Goal: Task Accomplishment & Management: Manage account settings

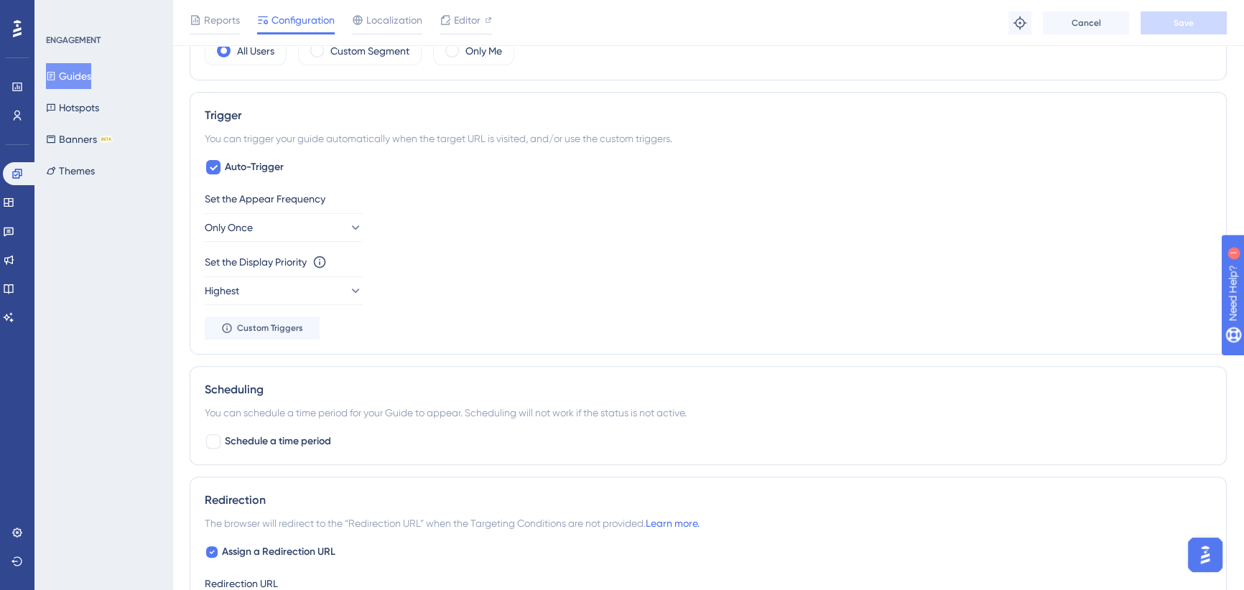
drag, startPoint x: 0, startPoint y: 0, endPoint x: 1249, endPoint y: 118, distance: 1254.2
click at [78, 83] on button "Guides" at bounding box center [68, 76] width 45 height 26
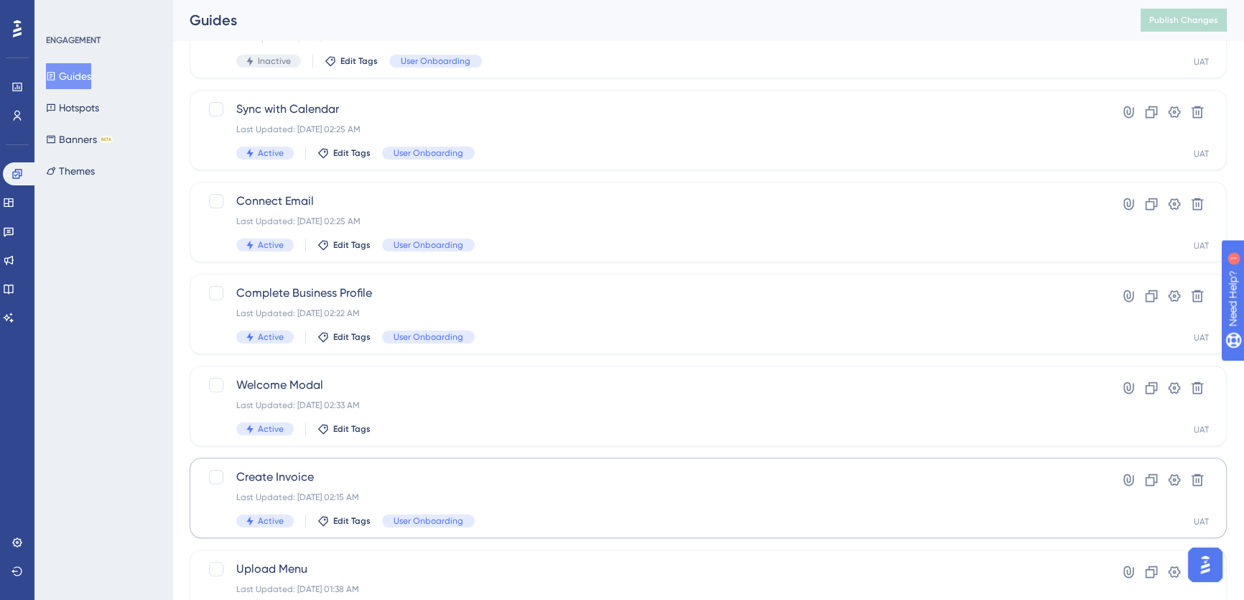
scroll to position [514, 0]
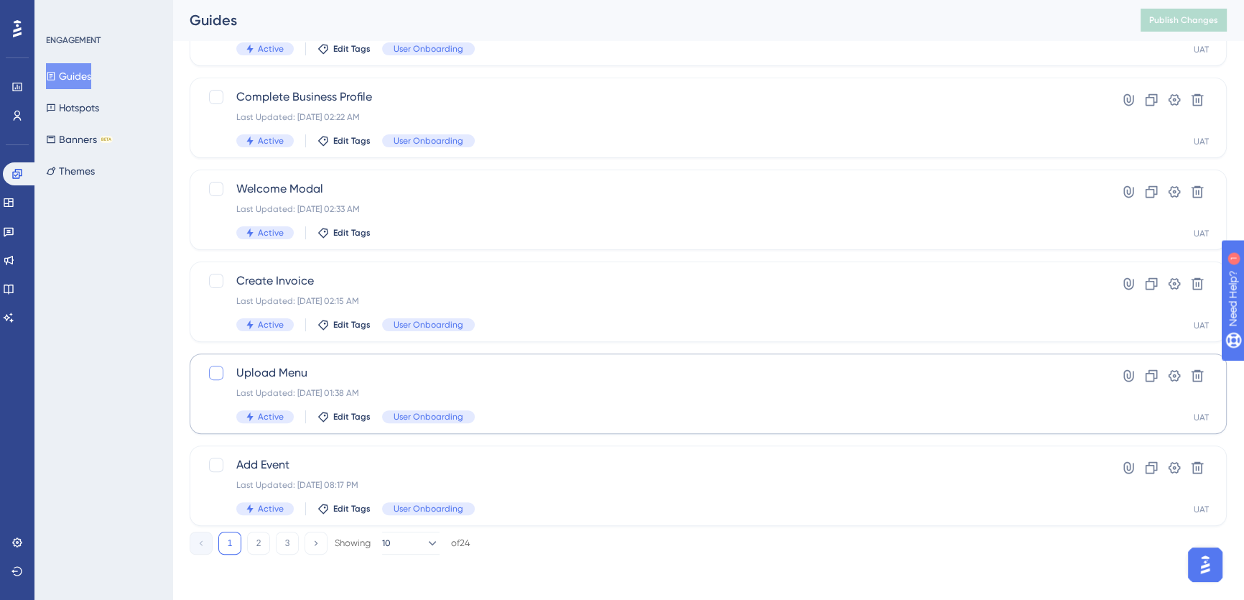
click at [258, 535] on button "2" at bounding box center [258, 542] width 23 height 23
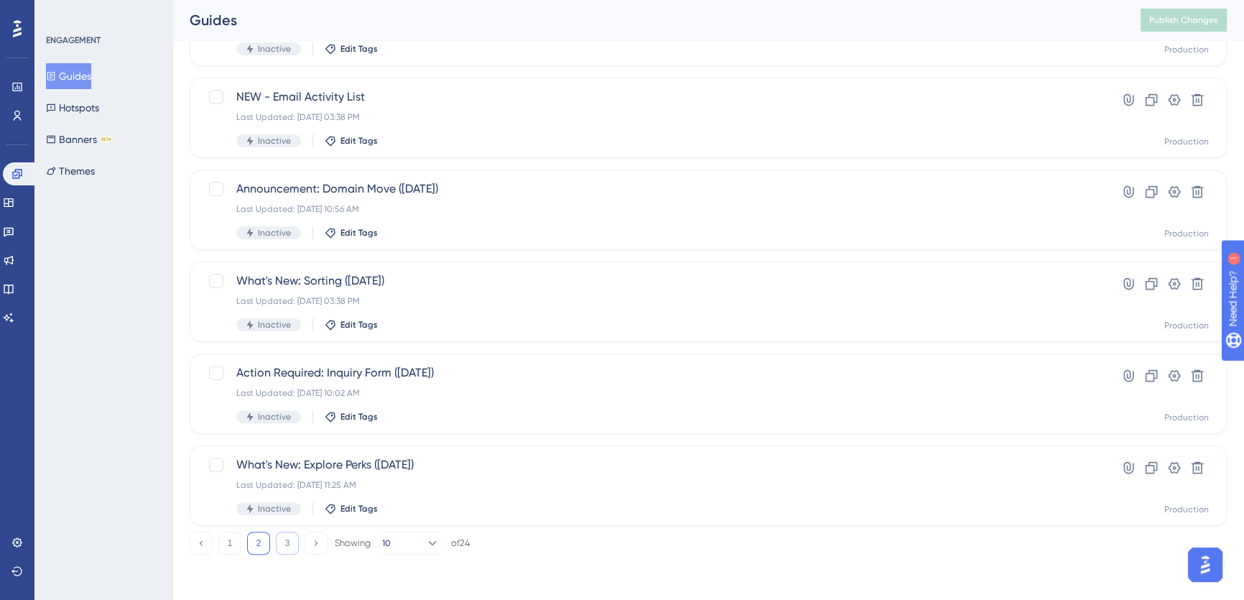
click at [281, 538] on button "3" at bounding box center [287, 542] width 23 height 23
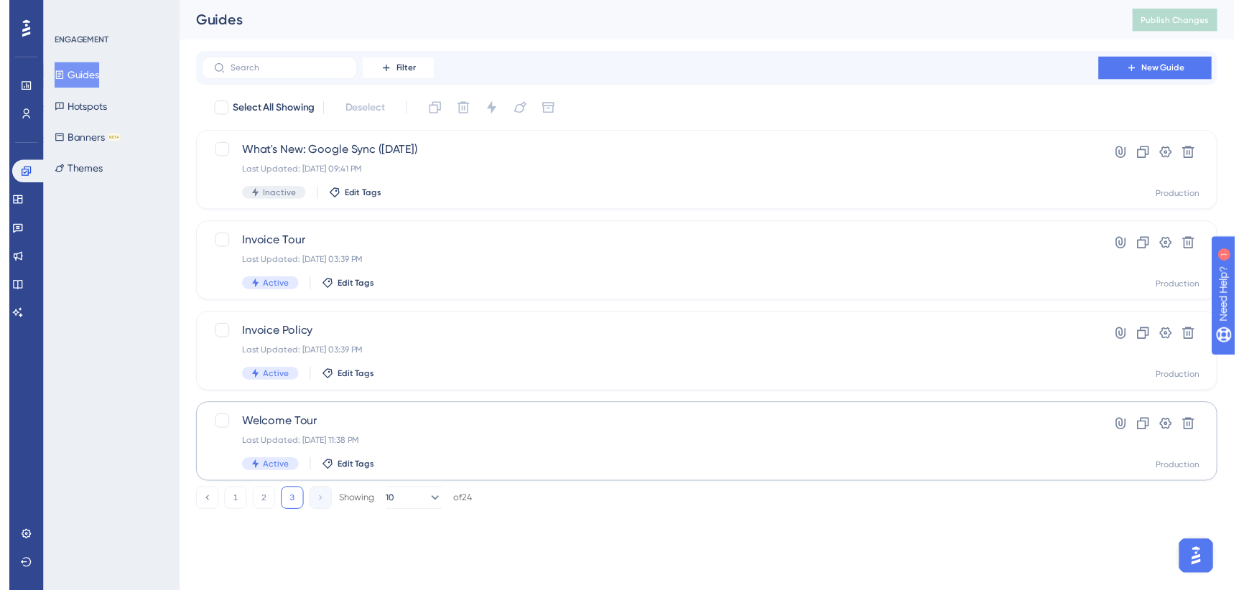
scroll to position [0, 0]
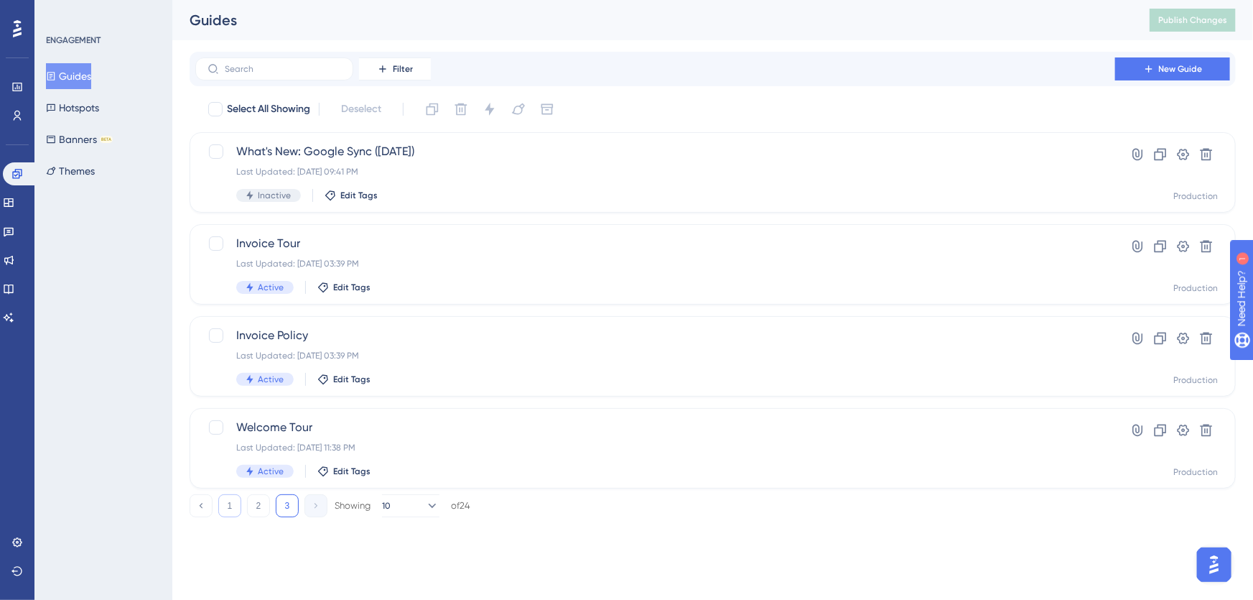
drag, startPoint x: 229, startPoint y: 506, endPoint x: 219, endPoint y: 510, distance: 10.7
click at [219, 510] on button "1" at bounding box center [229, 505] width 23 height 23
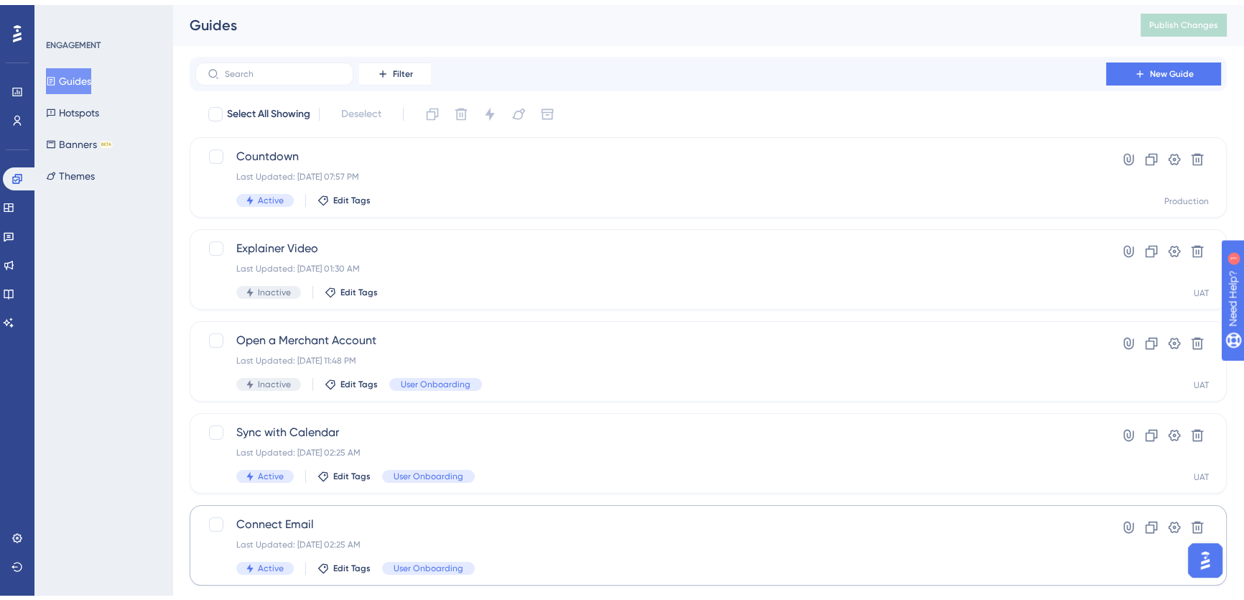
scroll to position [514, 0]
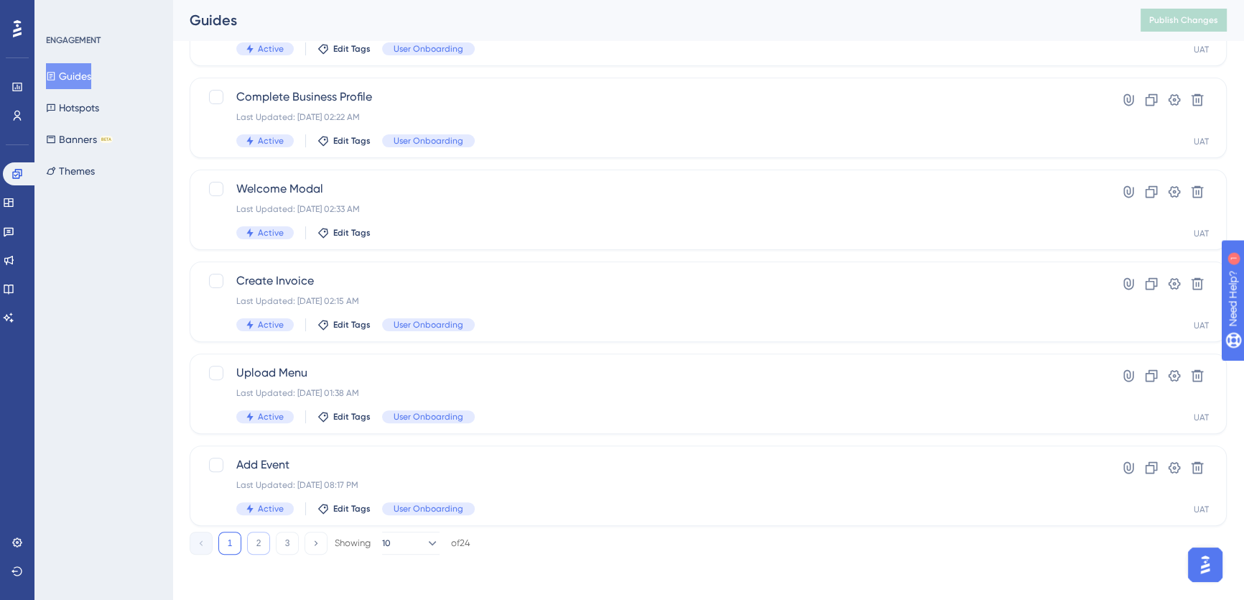
click at [254, 543] on button "2" at bounding box center [258, 542] width 23 height 23
click at [475, 157] on div "Select All Showing Deselect Countdown Last Updated: [DATE] 07:57 PM Active Edit…" at bounding box center [708, 55] width 1037 height 942
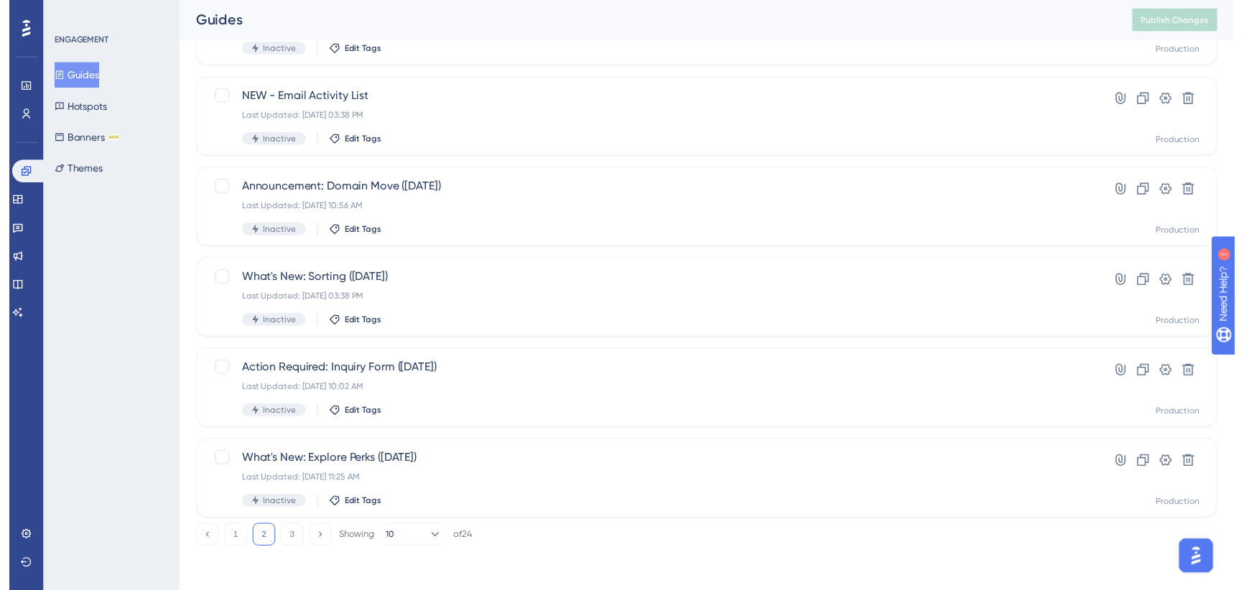
scroll to position [0, 0]
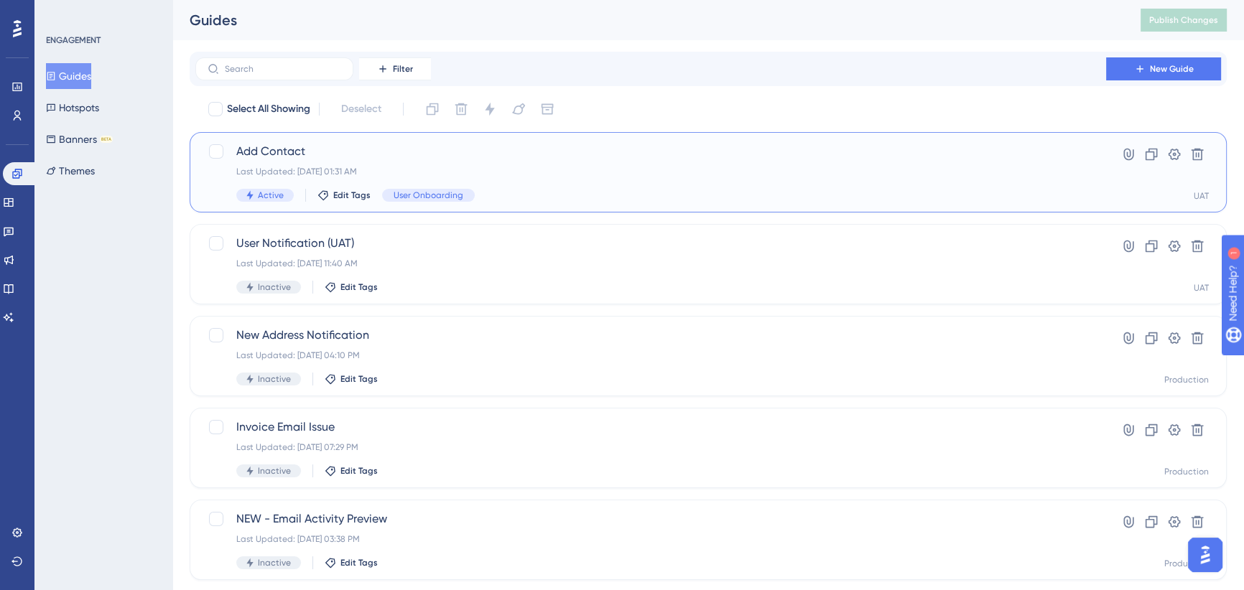
click at [501, 162] on div "Add Contact Last Updated: [DATE] 01:31 AM Active Edit Tags User Onboarding" at bounding box center [650, 172] width 829 height 59
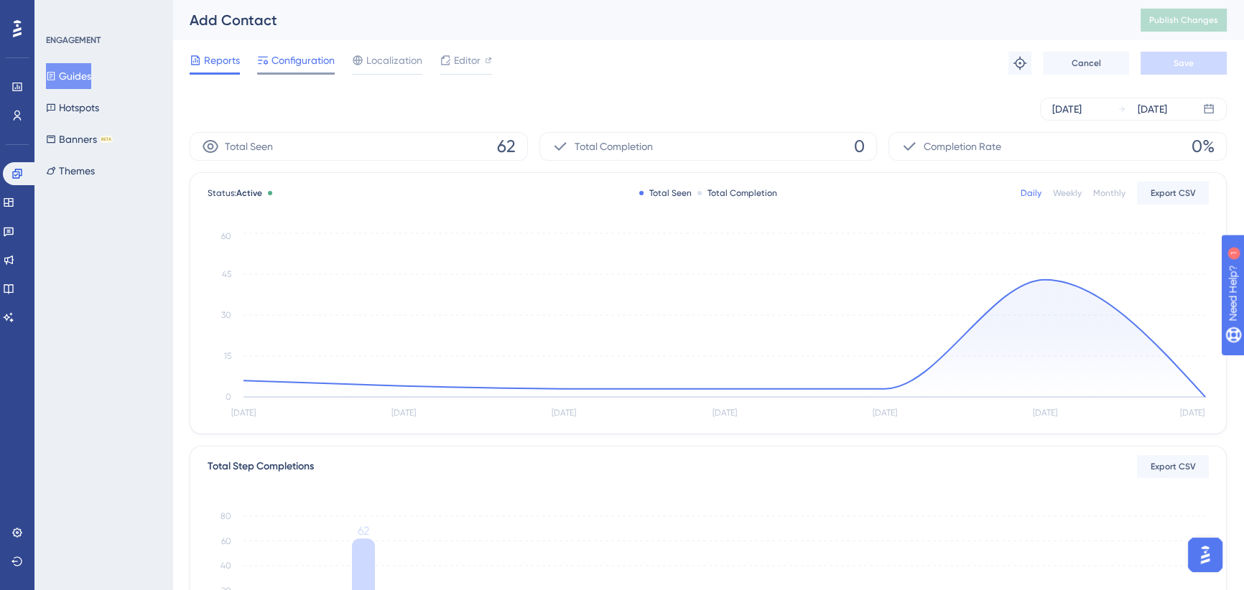
click at [300, 60] on span "Configuration" at bounding box center [302, 60] width 63 height 17
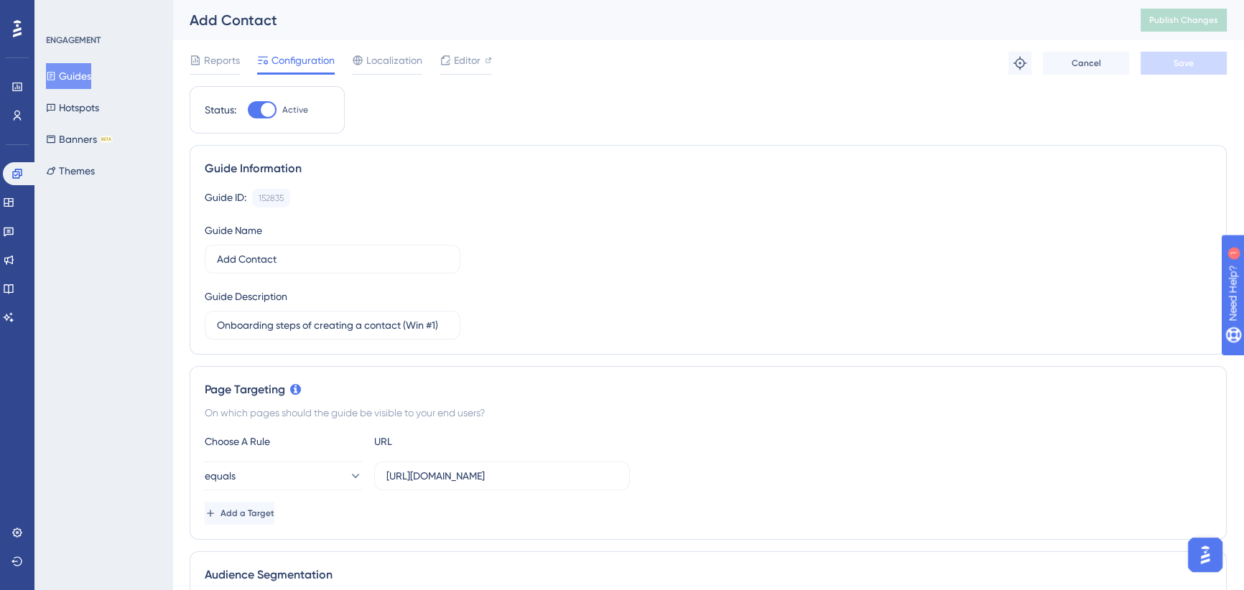
scroll to position [391, 0]
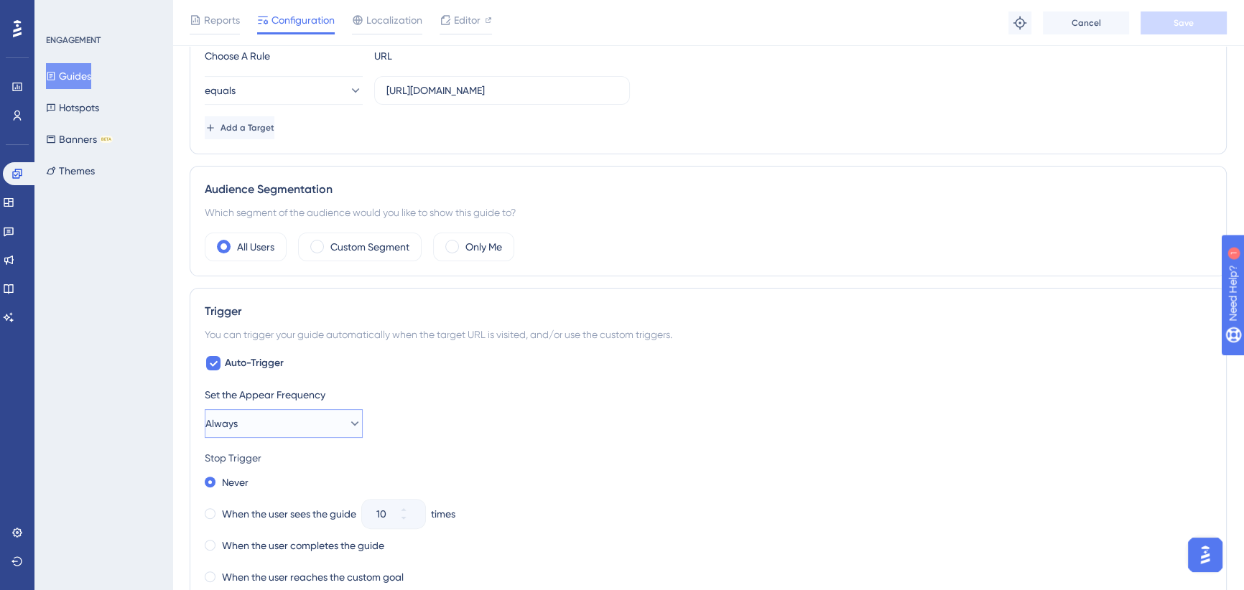
drag, startPoint x: 334, startPoint y: 418, endPoint x: 308, endPoint y: 409, distance: 27.2
click at [332, 420] on button "Always" at bounding box center [284, 423] width 158 height 29
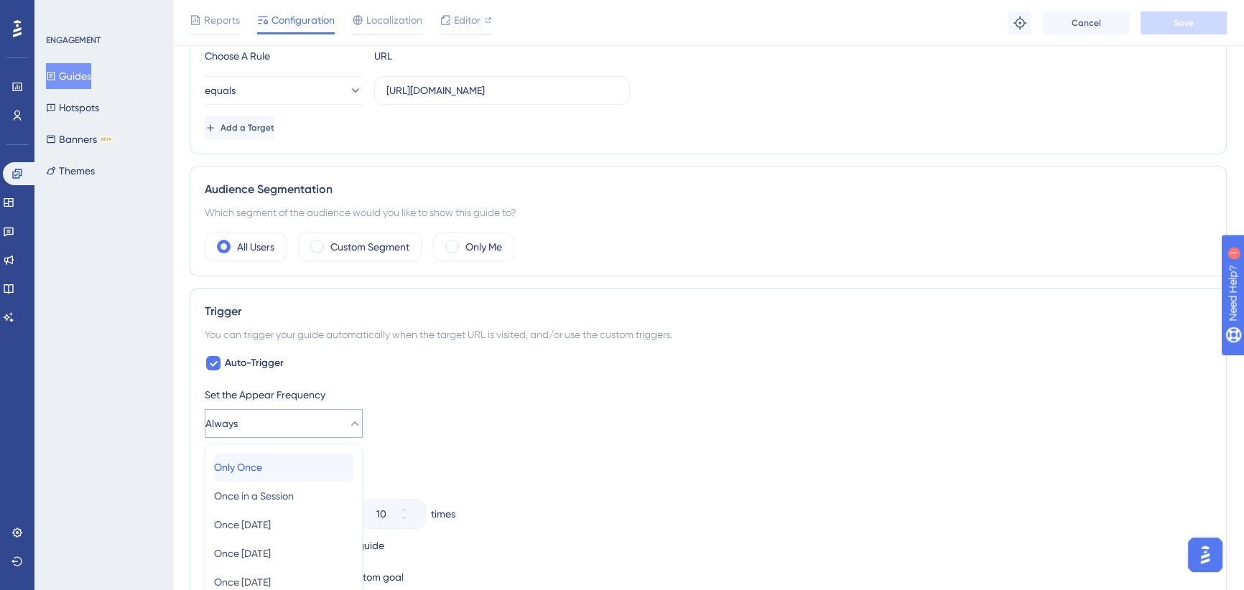
click at [299, 464] on div "Only Once Only Once" at bounding box center [283, 467] width 139 height 29
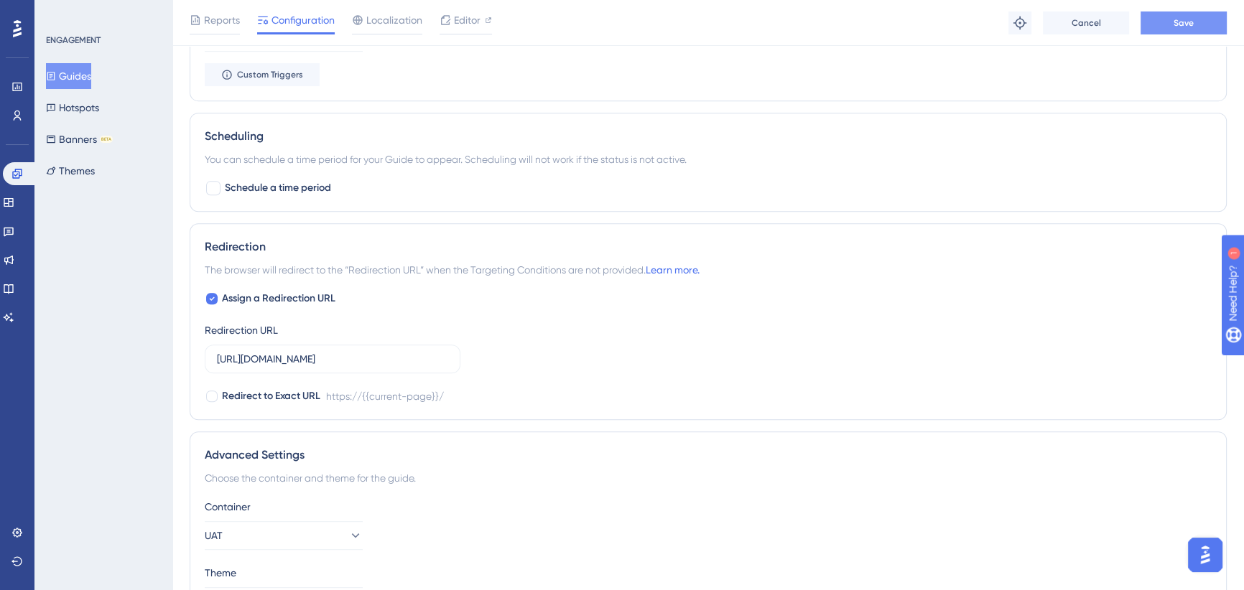
scroll to position [0, 0]
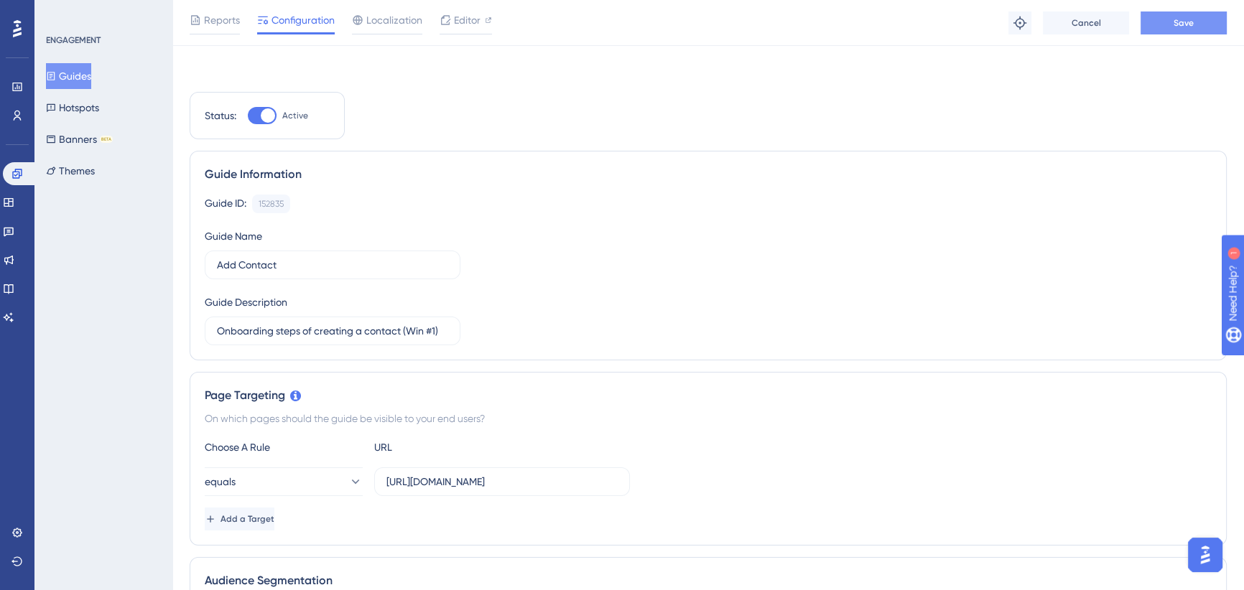
click at [1170, 23] on button "Save" at bounding box center [1183, 22] width 86 height 23
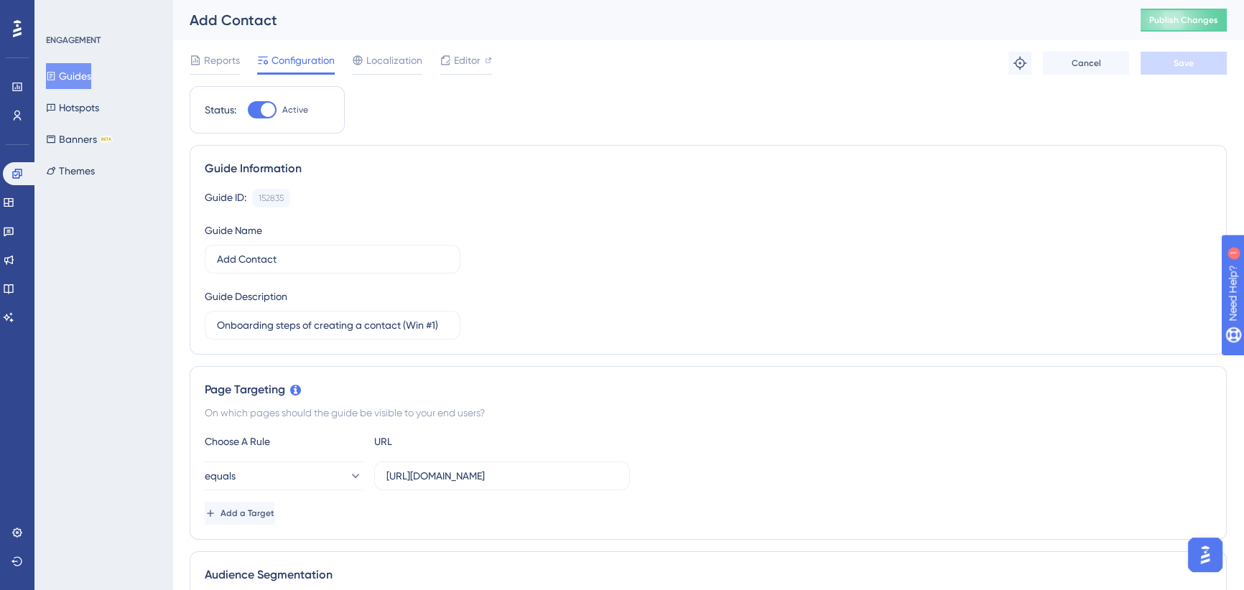
click at [83, 76] on button "Guides" at bounding box center [68, 76] width 45 height 26
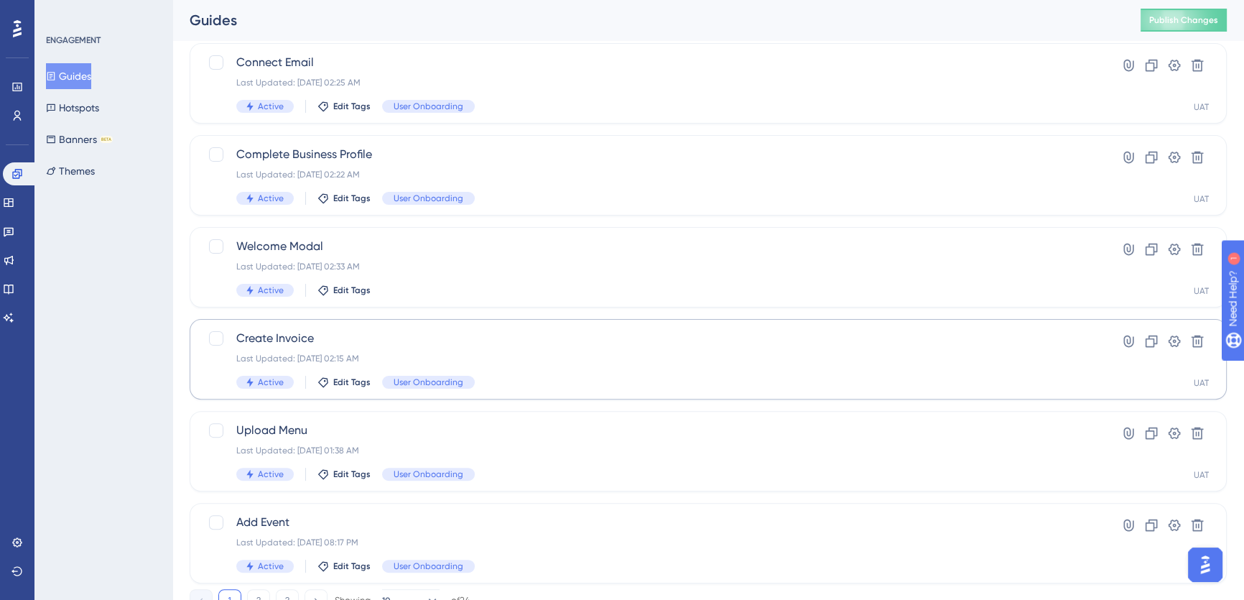
scroll to position [514, 0]
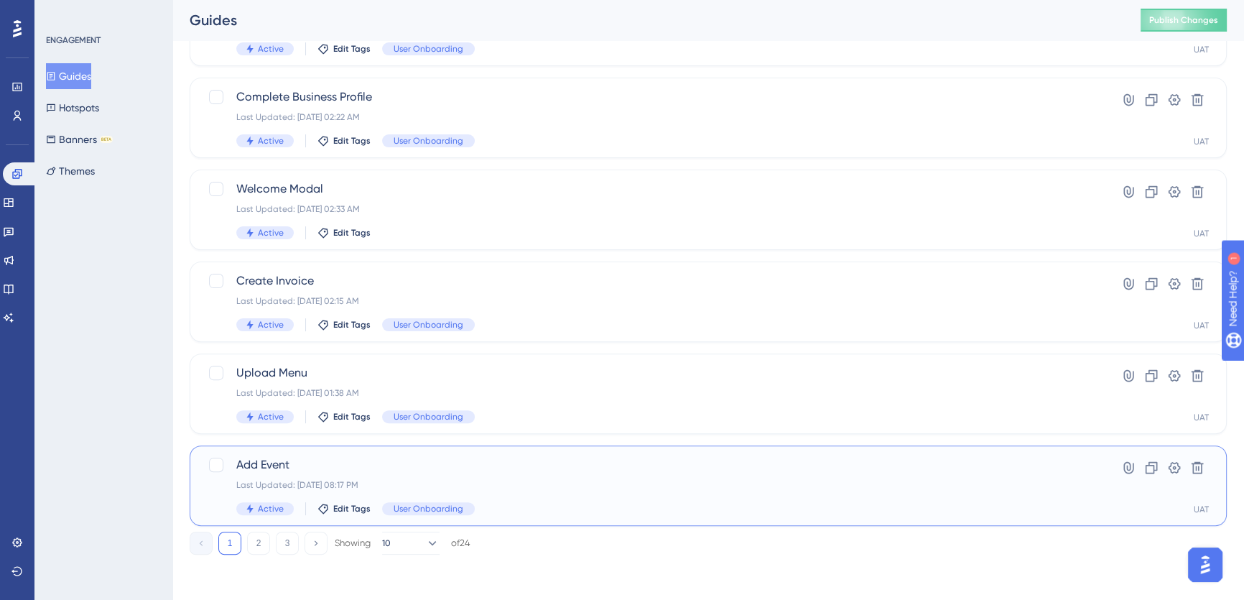
click at [280, 461] on span "Add Event" at bounding box center [650, 464] width 829 height 17
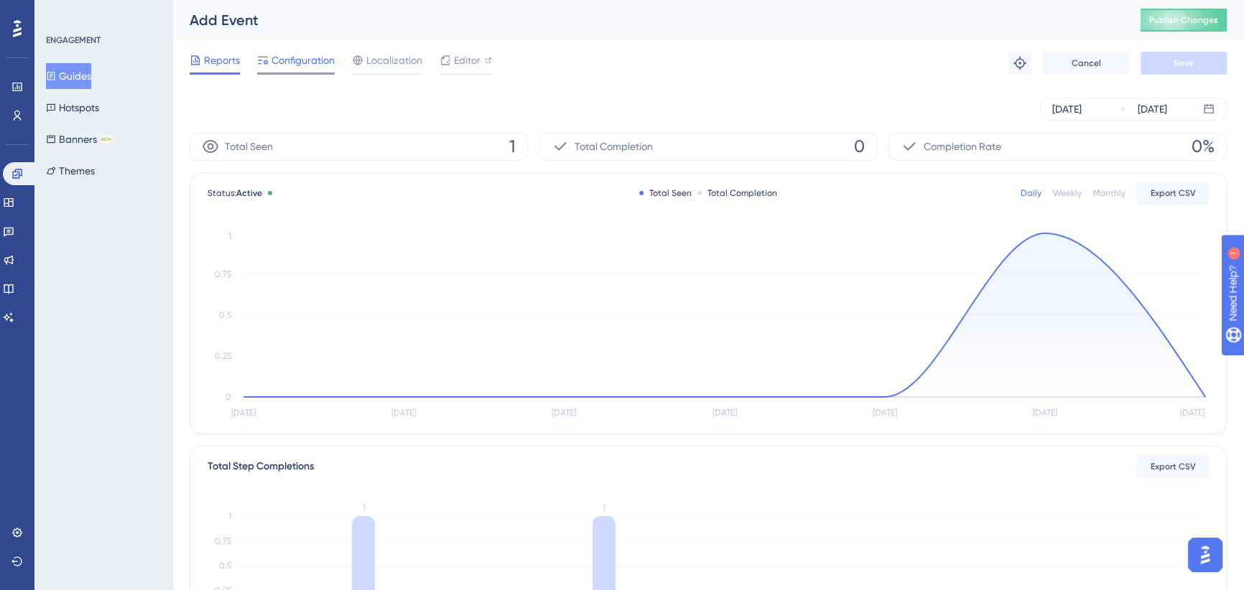
click at [301, 61] on span "Configuration" at bounding box center [302, 60] width 63 height 17
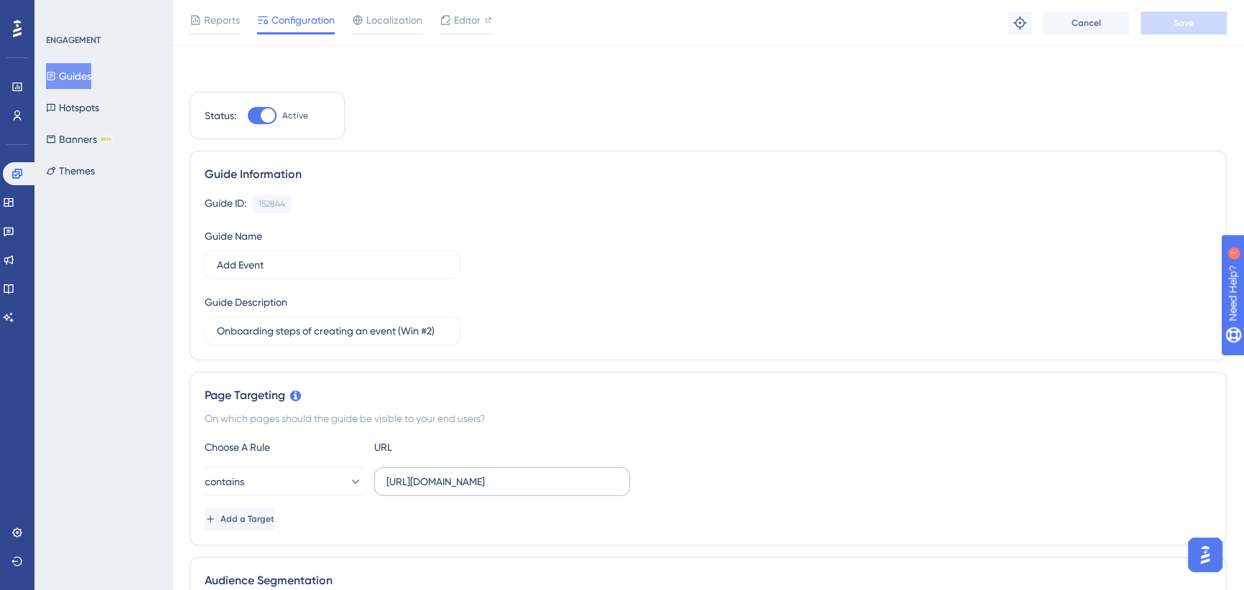
scroll to position [195, 0]
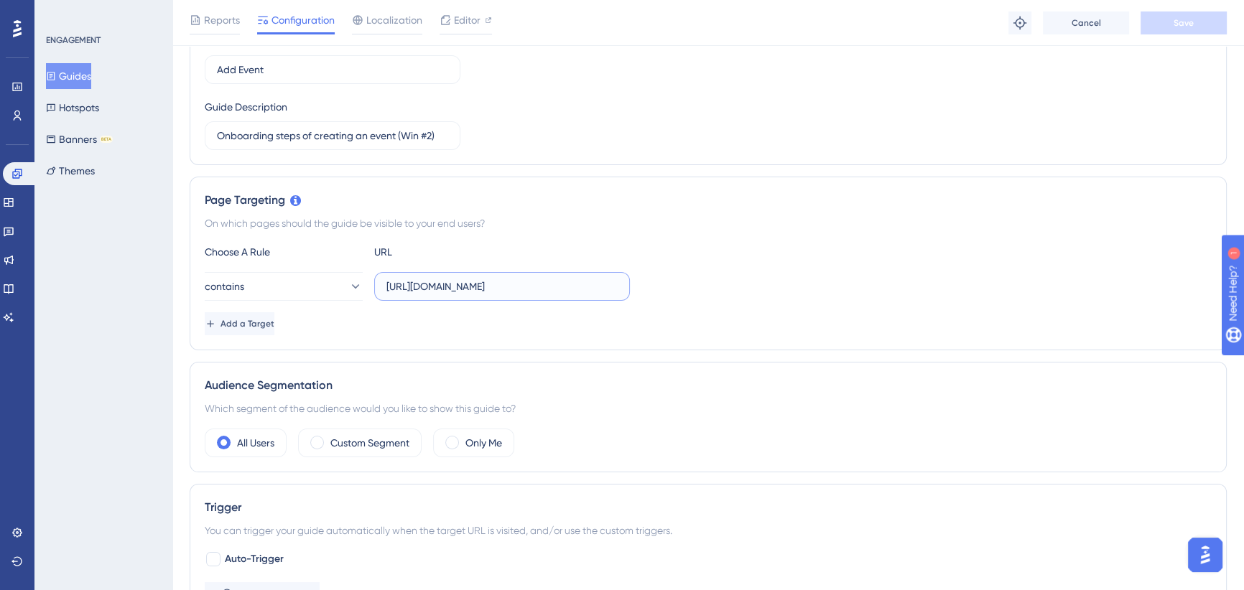
click at [555, 284] on input "[URL][DOMAIN_NAME]" at bounding box center [501, 287] width 231 height 16
drag, startPoint x: 538, startPoint y: 282, endPoint x: 685, endPoint y: 296, distance: 147.8
click at [685, 296] on div "contains [URL][DOMAIN_NAME]" at bounding box center [708, 286] width 1007 height 29
click at [701, 267] on div "Choose A Rule URL contains [URL][DOMAIN_NAME] Add a Target" at bounding box center [708, 289] width 1007 height 92
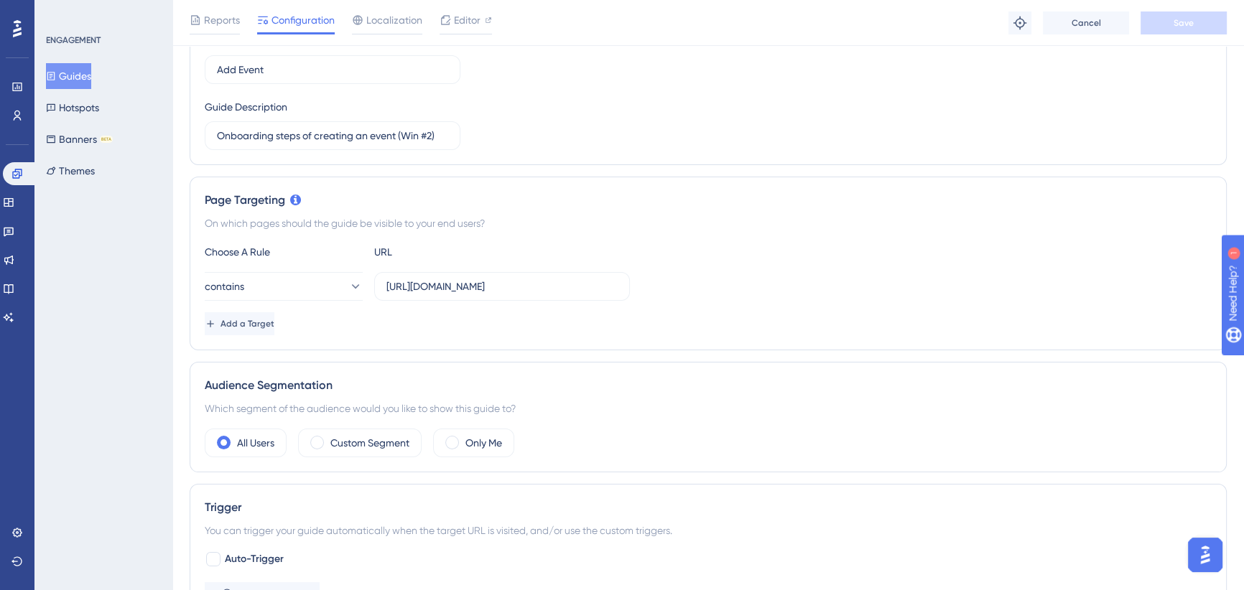
scroll to position [391, 0]
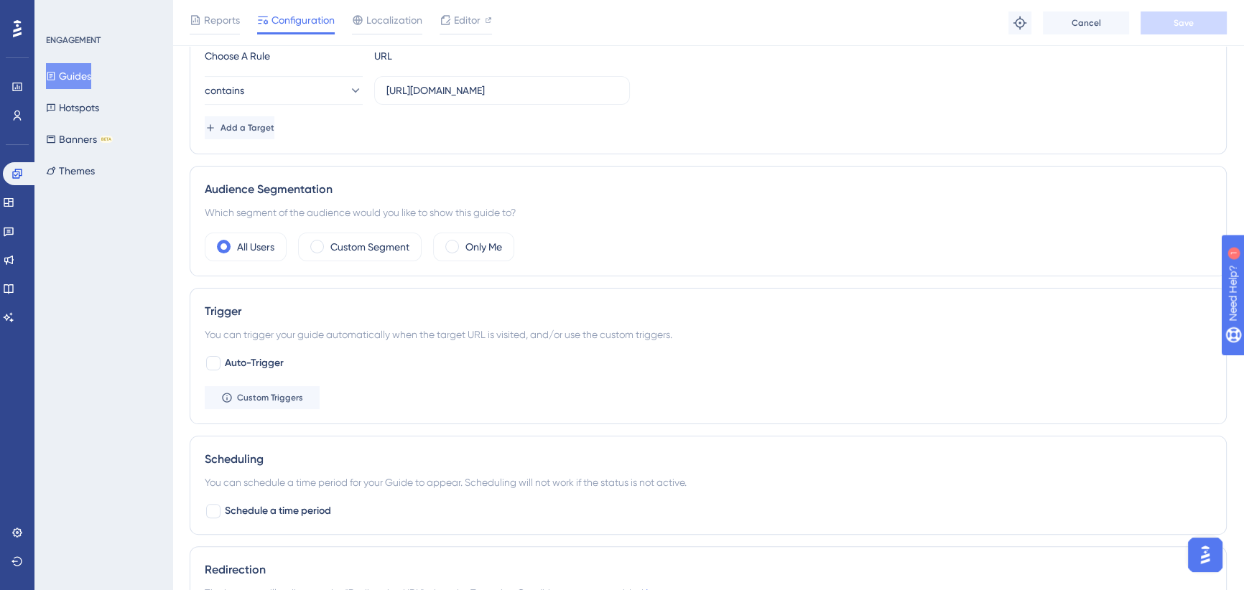
click at [215, 167] on div "Audience Segmentation Which segment of the audience would you like to show this…" at bounding box center [708, 221] width 1037 height 111
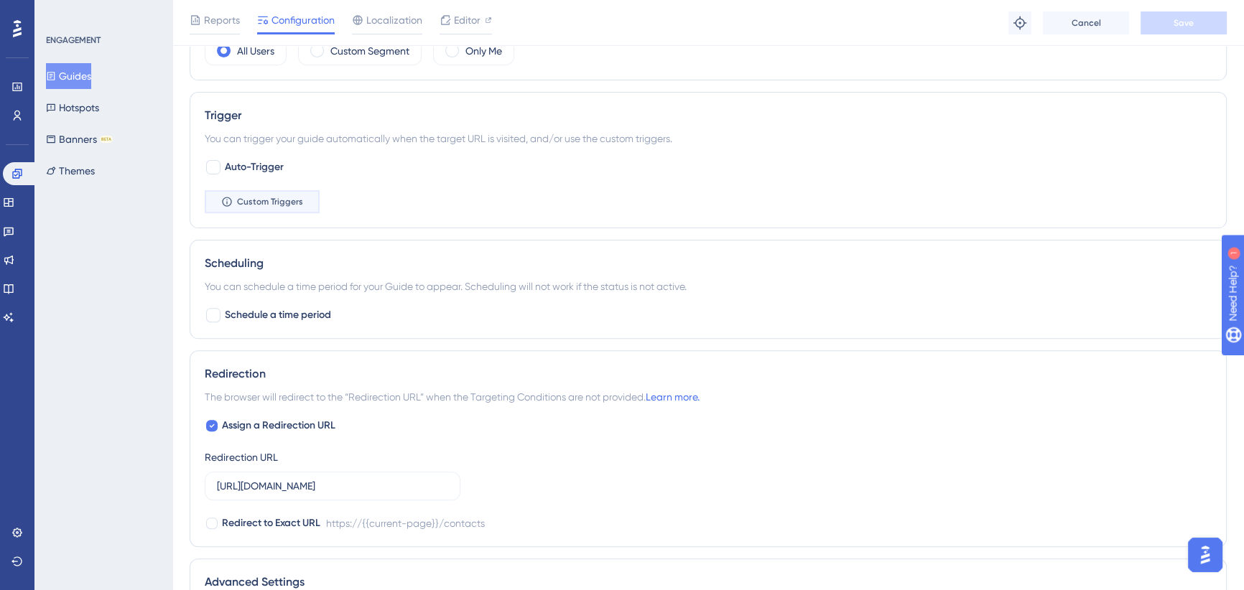
click at [241, 203] on span "Custom Triggers" at bounding box center [270, 201] width 66 height 11
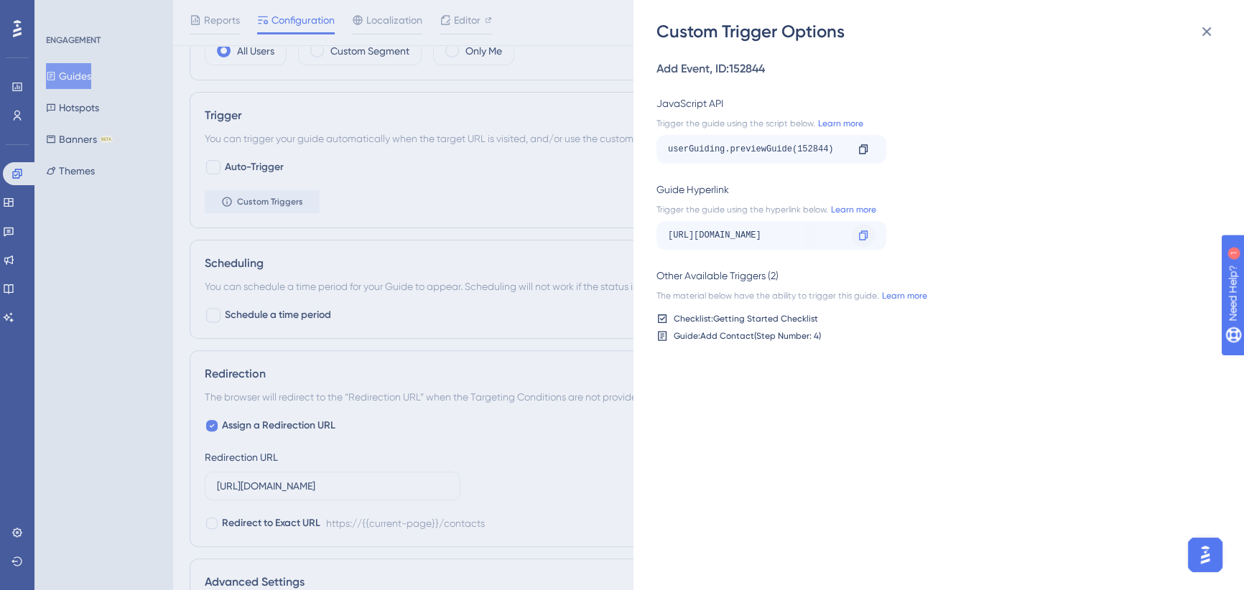
click at [814, 238] on div "[URL][DOMAIN_NAME]" at bounding box center [757, 235] width 178 height 23
click at [858, 236] on icon at bounding box center [862, 235] width 11 height 11
drag, startPoint x: 781, startPoint y: 237, endPoint x: 880, endPoint y: 234, distance: 99.1
click at [880, 234] on div "[URL][DOMAIN_NAME] Copy" at bounding box center [771, 235] width 230 height 29
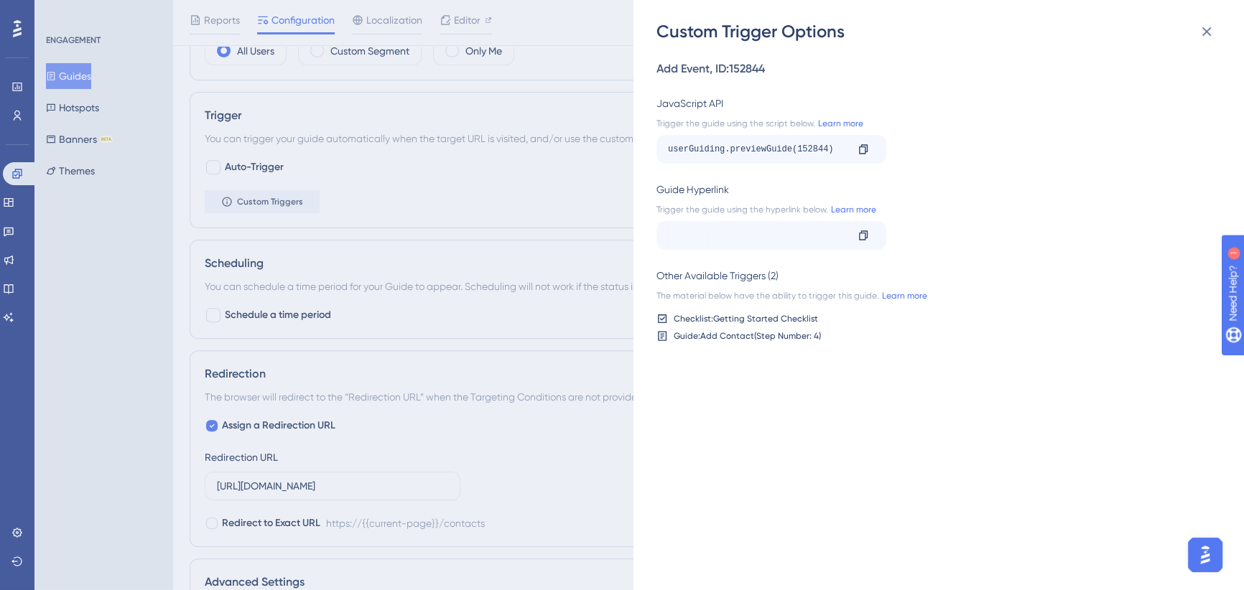
click at [776, 416] on div "Add Event , ID: 152844 JavaScript API Trigger the guide using the script below.…" at bounding box center [945, 316] width 579 height 547
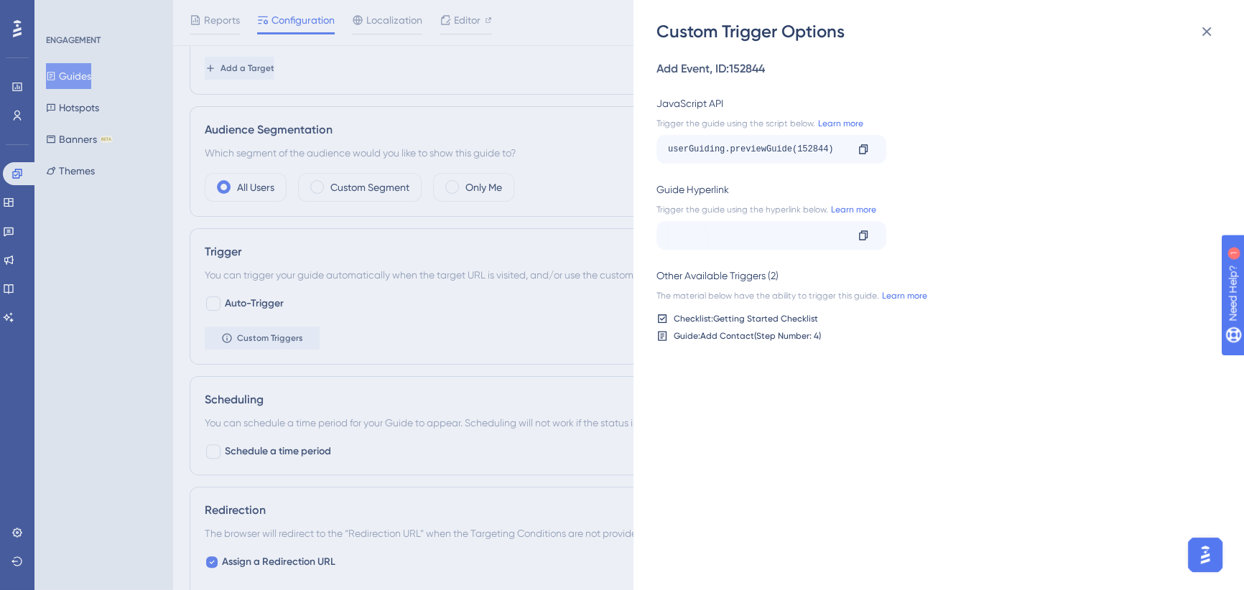
scroll to position [522, 0]
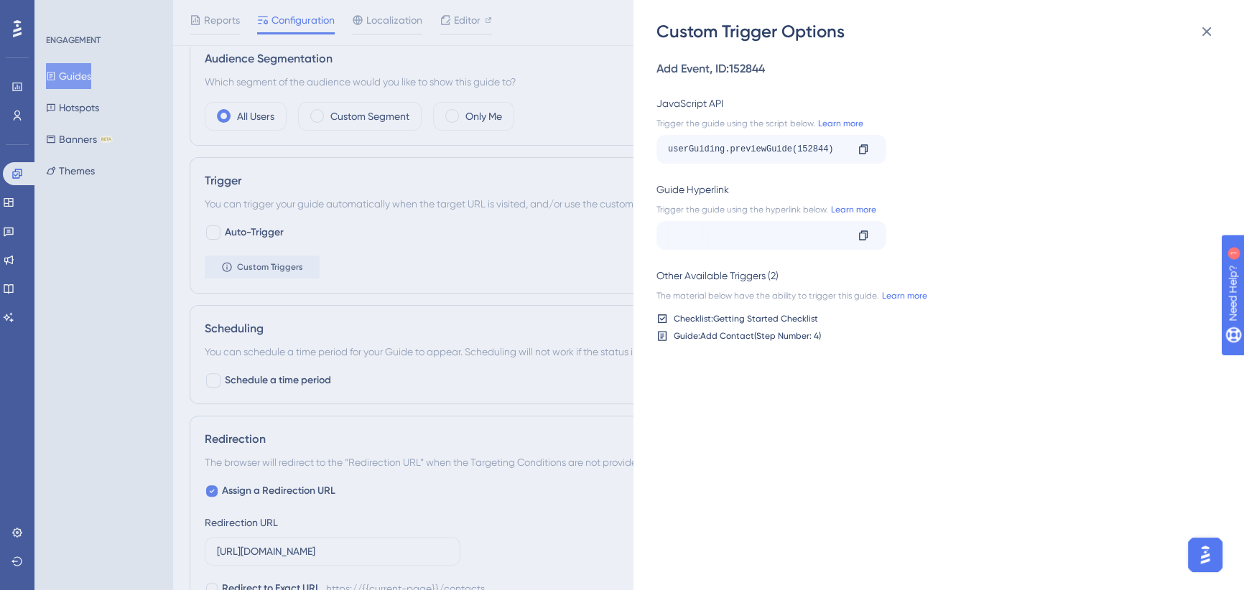
click at [587, 230] on div "Custom Trigger Options Add Event , ID: 152844 JavaScript API Trigger the guide …" at bounding box center [622, 295] width 1244 height 590
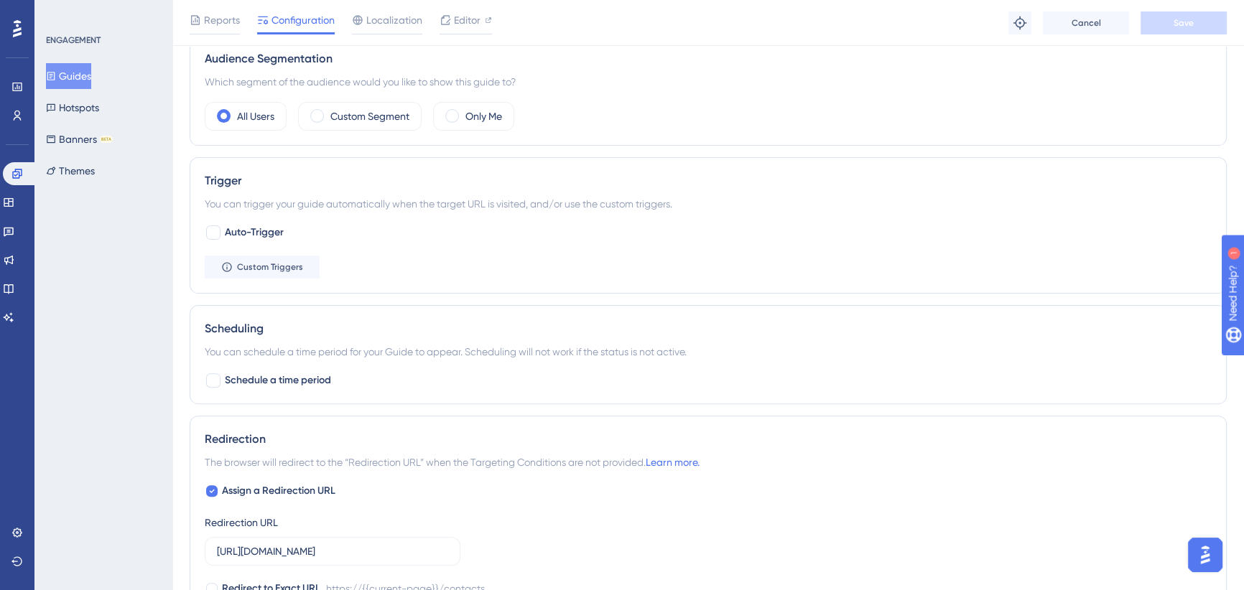
scroll to position [195, 0]
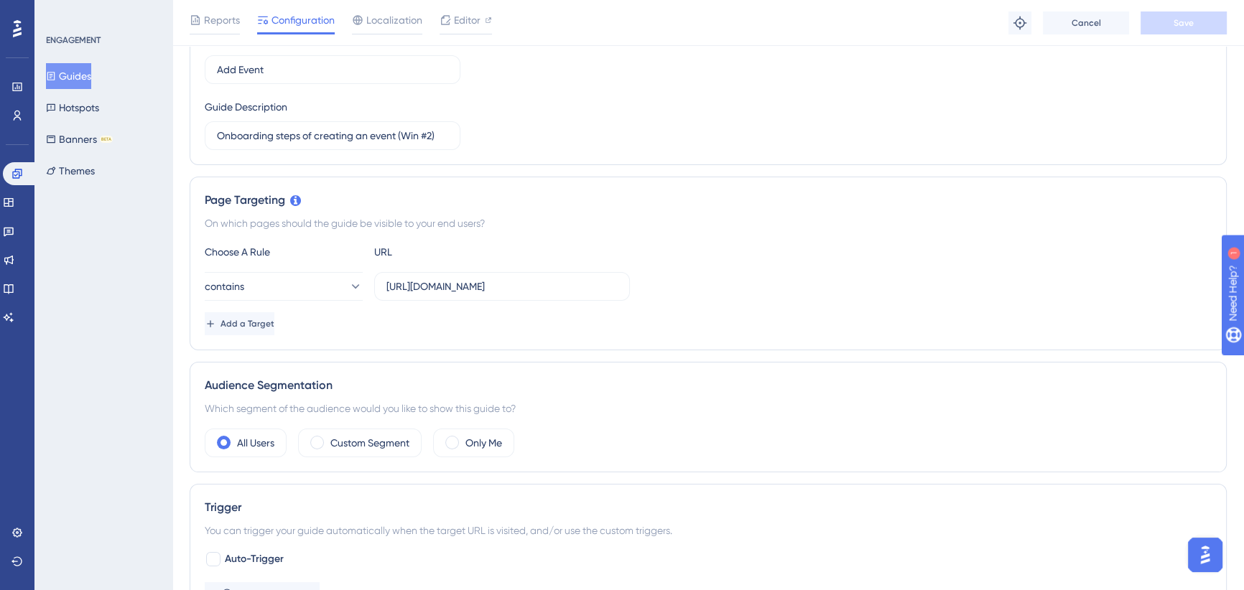
click at [90, 82] on button "Guides" at bounding box center [68, 76] width 45 height 26
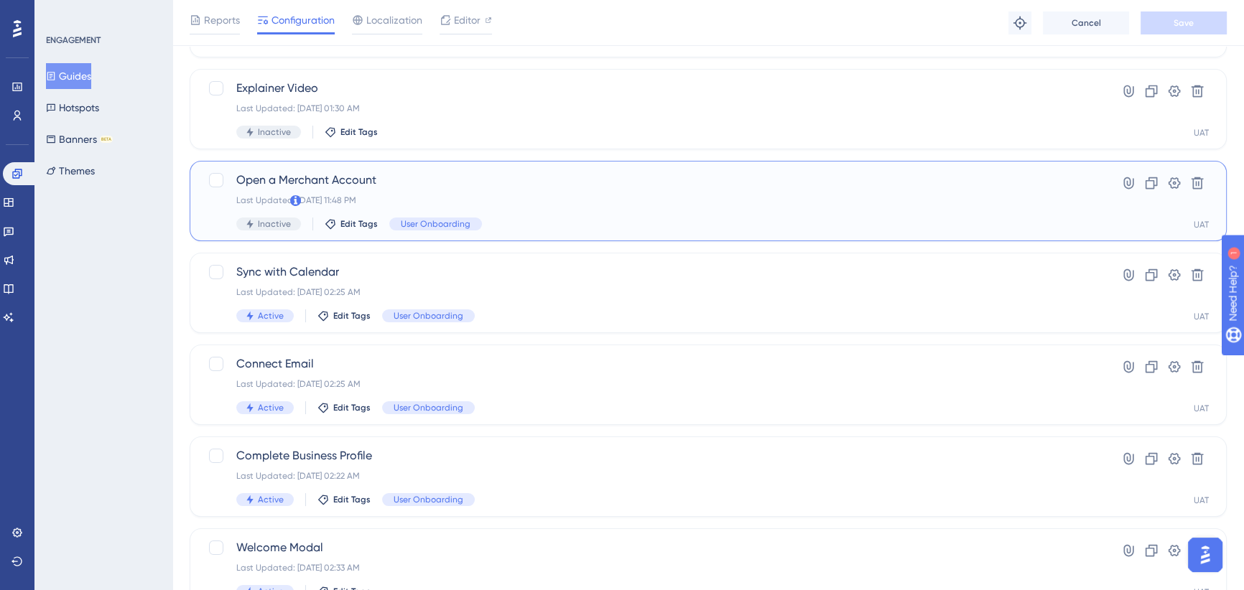
click at [361, 230] on div "Open a Merchant Account Last Updated: [DATE] 11:48 PM Inactive Edit Tags User O…" at bounding box center [650, 201] width 829 height 59
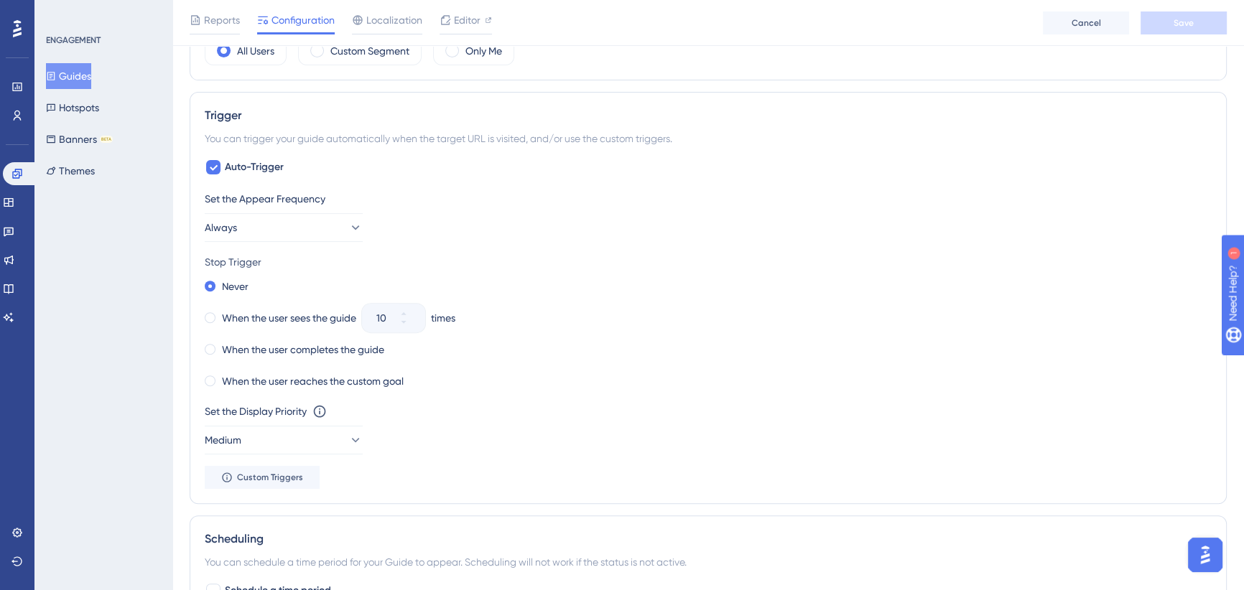
scroll to position [326, 0]
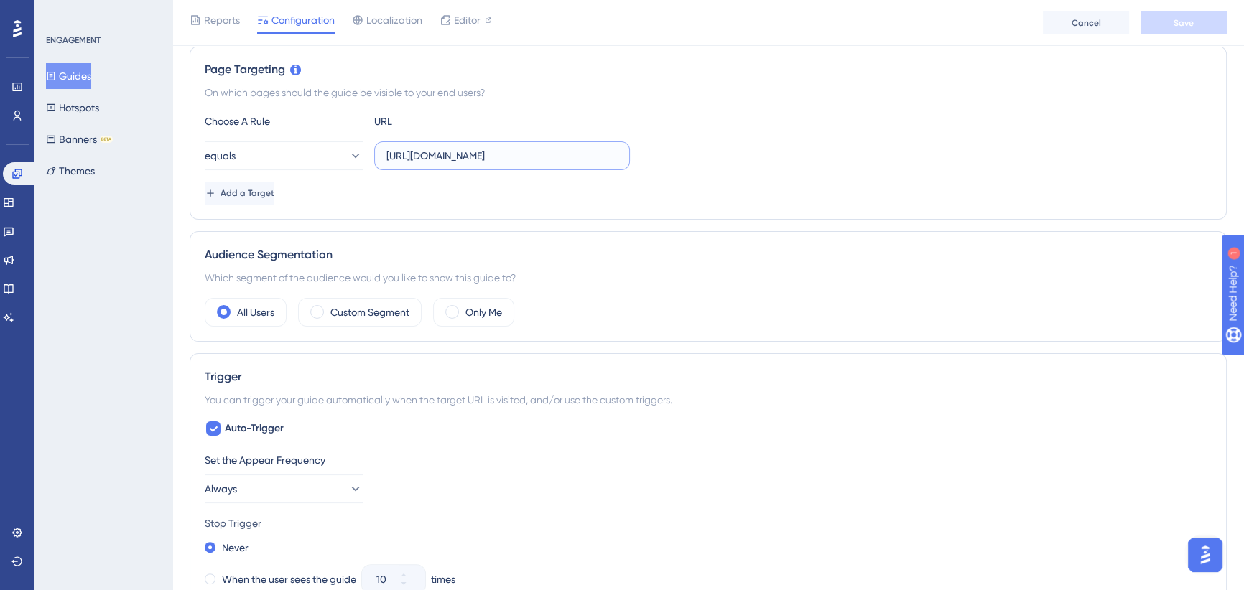
click at [525, 152] on input "[URL][DOMAIN_NAME]" at bounding box center [501, 156] width 231 height 16
drag, startPoint x: 595, startPoint y: 154, endPoint x: 663, endPoint y: 154, distance: 68.2
click at [663, 154] on div "equals [URL][DOMAIN_NAME]" at bounding box center [708, 155] width 1007 height 29
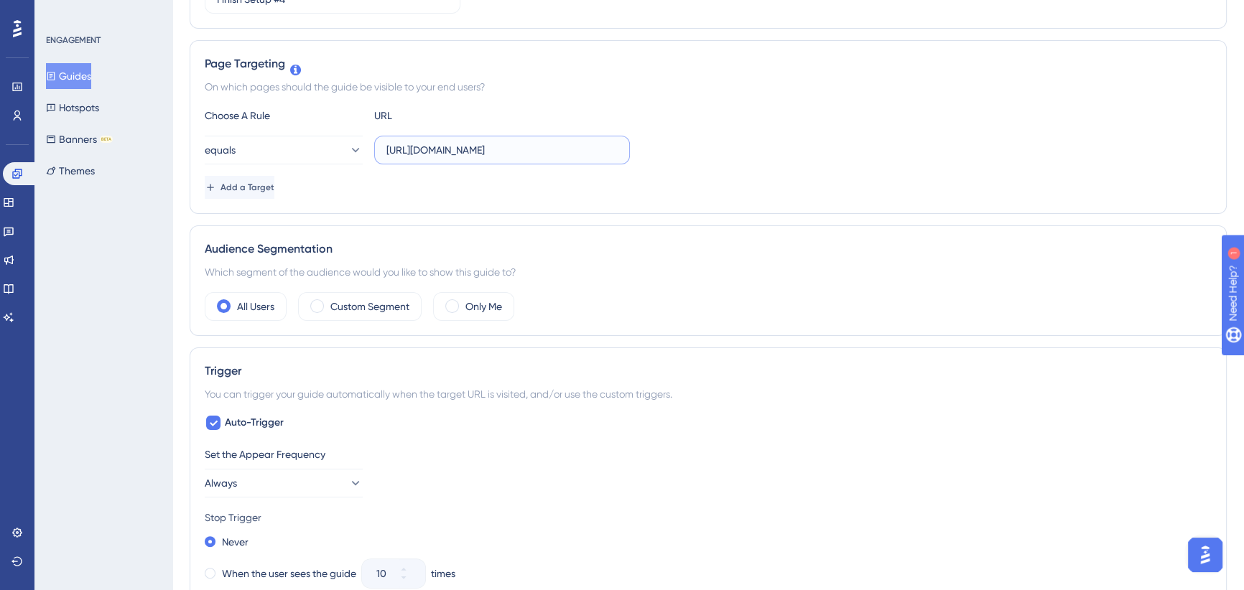
scroll to position [0, 0]
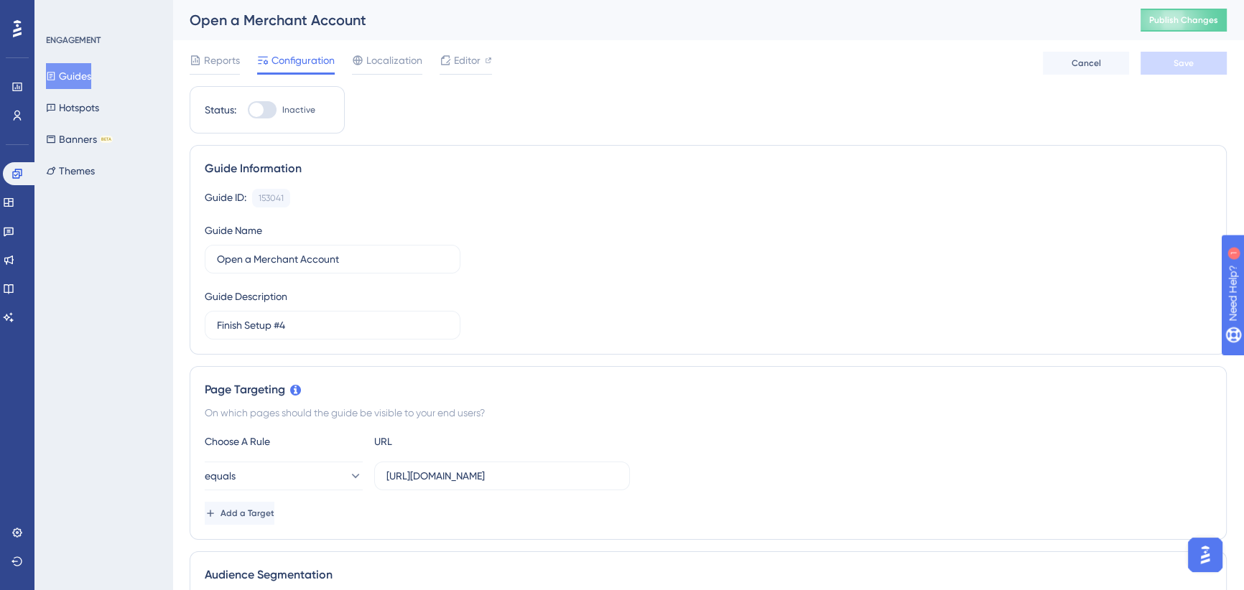
click at [85, 74] on button "Guides" at bounding box center [68, 76] width 45 height 26
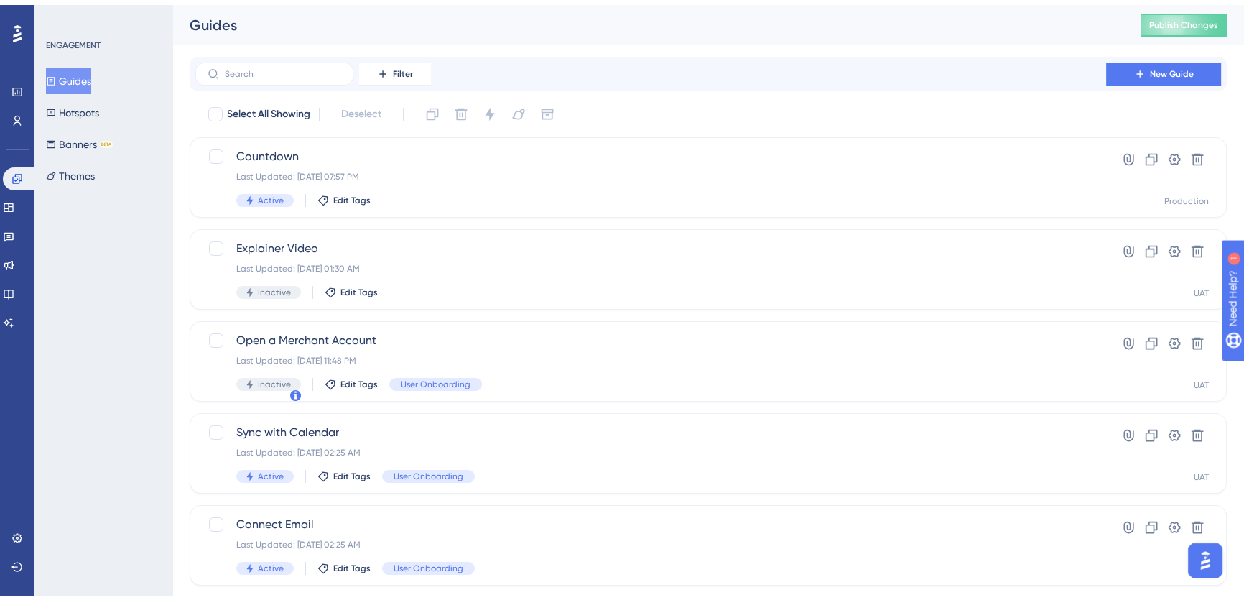
scroll to position [514, 0]
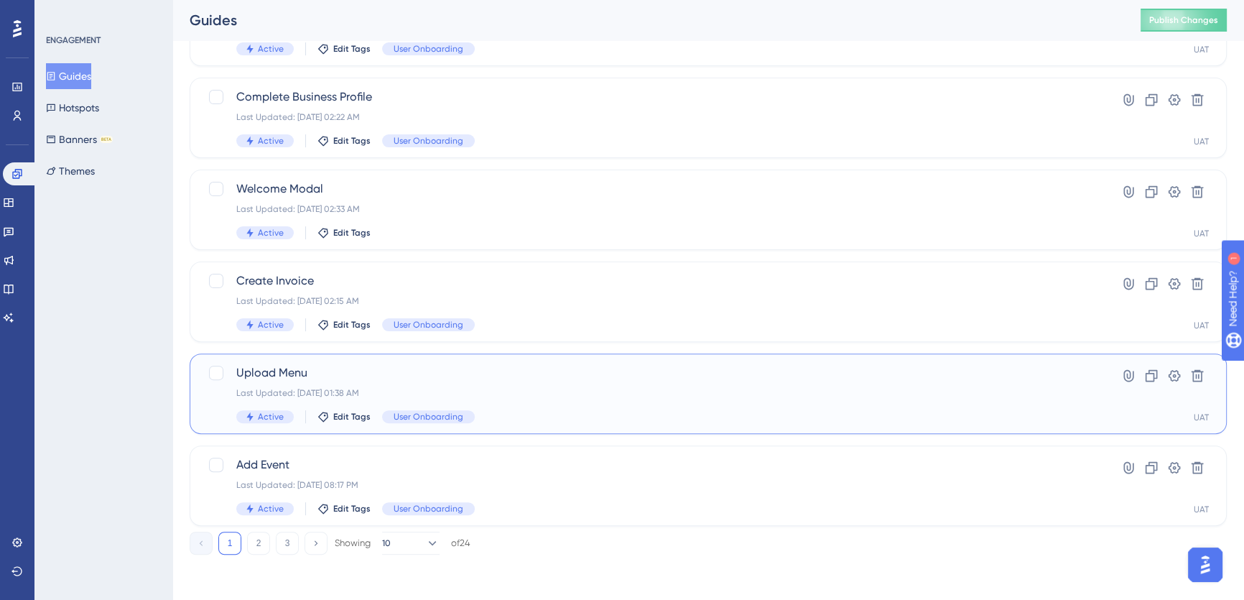
click at [422, 366] on span "Upload Menu" at bounding box center [650, 372] width 829 height 17
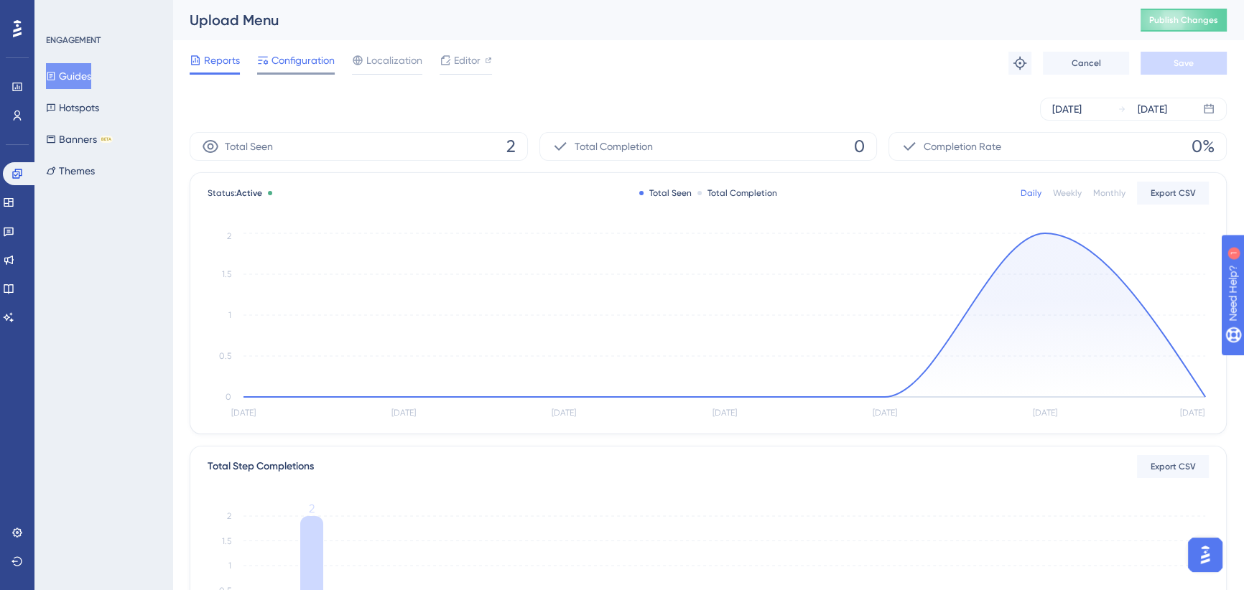
click at [307, 65] on span "Configuration" at bounding box center [302, 60] width 63 height 17
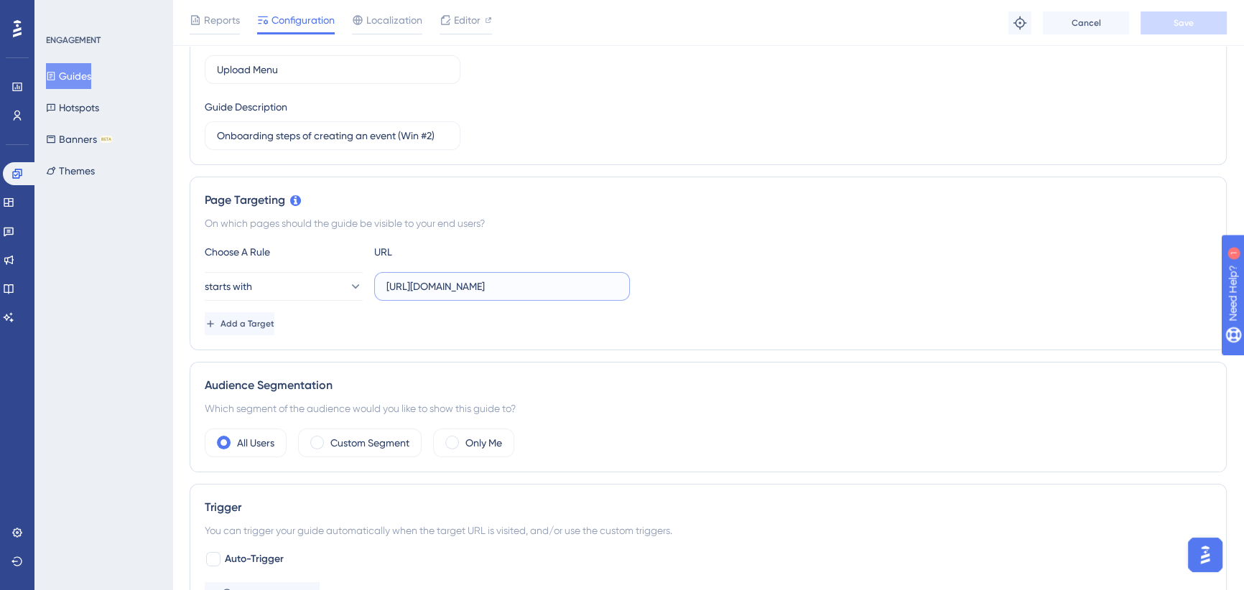
scroll to position [0, 47]
drag, startPoint x: 656, startPoint y: 287, endPoint x: 685, endPoint y: 287, distance: 28.7
click at [685, 287] on div "starts with [URL][DOMAIN_NAME]" at bounding box center [708, 286] width 1007 height 29
click at [702, 280] on div "starts with [URL][DOMAIN_NAME]" at bounding box center [708, 286] width 1007 height 29
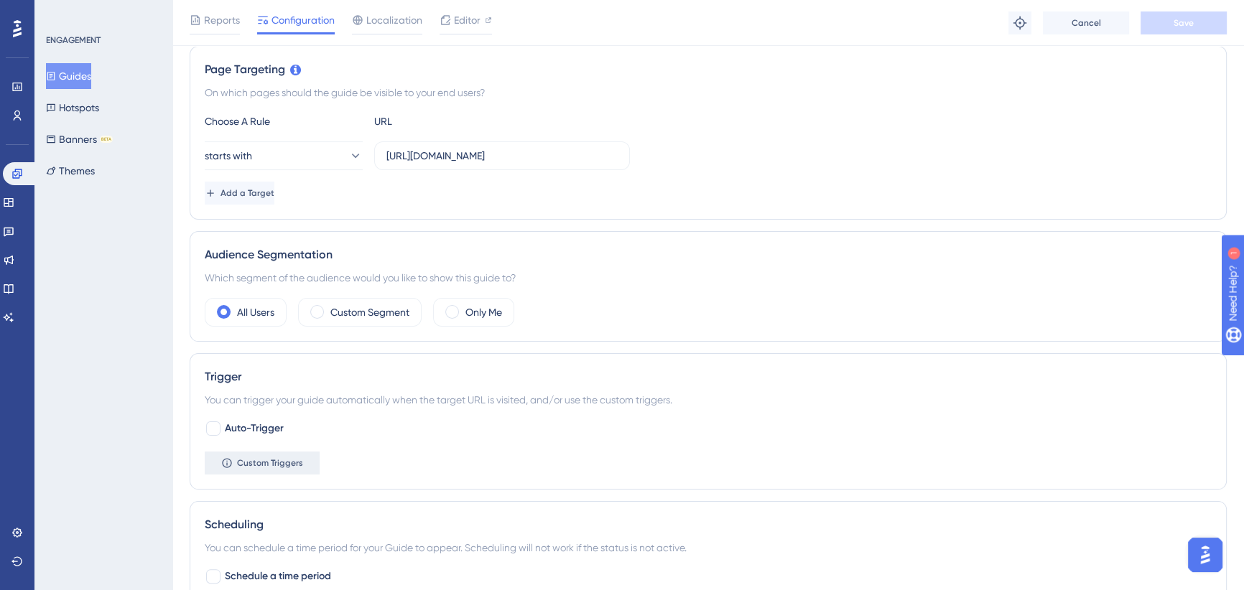
scroll to position [522, 0]
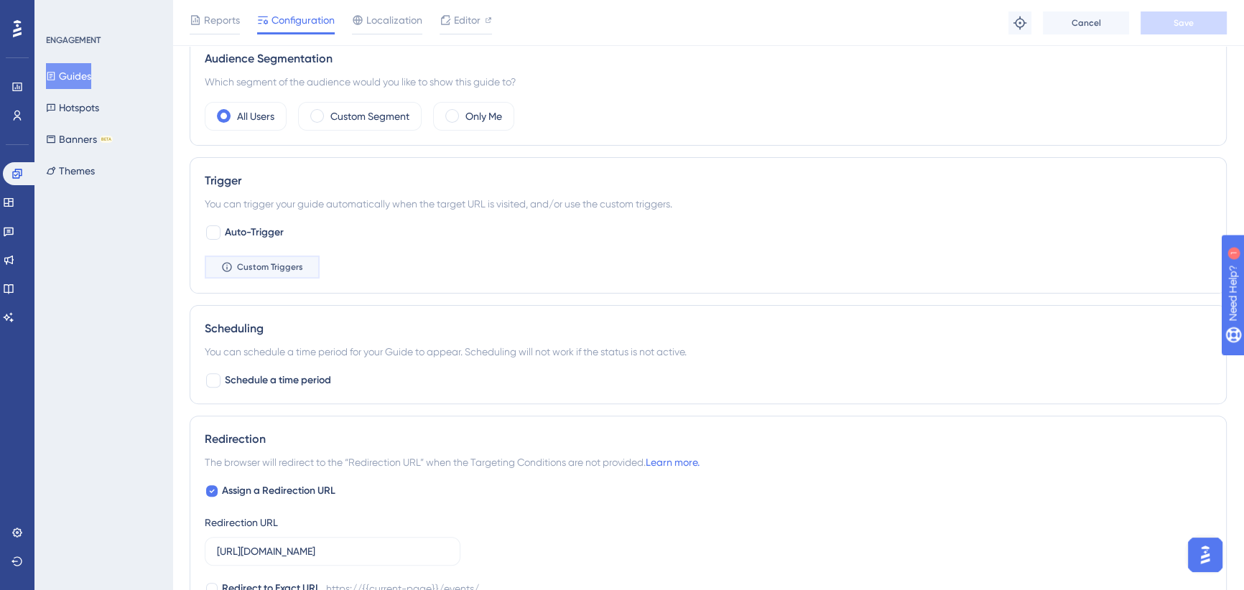
click at [258, 266] on span "Custom Triggers" at bounding box center [270, 266] width 66 height 11
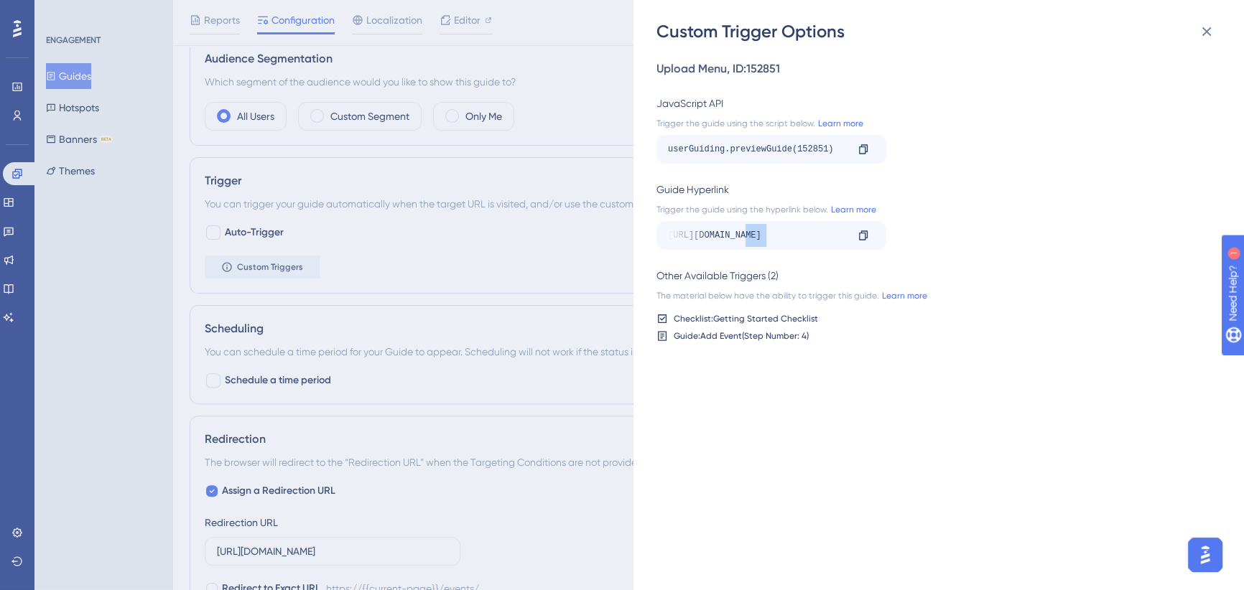
scroll to position [0, 194]
drag, startPoint x: 758, startPoint y: 233, endPoint x: 919, endPoint y: 233, distance: 161.6
click at [919, 233] on div "[URL][DOMAIN_NAME] Copy" at bounding box center [934, 235] width 556 height 29
click at [862, 427] on div "Upload Menu , ID: 152851 JavaScript API Trigger the guide using the script belo…" at bounding box center [945, 316] width 579 height 547
click at [1205, 36] on icon at bounding box center [1206, 31] width 17 height 17
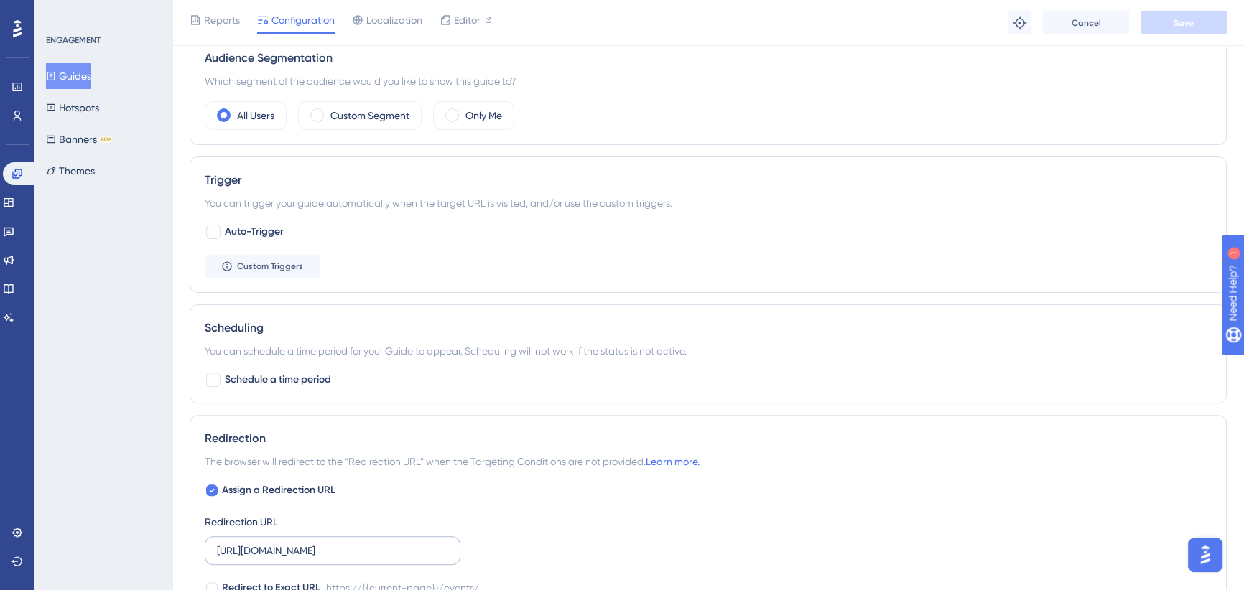
scroll to position [783, 0]
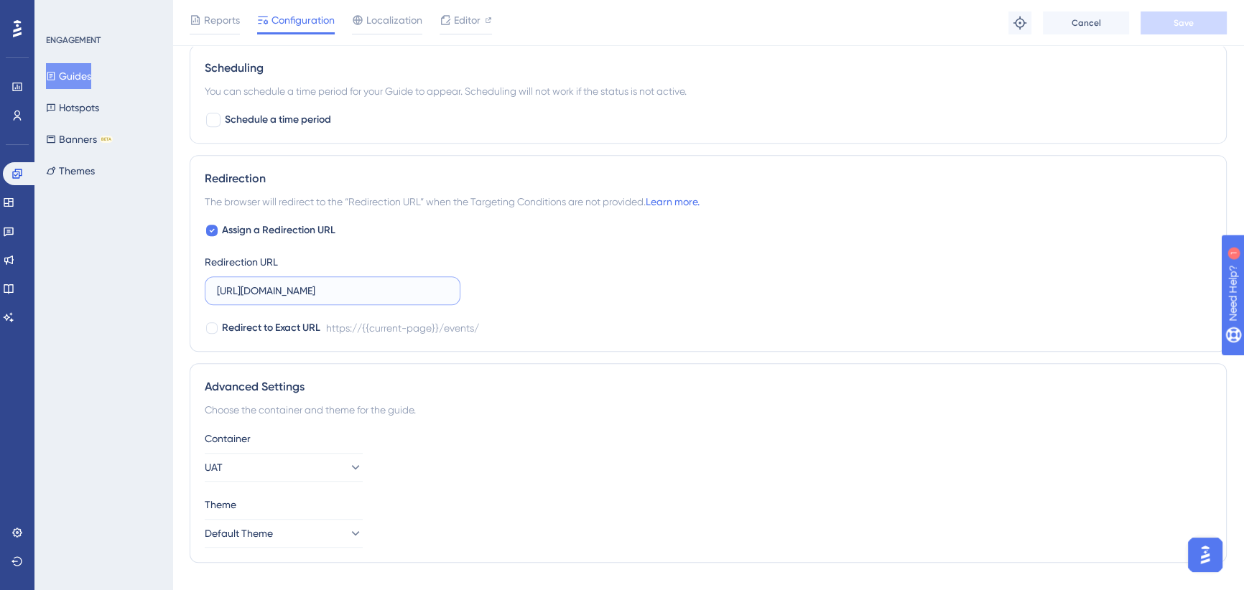
click at [520, 294] on div "Assign a Redirection URL Redirection URL [URL][DOMAIN_NAME] Redirect to Exact U…" at bounding box center [708, 279] width 1007 height 115
click at [365, 288] on input "[URL][DOMAIN_NAME]" at bounding box center [332, 291] width 231 height 16
drag, startPoint x: 360, startPoint y: 288, endPoint x: 574, endPoint y: 289, distance: 214.0
click at [574, 289] on div "Assign a Redirection URL Redirection URL [URL][DOMAIN_NAME] Redirect to Exact U…" at bounding box center [708, 279] width 1007 height 115
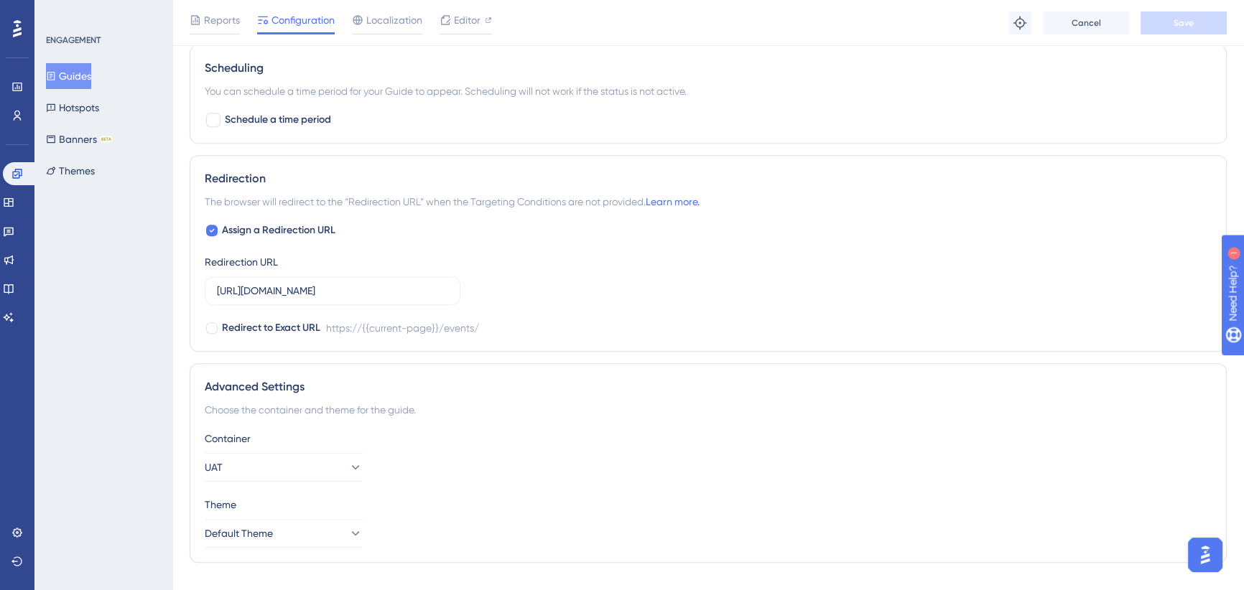
click at [620, 291] on div "Assign a Redirection URL Redirection URL [URL][DOMAIN_NAME] Redirect to Exact U…" at bounding box center [708, 279] width 1007 height 115
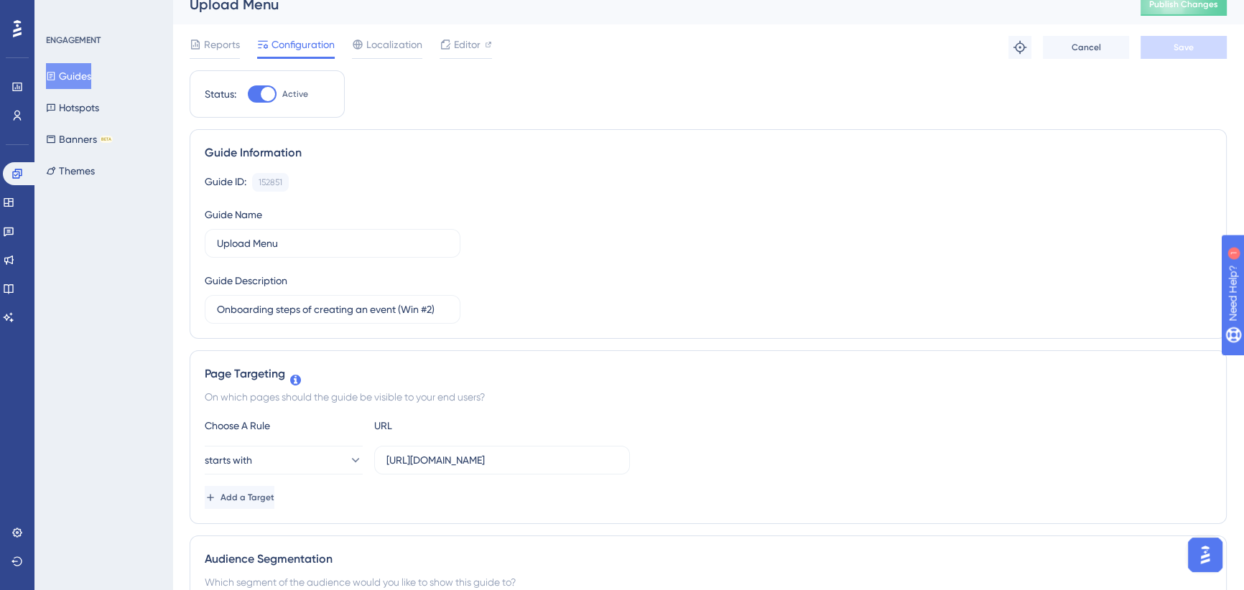
scroll to position [0, 0]
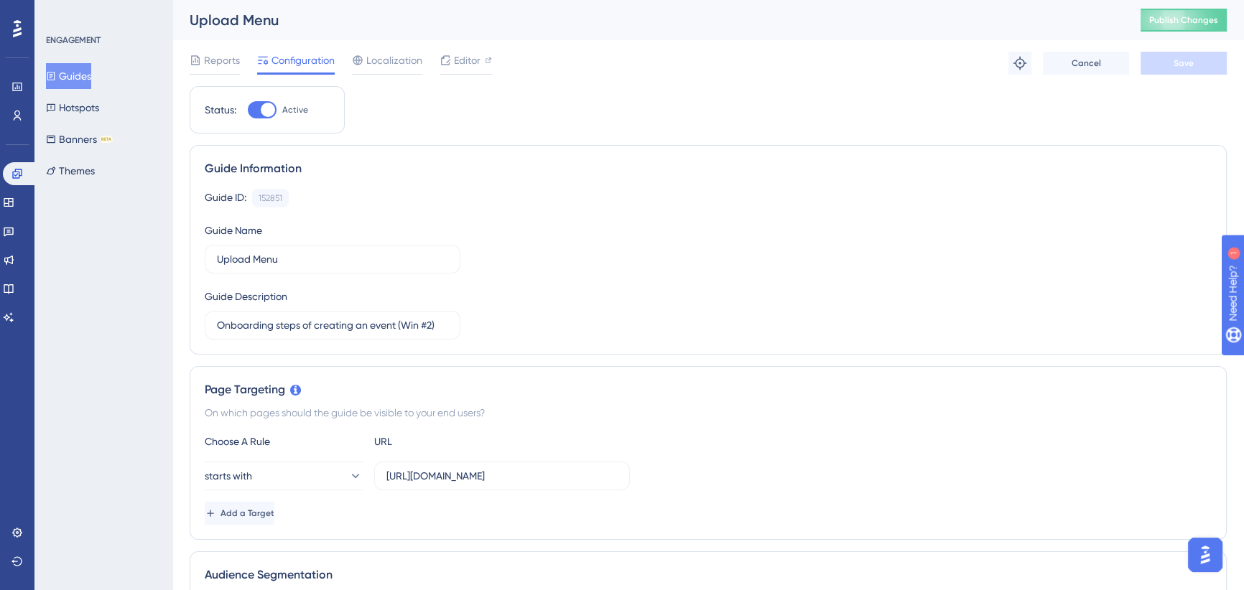
click at [79, 78] on button "Guides" at bounding box center [68, 76] width 45 height 26
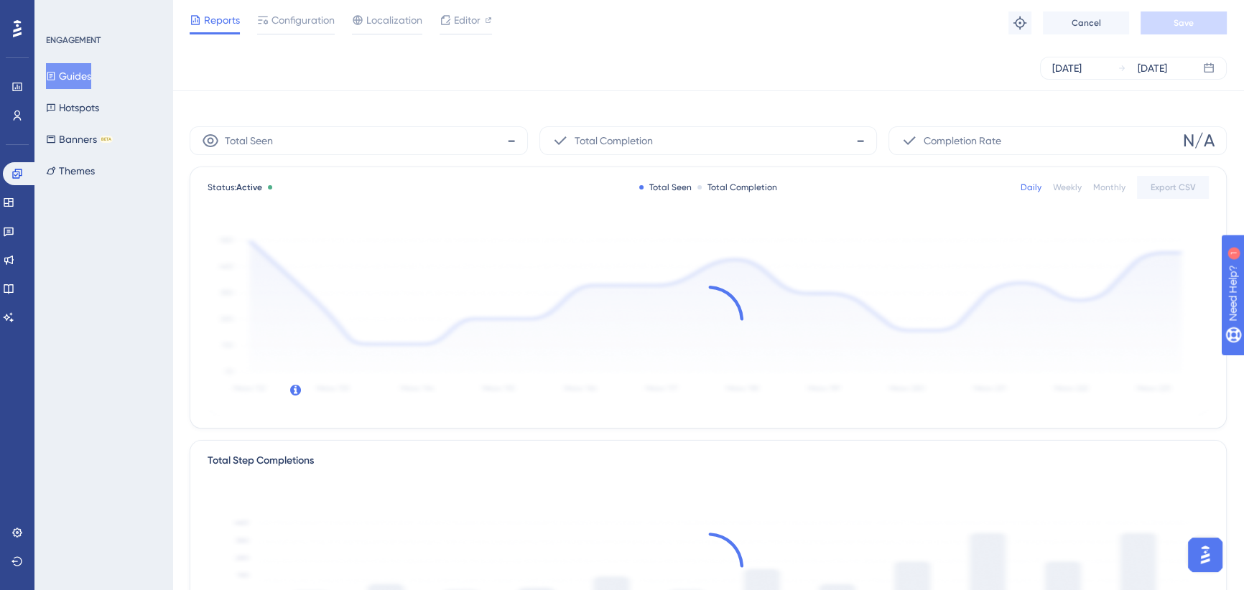
scroll to position [411, 0]
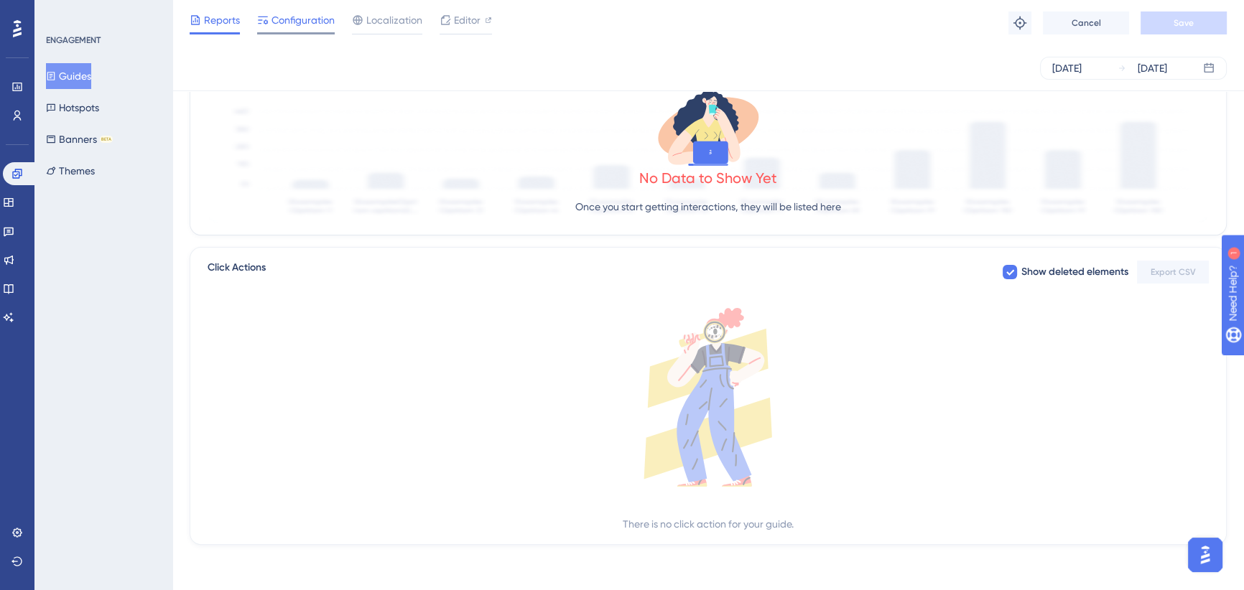
click at [302, 17] on span "Configuration" at bounding box center [302, 19] width 63 height 17
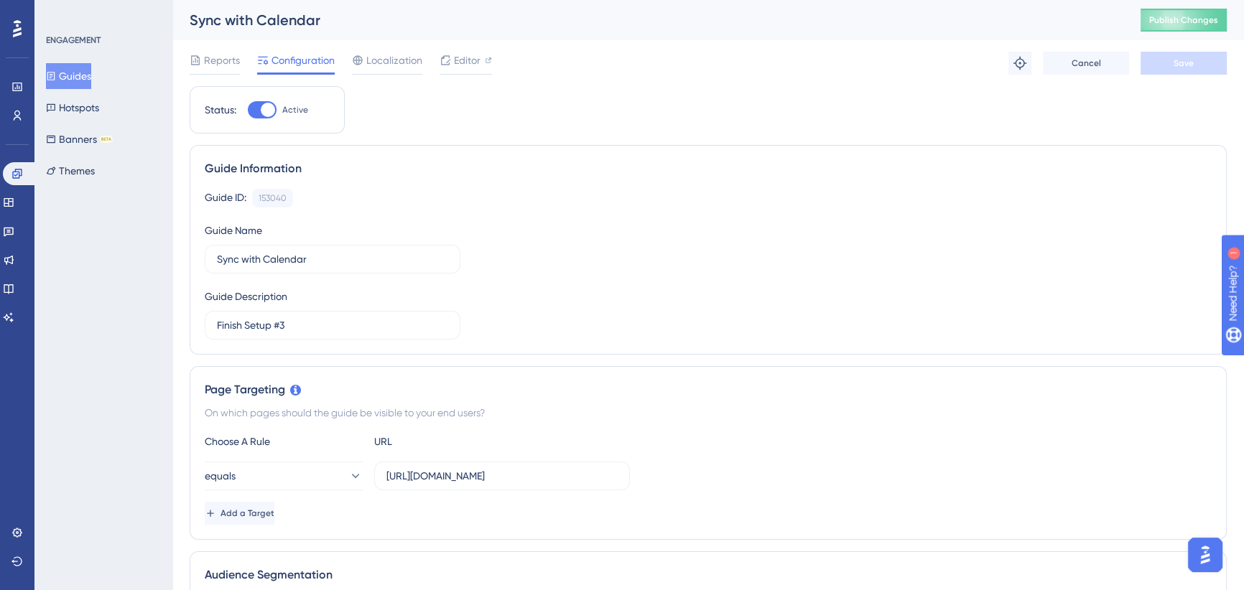
click at [75, 70] on button "Guides" at bounding box center [68, 76] width 45 height 26
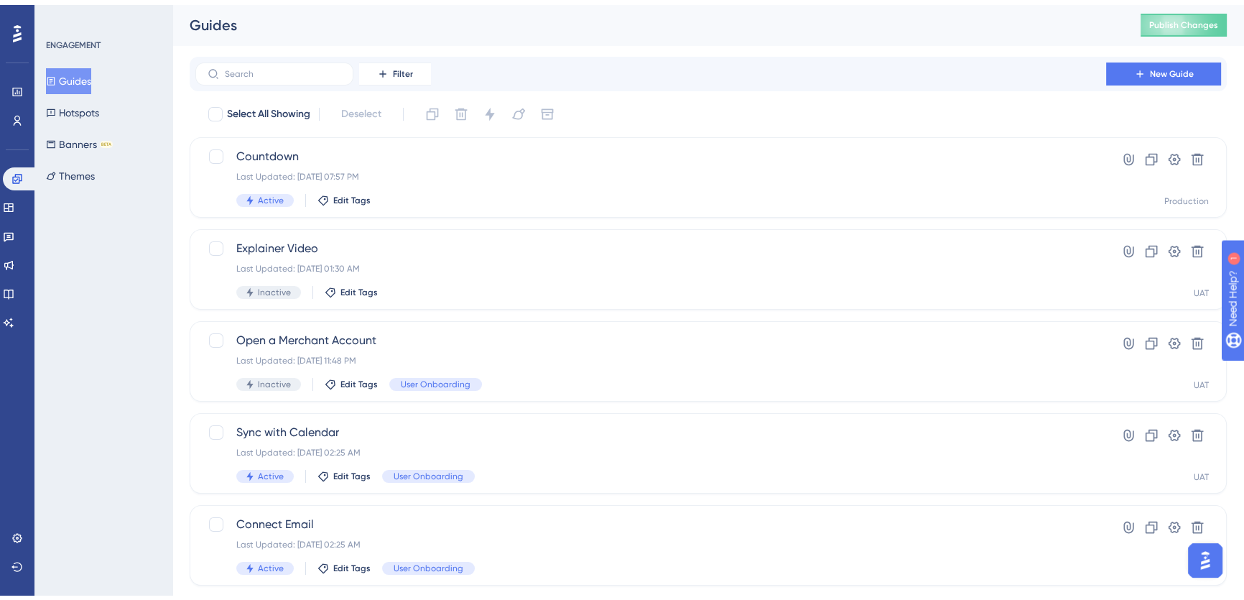
scroll to position [514, 0]
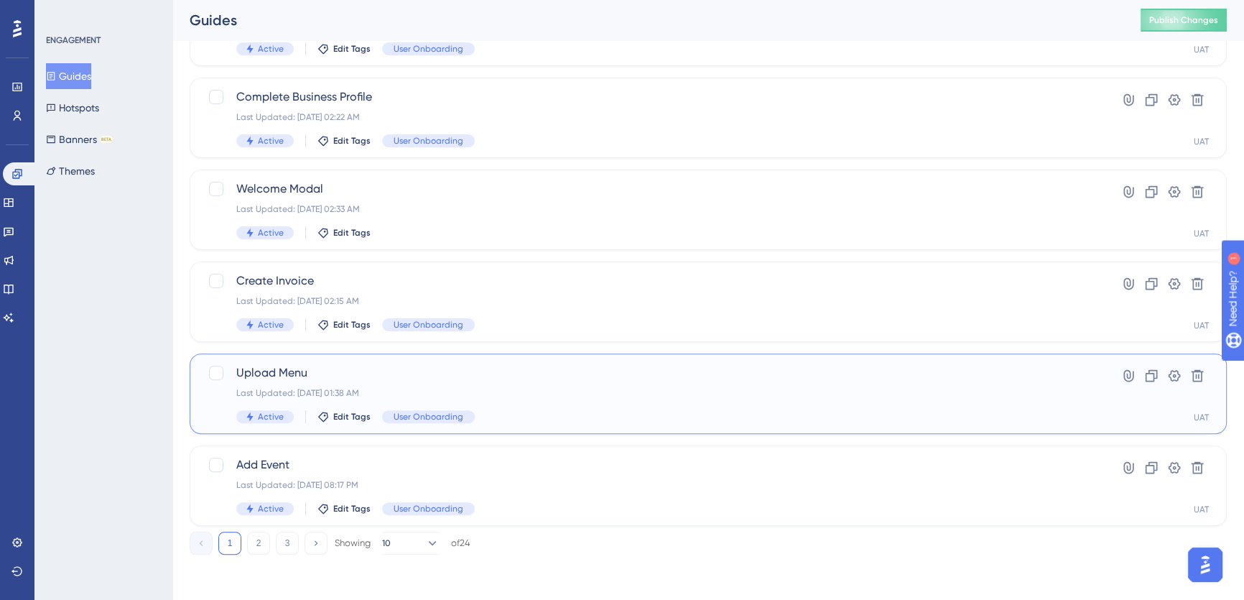
click at [388, 377] on span "Upload Menu" at bounding box center [650, 372] width 829 height 17
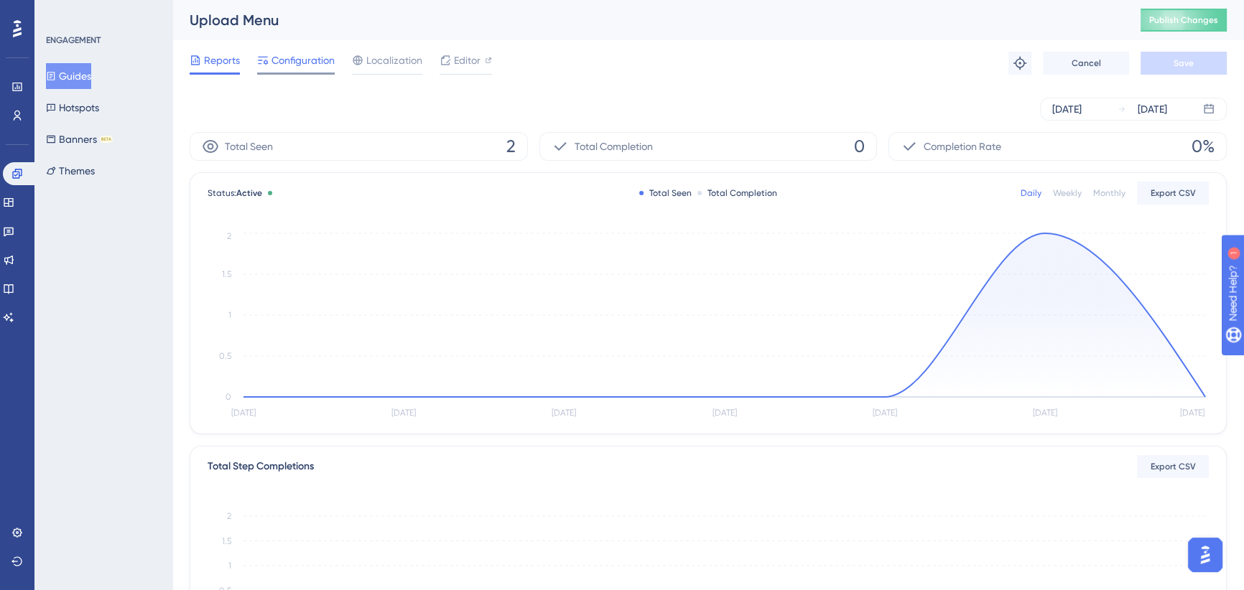
click at [292, 63] on span "Configuration" at bounding box center [302, 60] width 63 height 17
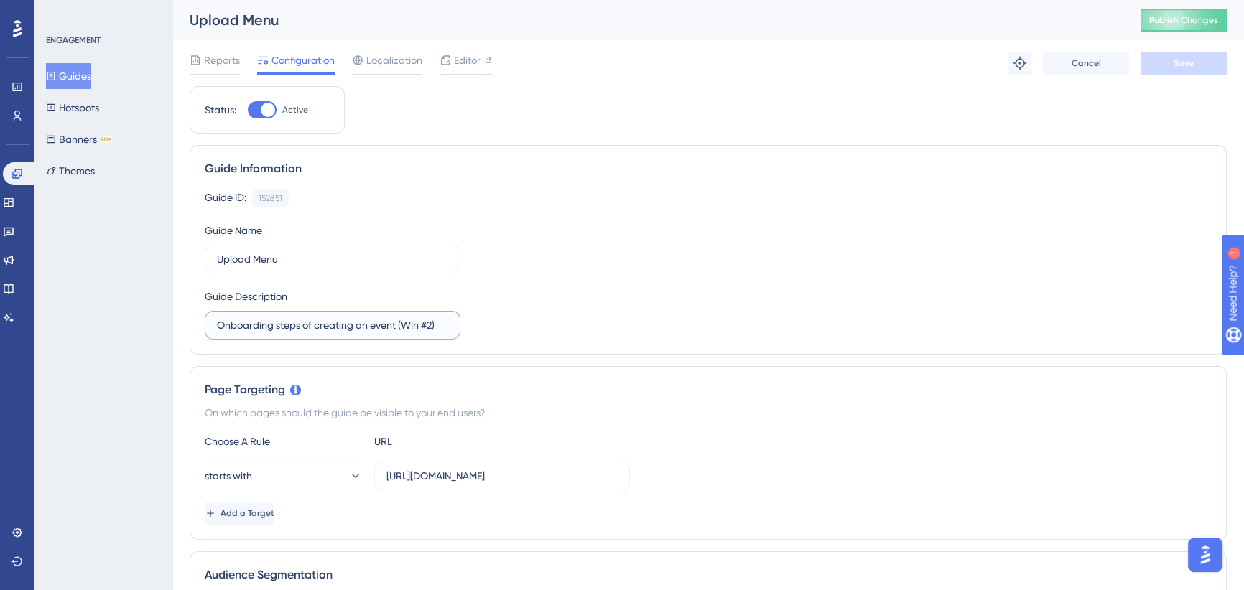
click at [432, 324] on input "Onboarding steps of creating an event (Win #2)" at bounding box center [332, 325] width 231 height 16
type input "Onboarding steps of creating an event (Win #3)"
click at [1192, 68] on span "Save" at bounding box center [1183, 62] width 20 height 11
click at [83, 73] on button "Guides" at bounding box center [68, 76] width 45 height 26
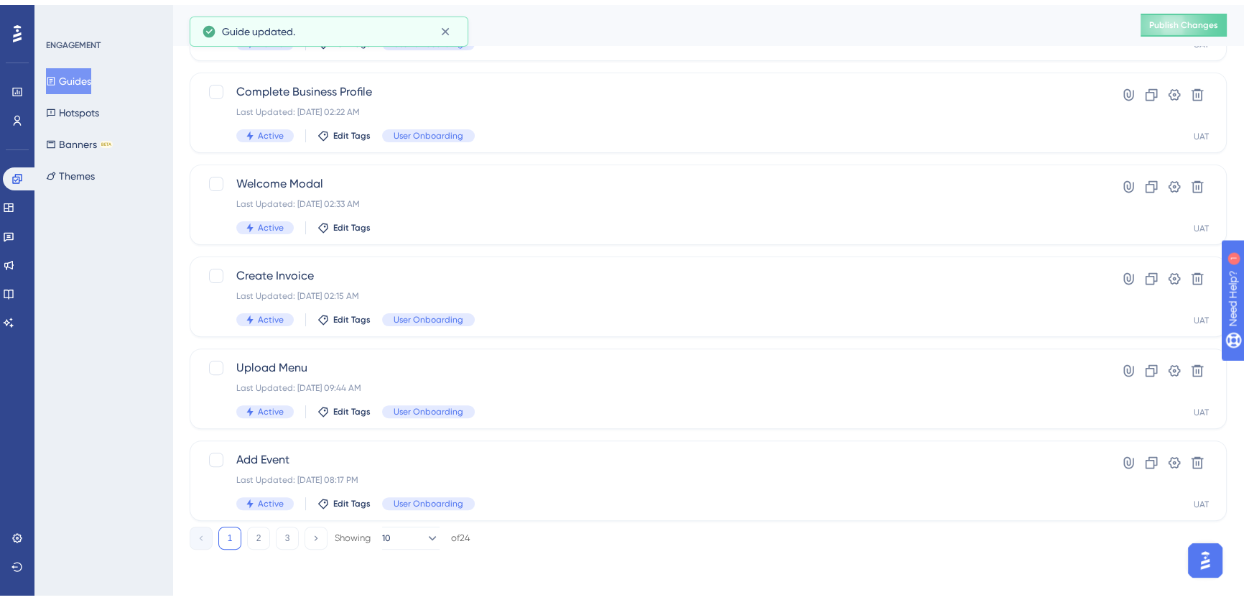
scroll to position [514, 0]
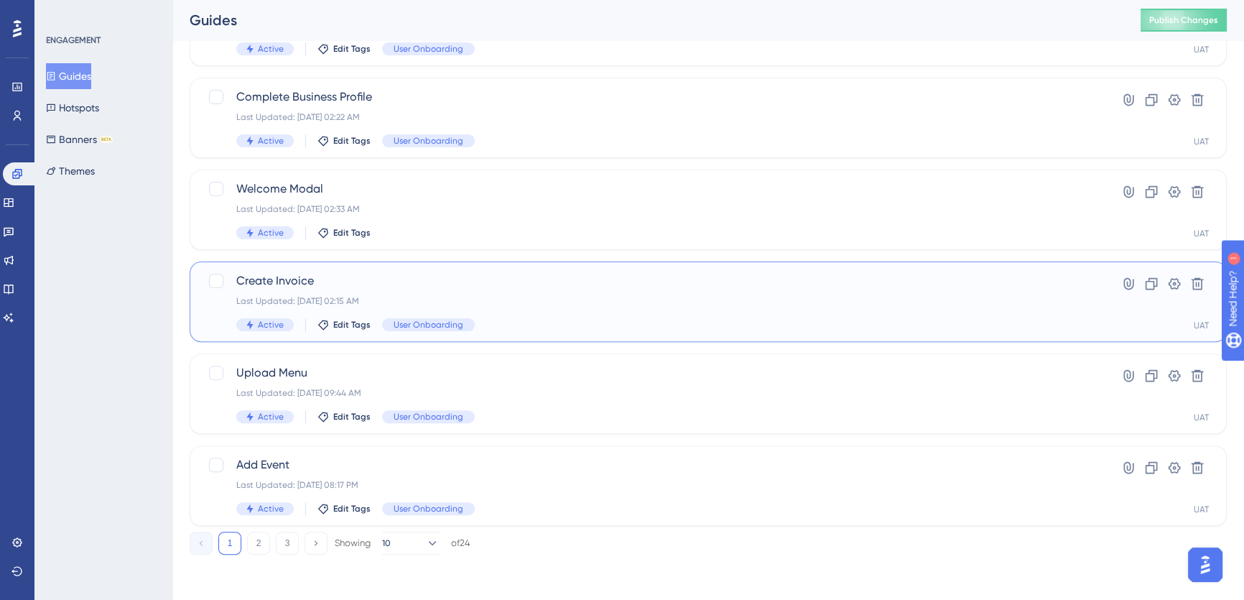
click at [369, 288] on span "Create Invoice" at bounding box center [650, 280] width 829 height 17
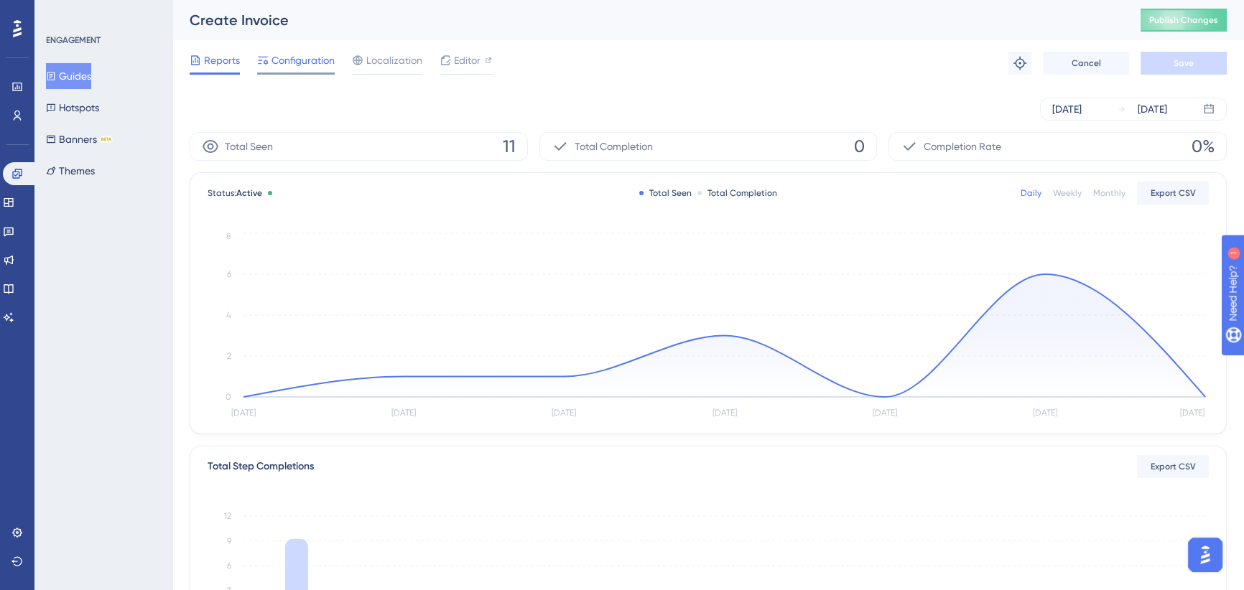
click at [296, 70] on div "Configuration" at bounding box center [296, 63] width 78 height 23
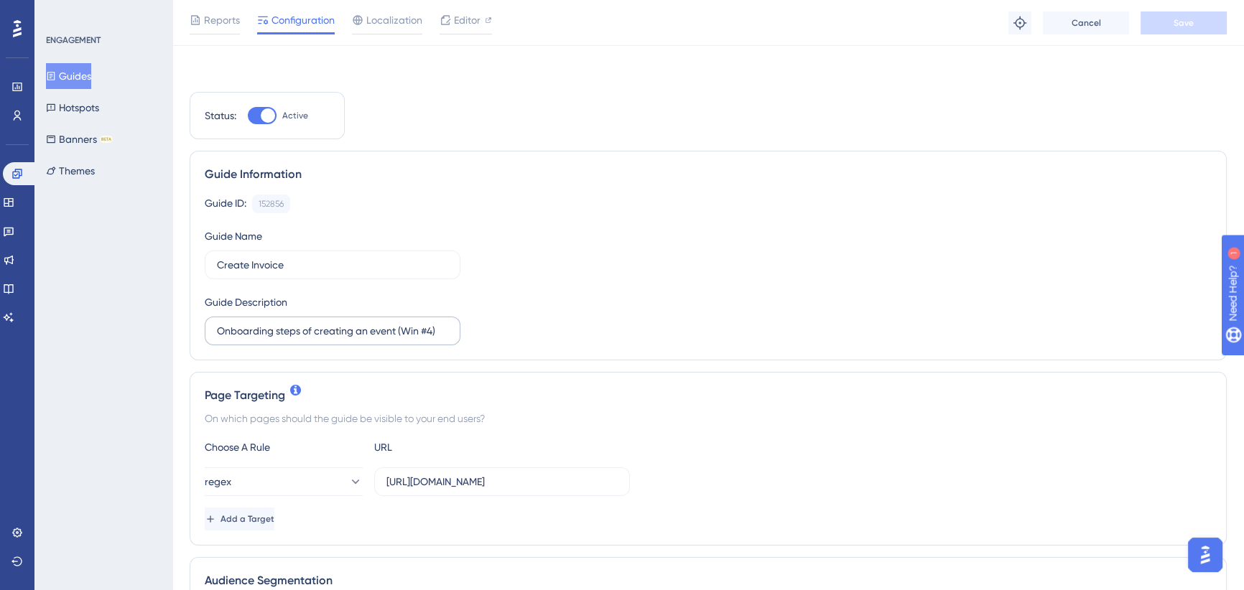
scroll to position [65, 0]
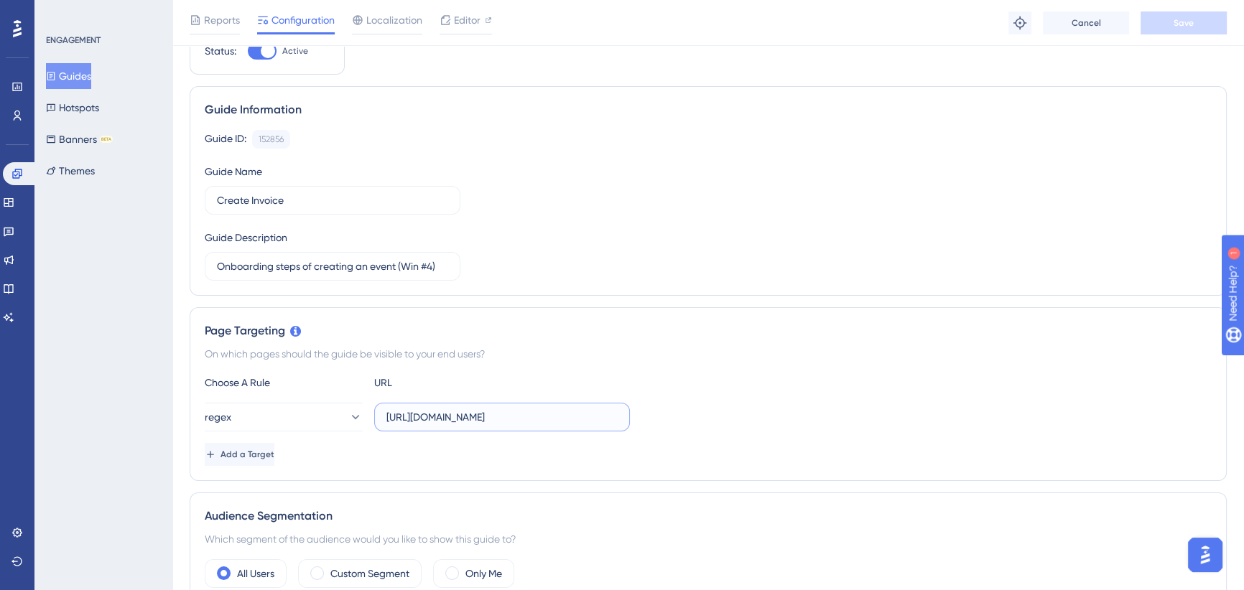
click at [696, 416] on div "regex [URL][DOMAIN_NAME]" at bounding box center [708, 417] width 1007 height 29
click at [497, 416] on input "[URL][DOMAIN_NAME]" at bounding box center [501, 417] width 231 height 16
drag, startPoint x: 646, startPoint y: 416, endPoint x: 705, endPoint y: 419, distance: 58.9
click at [705, 419] on div "regex [URL][DOMAIN_NAME]" at bounding box center [708, 417] width 1007 height 29
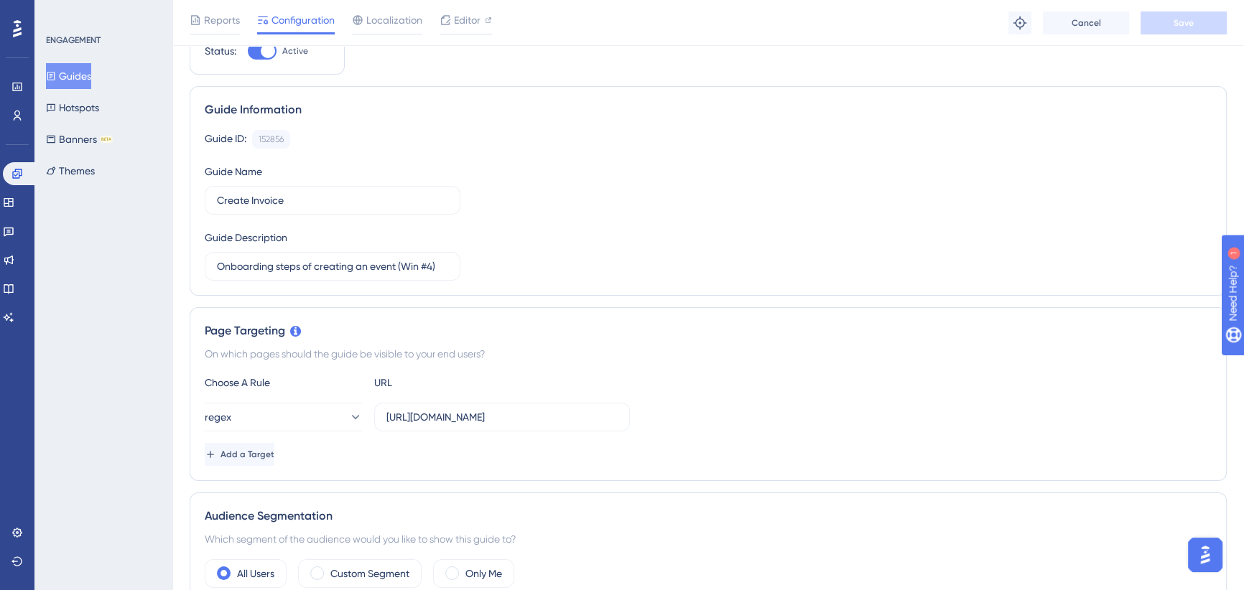
click at [705, 419] on div "regex [URL][DOMAIN_NAME]" at bounding box center [708, 417] width 1007 height 29
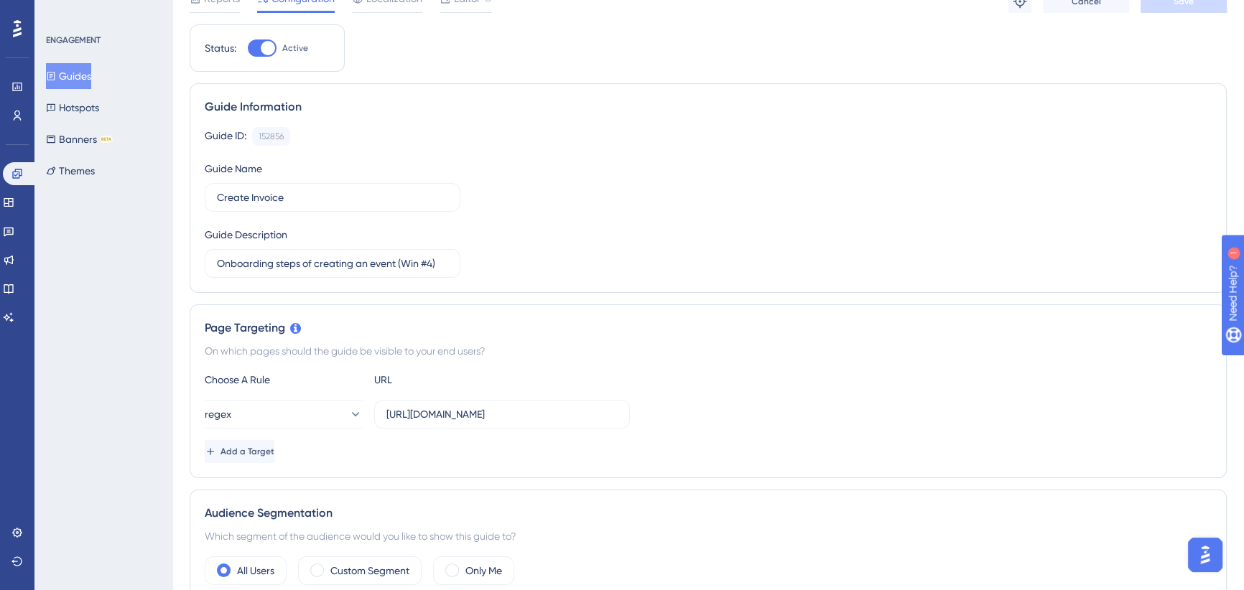
scroll to position [0, 0]
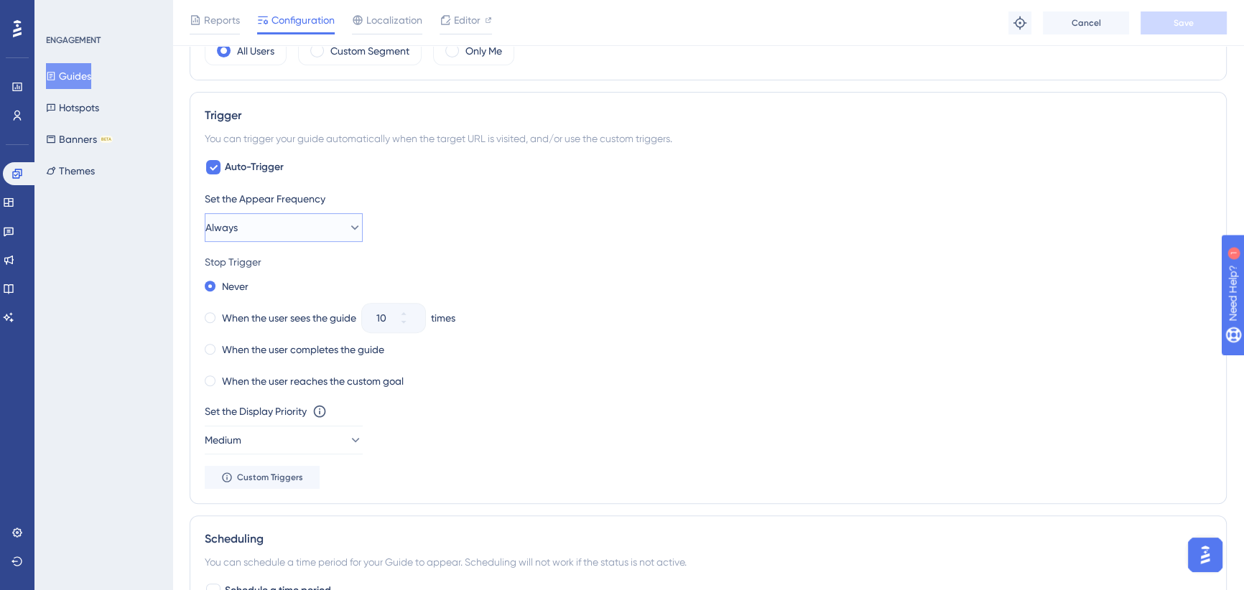
click at [255, 216] on button "Always" at bounding box center [284, 227] width 158 height 29
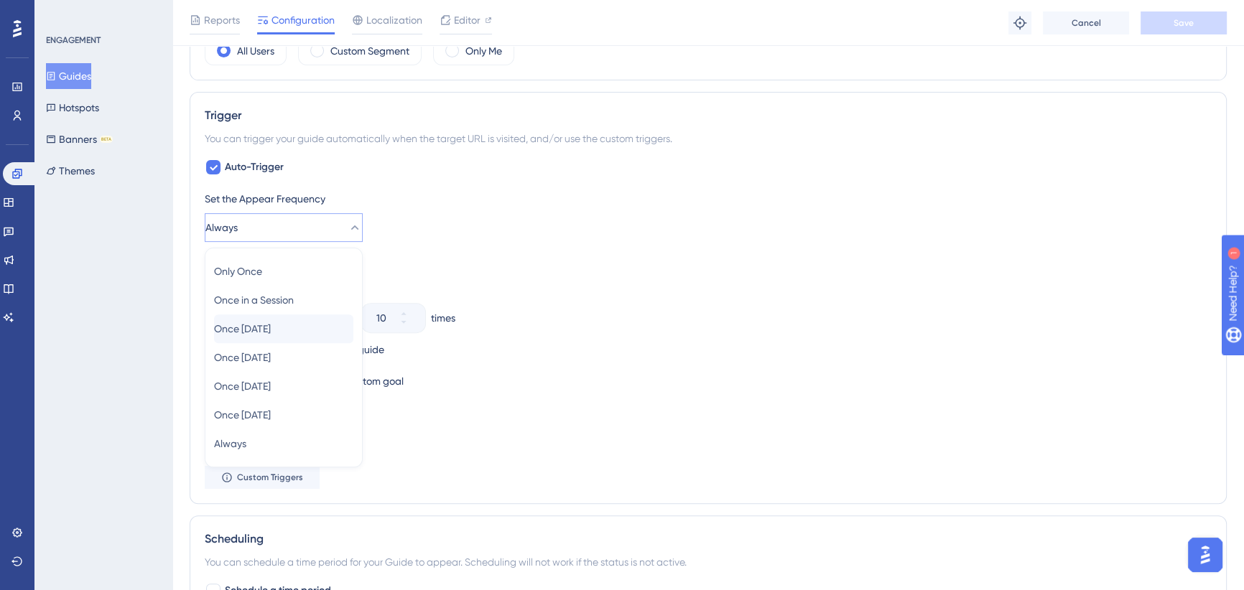
scroll to position [648, 0]
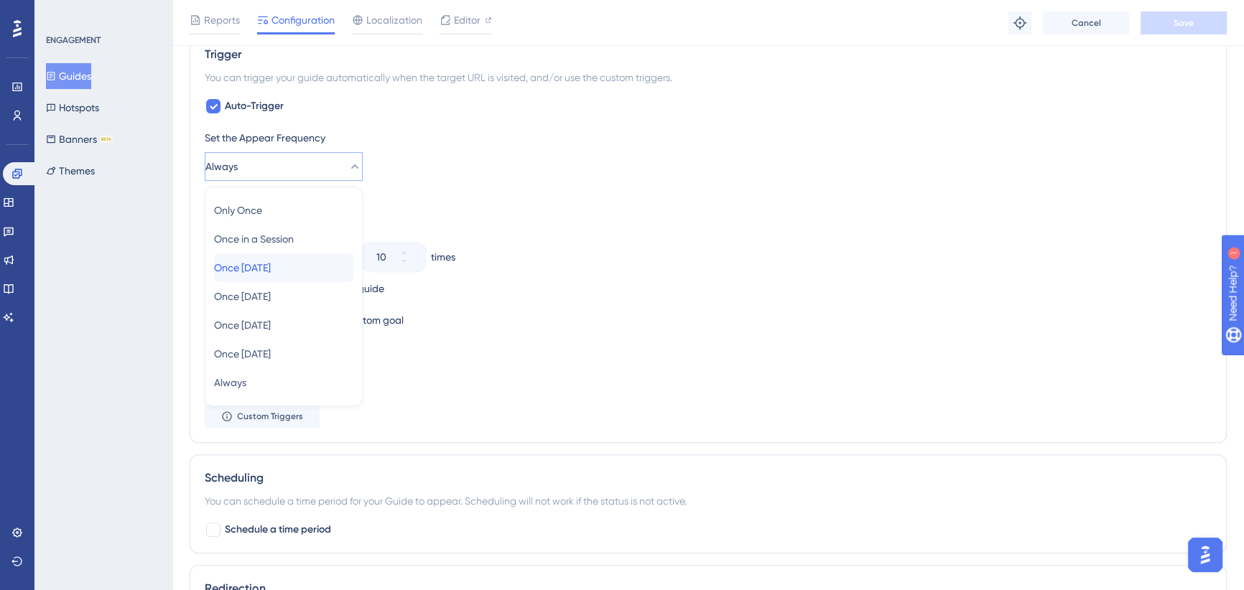
click at [269, 268] on span "Once [DATE]" at bounding box center [242, 267] width 57 height 17
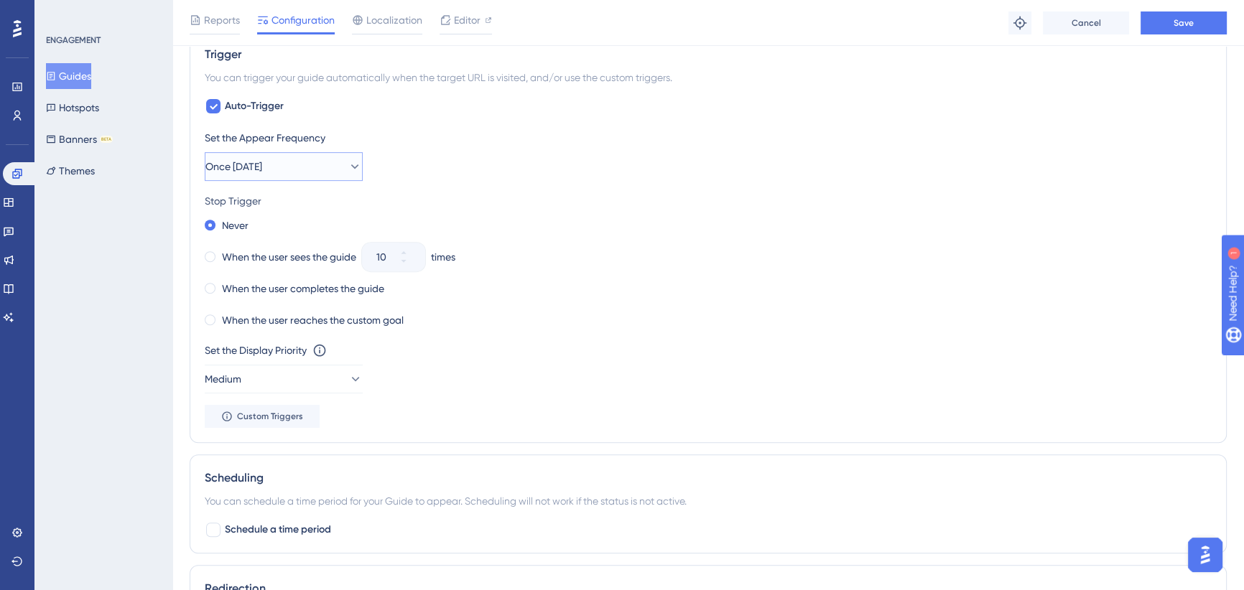
click at [286, 172] on button "Once [DATE]" at bounding box center [284, 166] width 158 height 29
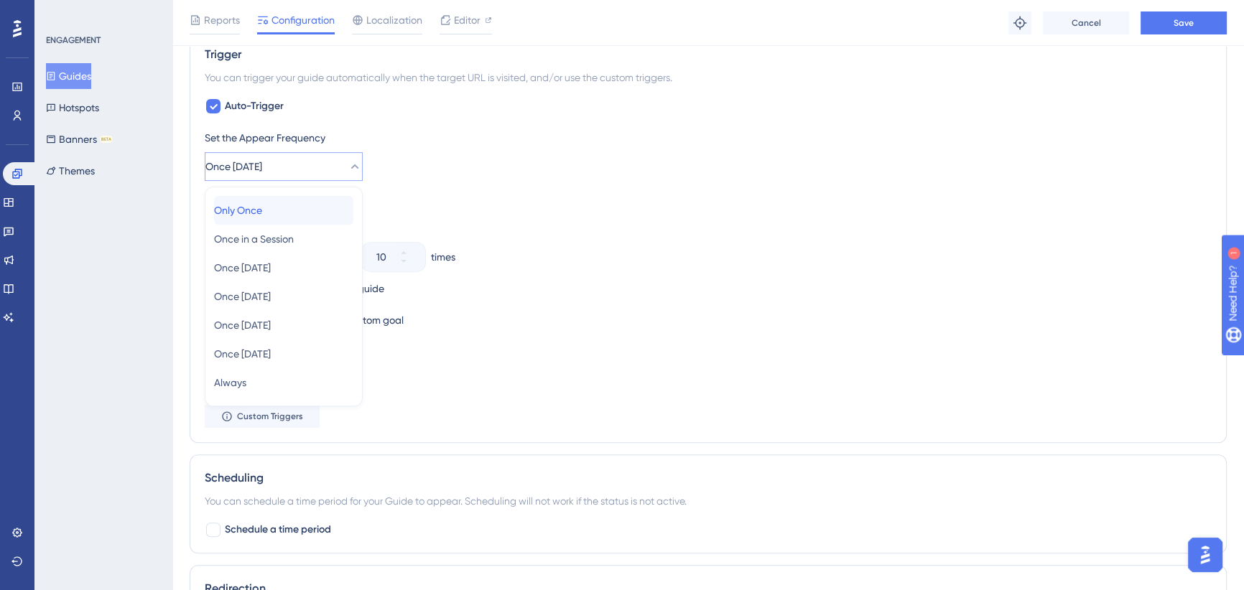
click at [279, 204] on div "Only Once Only Once" at bounding box center [283, 210] width 139 height 29
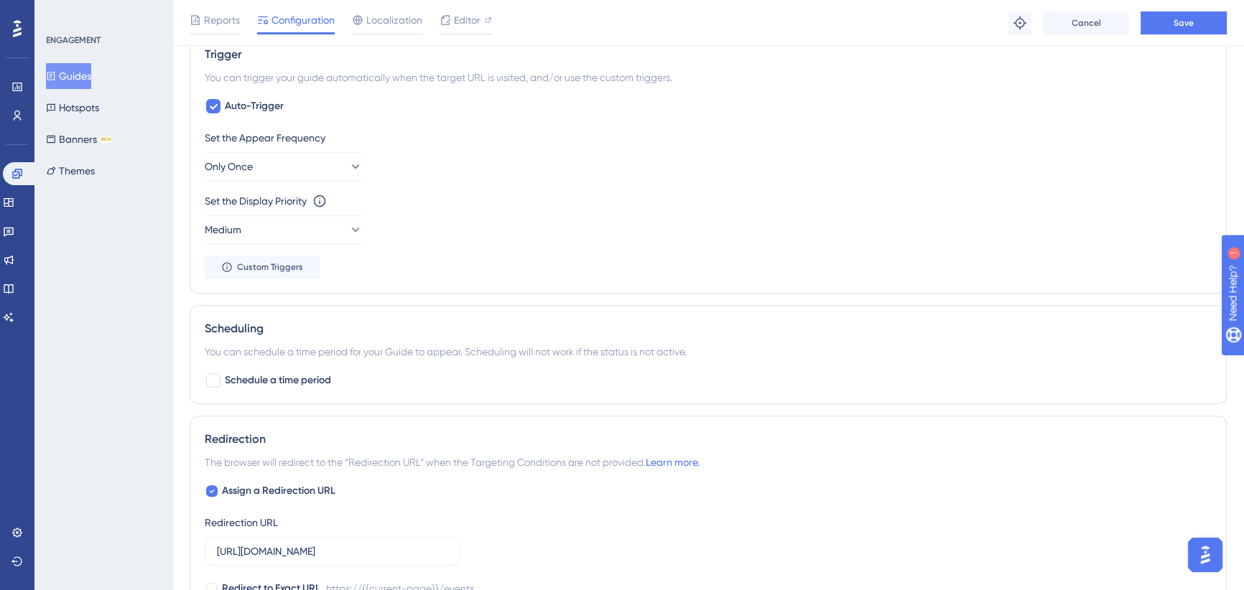
click at [477, 201] on div "Set the Display Priority This option will set the display priority between auto…" at bounding box center [708, 200] width 1007 height 17
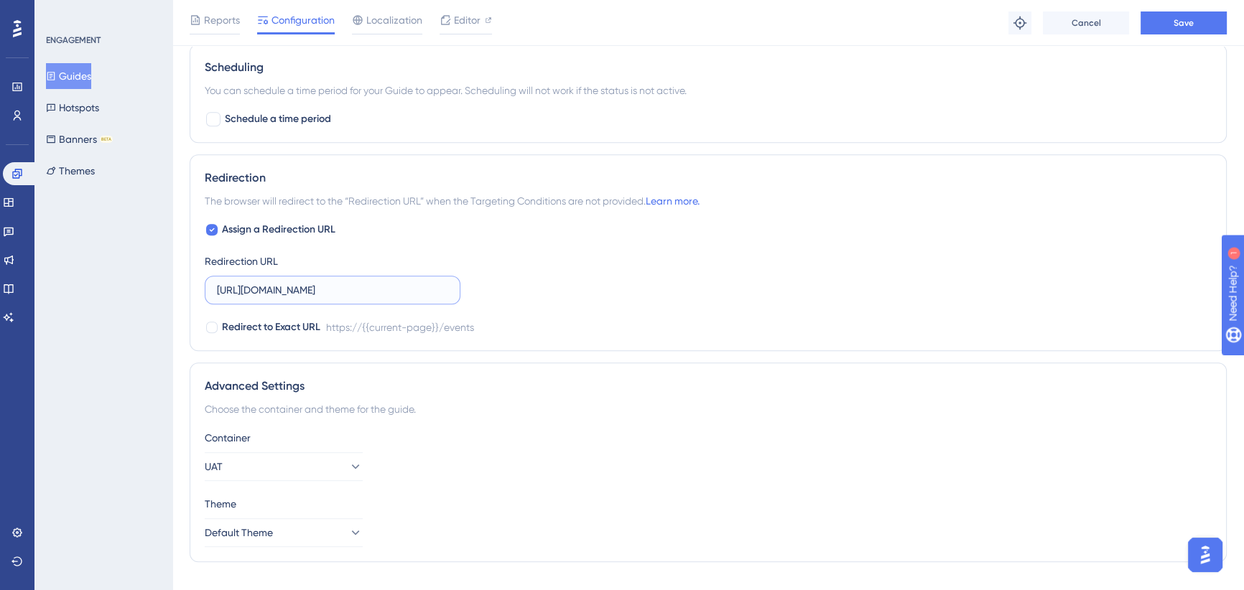
drag, startPoint x: 387, startPoint y: 288, endPoint x: 449, endPoint y: 289, distance: 61.8
click at [388, 288] on input "[URL][DOMAIN_NAME]" at bounding box center [332, 290] width 231 height 16
click at [523, 286] on div "Assign a Redirection URL Redirection URL [URL][DOMAIN_NAME] Redirect to Exact U…" at bounding box center [708, 278] width 1007 height 115
click at [420, 291] on input "[URL][DOMAIN_NAME]" at bounding box center [332, 290] width 231 height 16
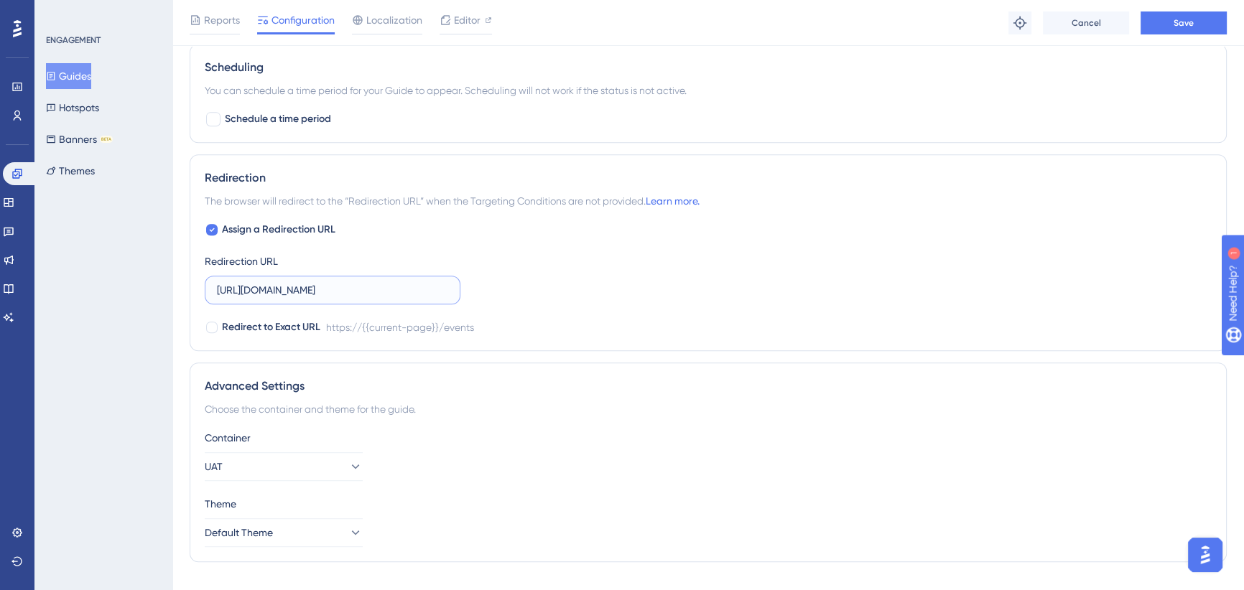
drag, startPoint x: 474, startPoint y: 289, endPoint x: 509, endPoint y: 289, distance: 35.2
click at [509, 289] on div "Assign a Redirection URL Redirection URL [URL][DOMAIN_NAME] Redirect to Exact U…" at bounding box center [708, 278] width 1007 height 115
click at [556, 281] on div "Assign a Redirection URL Redirection URL [URL][DOMAIN_NAME] Redirect to Exact U…" at bounding box center [708, 278] width 1007 height 115
click at [1182, 30] on button "Save" at bounding box center [1183, 22] width 86 height 23
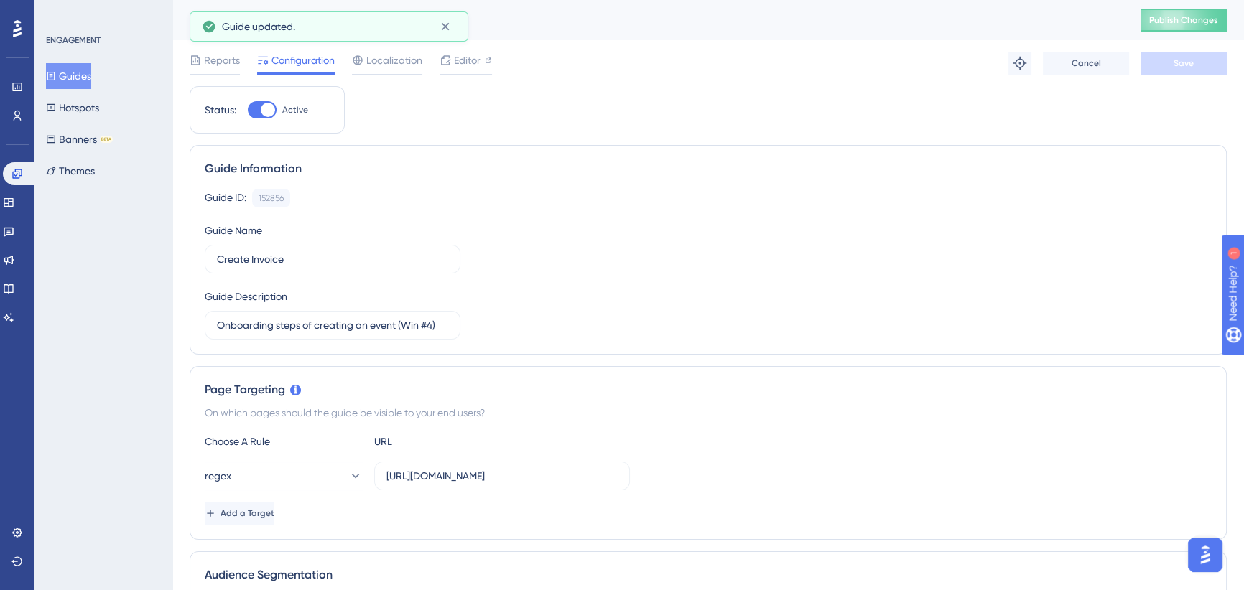
click at [91, 70] on button "Guides" at bounding box center [68, 76] width 45 height 26
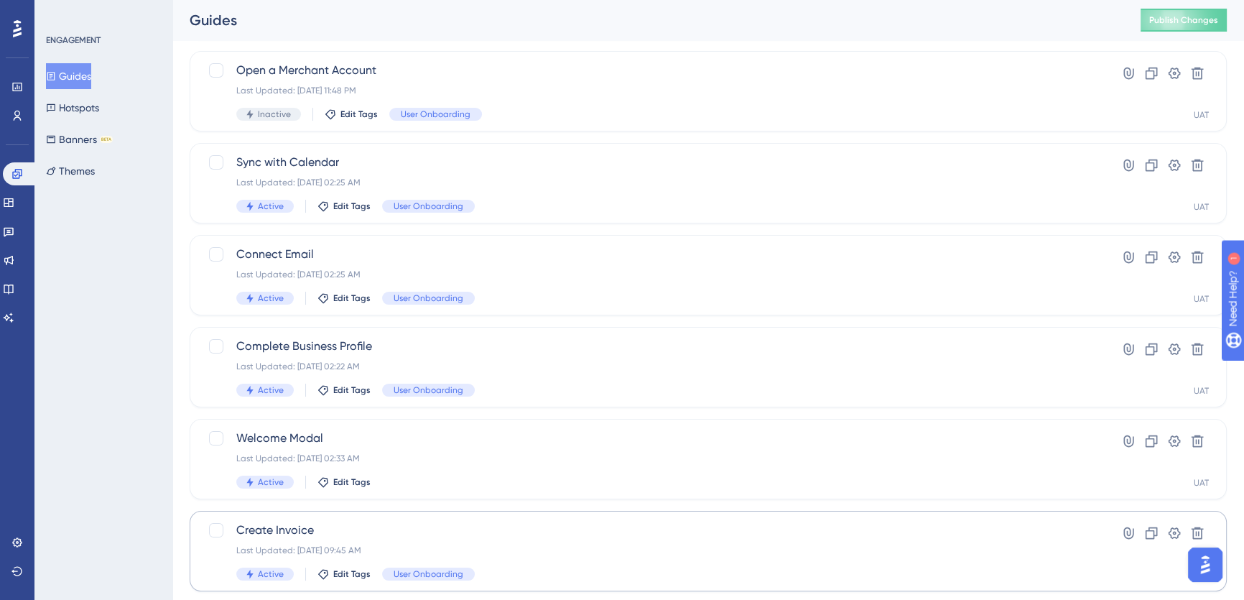
scroll to position [383, 0]
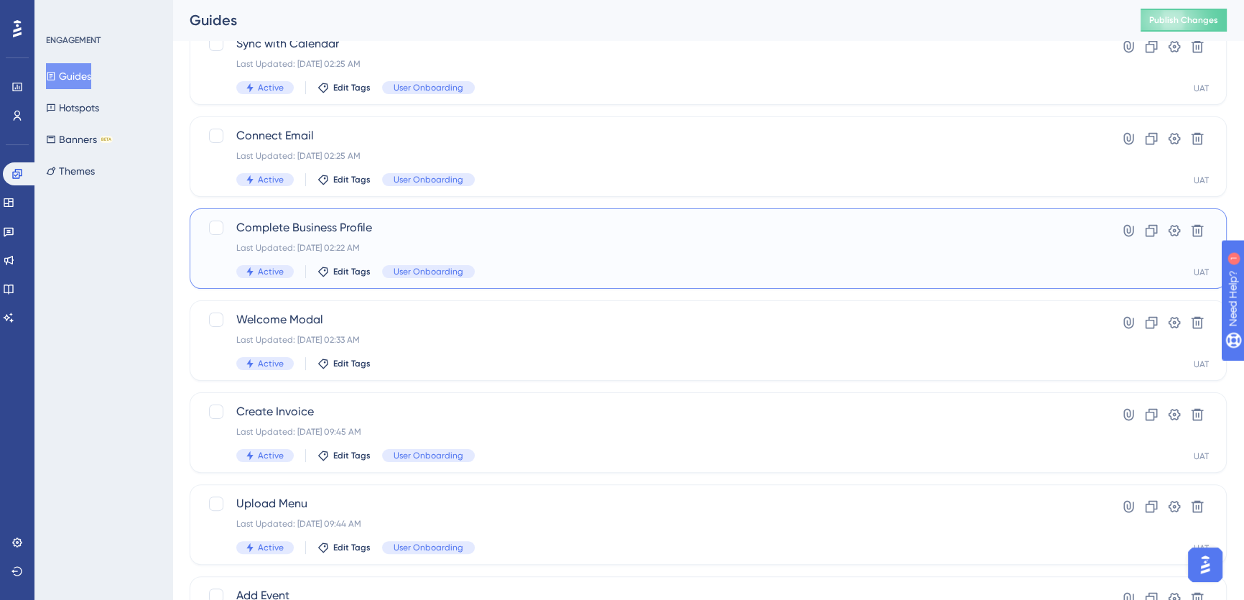
click at [474, 227] on span "Complete Business Profile" at bounding box center [650, 227] width 829 height 17
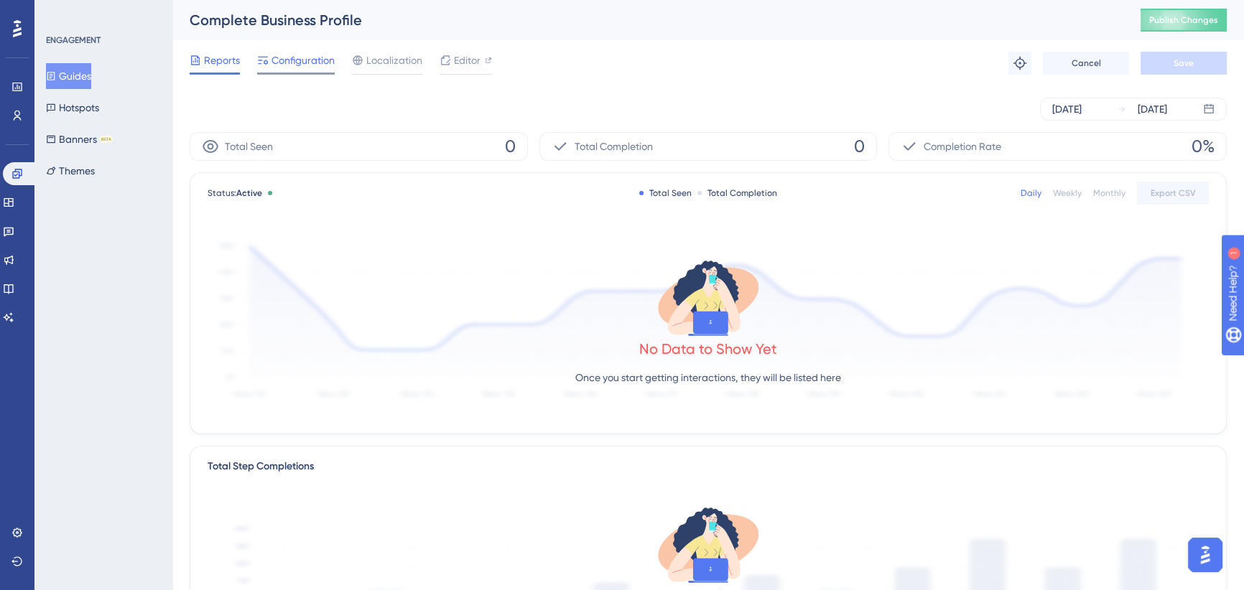
click at [297, 60] on span "Configuration" at bounding box center [302, 60] width 63 height 17
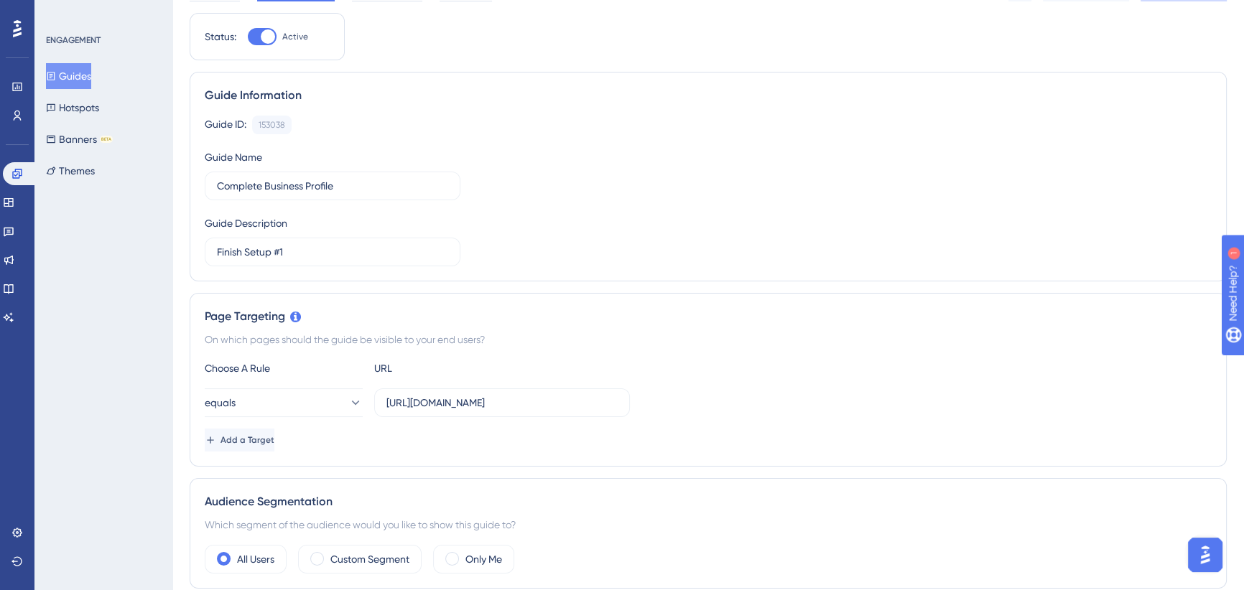
scroll to position [130, 0]
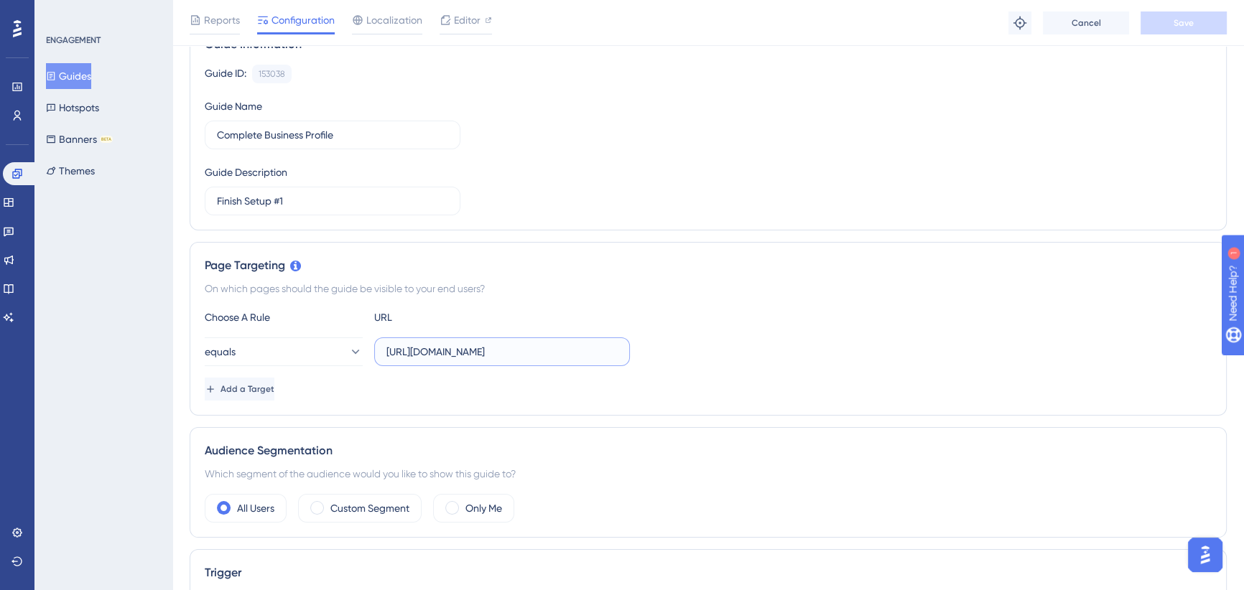
click at [478, 344] on input "[URL][DOMAIN_NAME]" at bounding box center [501, 352] width 231 height 16
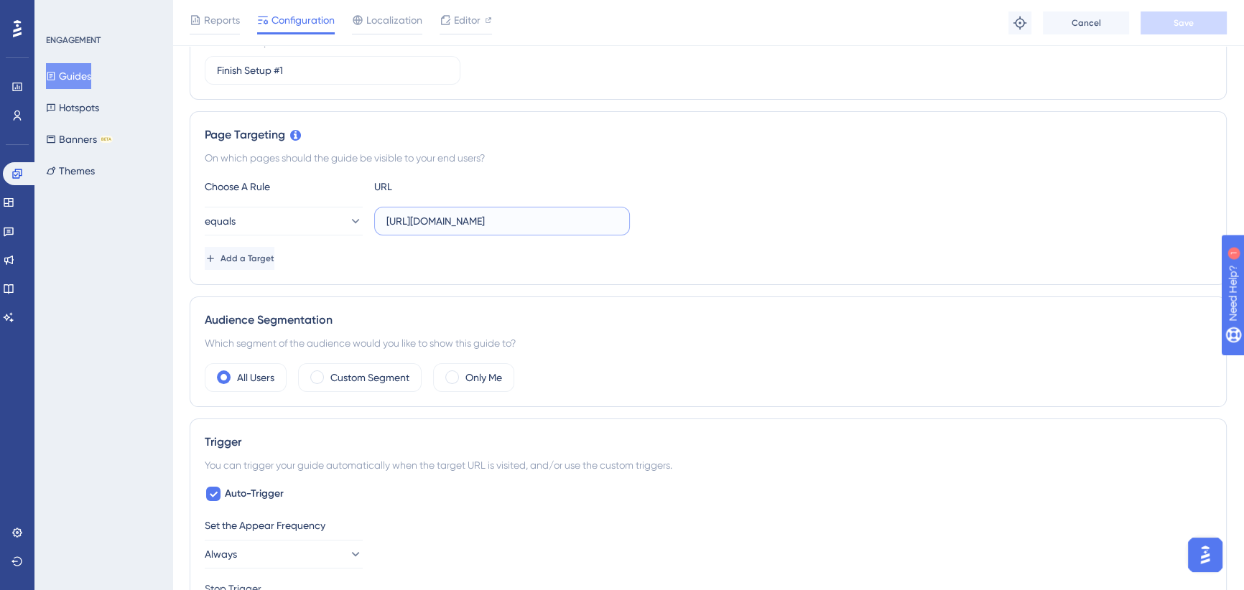
scroll to position [0, 85]
drag, startPoint x: 475, startPoint y: 218, endPoint x: 651, endPoint y: 220, distance: 175.9
click at [651, 220] on div "equals [URL][DOMAIN_NAME]" at bounding box center [708, 221] width 1007 height 29
click at [689, 200] on div "Choose A Rule URL equals [URL][DOMAIN_NAME] Add a Target" at bounding box center [708, 224] width 1007 height 92
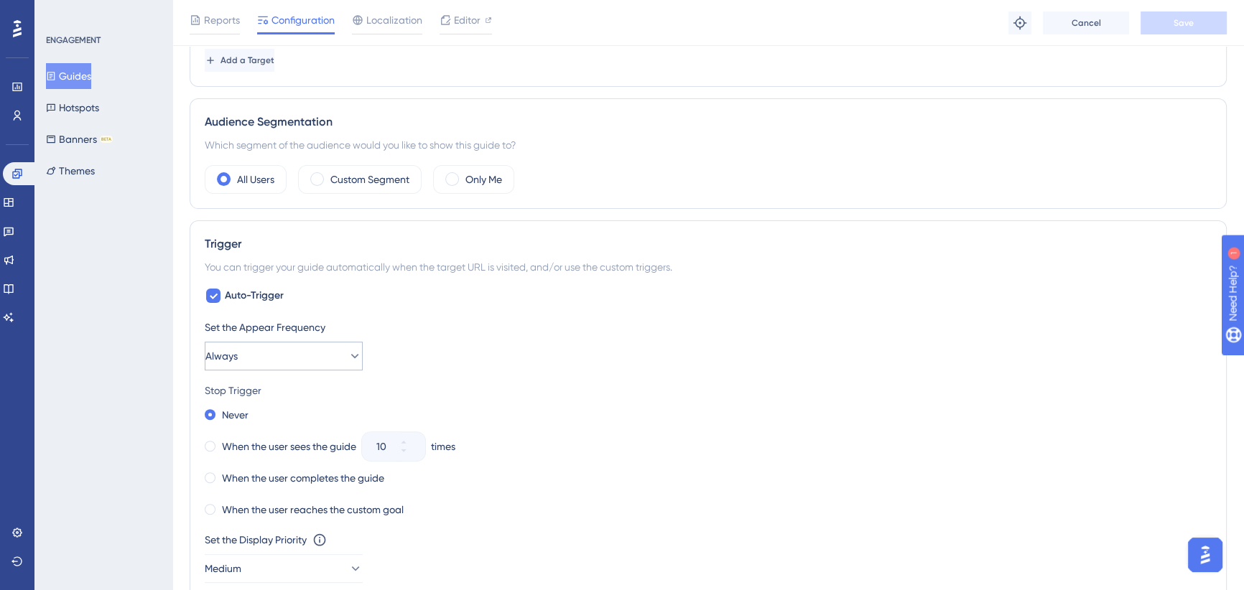
scroll to position [587, 0]
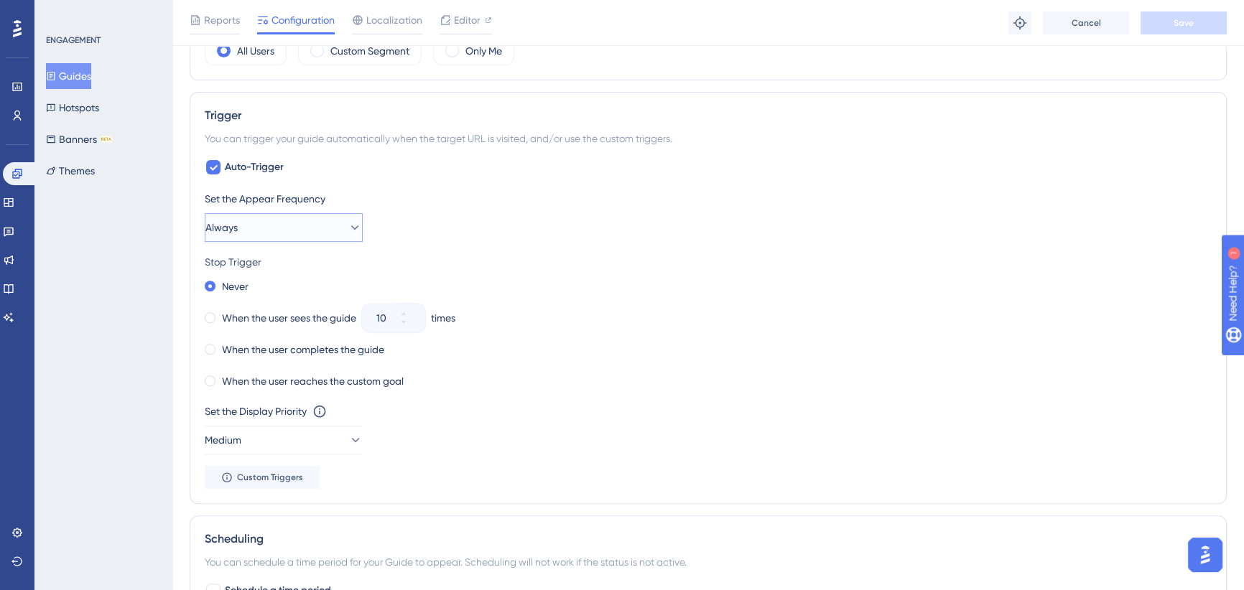
click at [326, 220] on button "Always" at bounding box center [284, 227] width 158 height 29
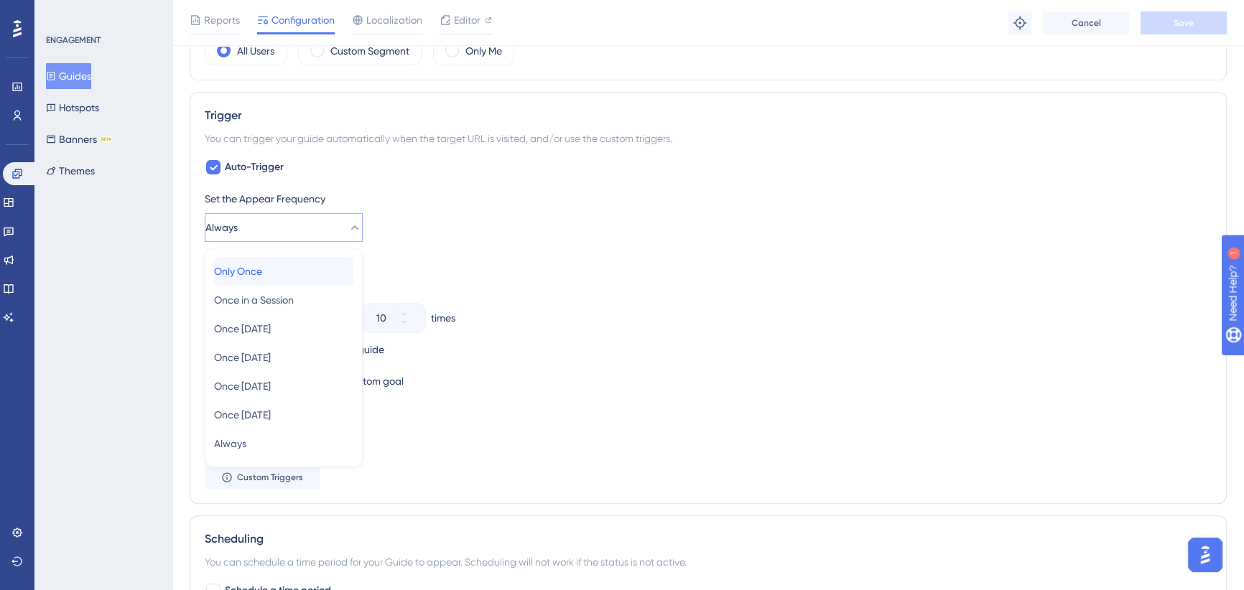
click at [262, 270] on span "Only Once" at bounding box center [238, 271] width 48 height 17
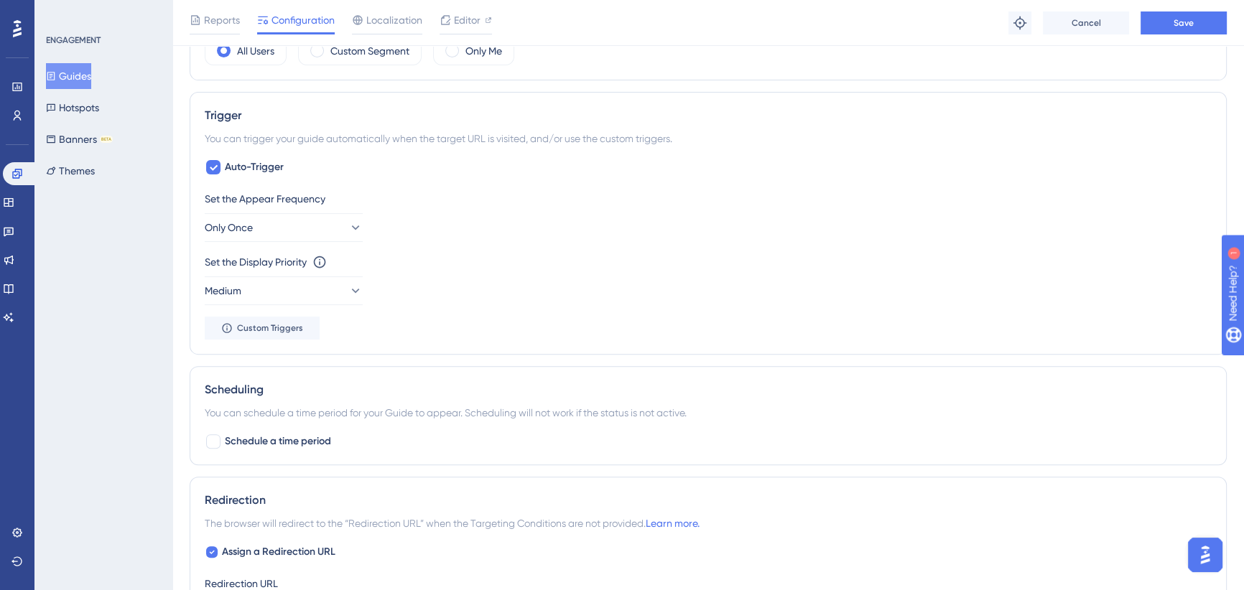
click at [474, 237] on div "Set the Appear Frequency Only Once" at bounding box center [708, 216] width 1007 height 52
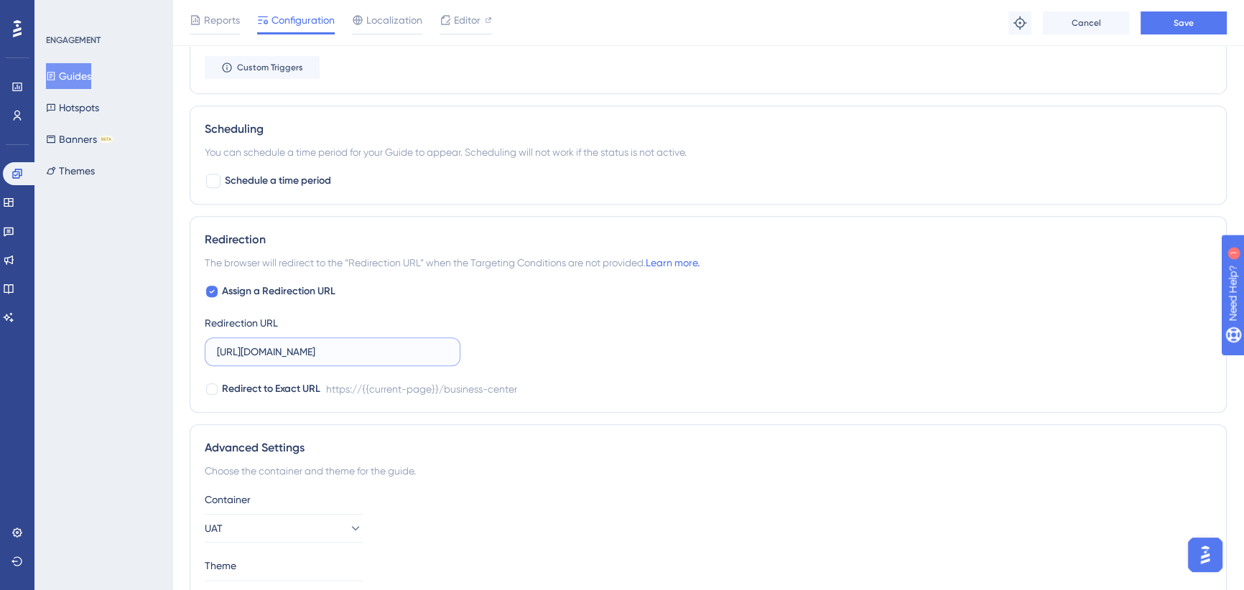
click at [393, 345] on input "[URL][DOMAIN_NAME]" at bounding box center [332, 352] width 231 height 16
drag, startPoint x: 383, startPoint y: 345, endPoint x: 624, endPoint y: 317, distance: 243.0
click at [514, 348] on div "Assign a Redirection URL Redirection URL [URL][DOMAIN_NAME] Redirect to Exact U…" at bounding box center [708, 340] width 1007 height 115
click at [624, 317] on div "Assign a Redirection URL Redirection URL [URL][DOMAIN_NAME] Redirect to Exact U…" at bounding box center [708, 340] width 1007 height 115
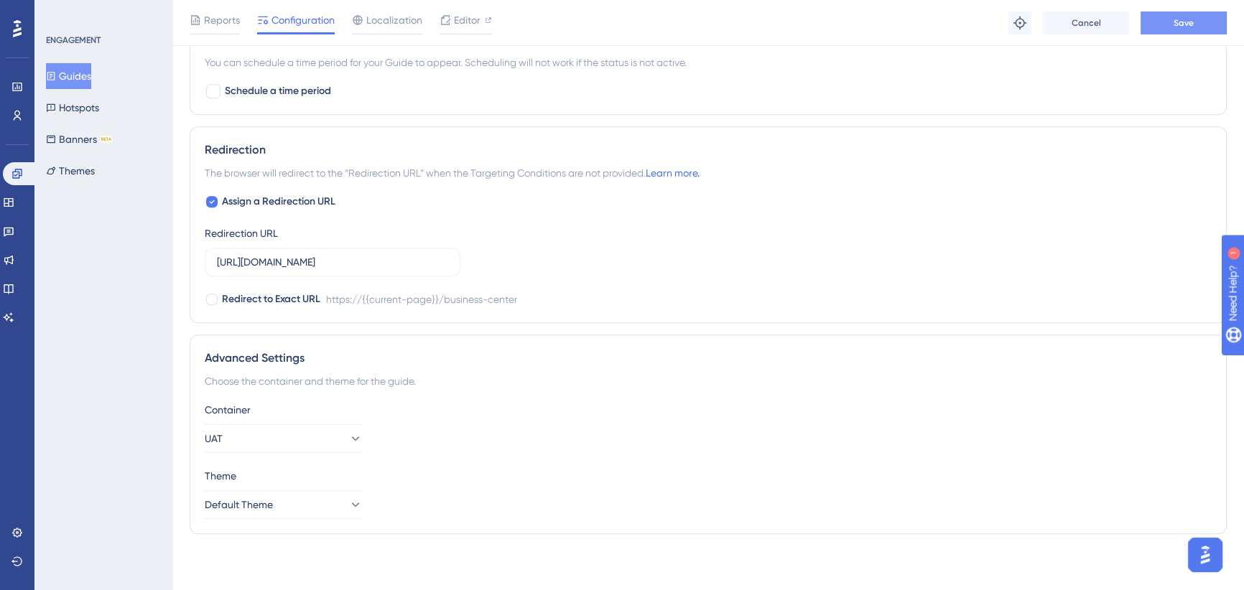
scroll to position [0, 0]
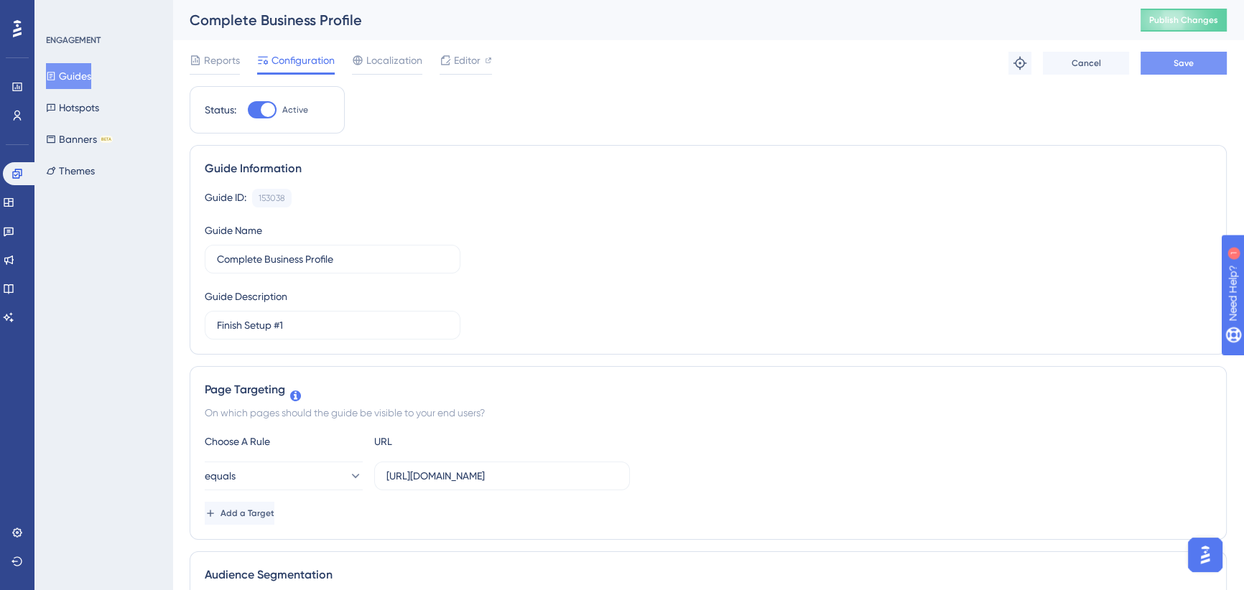
click at [1180, 22] on span "Publish Changes" at bounding box center [1183, 19] width 69 height 11
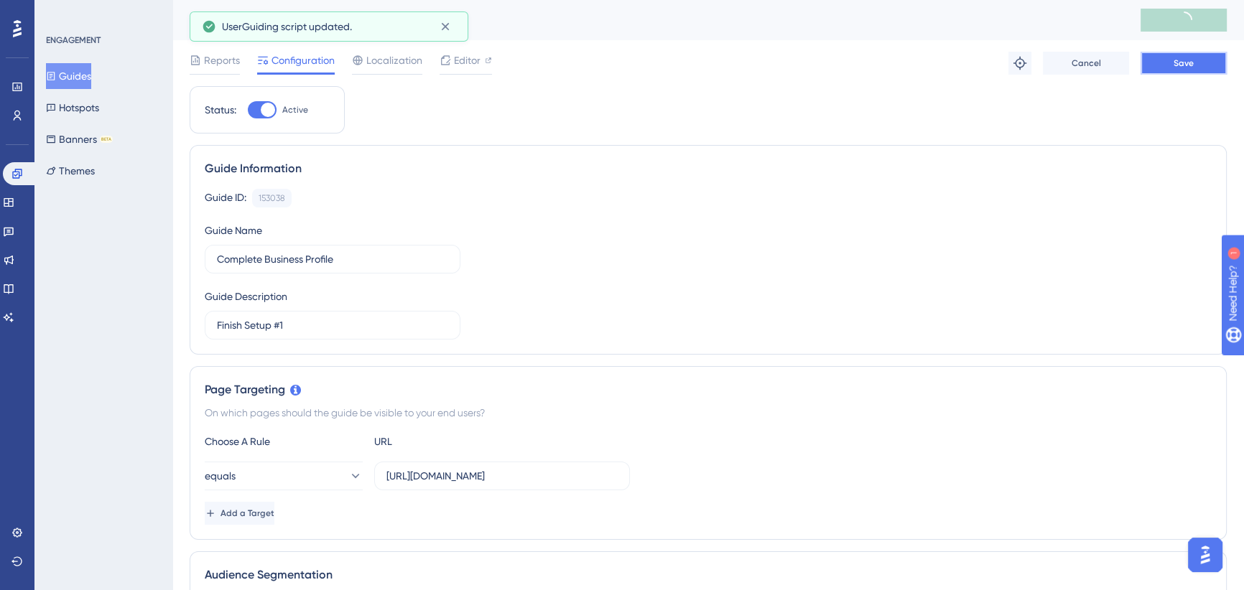
click at [1178, 61] on span "Save" at bounding box center [1183, 62] width 20 height 11
click at [83, 74] on button "Guides" at bounding box center [68, 76] width 45 height 26
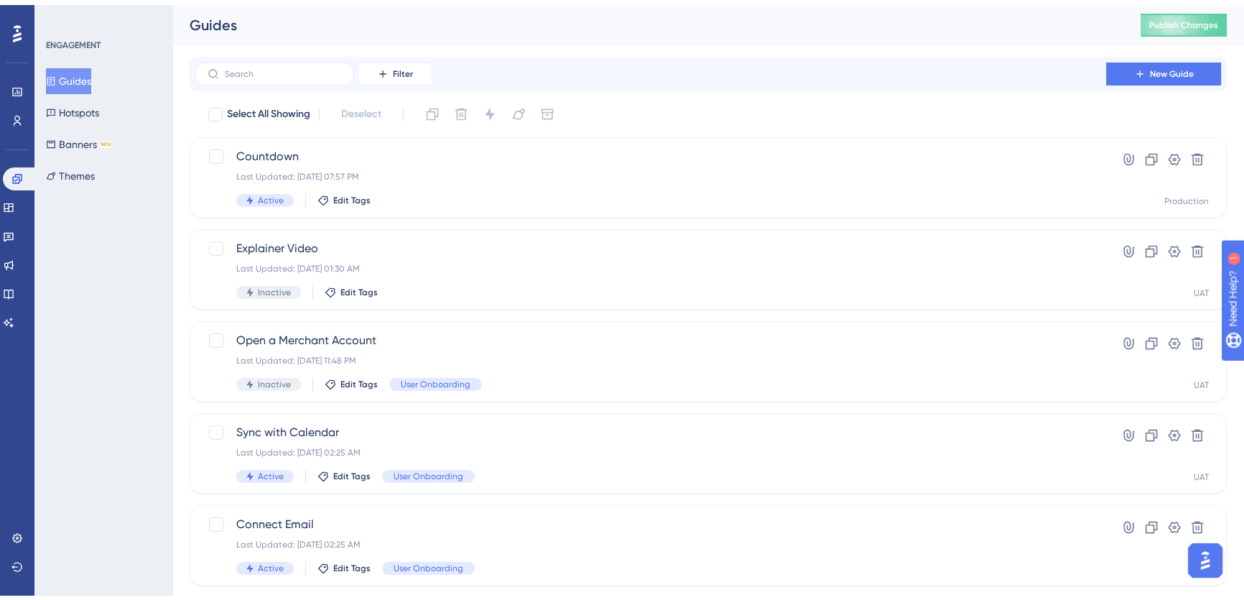
scroll to position [261, 0]
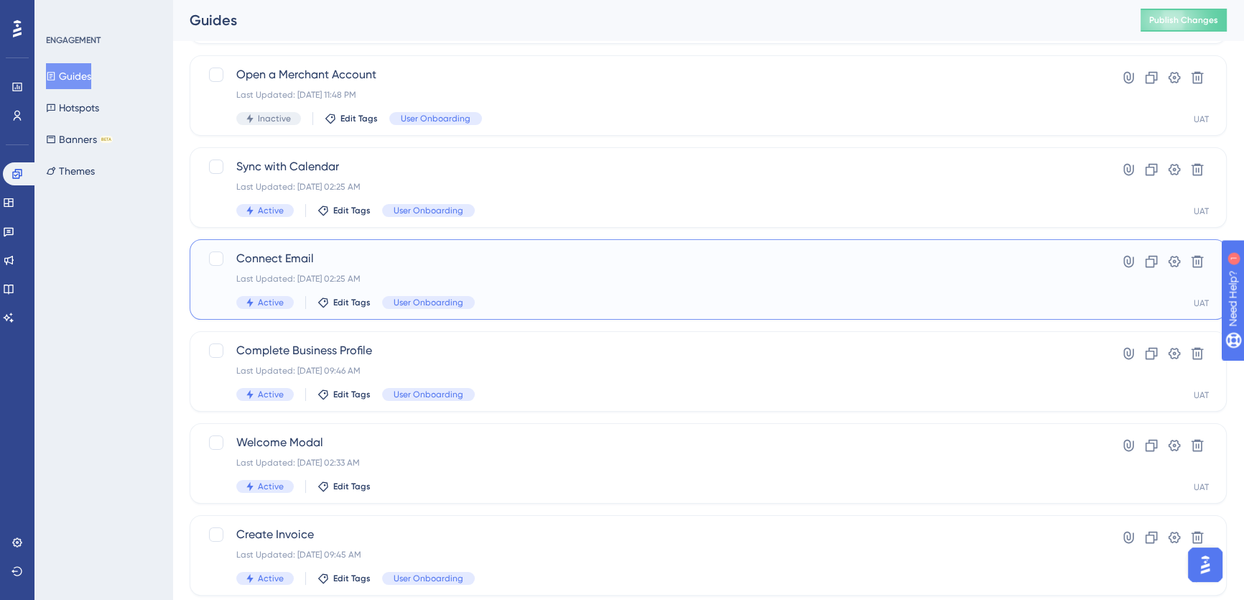
click at [402, 256] on span "Connect Email" at bounding box center [650, 258] width 829 height 17
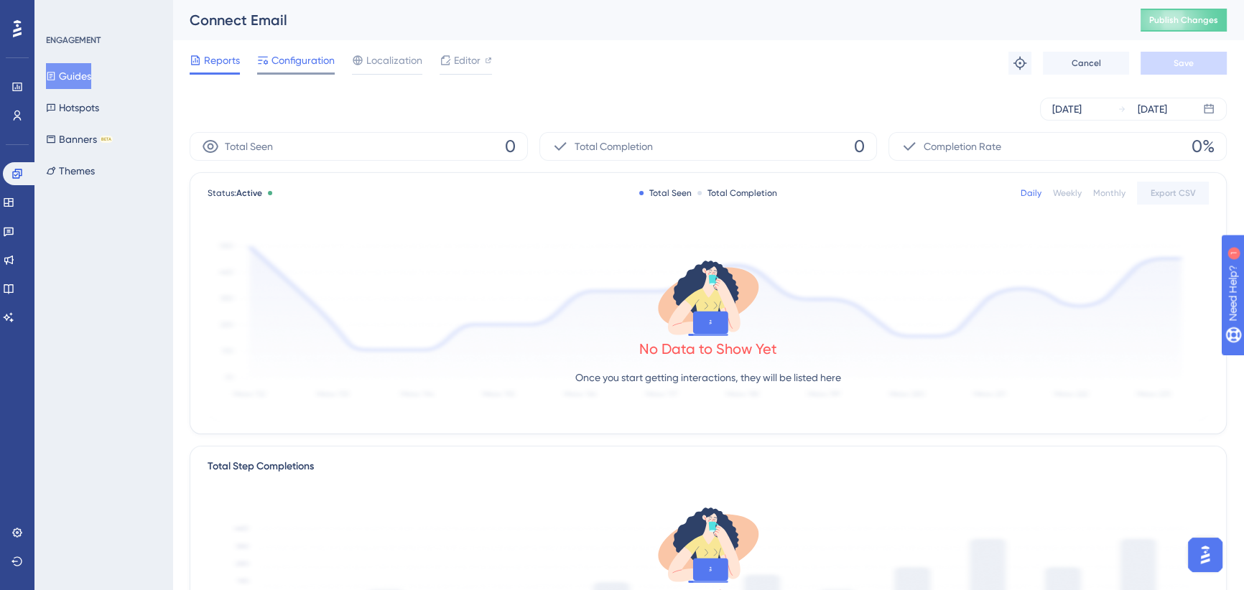
click at [302, 57] on span "Configuration" at bounding box center [302, 60] width 63 height 17
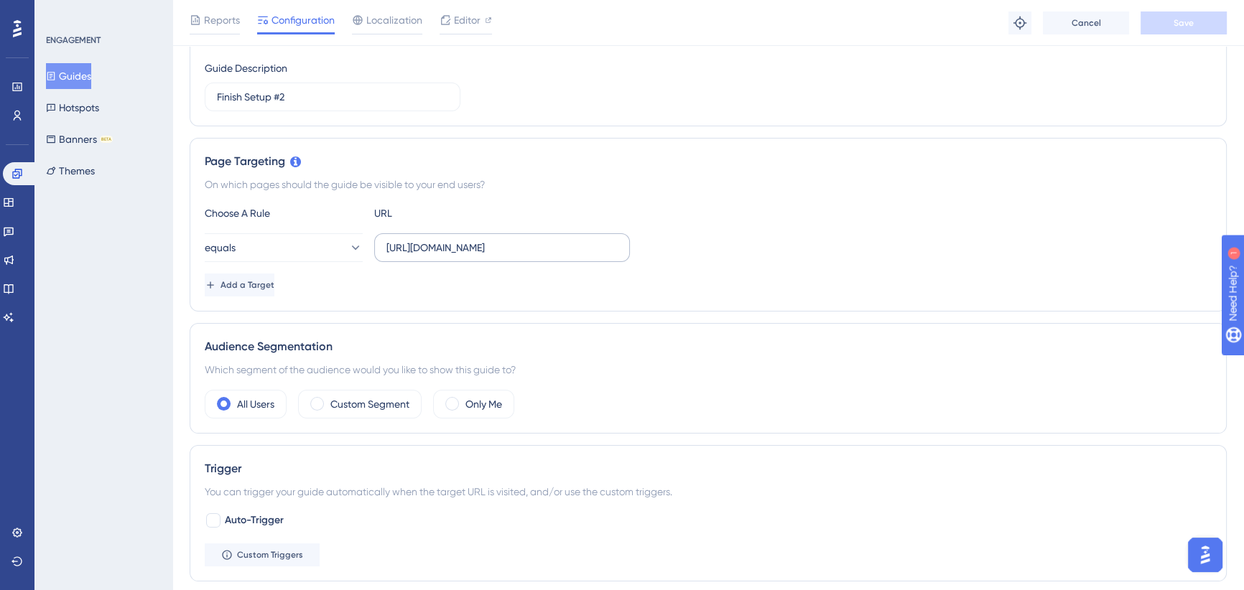
click at [506, 233] on label "[URL][DOMAIN_NAME]" at bounding box center [502, 247] width 256 height 29
click at [506, 240] on input "[URL][DOMAIN_NAME]" at bounding box center [501, 248] width 231 height 16
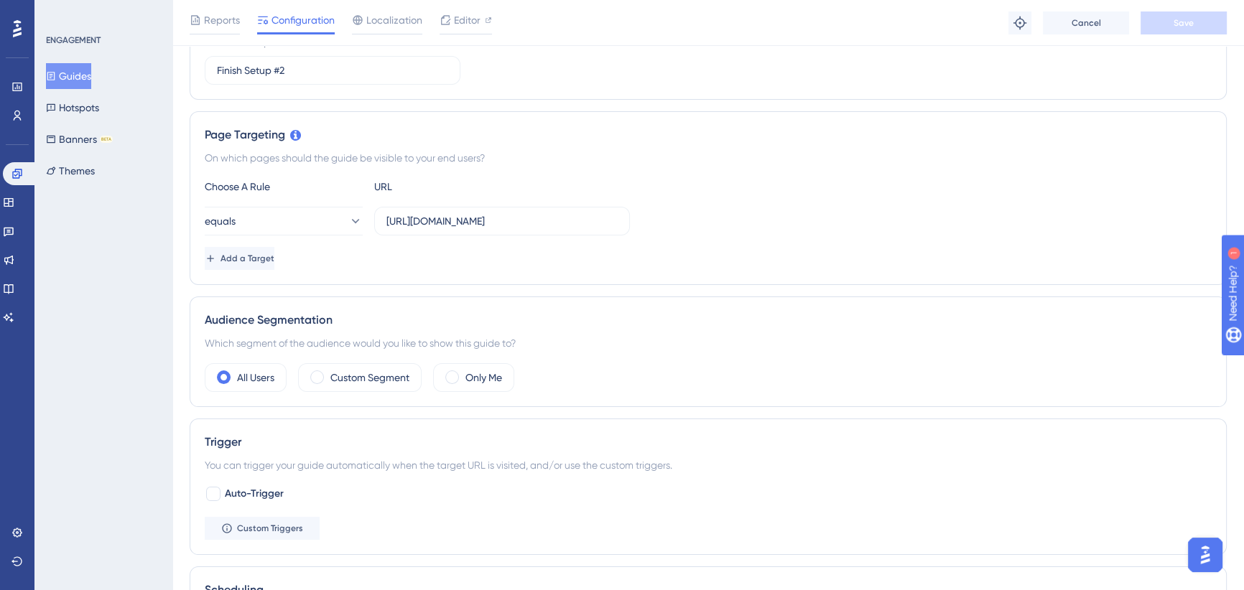
click at [544, 268] on div "Add a Target" at bounding box center [708, 258] width 1007 height 23
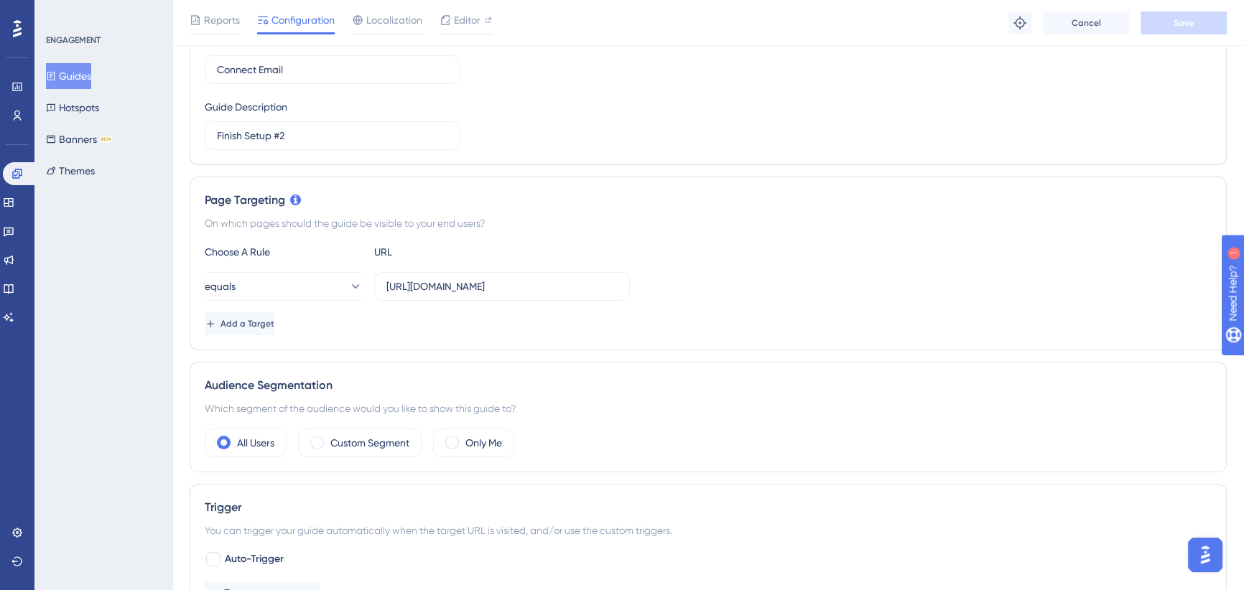
scroll to position [457, 0]
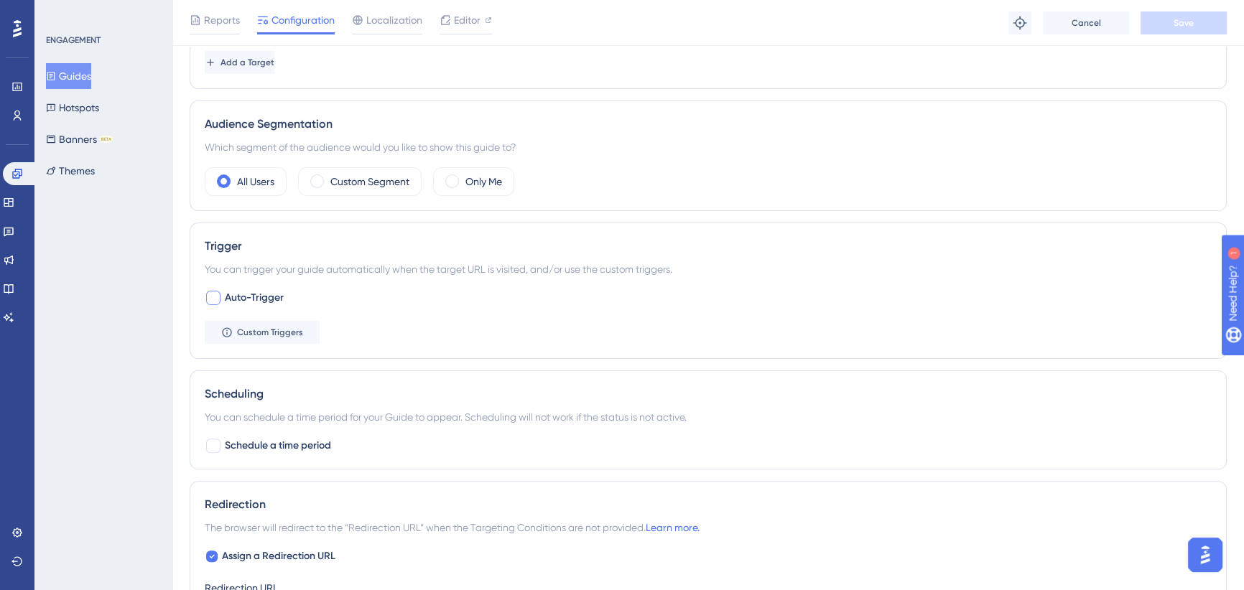
click at [213, 294] on div at bounding box center [213, 298] width 14 height 14
click at [297, 215] on div "Status: Active Guide Information Guide ID: 153039 Copy Guide Name Connect Email…" at bounding box center [708, 267] width 1037 height 1265
checkbox input "true"
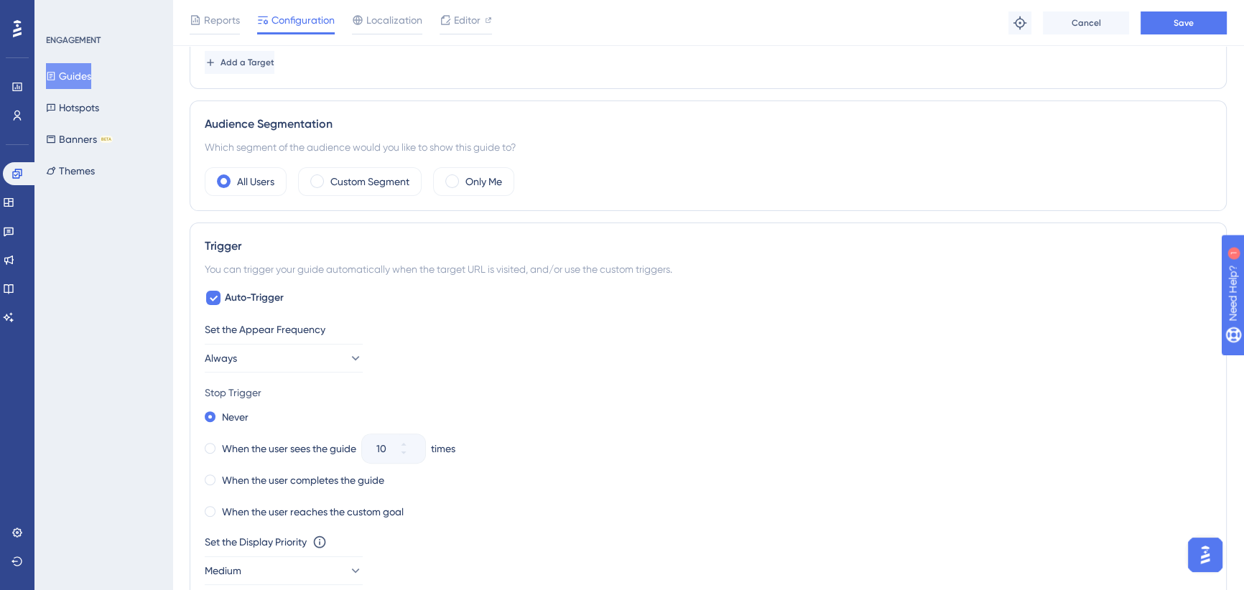
scroll to position [587, 0]
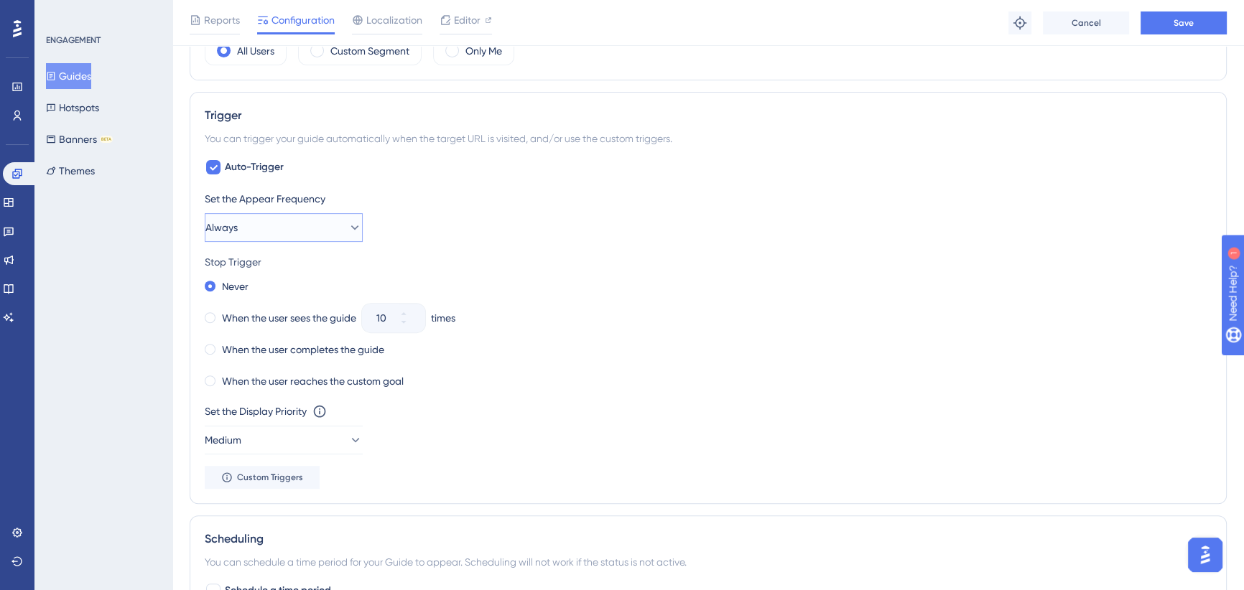
click at [348, 229] on icon at bounding box center [355, 227] width 14 height 14
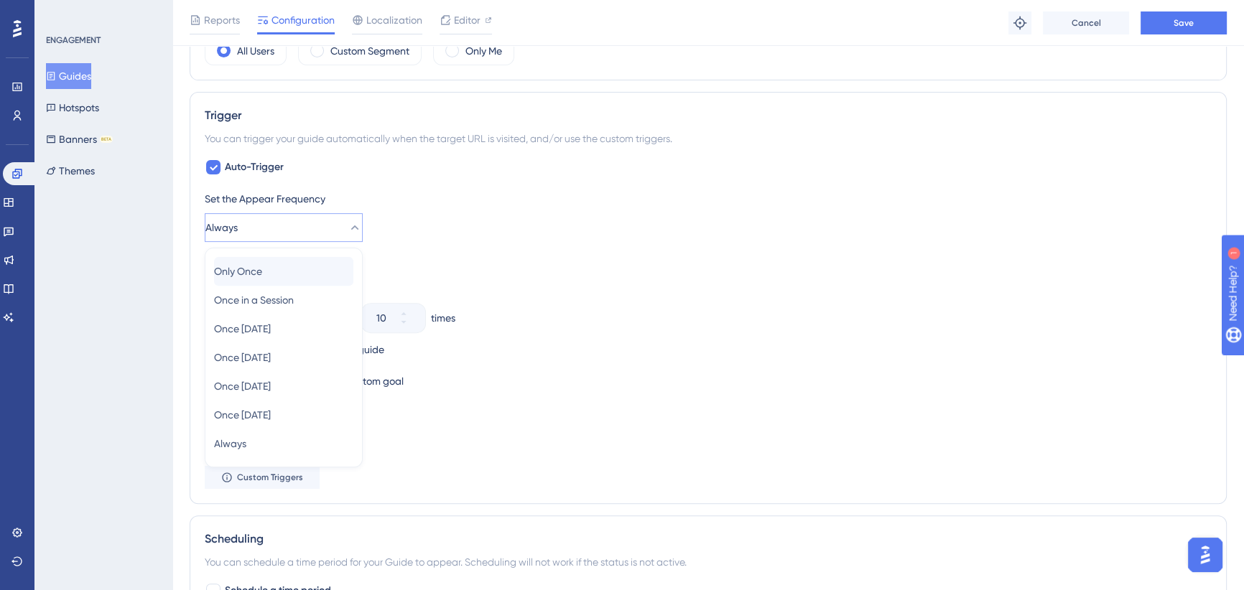
scroll to position [648, 0]
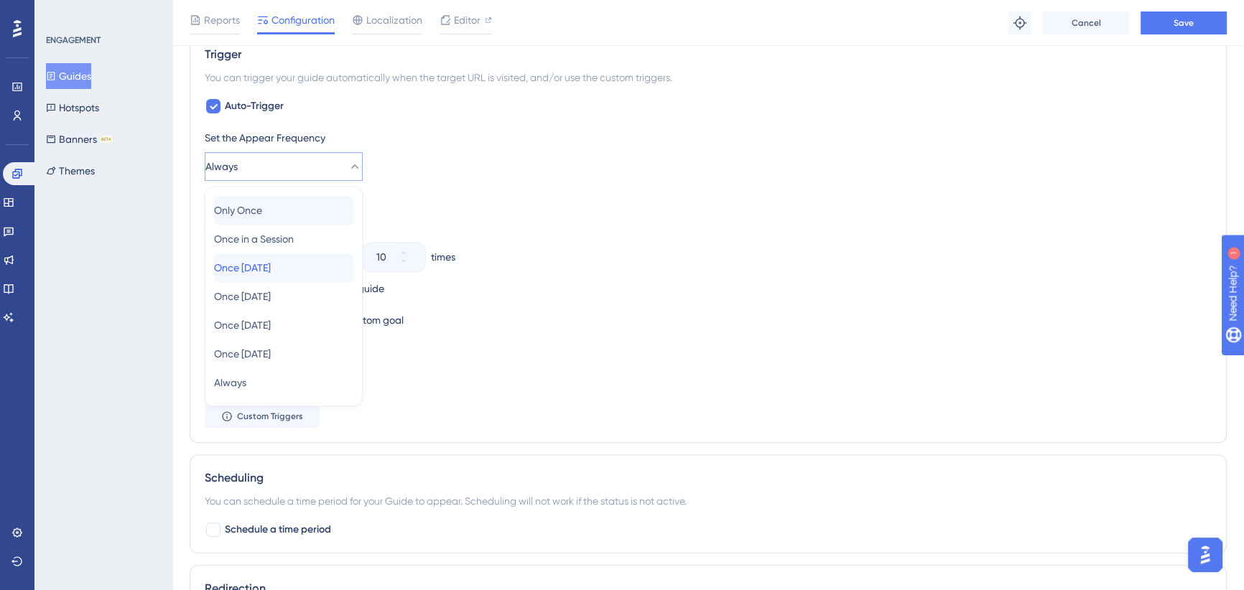
click at [271, 273] on span "Once [DATE]" at bounding box center [242, 267] width 57 height 17
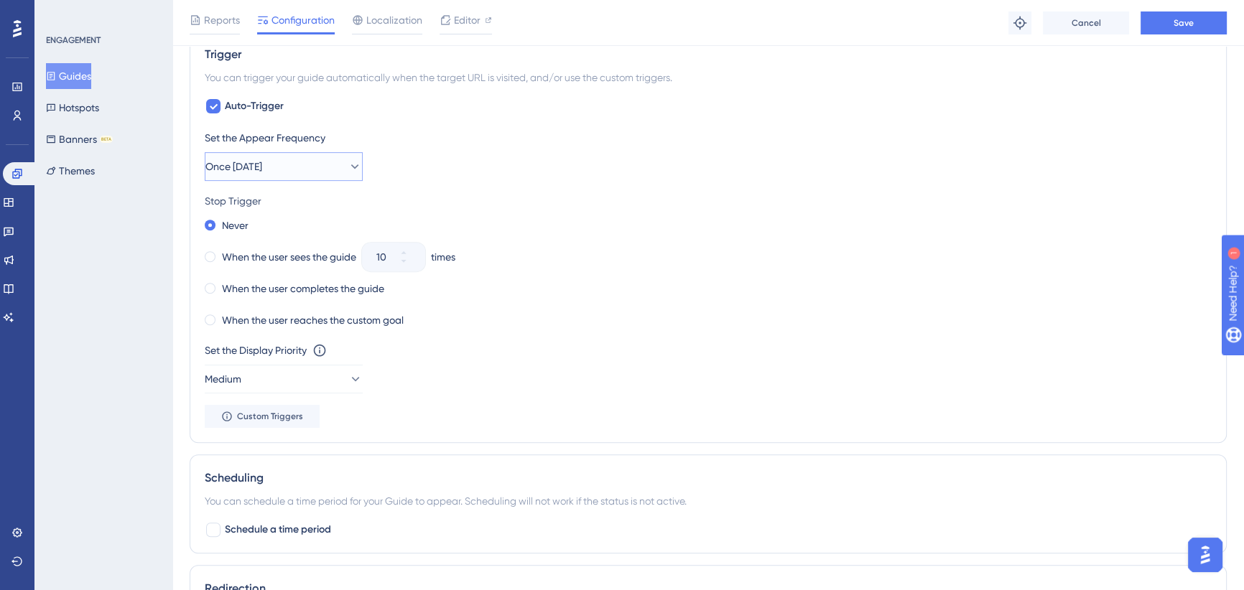
click at [305, 167] on button "Once [DATE]" at bounding box center [284, 166] width 158 height 29
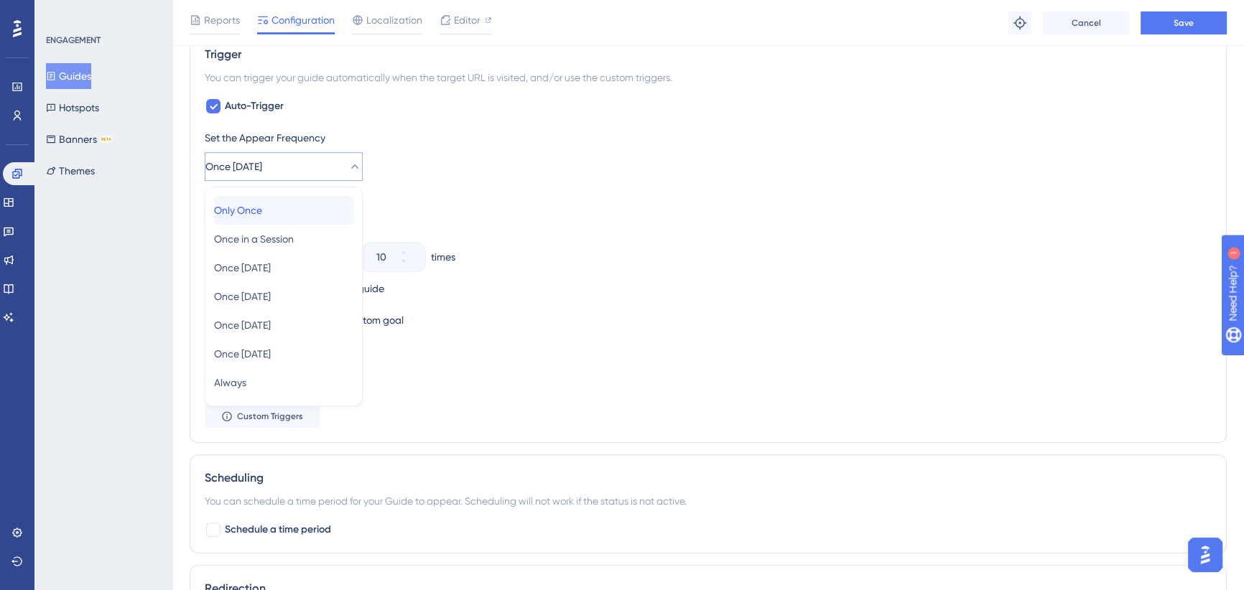
click at [262, 208] on span "Only Once" at bounding box center [238, 210] width 48 height 17
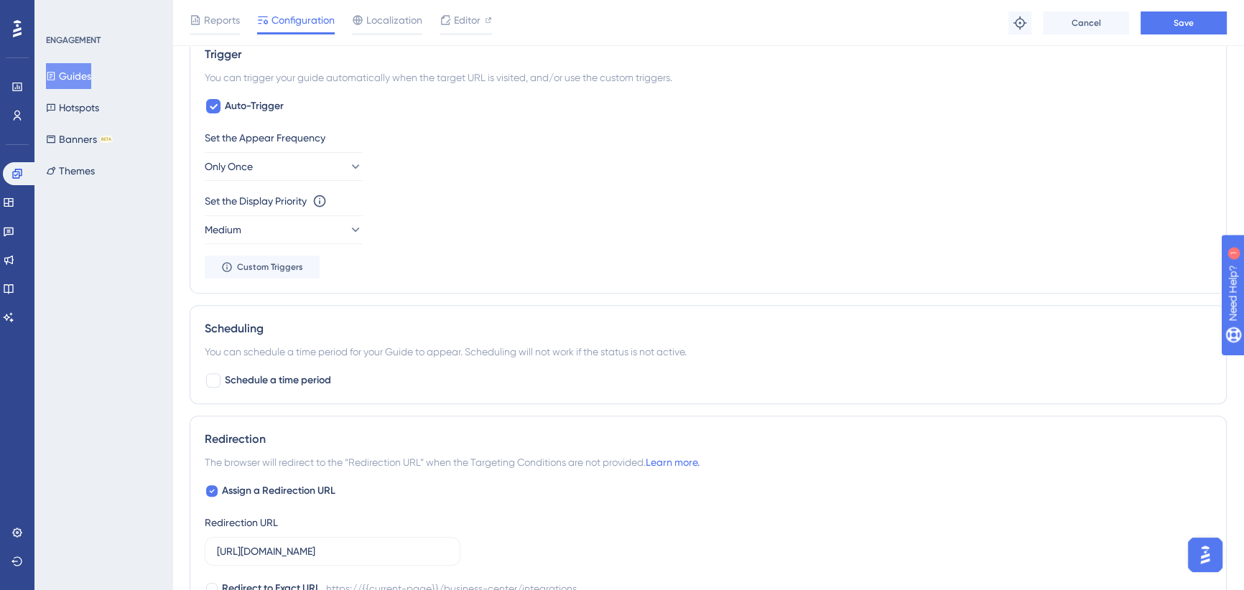
click at [442, 157] on div "Set the Appear Frequency Only Once" at bounding box center [708, 155] width 1007 height 52
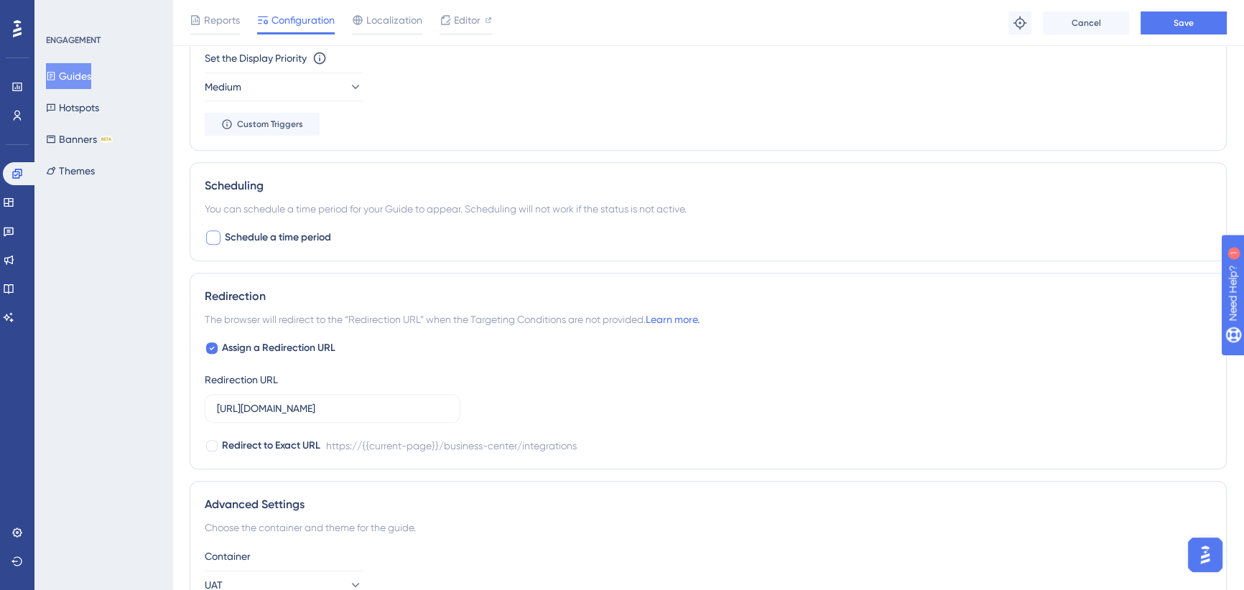
scroll to position [844, 0]
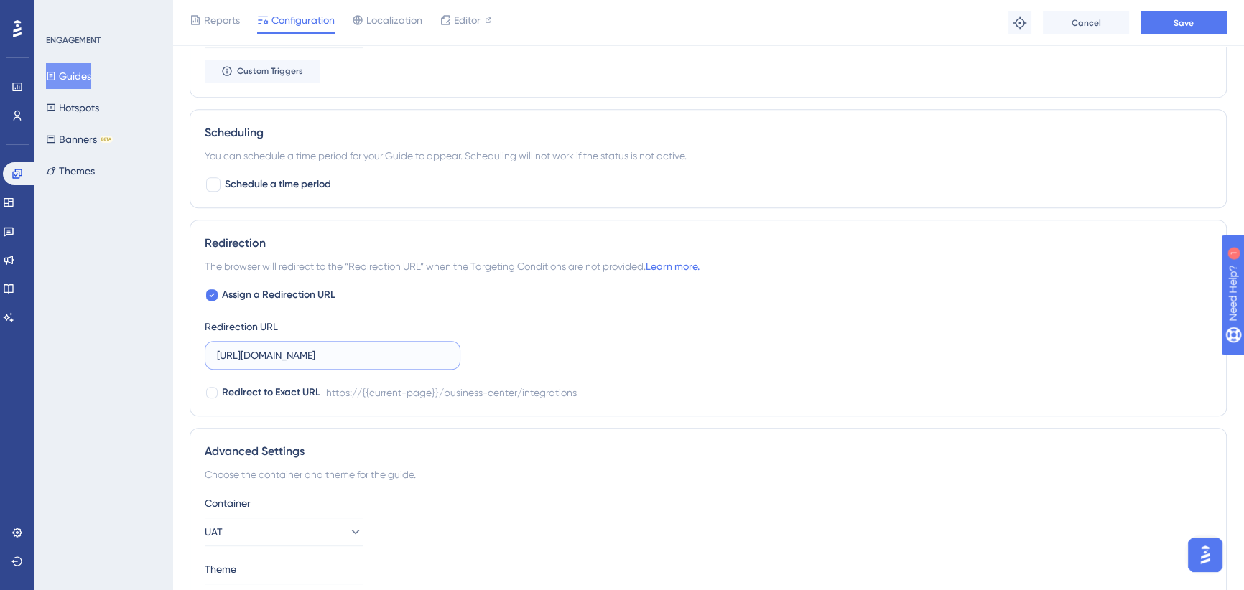
click at [366, 348] on input "[URL][DOMAIN_NAME]" at bounding box center [332, 356] width 231 height 16
drag, startPoint x: 360, startPoint y: 350, endPoint x: 490, endPoint y: 351, distance: 130.0
click at [499, 351] on div "Assign a Redirection URL Redirection URL [URL][DOMAIN_NAME] Redirect to Exact U…" at bounding box center [708, 343] width 1007 height 115
click at [372, 350] on input "[URL][DOMAIN_NAME]" at bounding box center [332, 356] width 231 height 16
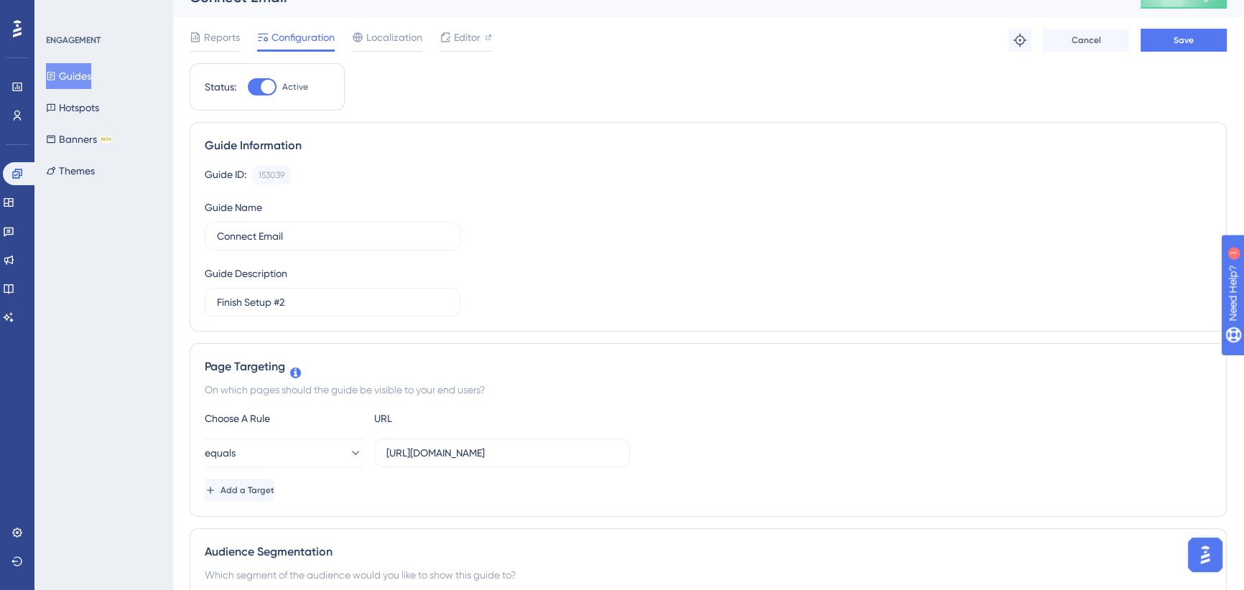
scroll to position [0, 0]
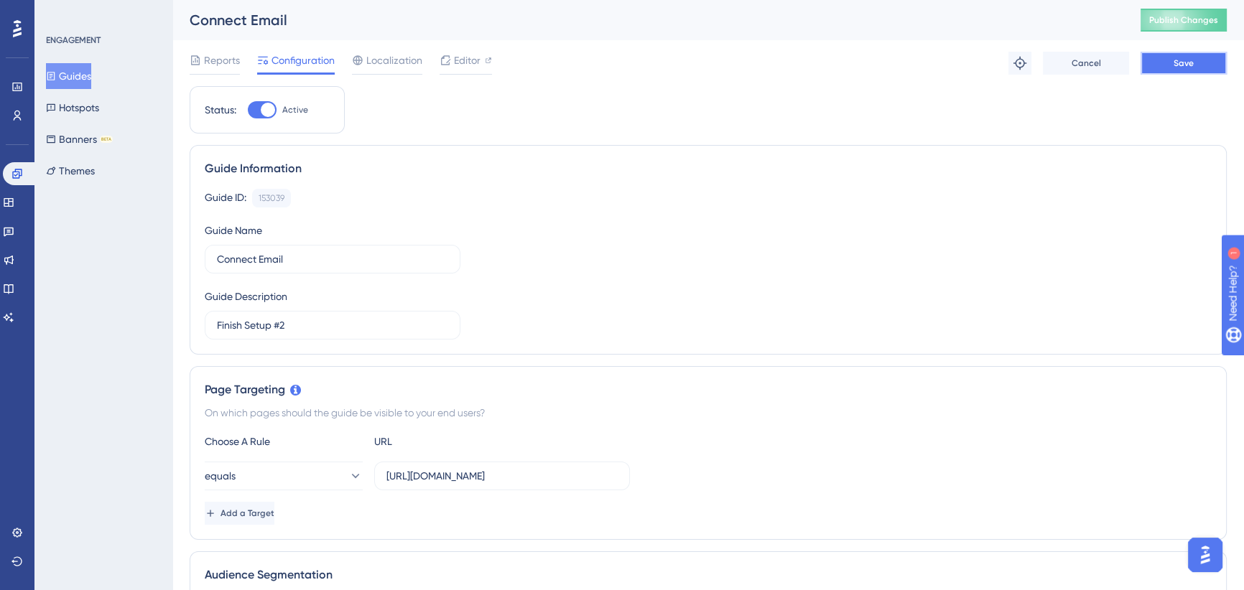
click at [1167, 61] on button "Save" at bounding box center [1183, 63] width 86 height 23
click at [91, 74] on button "Guides" at bounding box center [68, 76] width 45 height 26
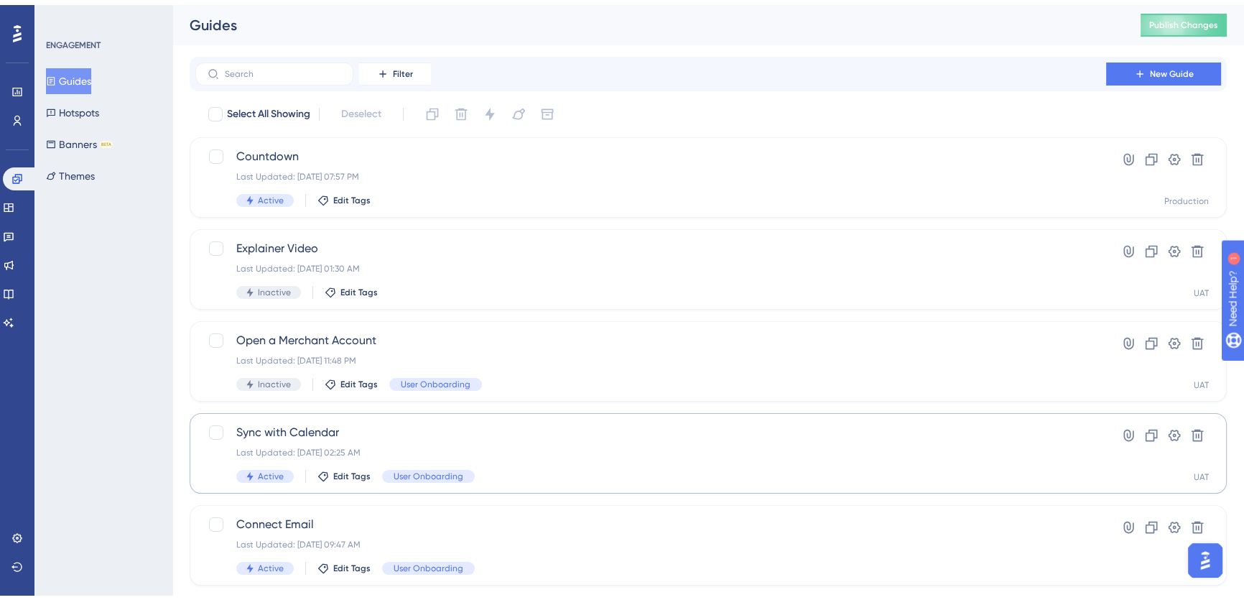
scroll to position [195, 0]
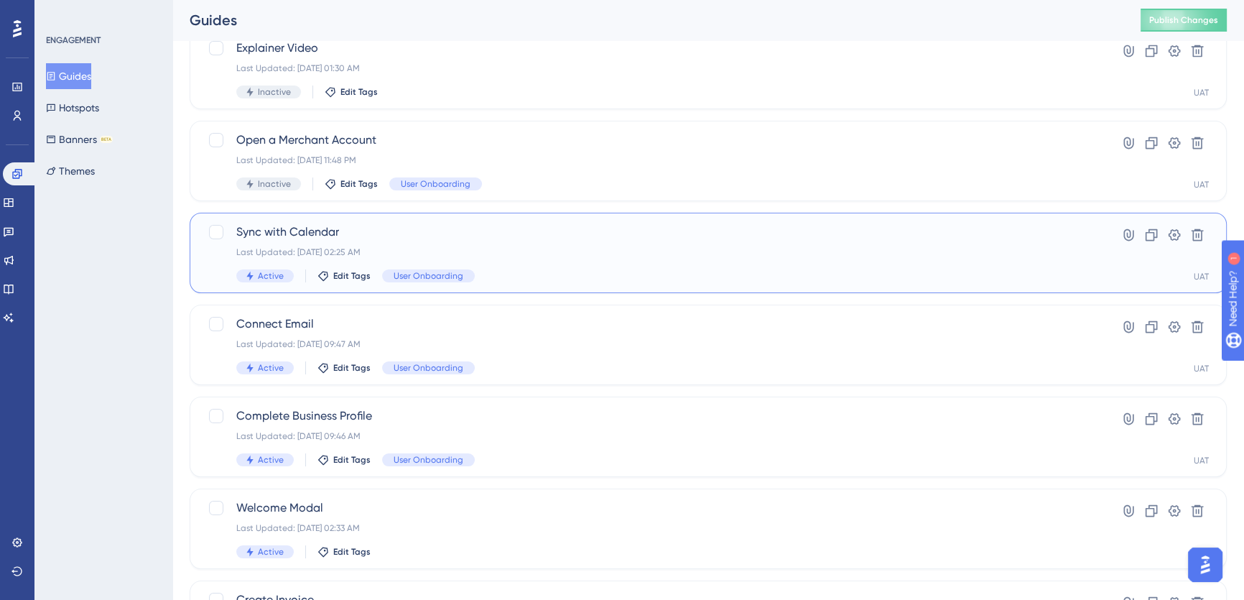
click at [455, 237] on span "Sync with Calendar" at bounding box center [650, 231] width 829 height 17
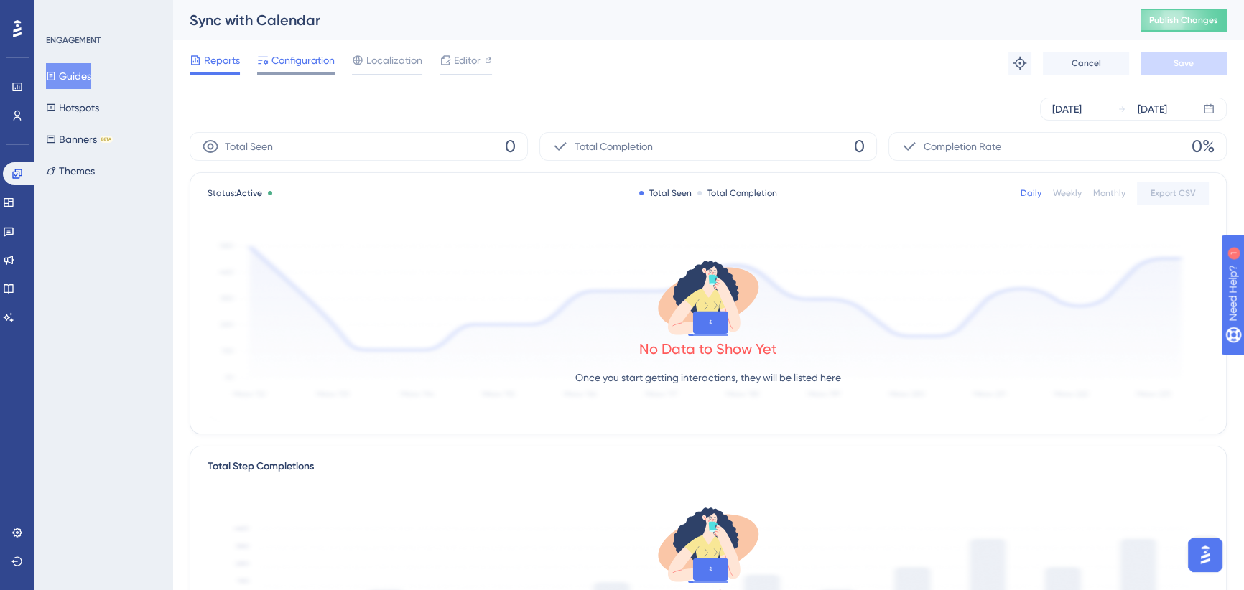
click at [293, 67] on span "Configuration" at bounding box center [302, 60] width 63 height 17
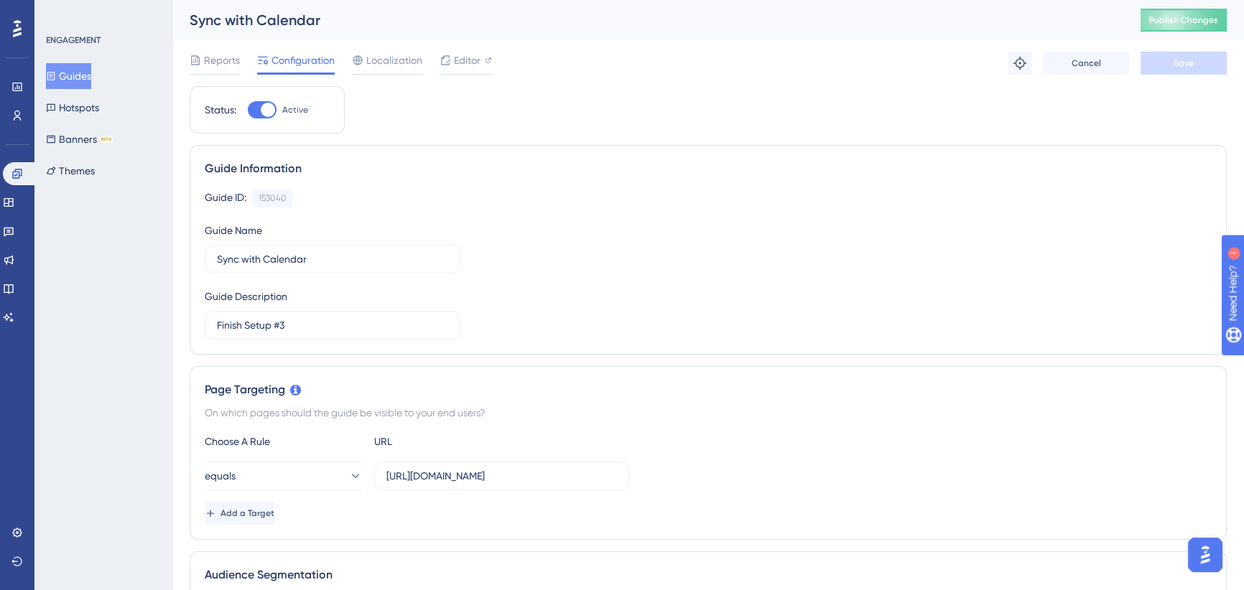
scroll to position [195, 0]
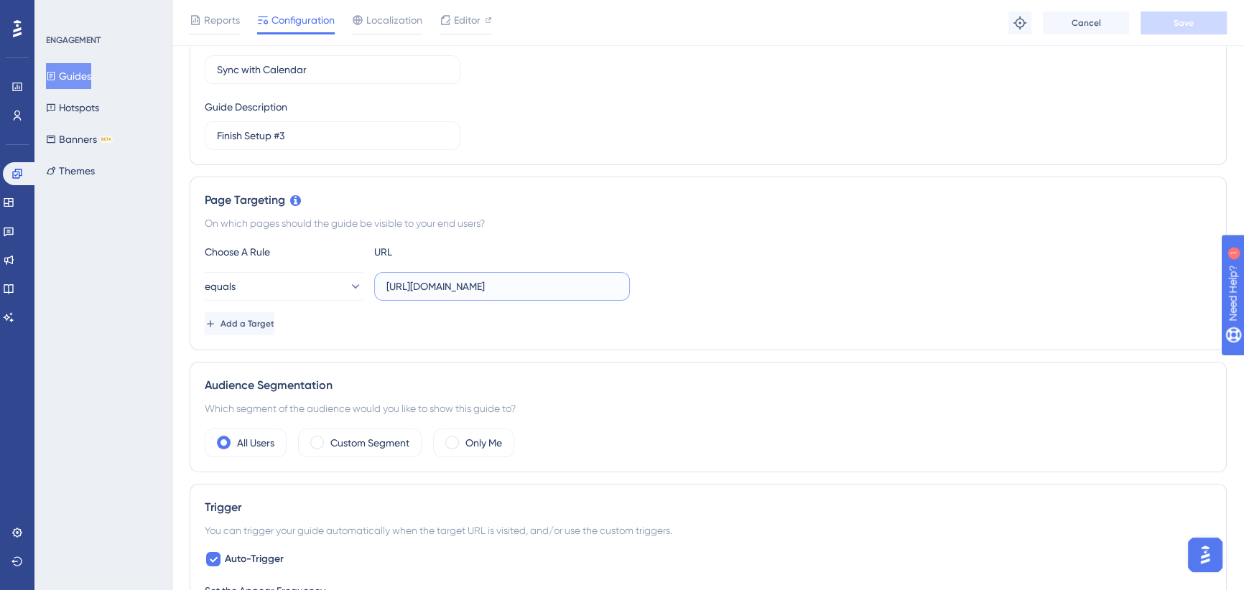
click at [495, 282] on input "[URL][DOMAIN_NAME]" at bounding box center [501, 287] width 231 height 16
drag, startPoint x: 500, startPoint y: 284, endPoint x: 663, endPoint y: 284, distance: 163.0
click at [663, 284] on div "equals [URL][DOMAIN_NAME]" at bounding box center [708, 286] width 1007 height 29
click at [594, 329] on div "Add a Target" at bounding box center [708, 323] width 1007 height 23
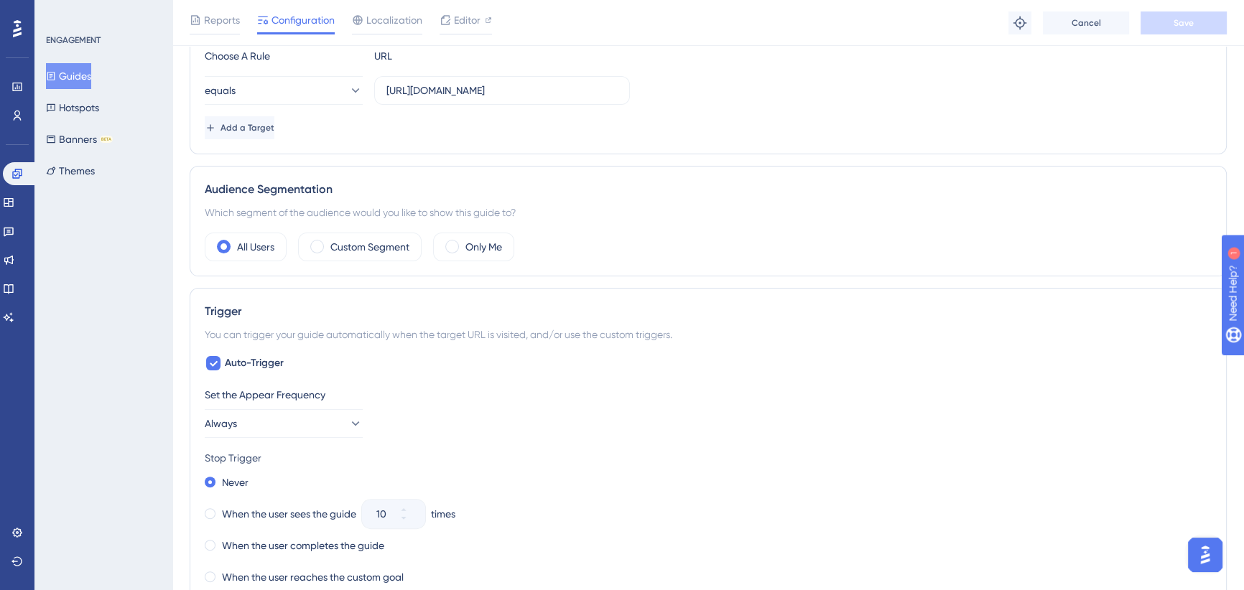
scroll to position [522, 0]
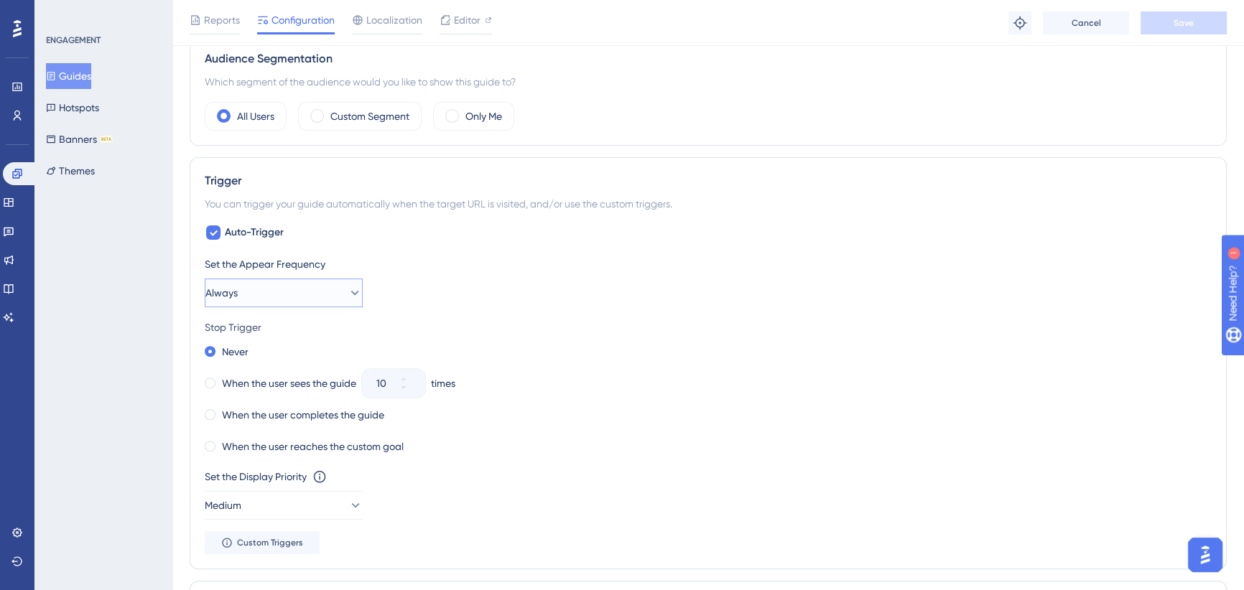
click at [322, 292] on button "Always" at bounding box center [284, 293] width 158 height 29
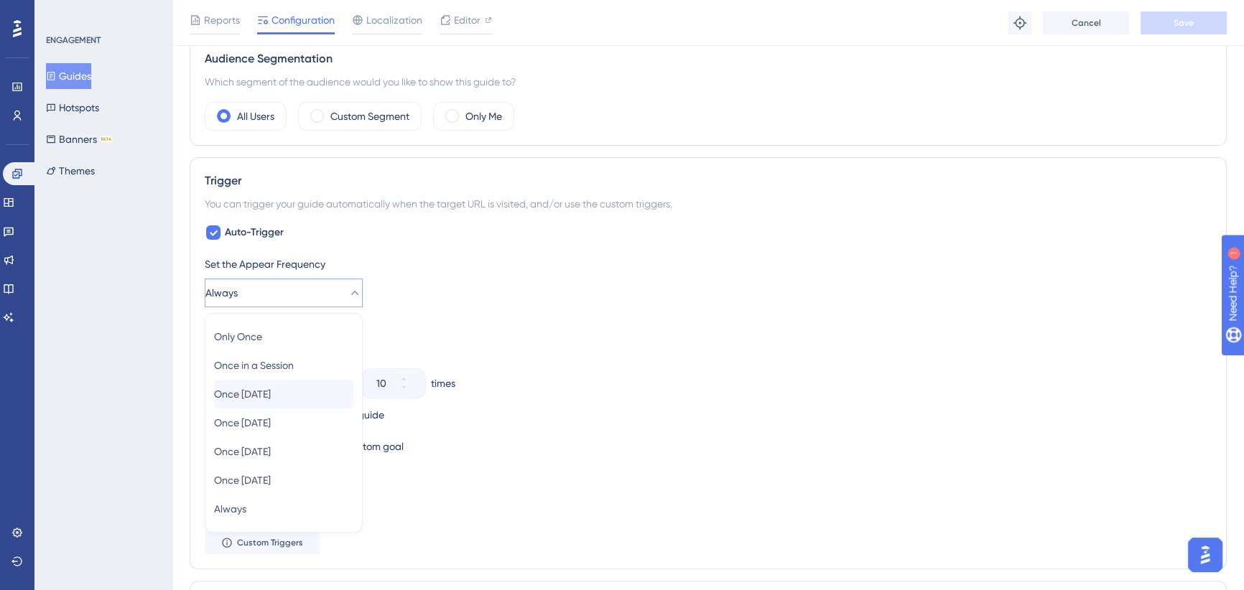
scroll to position [648, 0]
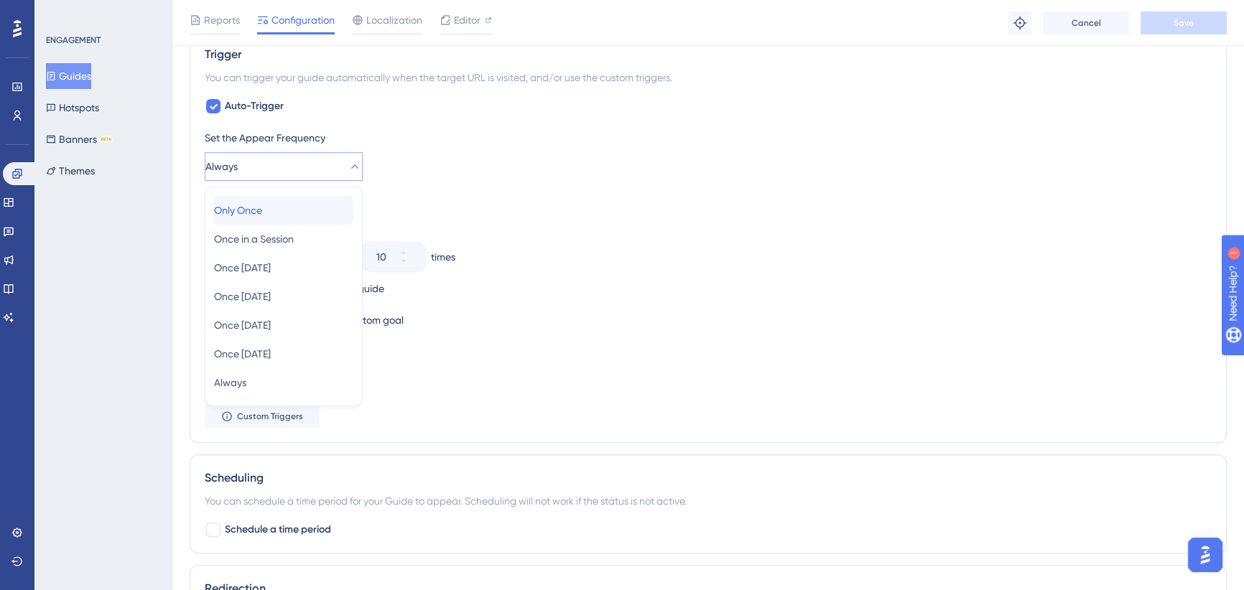
click at [285, 205] on div "Only Once Only Once" at bounding box center [283, 210] width 139 height 29
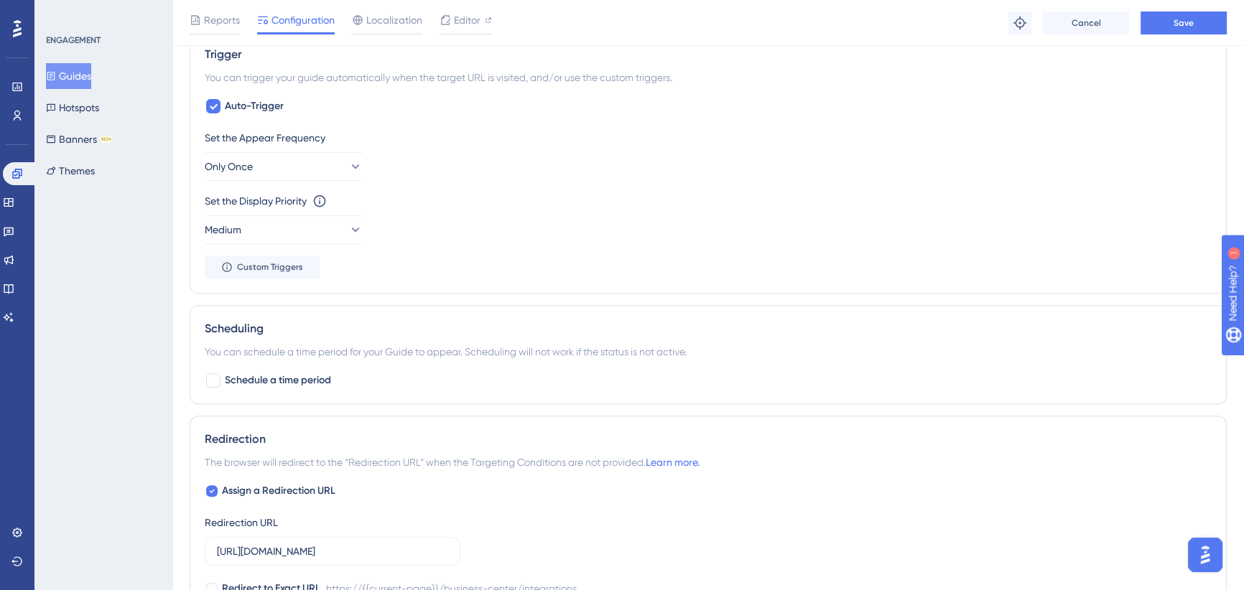
click at [396, 200] on div "Set the Display Priority This option will set the display priority between auto…" at bounding box center [708, 200] width 1007 height 17
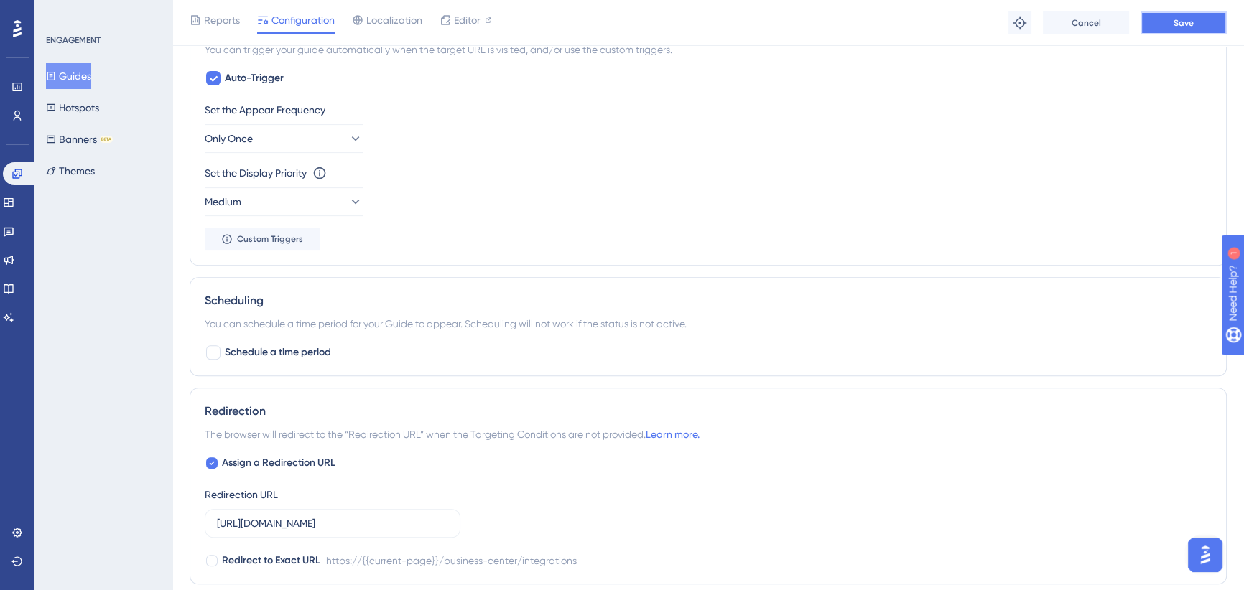
click at [1165, 29] on button "Save" at bounding box center [1183, 22] width 86 height 23
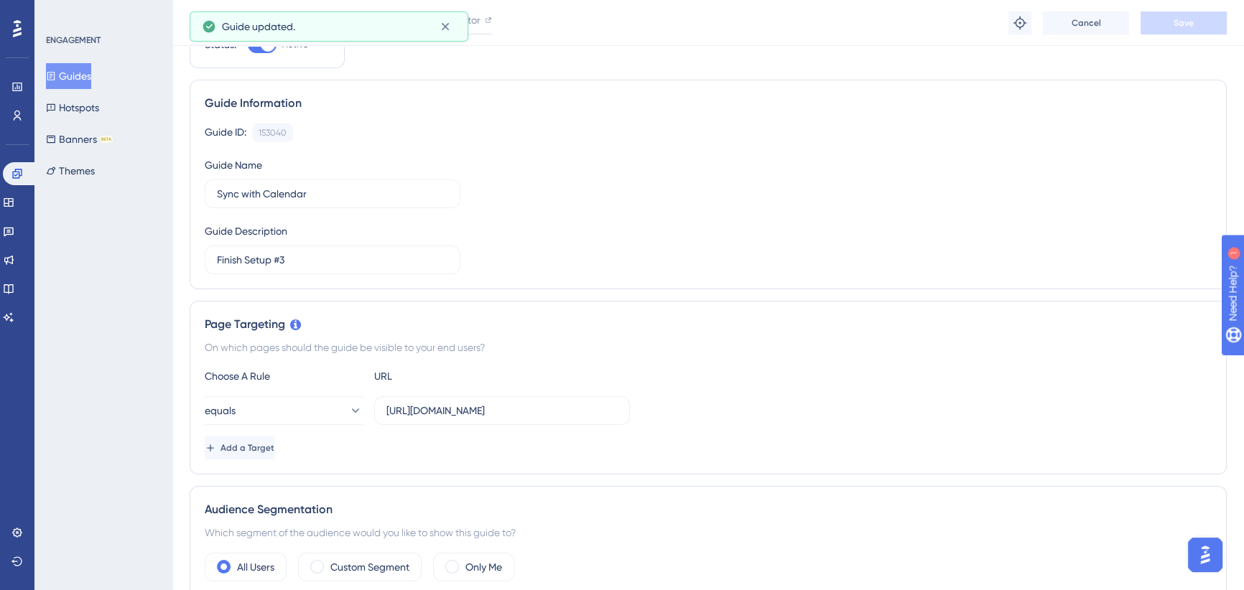
scroll to position [0, 0]
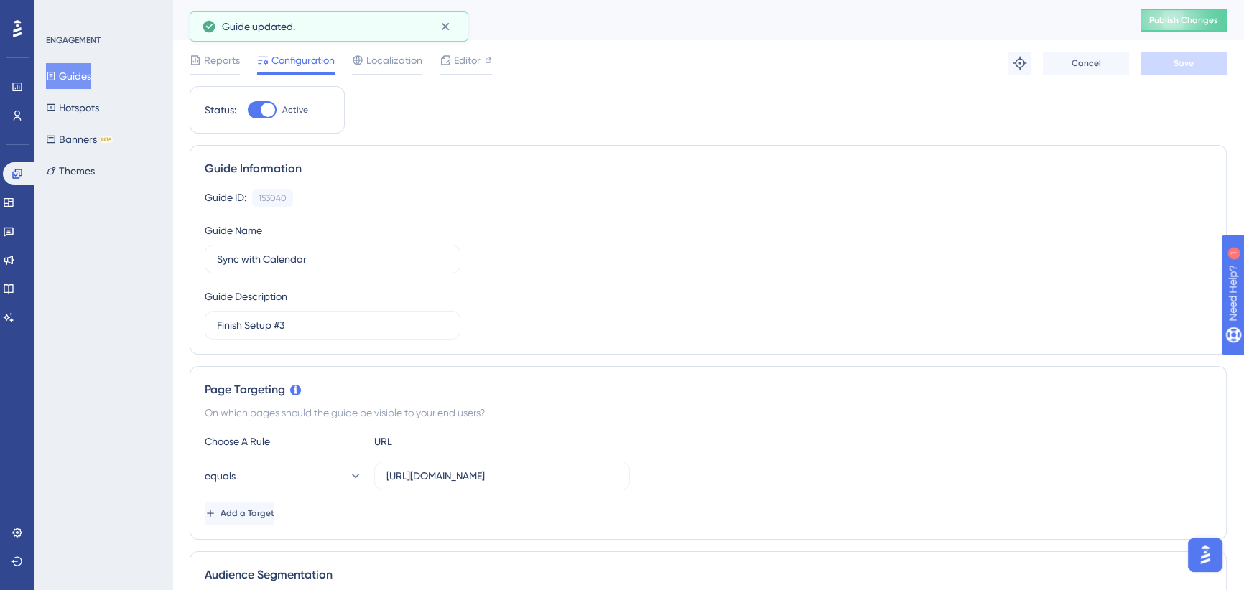
click at [443, 29] on icon at bounding box center [445, 26] width 14 height 14
click at [85, 74] on button "Guides" at bounding box center [68, 76] width 45 height 26
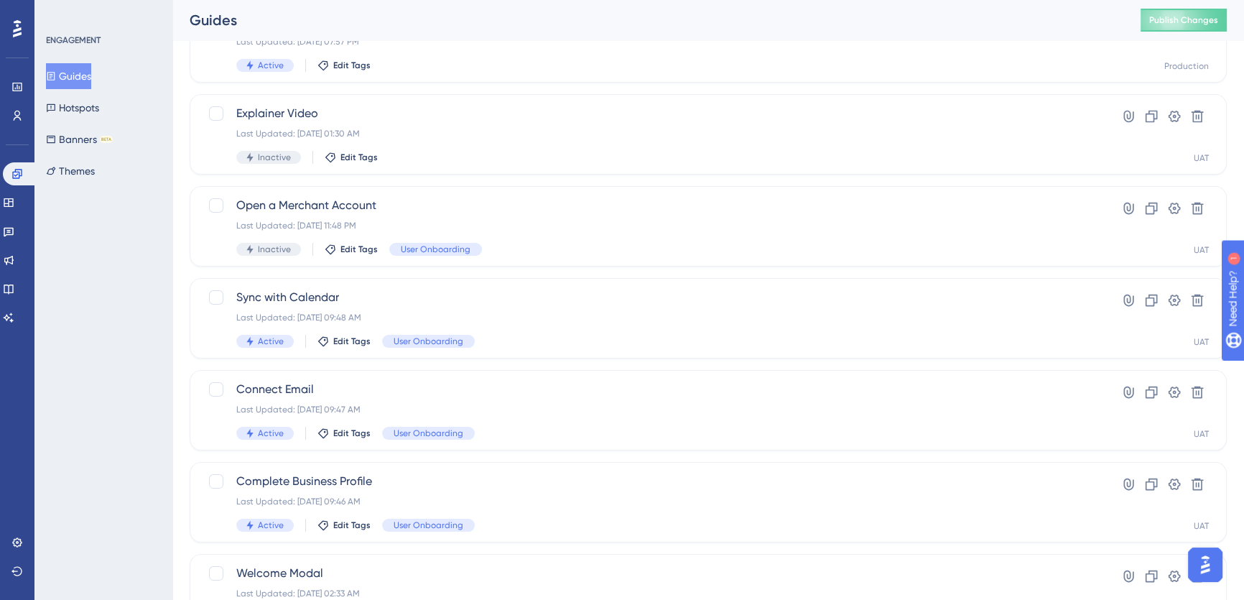
scroll to position [134, 0]
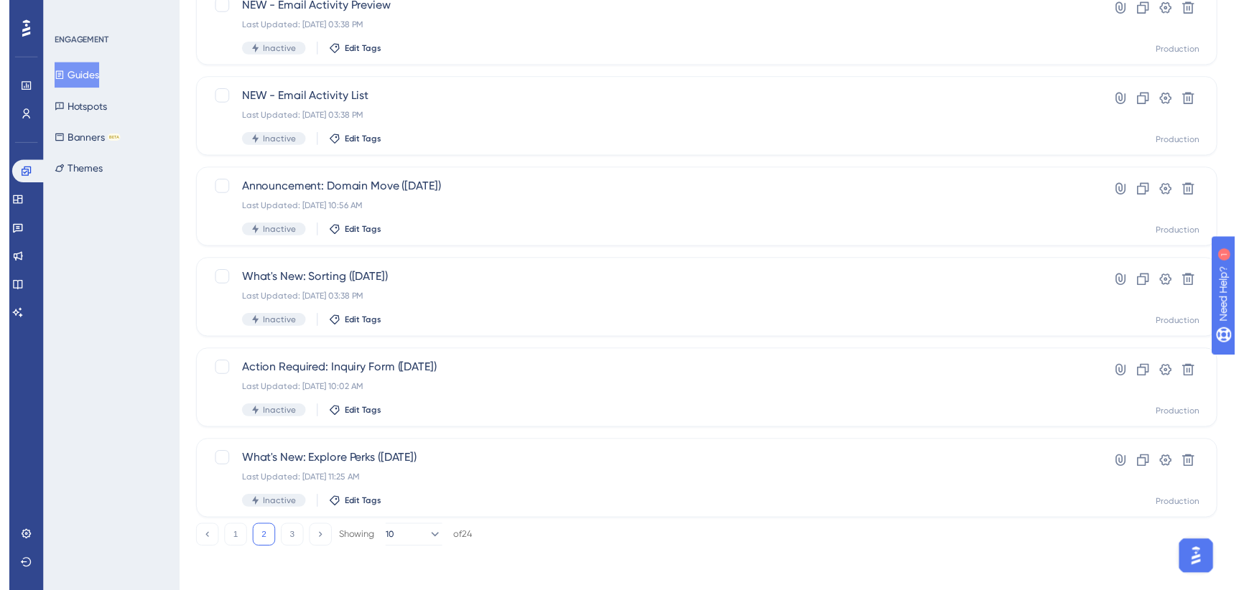
scroll to position [0, 0]
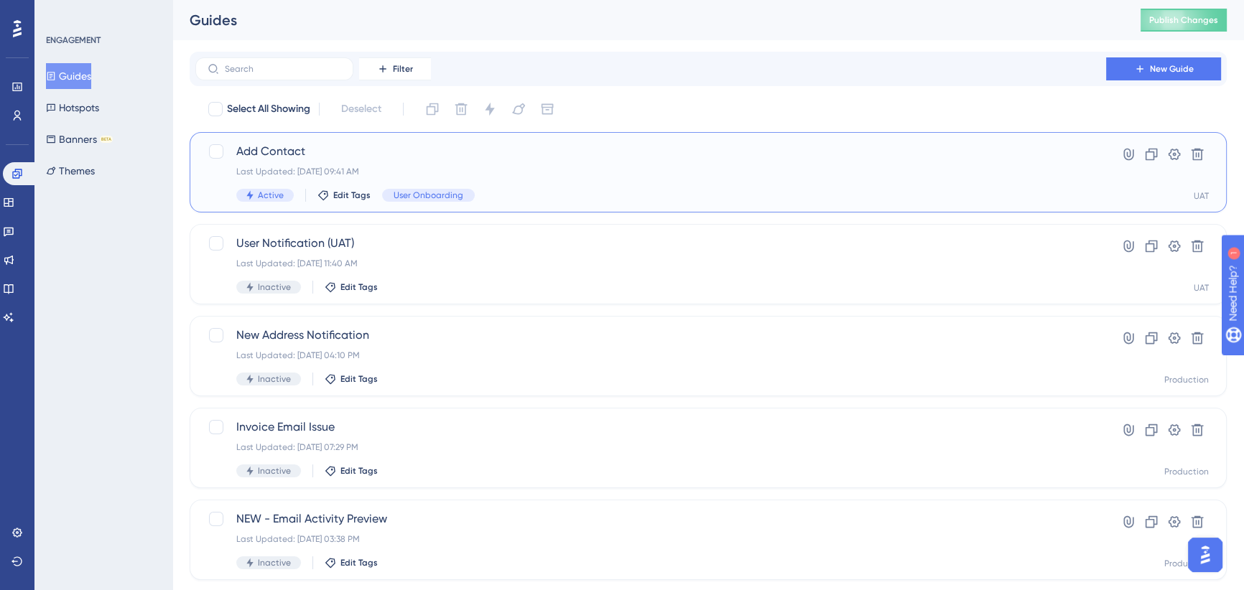
click at [485, 157] on span "Add Contact" at bounding box center [650, 151] width 829 height 17
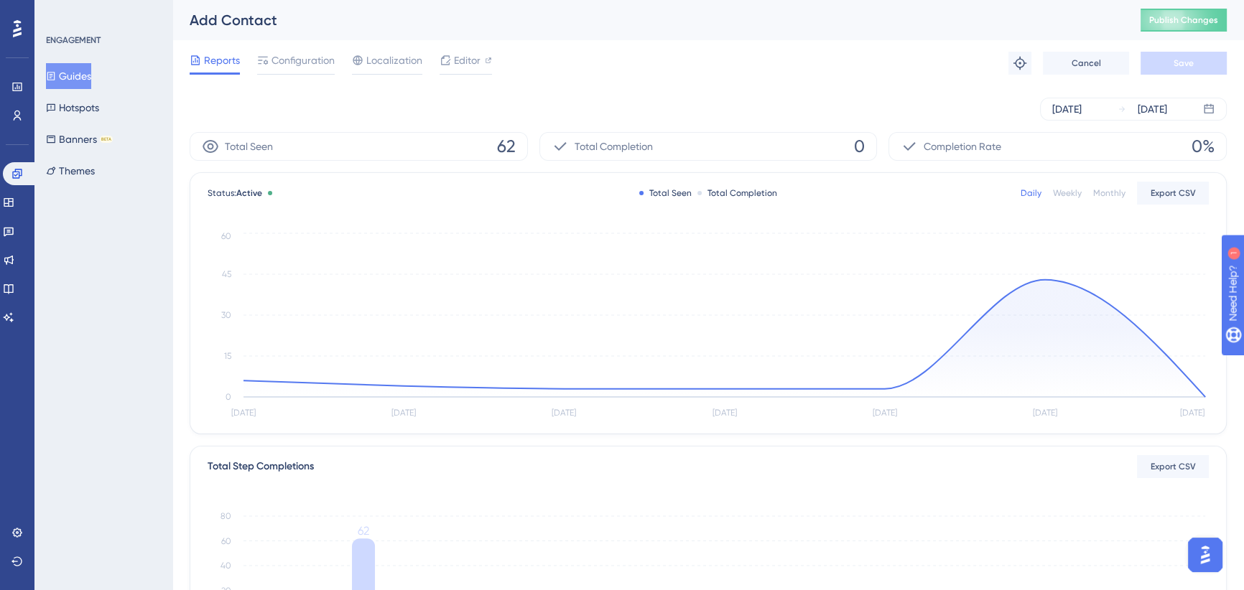
click at [289, 61] on span "Configuration" at bounding box center [302, 60] width 63 height 17
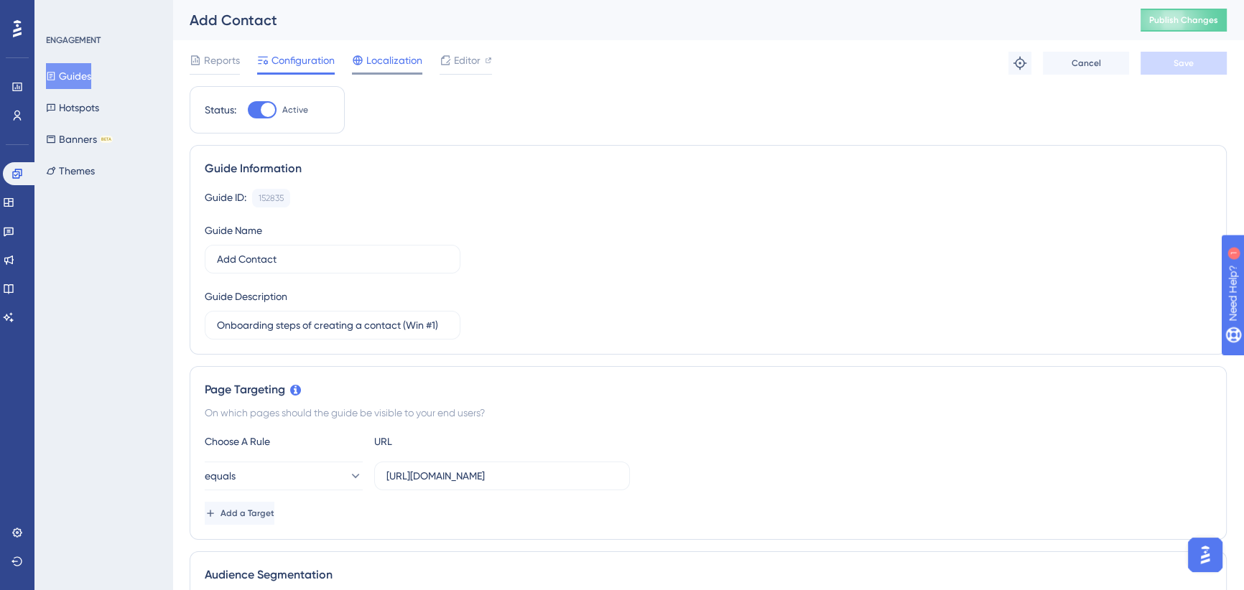
click at [380, 63] on span "Localization" at bounding box center [394, 60] width 56 height 17
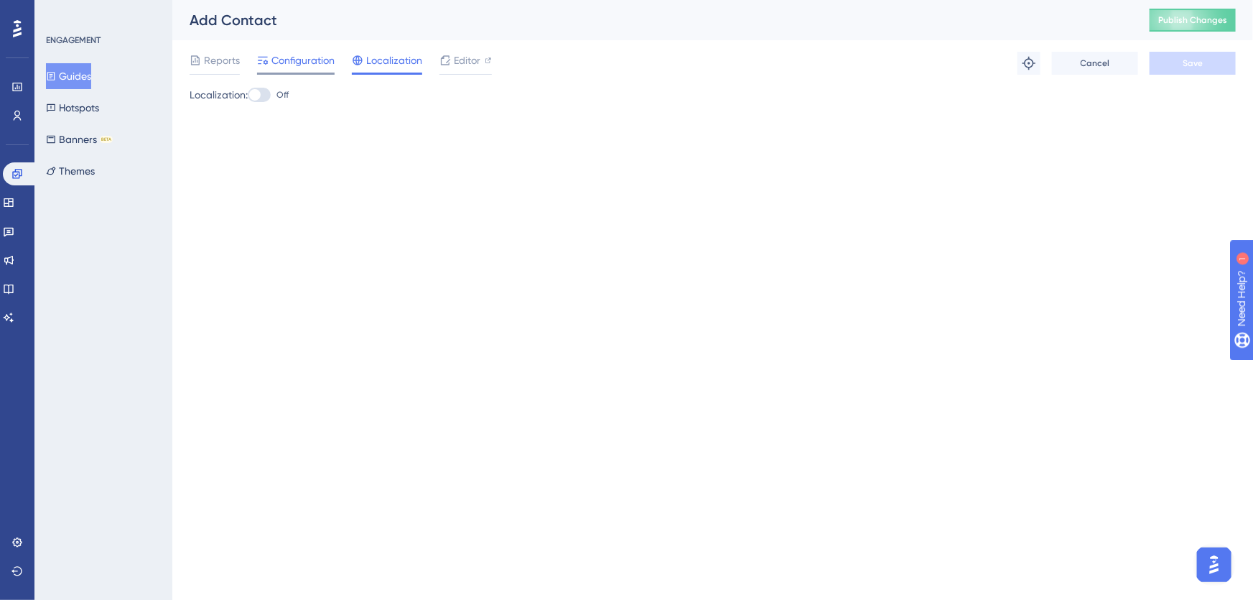
click at [309, 57] on span "Configuration" at bounding box center [302, 60] width 63 height 17
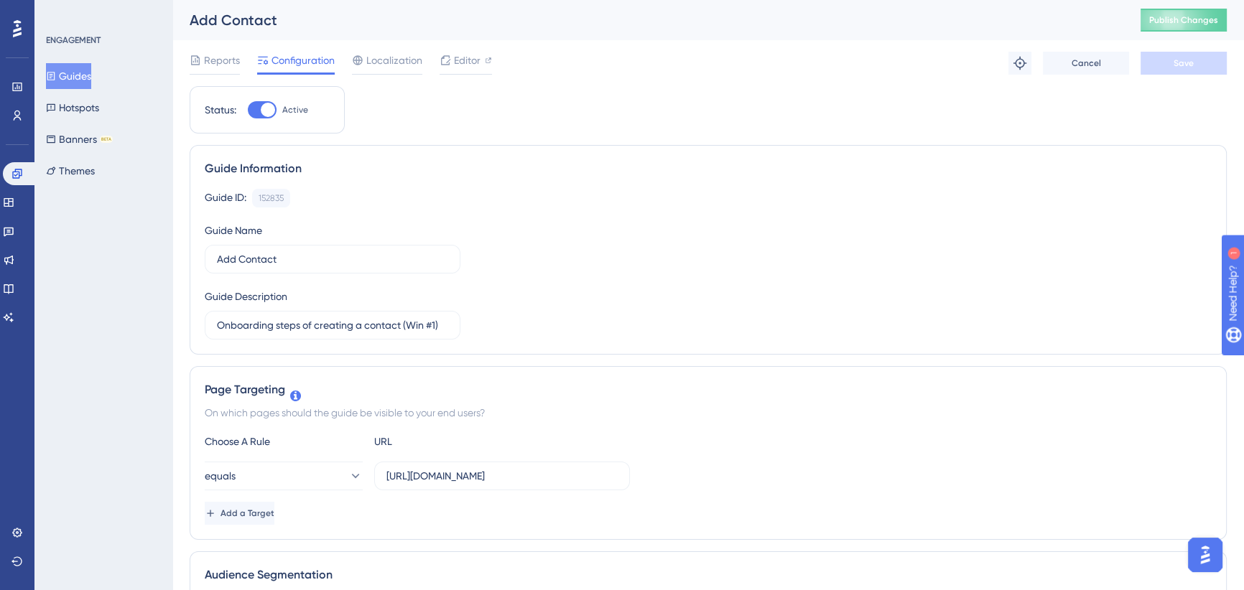
click at [81, 73] on button "Guides" at bounding box center [68, 76] width 45 height 26
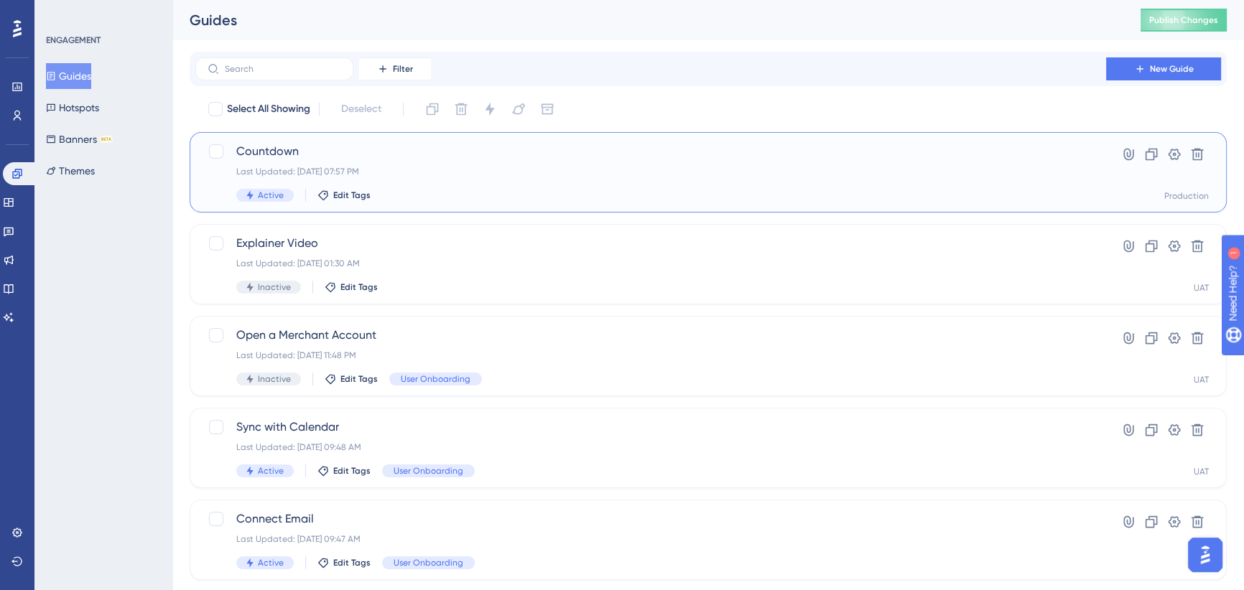
click at [215, 150] on div at bounding box center [216, 151] width 14 height 14
click at [215, 149] on icon at bounding box center [216, 151] width 9 height 11
checkbox input "false"
click at [261, 531] on div "Connect Email Last Updated: [DATE] 09:47 AM Active Edit Tags User Onboarding" at bounding box center [650, 540] width 829 height 59
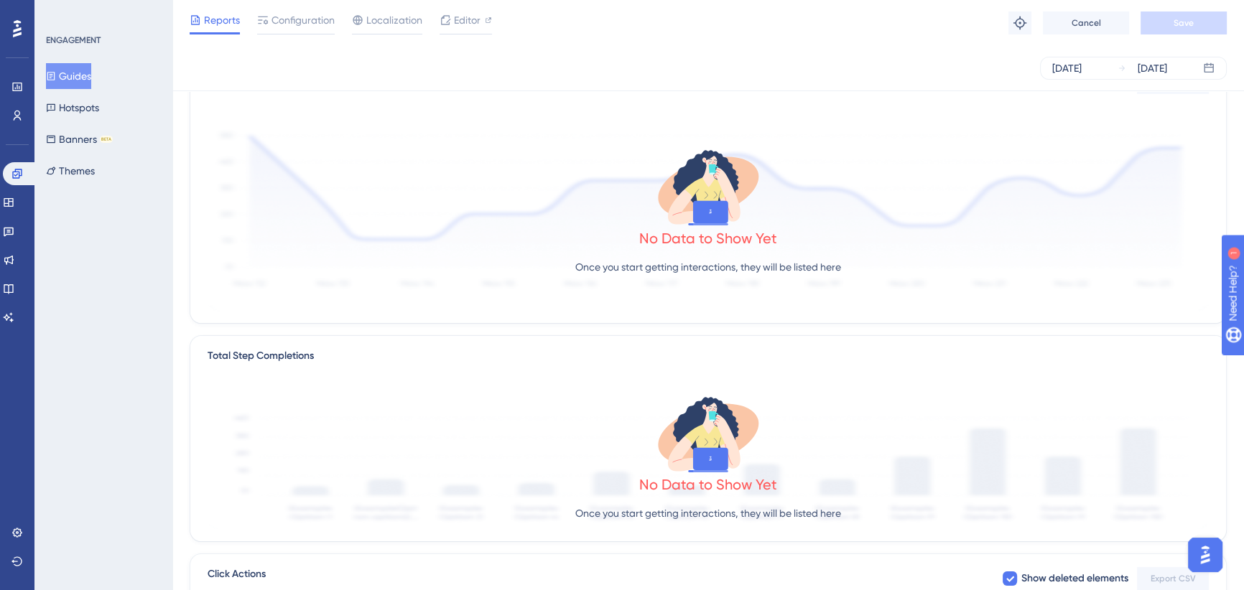
scroll to position [50, 0]
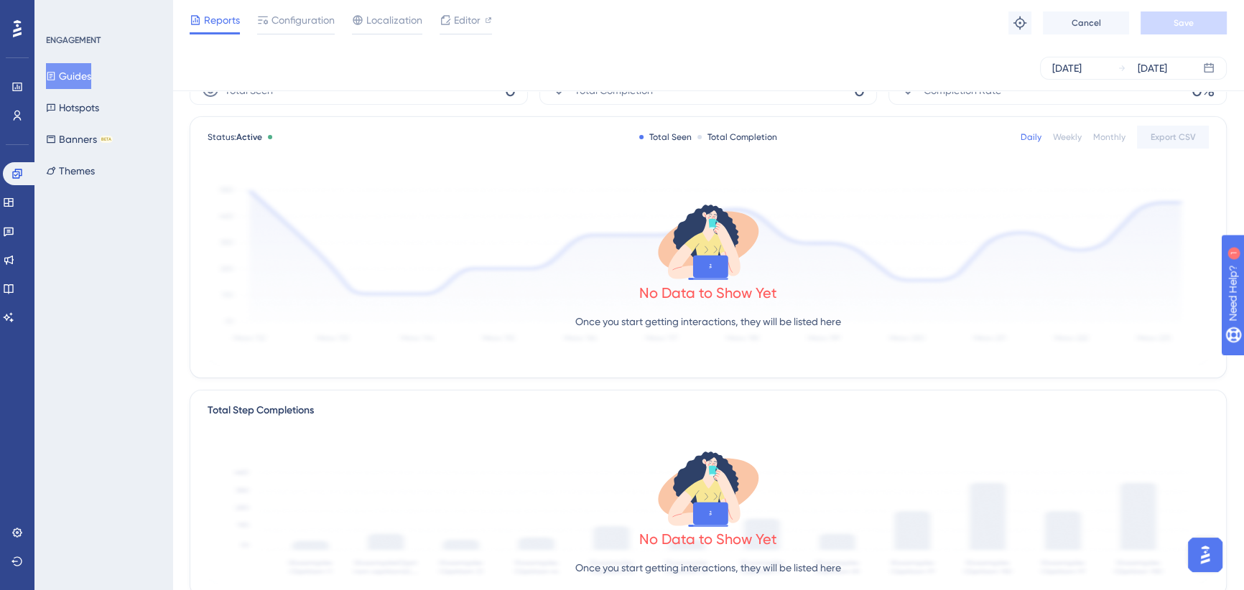
click at [82, 76] on button "Guides" at bounding box center [68, 76] width 45 height 26
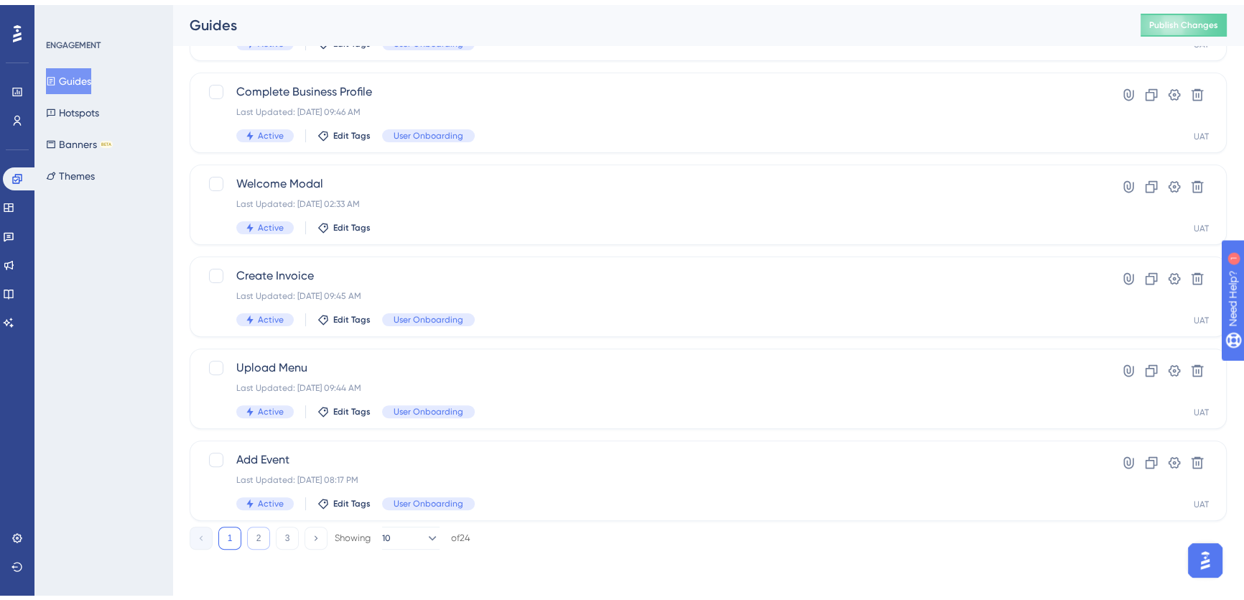
scroll to position [514, 0]
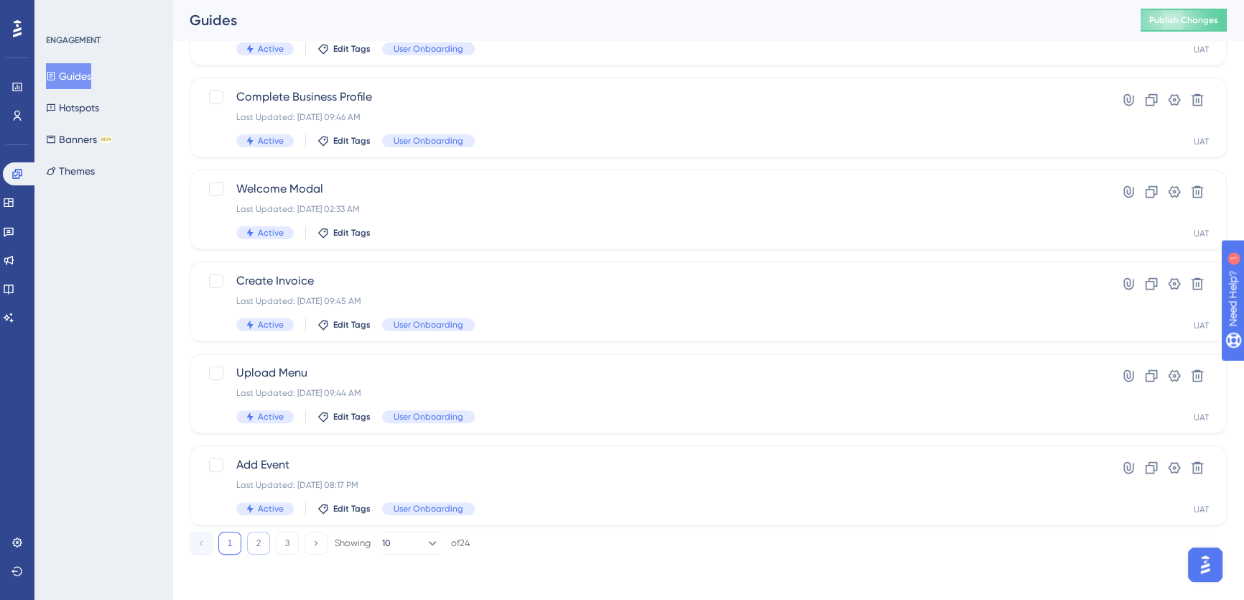
click at [259, 535] on button "2" at bounding box center [258, 542] width 23 height 23
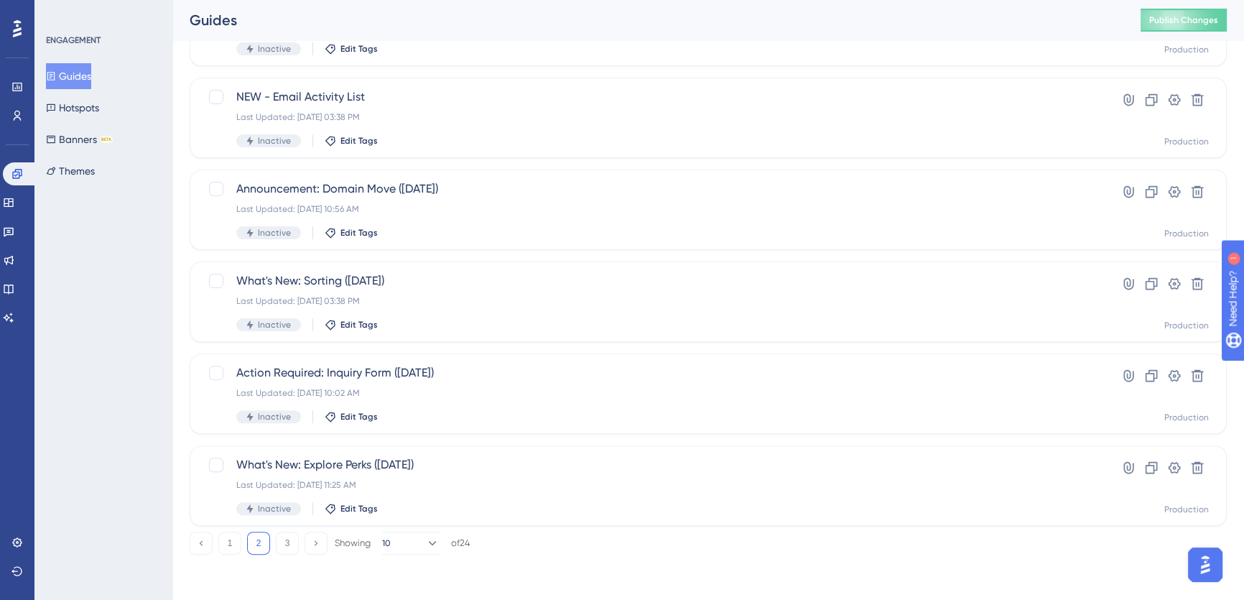
scroll to position [187, 0]
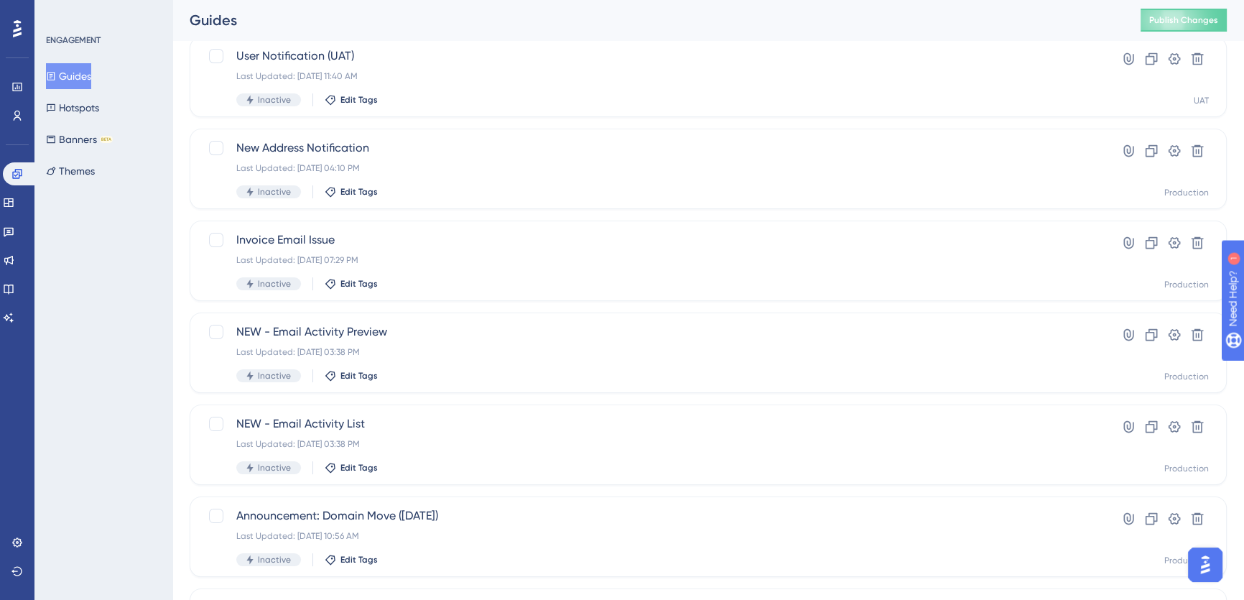
click at [346, 14] on span "Edit Tags" at bounding box center [351, 7] width 37 height 11
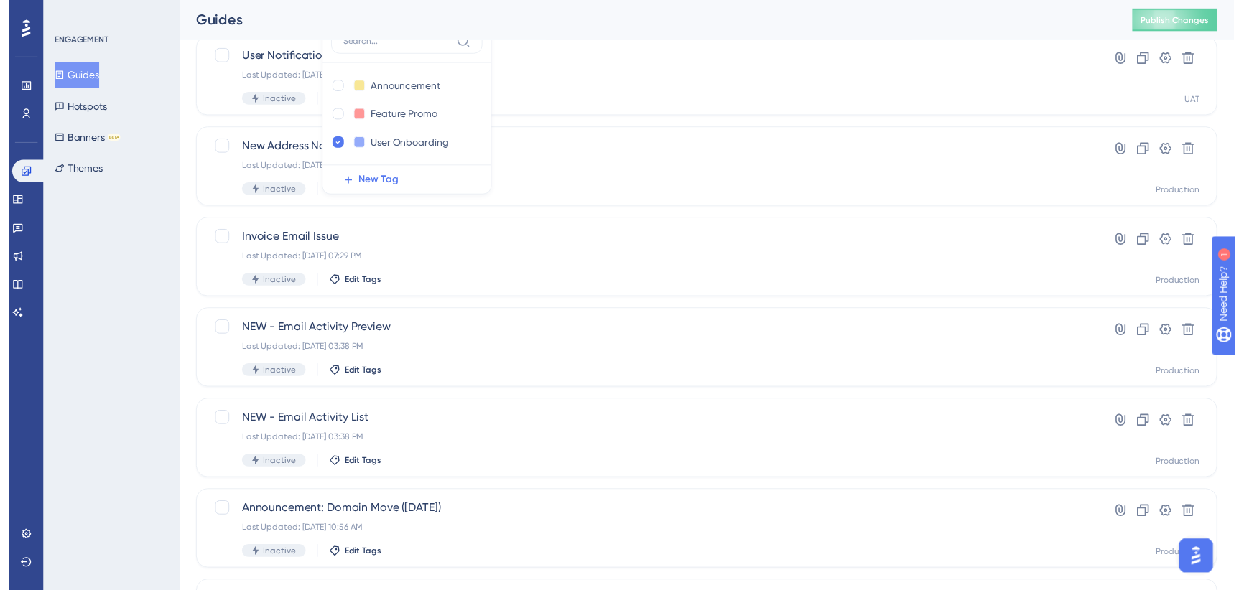
scroll to position [0, 0]
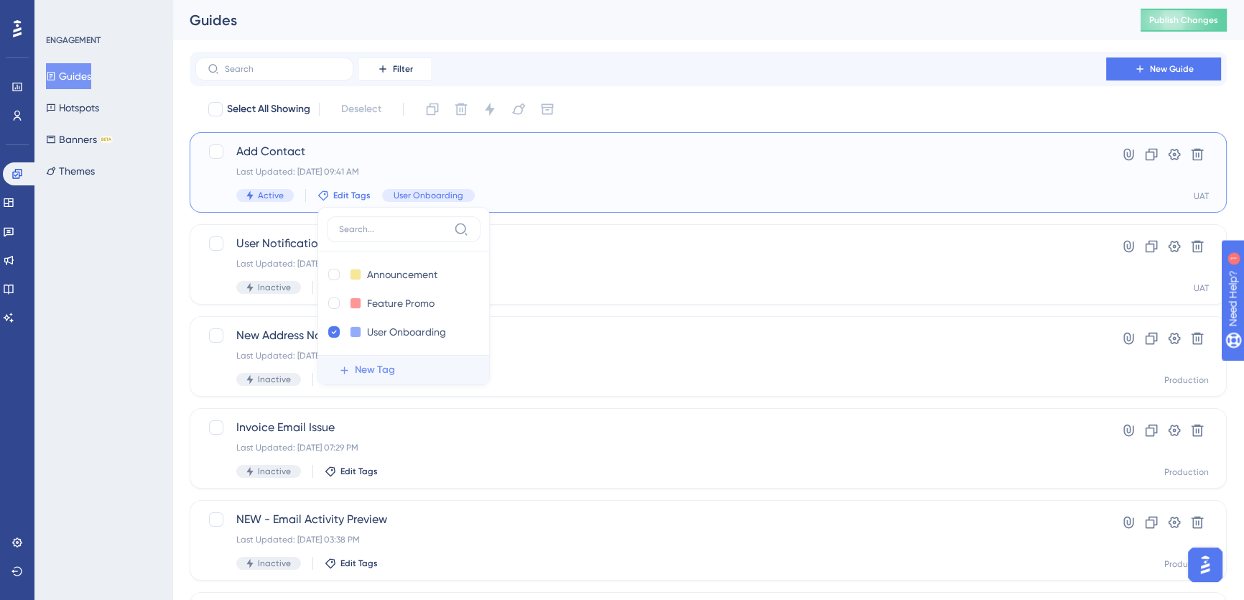
click at [355, 368] on span "New Tag" at bounding box center [375, 369] width 40 height 17
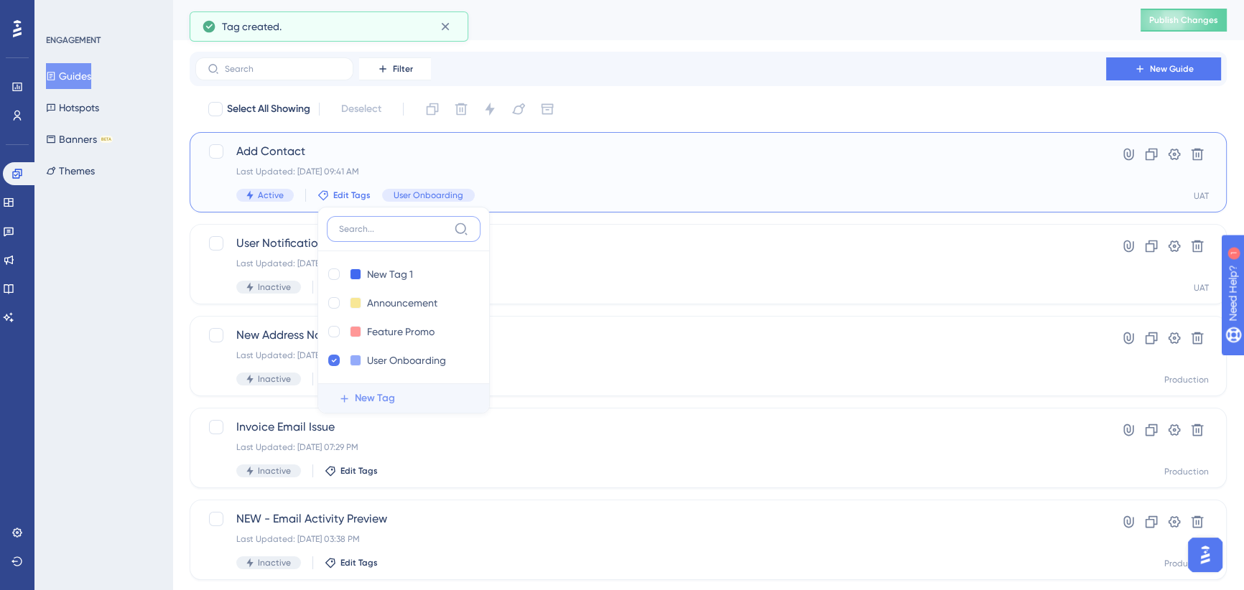
scroll to position [14, 0]
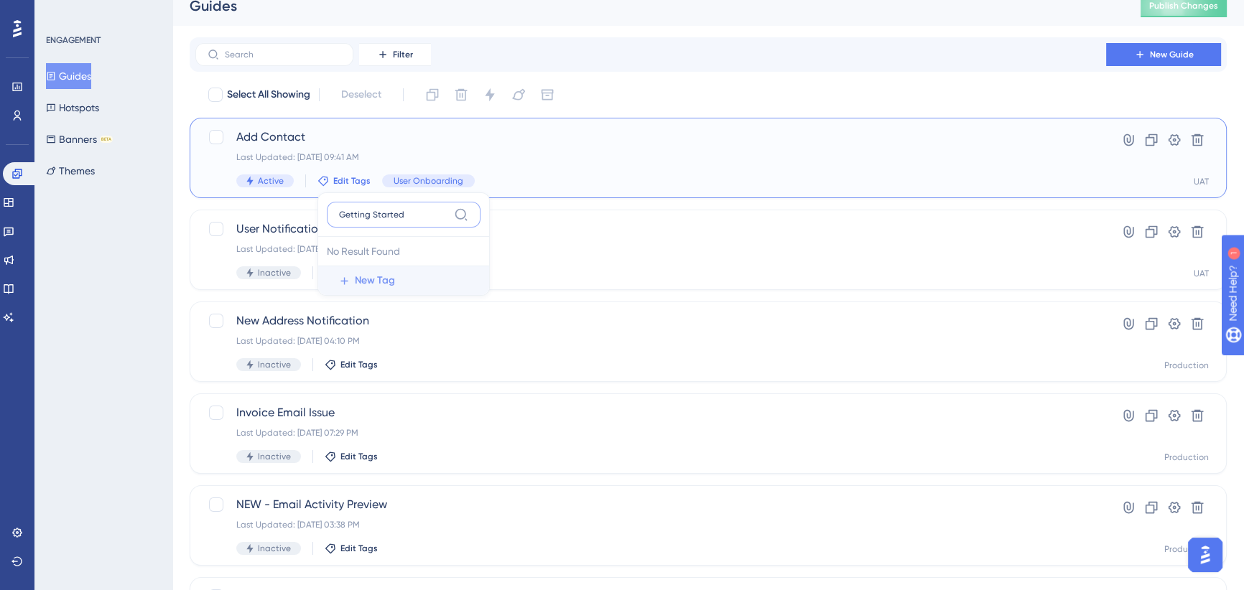
type input "Getting Started"
click at [383, 282] on span "New Tag" at bounding box center [375, 280] width 40 height 17
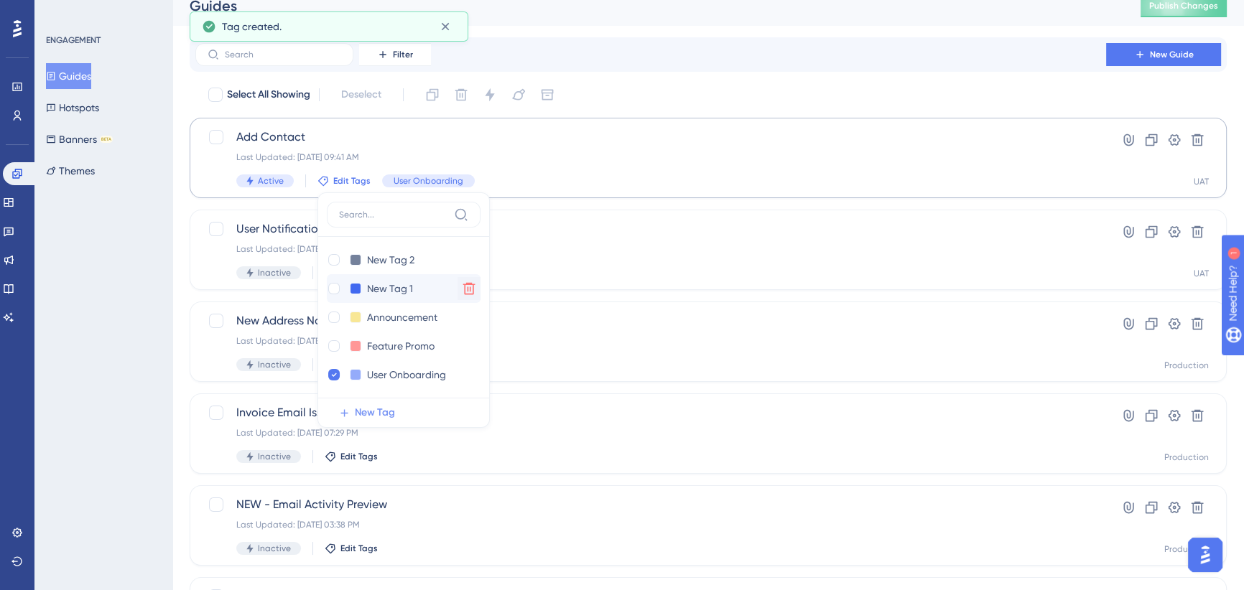
click at [467, 287] on icon at bounding box center [469, 288] width 14 height 14
click at [387, 258] on input "New Tag 2" at bounding box center [395, 260] width 57 height 18
click at [388, 259] on input "New Tag 2" at bounding box center [395, 260] width 57 height 18
drag, startPoint x: 388, startPoint y: 259, endPoint x: 381, endPoint y: 258, distance: 7.9
click at [381, 258] on input "New Tag 2" at bounding box center [395, 260] width 57 height 18
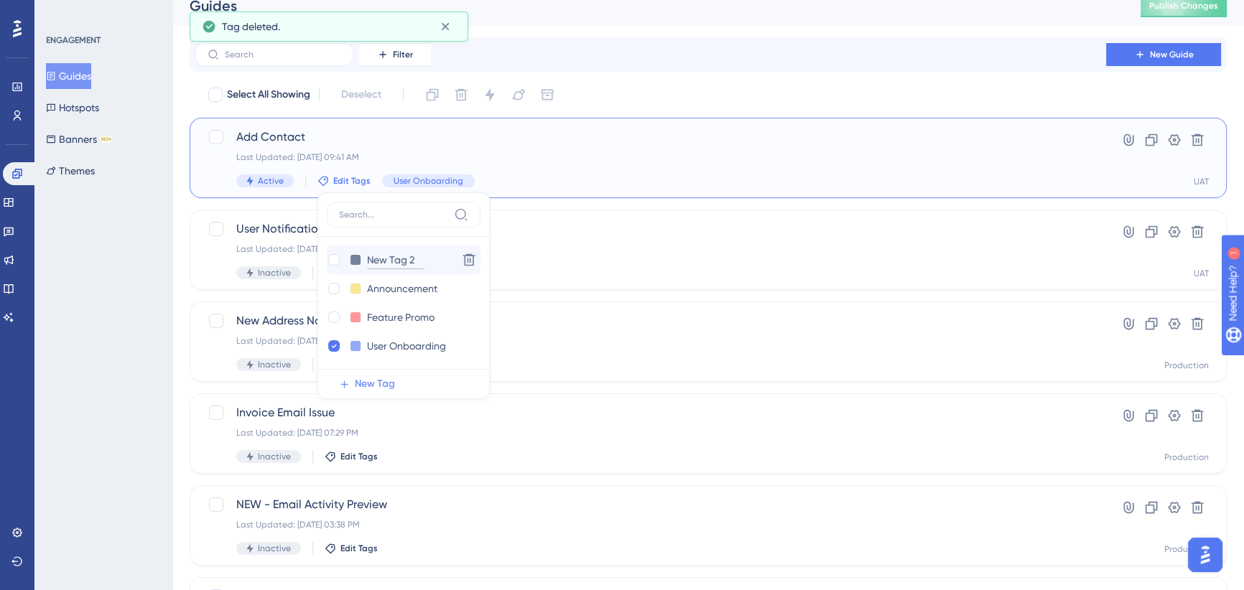
click at [381, 258] on input "New Tag 2" at bounding box center [395, 260] width 57 height 18
type input "Getting Started"
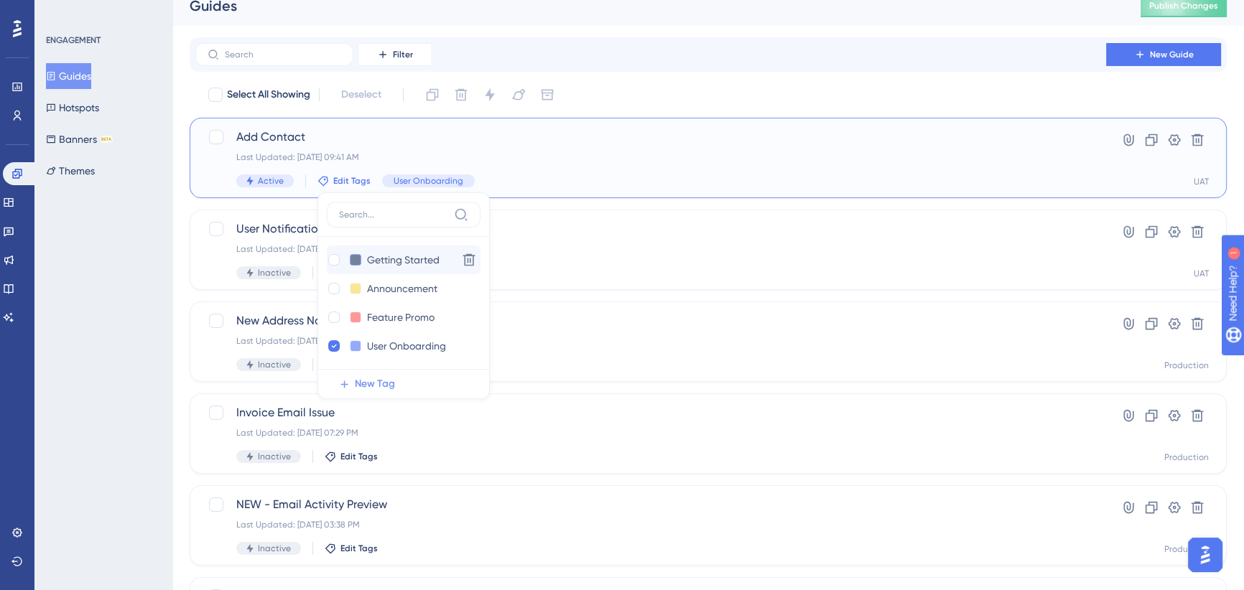
click at [355, 258] on button at bounding box center [355, 259] width 11 height 11
click at [407, 287] on div at bounding box center [409, 288] width 11 height 11
click at [332, 258] on div at bounding box center [333, 259] width 11 height 11
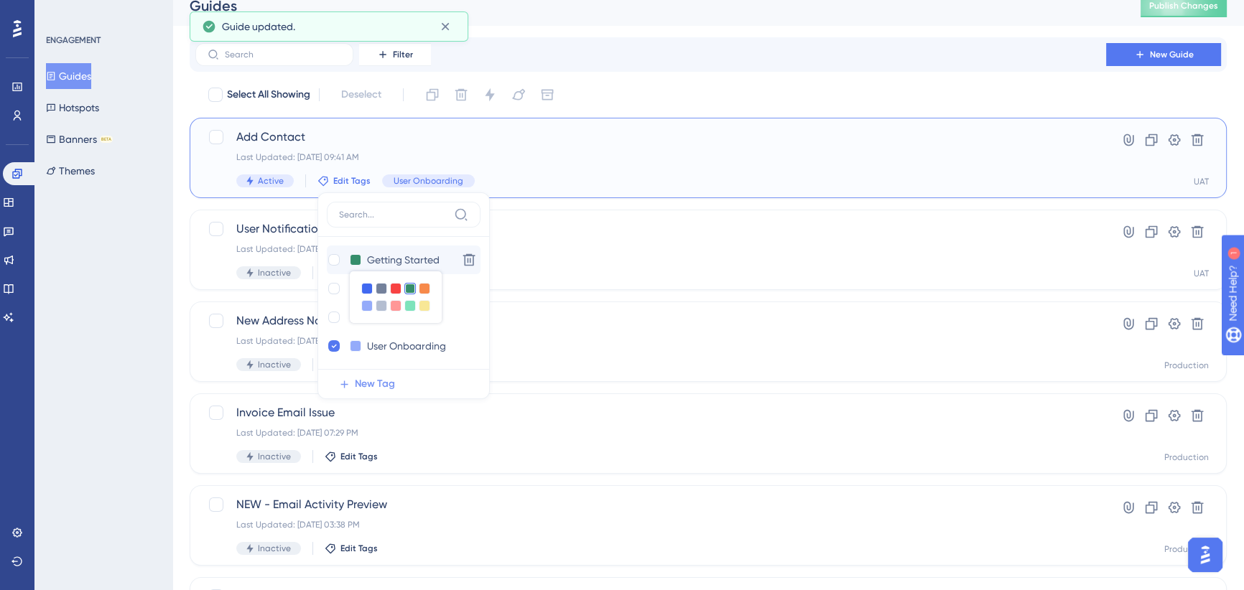
checkbox input "true"
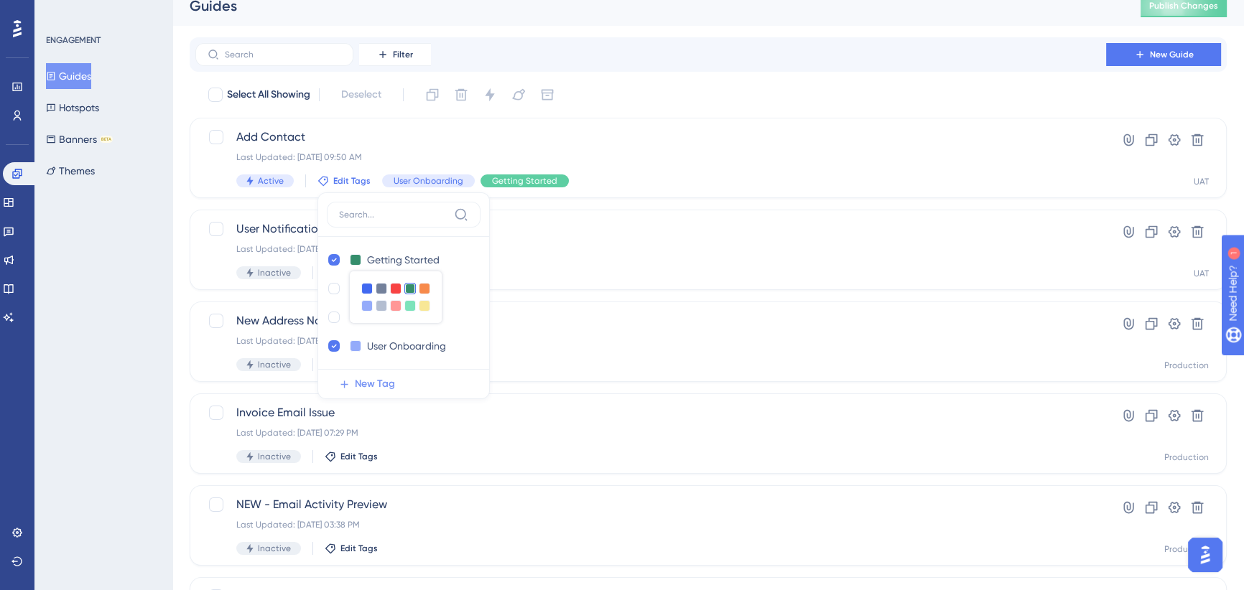
click at [652, 83] on div "Select All Showing Deselect" at bounding box center [717, 94] width 1020 height 23
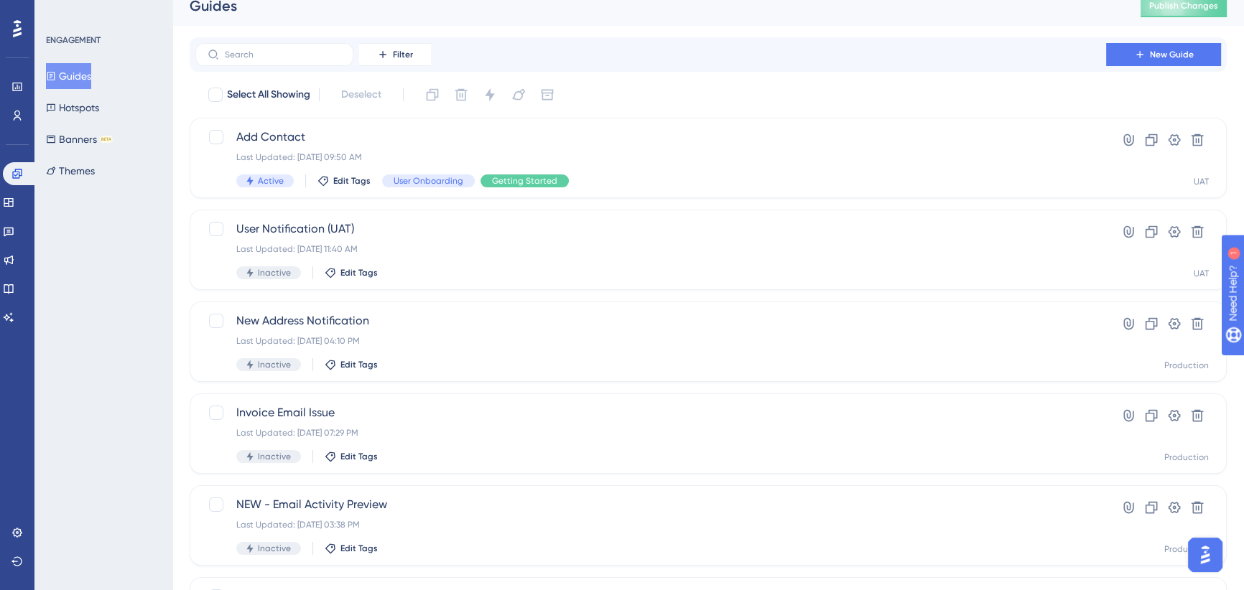
scroll to position [524, 0]
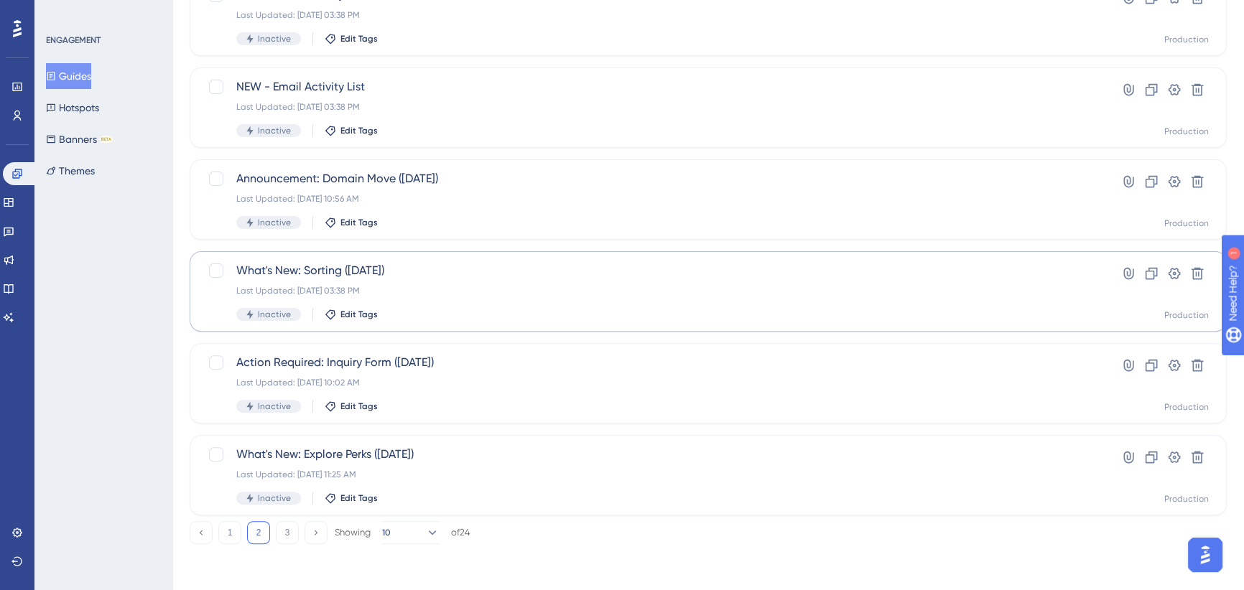
click at [228, 532] on button "1" at bounding box center [229, 532] width 23 height 23
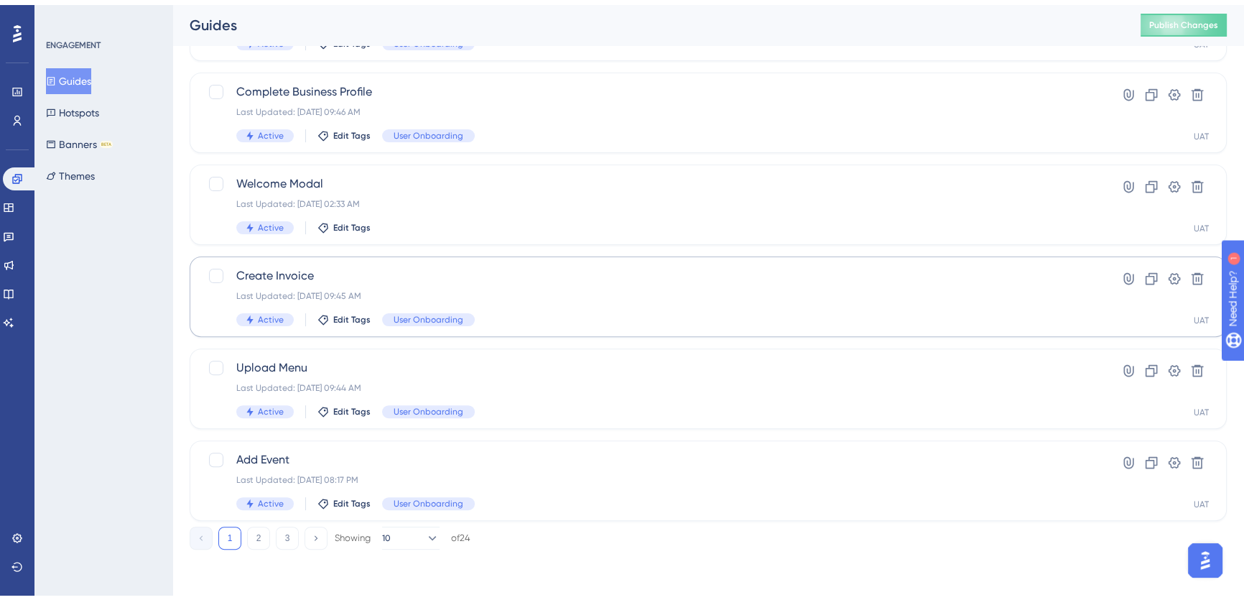
scroll to position [514, 0]
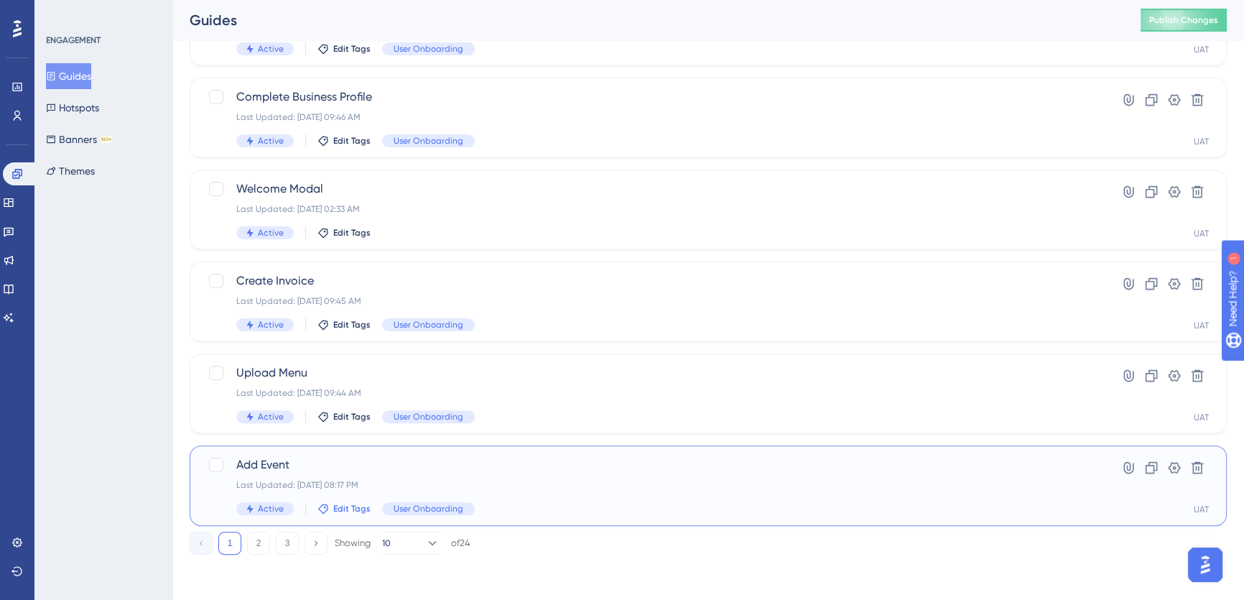
click at [352, 507] on span "Edit Tags" at bounding box center [351, 508] width 37 height 11
click at [331, 582] on div at bounding box center [333, 587] width 11 height 11
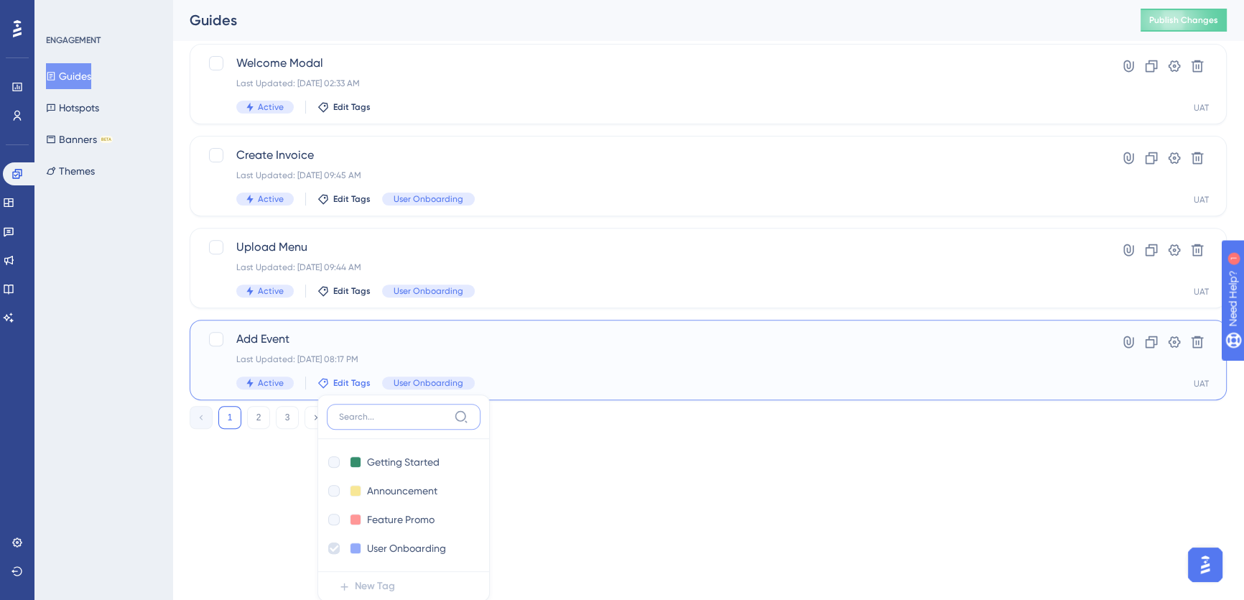
checkbox input "true"
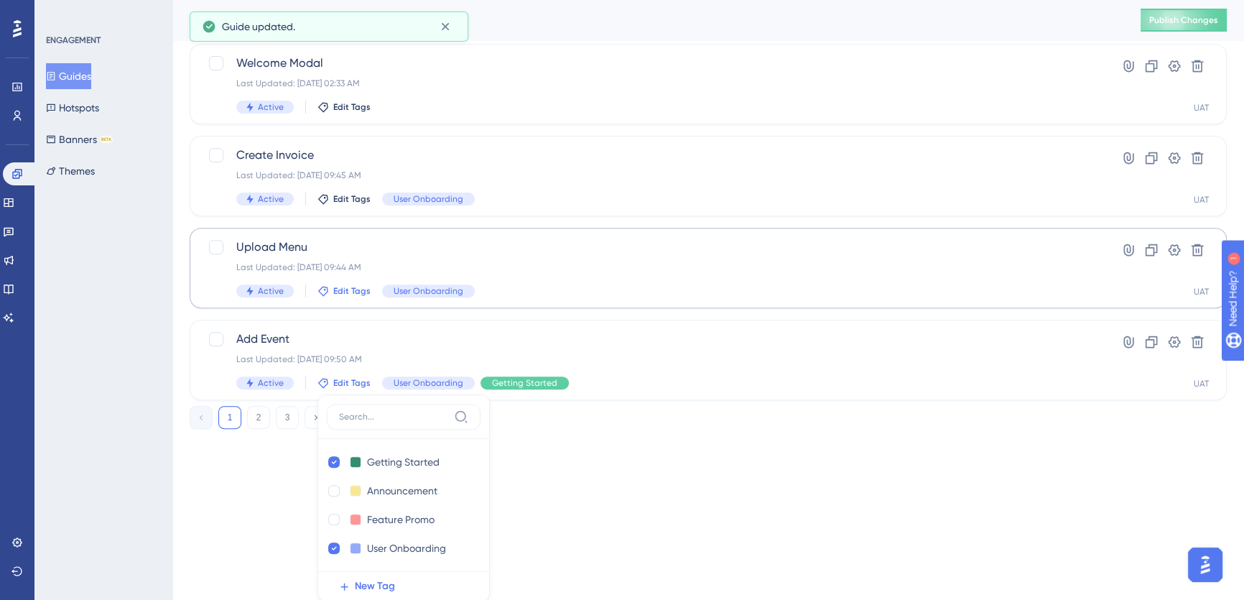
click at [344, 289] on span "Edit Tags" at bounding box center [351, 290] width 37 height 11
click at [332, 371] on div at bounding box center [333, 369] width 11 height 11
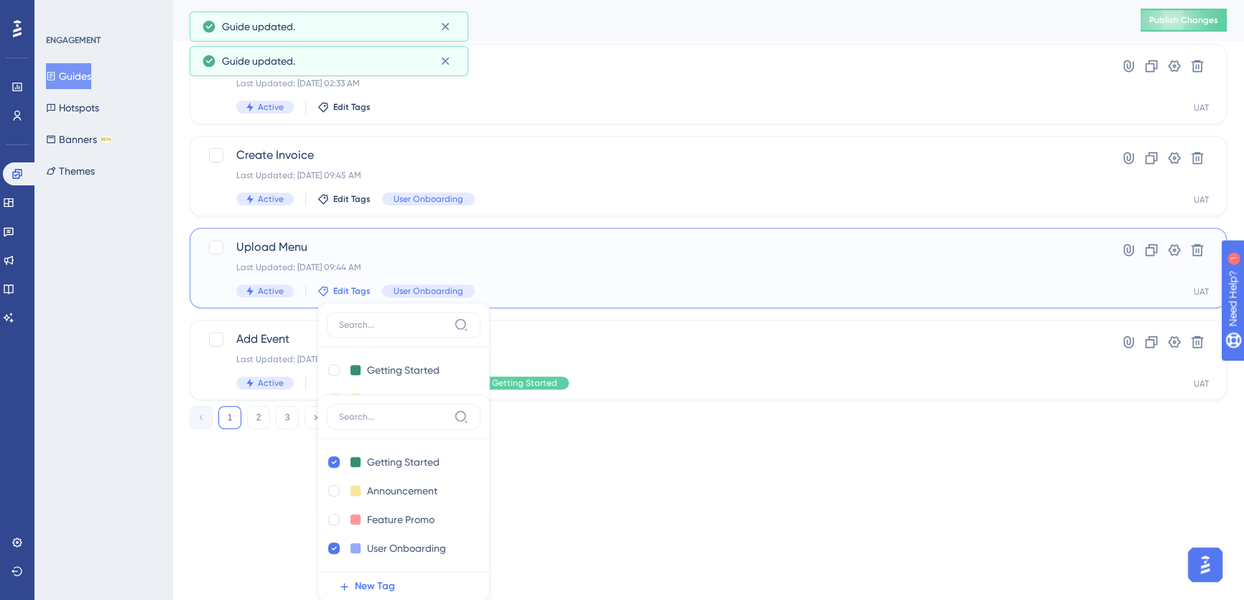
checkbox input "true"
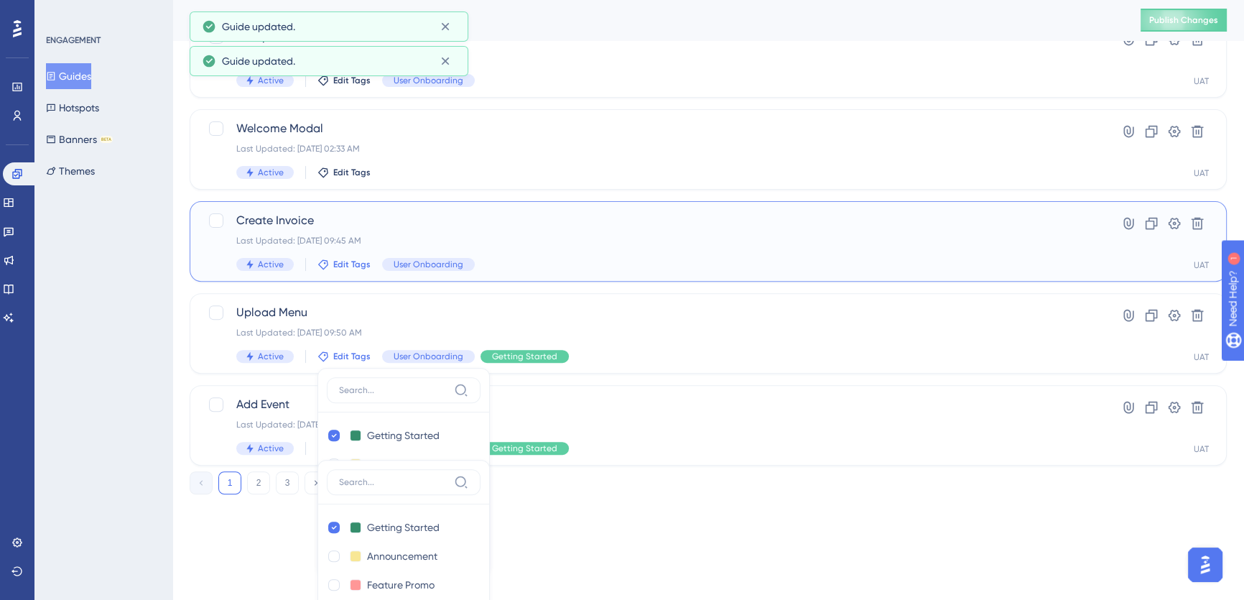
click at [343, 264] on span "Edit Tags" at bounding box center [351, 263] width 37 height 11
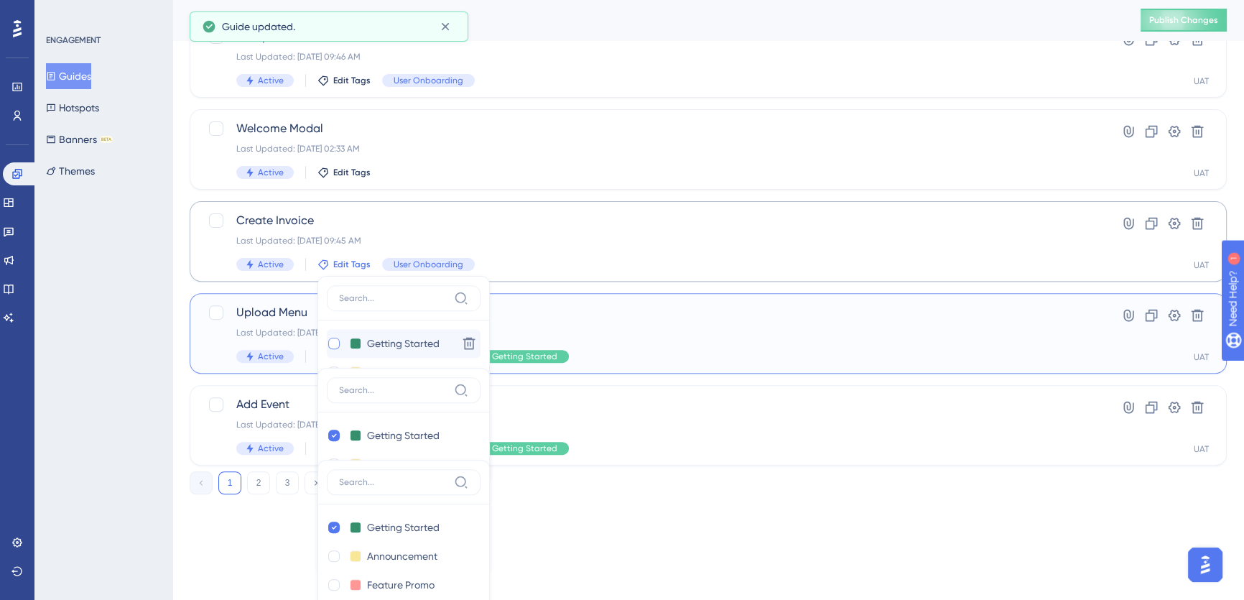
click at [332, 377] on div at bounding box center [404, 394] width 154 height 35
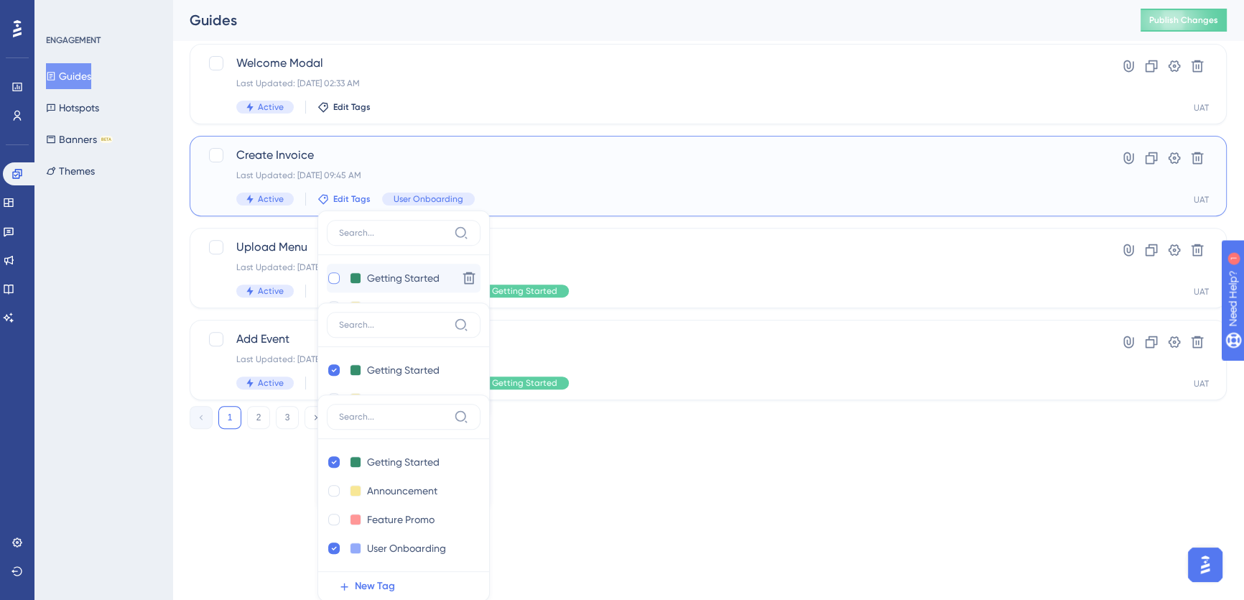
click at [332, 276] on div at bounding box center [333, 277] width 11 height 11
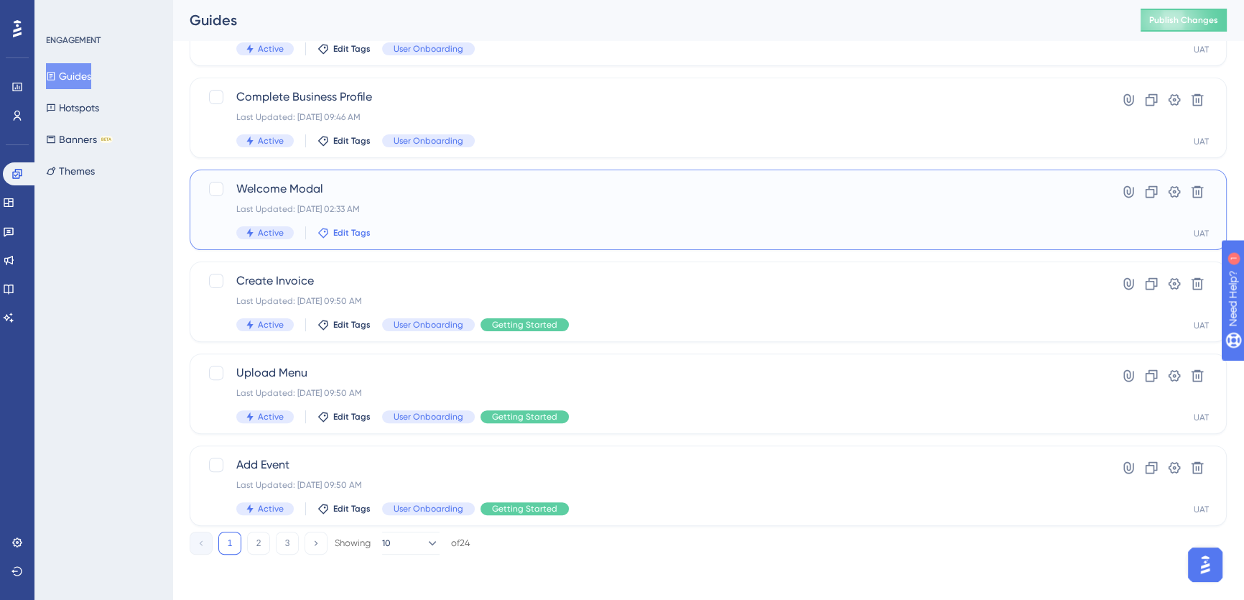
click at [344, 230] on span "Edit Tags" at bounding box center [351, 232] width 37 height 11
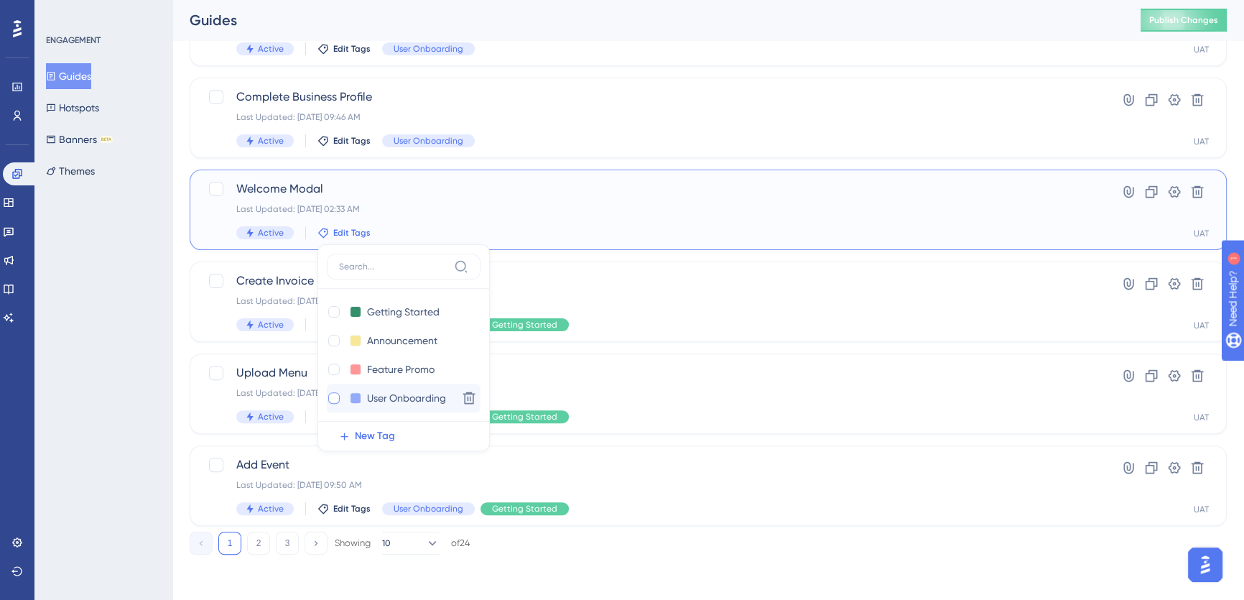
click at [332, 398] on div at bounding box center [333, 397] width 11 height 11
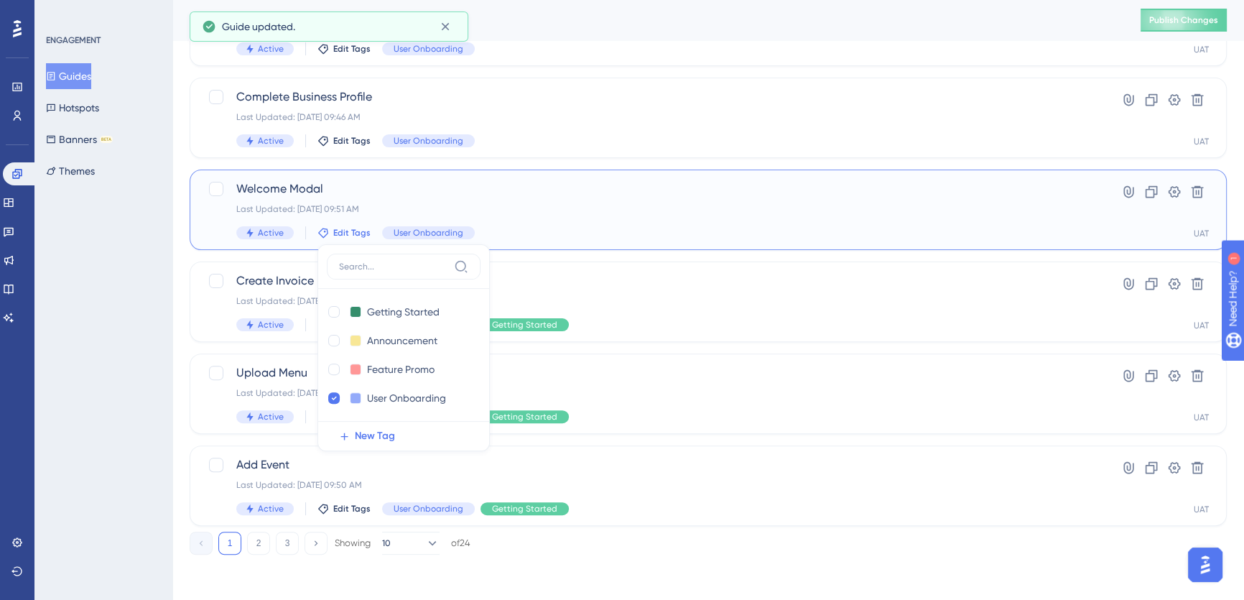
checkbox input "true"
click at [485, 576] on div "Performance Users Engagement Widgets Feedback Product Updates Knowledge Base AI…" at bounding box center [707, 58] width 1071 height 1040
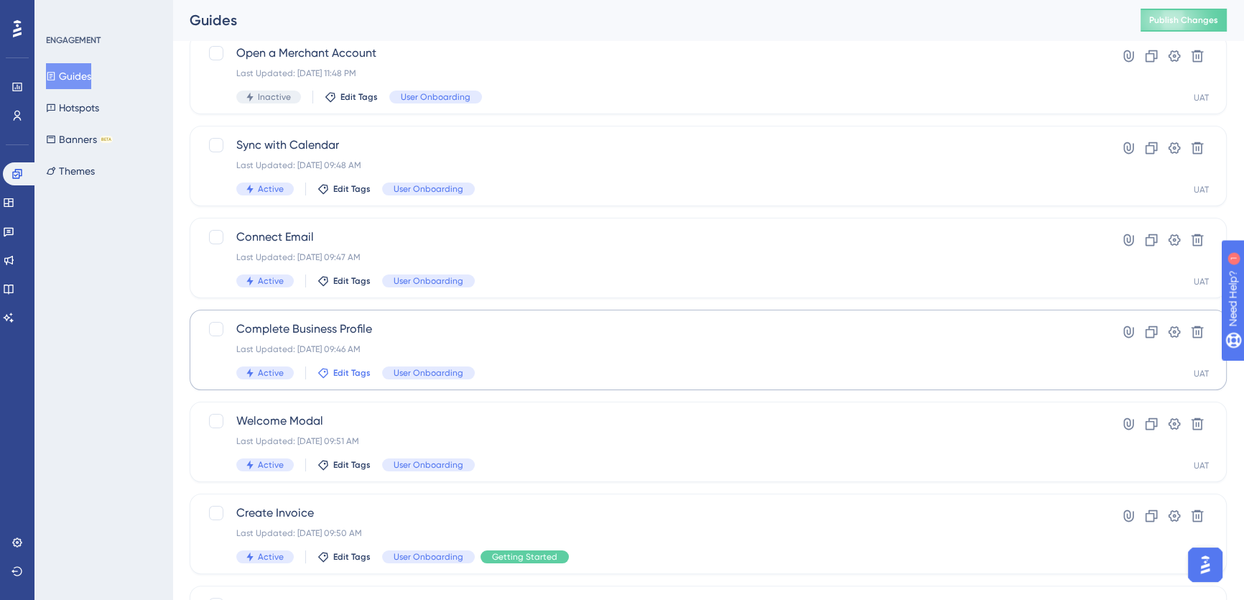
scroll to position [253, 0]
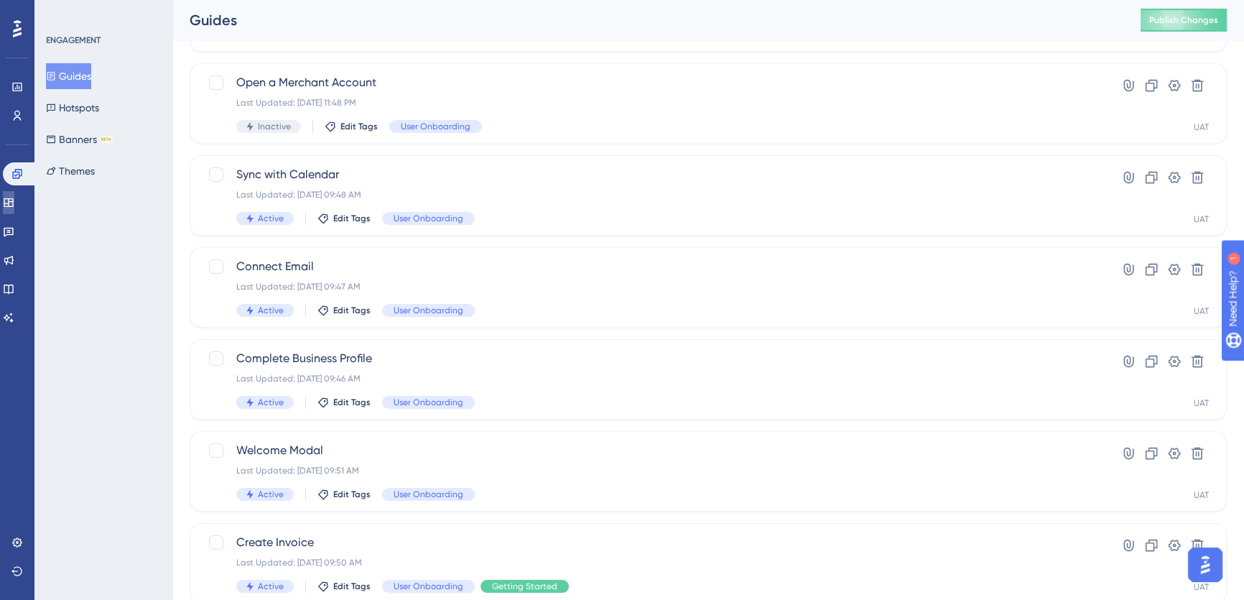
click at [14, 201] on icon at bounding box center [8, 202] width 11 height 11
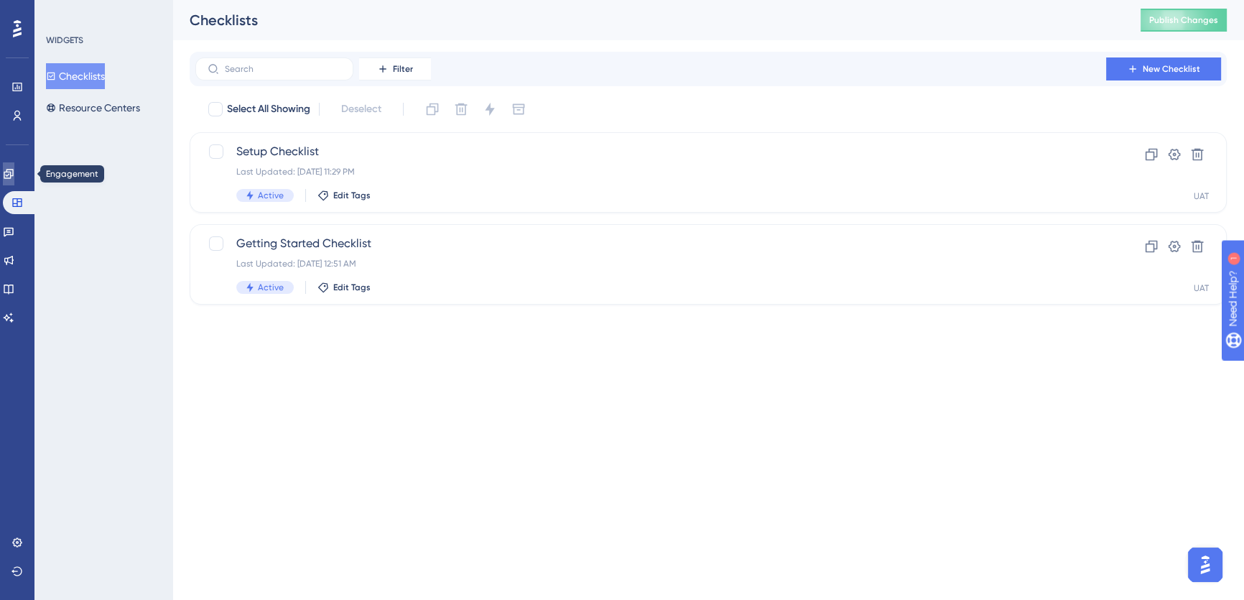
click at [13, 178] on icon at bounding box center [8, 173] width 9 height 9
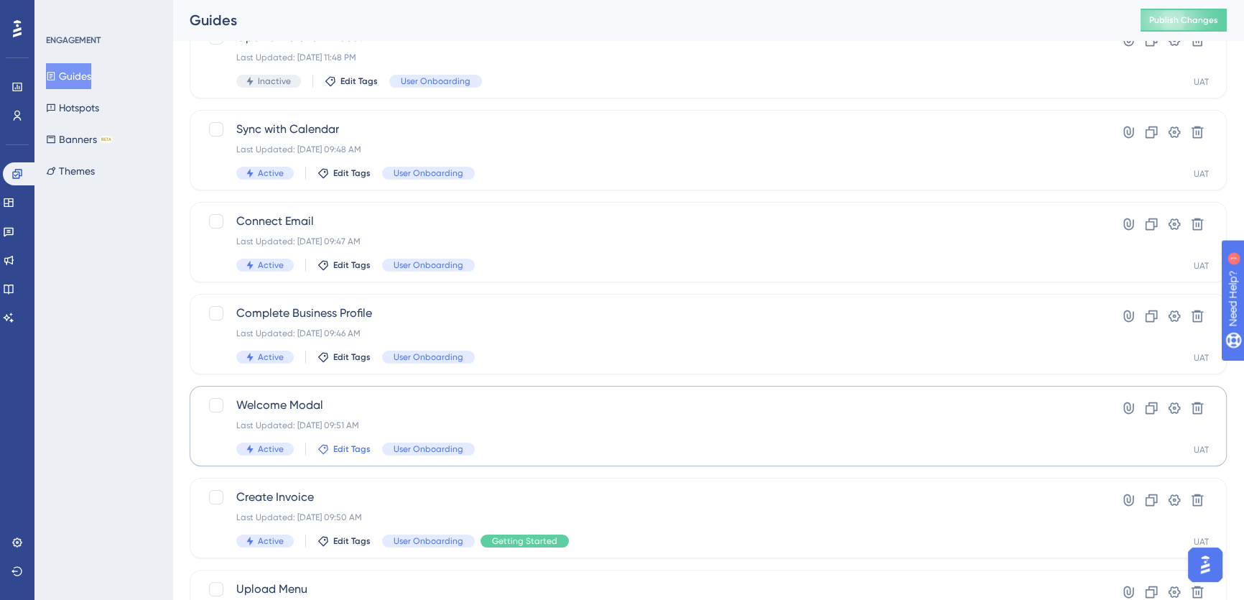
scroll to position [326, 0]
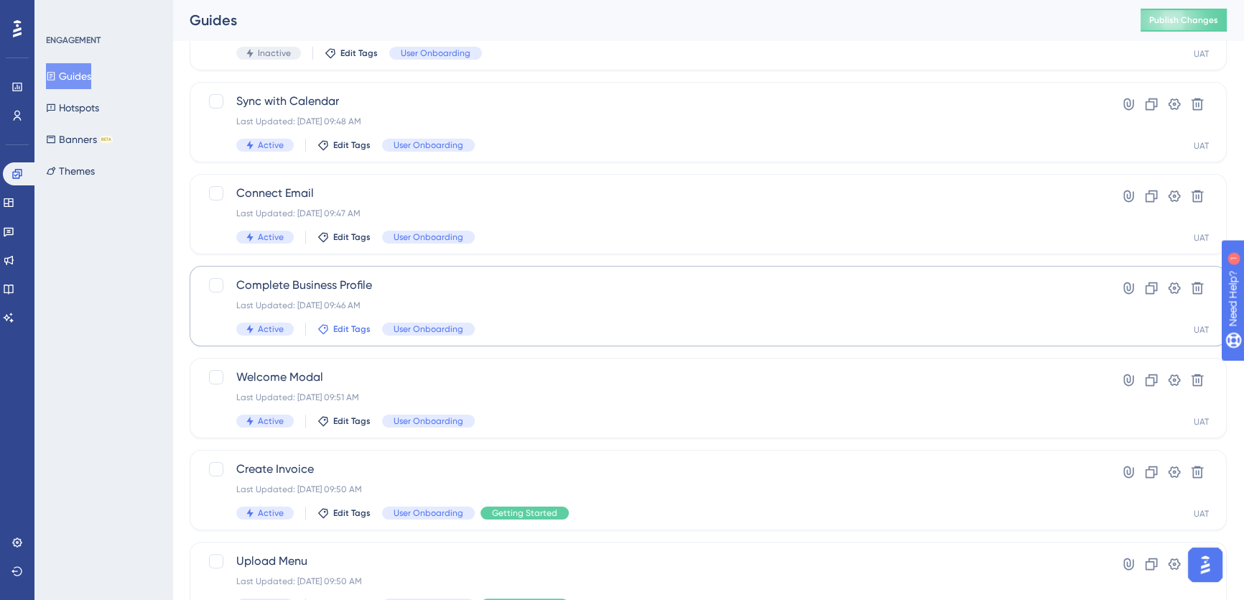
click at [337, 327] on span "Edit Tags" at bounding box center [351, 328] width 37 height 11
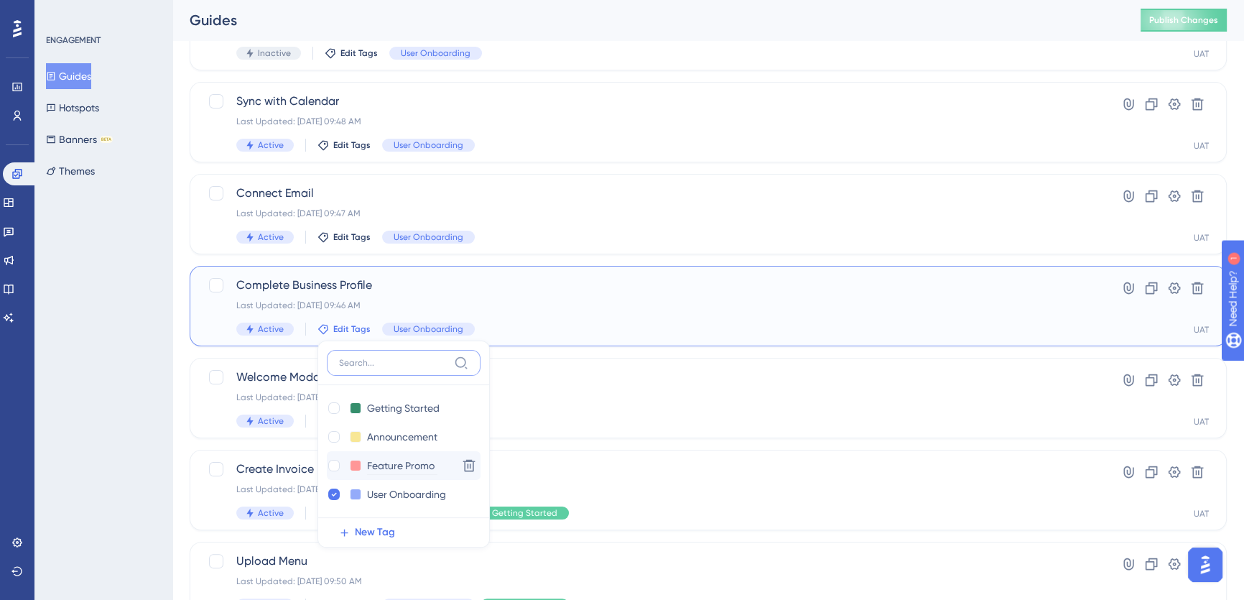
scroll to position [469, 0]
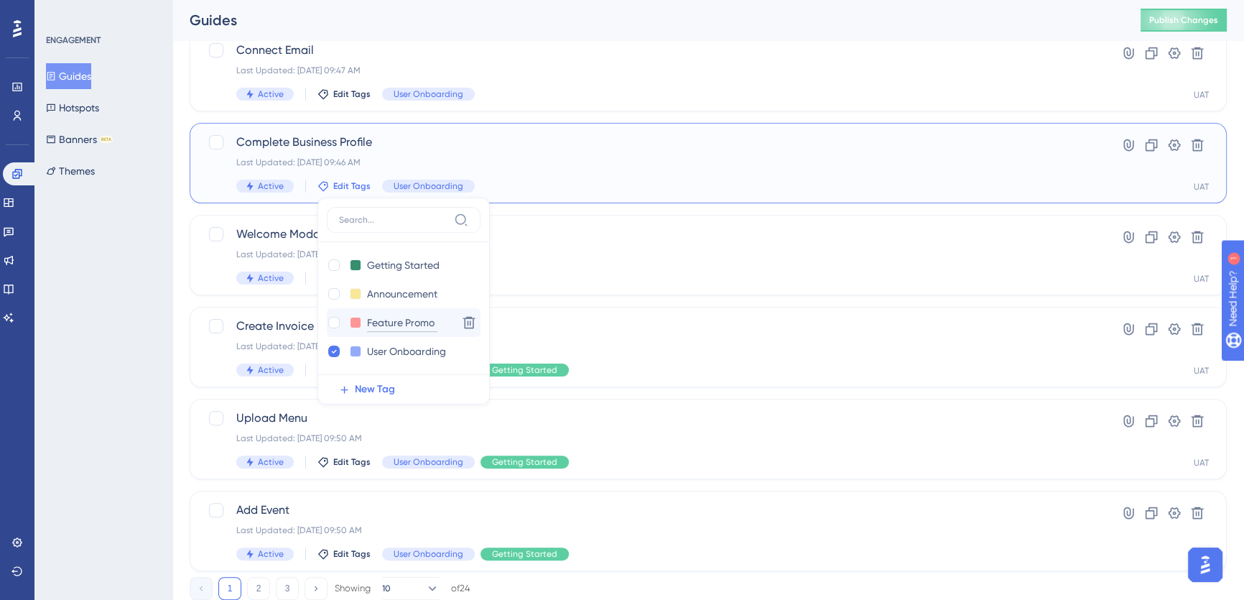
click at [396, 320] on input "Feature Promo" at bounding box center [402, 323] width 70 height 18
click at [395, 320] on input "Feature Promo" at bounding box center [402, 323] width 70 height 18
type input "Setup"
click at [357, 322] on button at bounding box center [355, 322] width 11 height 11
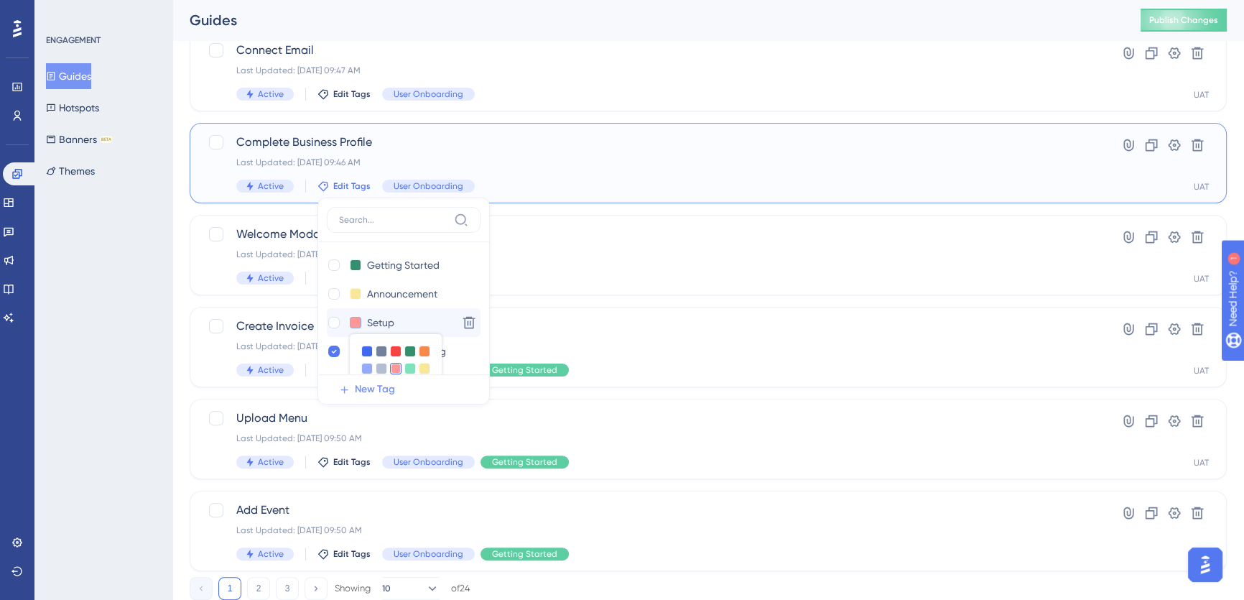
scroll to position [501, 0]
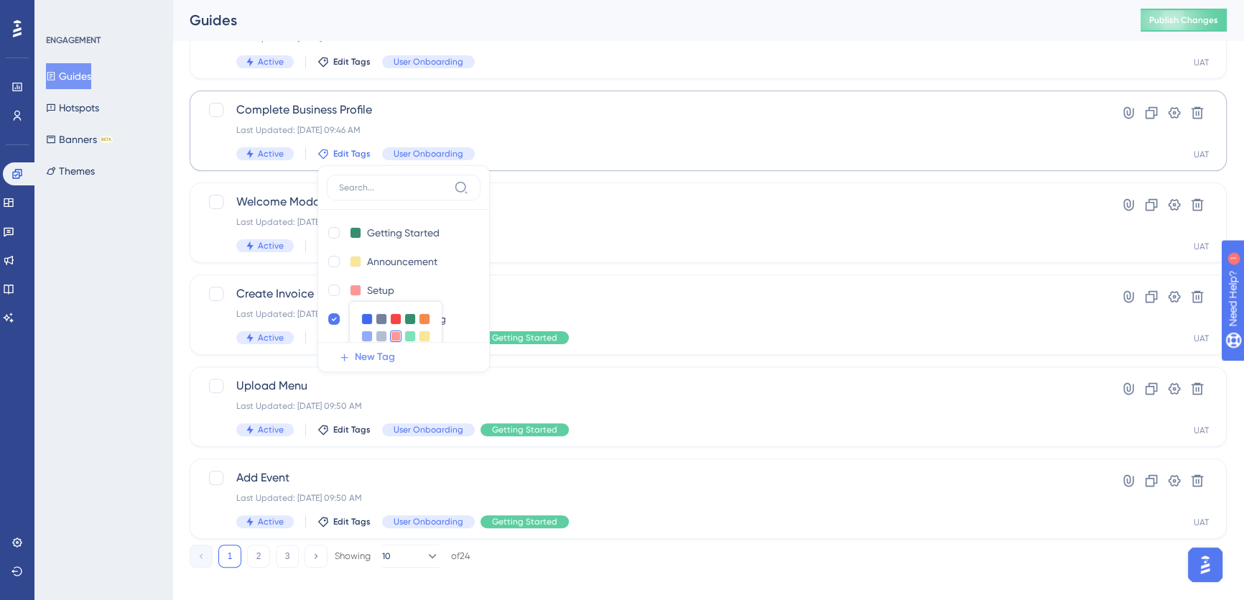
click at [394, 349] on button "New Tag" at bounding box center [408, 356] width 162 height 29
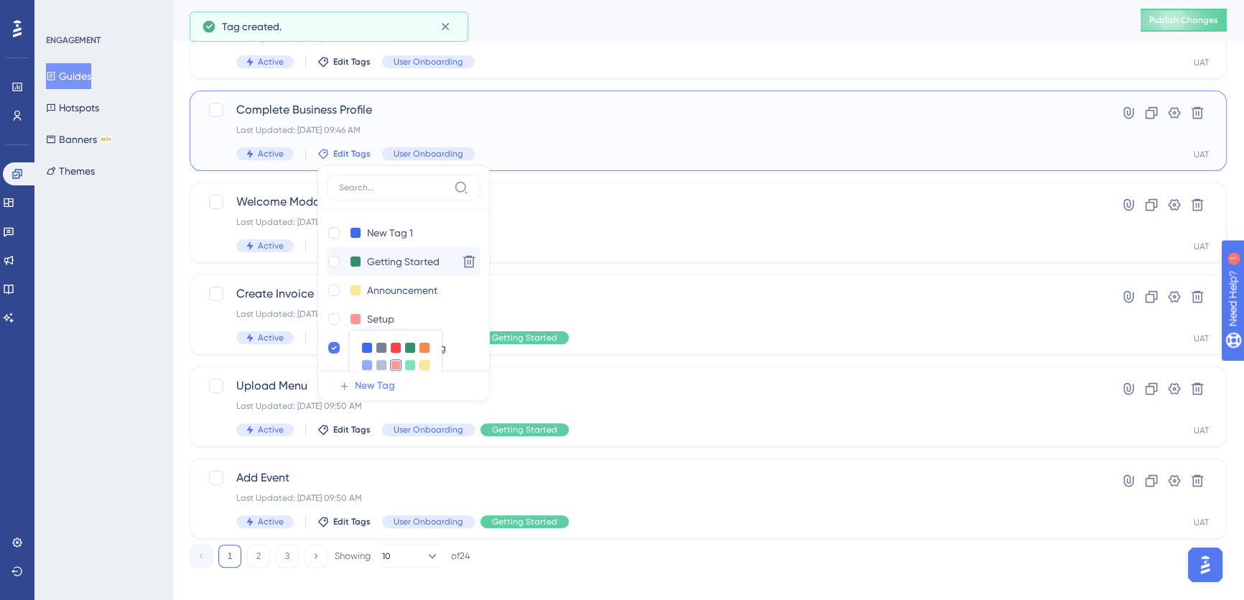
drag, startPoint x: 391, startPoint y: 345, endPoint x: 441, endPoint y: 250, distance: 106.9
click at [391, 345] on div at bounding box center [395, 347] width 11 height 11
click at [464, 228] on icon at bounding box center [469, 232] width 14 height 14
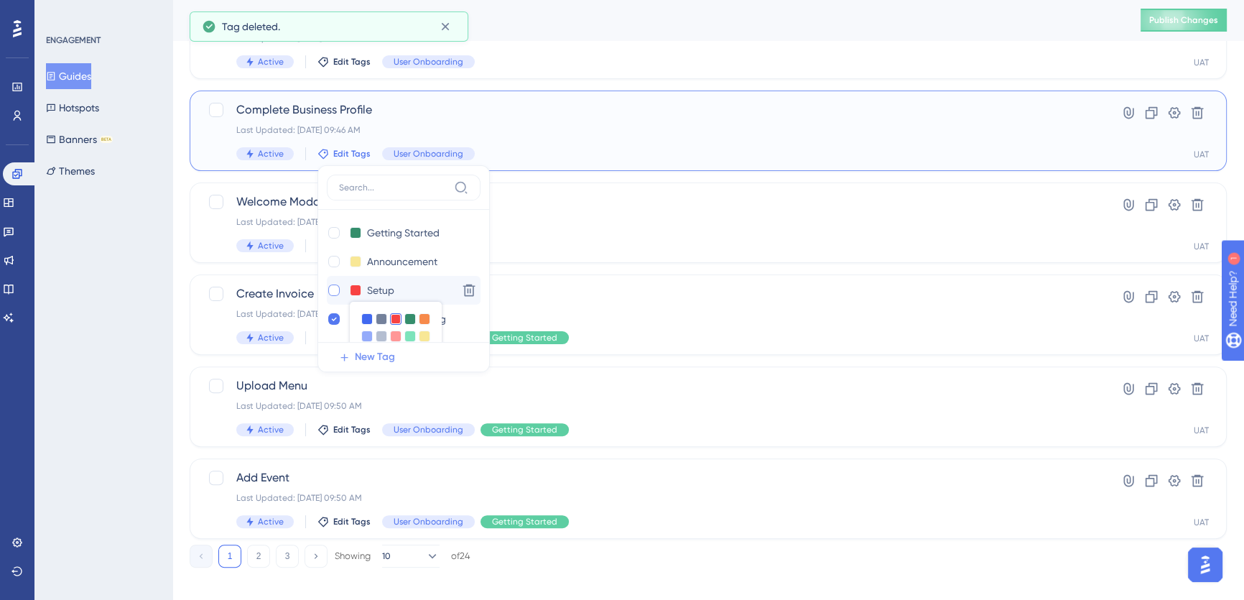
click at [331, 287] on div at bounding box center [333, 289] width 11 height 11
checkbox input "true"
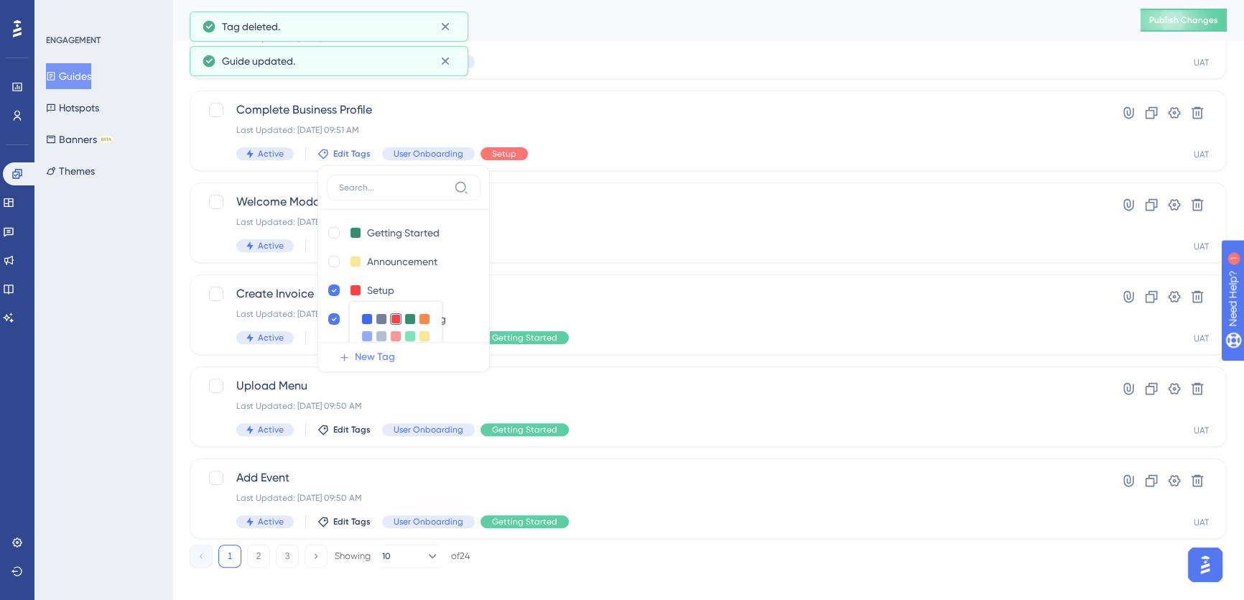
click at [630, 572] on div "Performance Users Engagement Widgets Feedback Product Updates Knowledge Base AI…" at bounding box center [707, 71] width 1071 height 1040
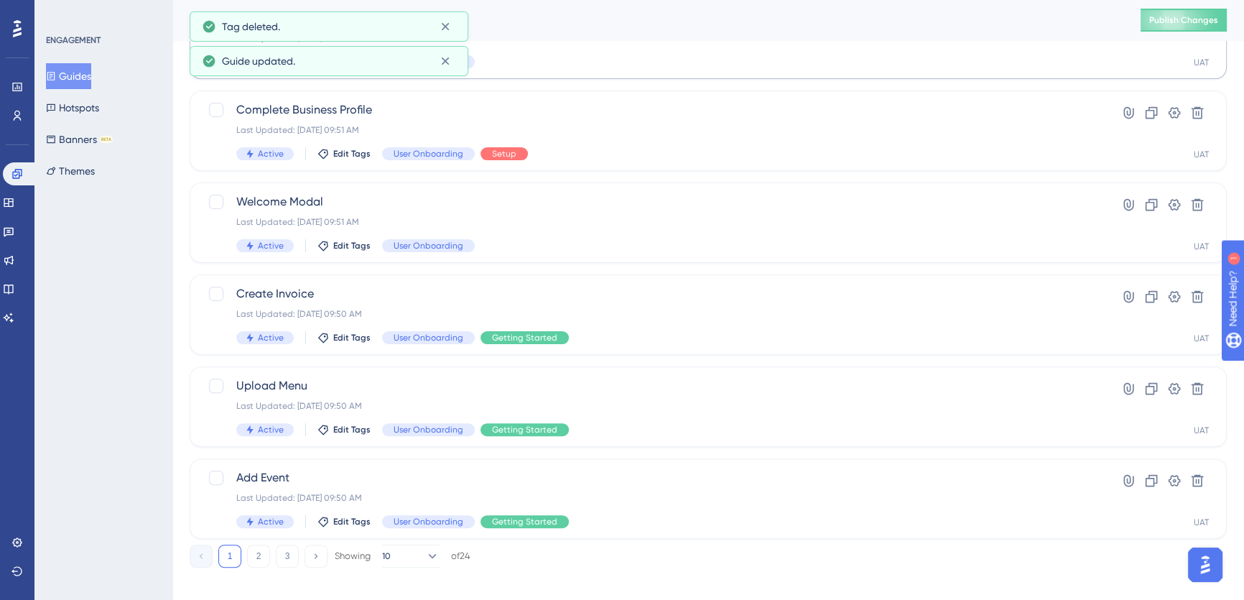
scroll to position [174, 0]
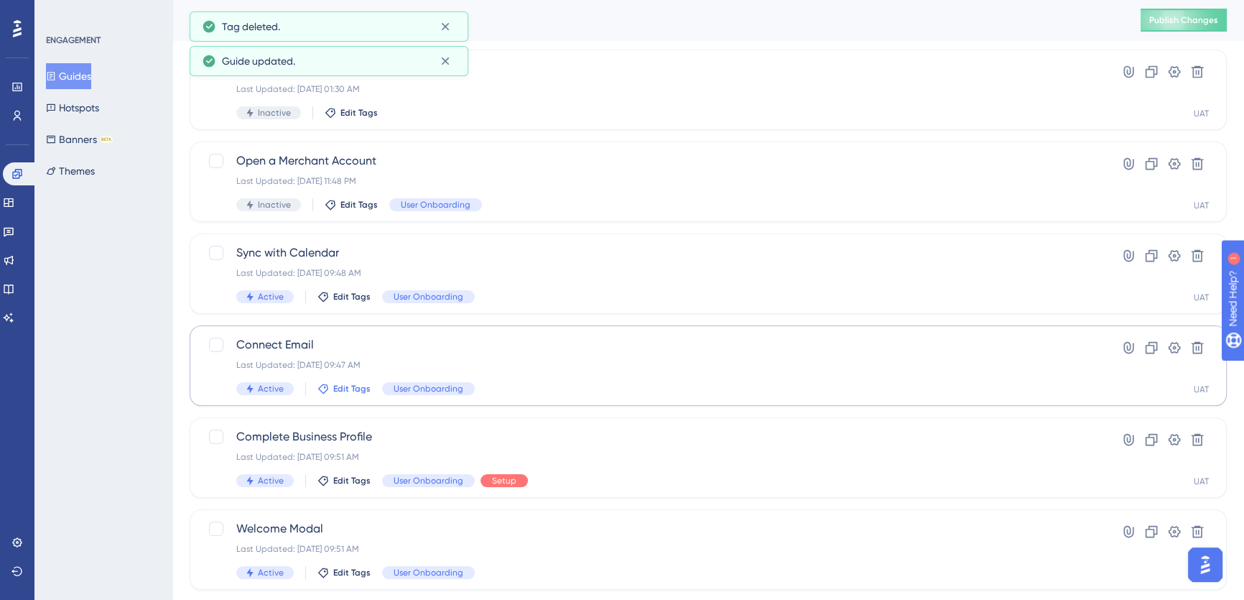
click at [345, 386] on span "Edit Tags" at bounding box center [351, 388] width 37 height 11
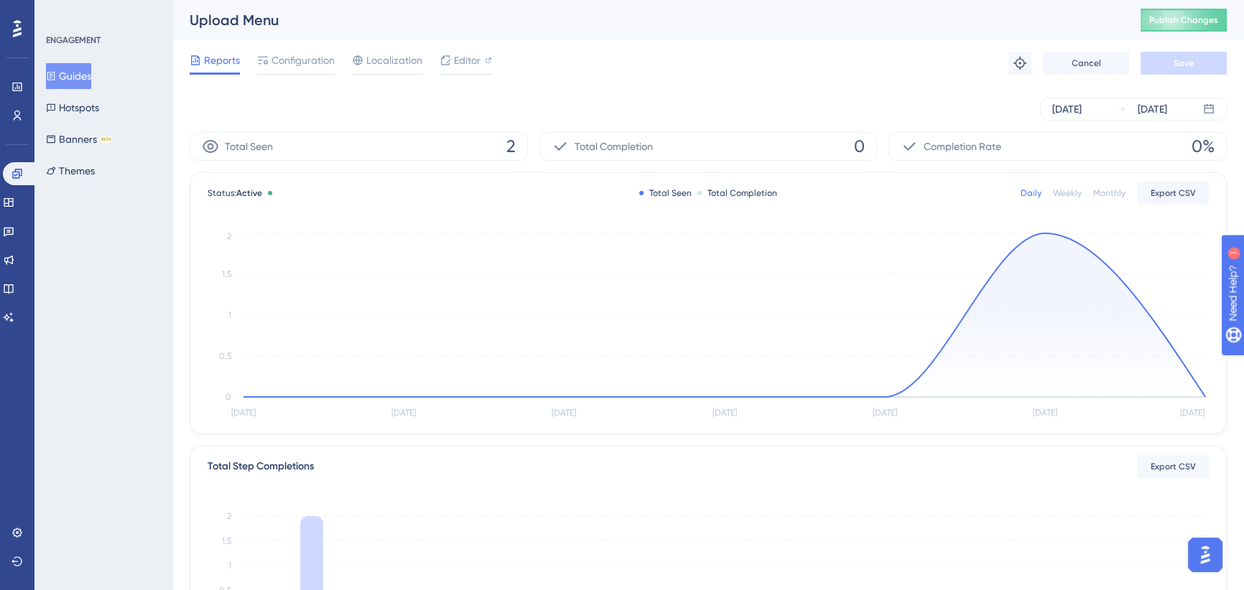
click at [85, 83] on button "Guides" at bounding box center [68, 76] width 45 height 26
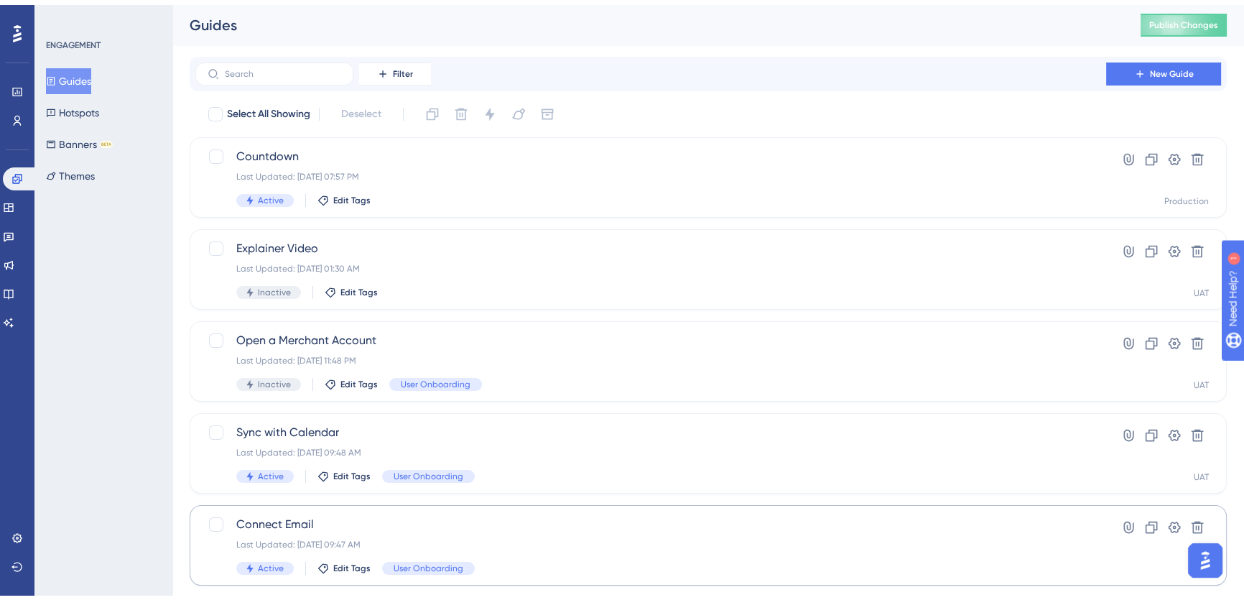
scroll to position [195, 0]
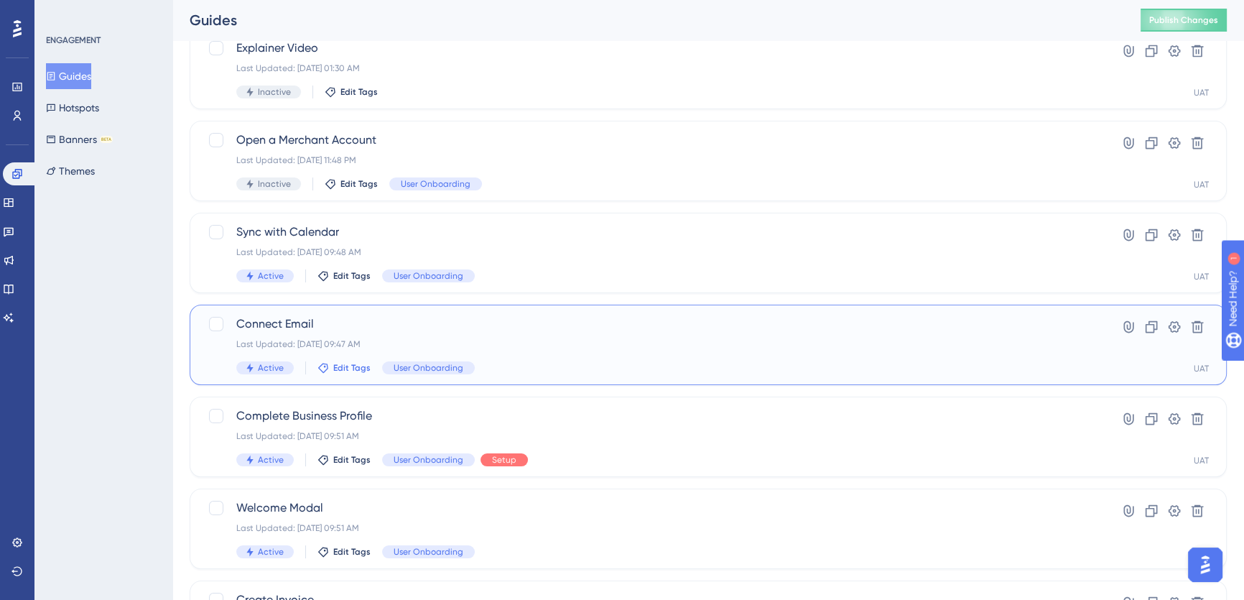
click at [344, 366] on span "Edit Tags" at bounding box center [351, 367] width 37 height 11
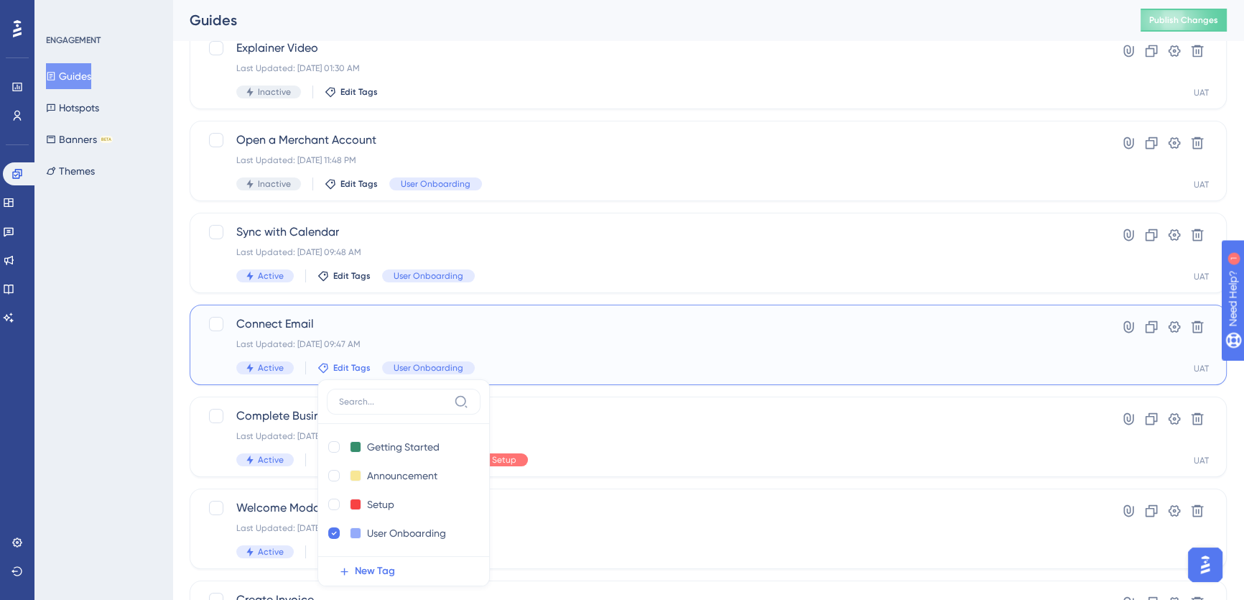
click at [331, 503] on div at bounding box center [333, 503] width 11 height 11
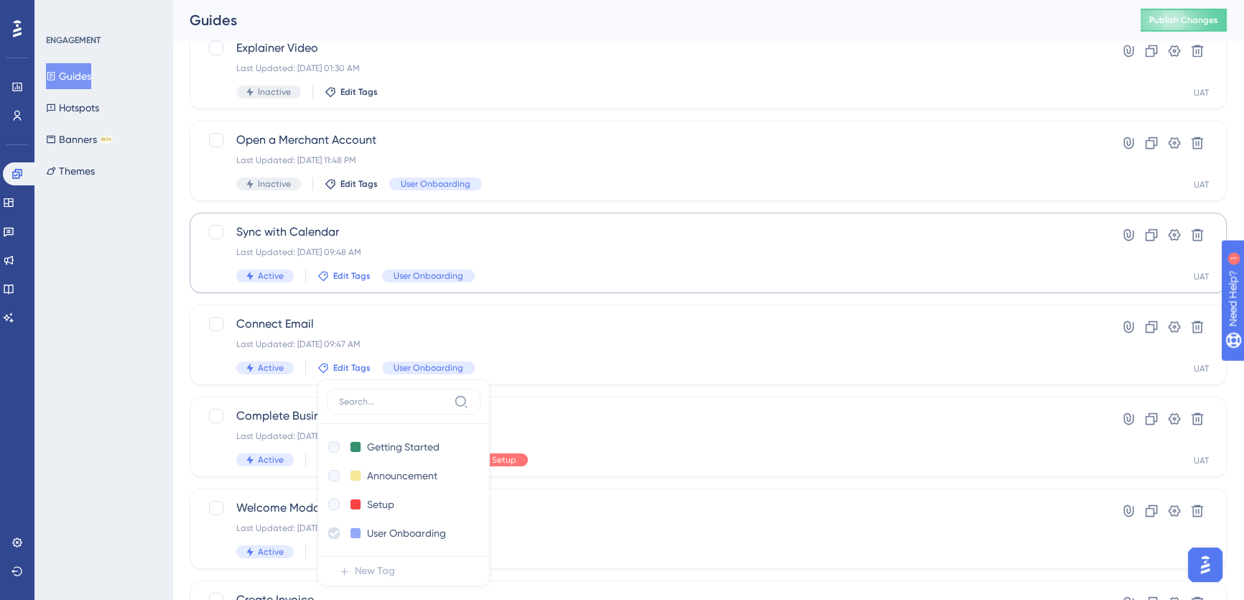
drag, startPoint x: 124, startPoint y: 285, endPoint x: 335, endPoint y: 220, distance: 221.0
click at [125, 285] on div "ENGAGEMENT Guides Hotspots Banners BETA Themes" at bounding box center [103, 300] width 138 height 600
click at [128, 294] on div "ENGAGEMENT Guides Hotspots Banners BETA Themes" at bounding box center [103, 300] width 138 height 600
click at [185, 243] on div "Performance Users Engagement Widgets Feedback Product Updates Knowledge Base AI…" at bounding box center [707, 376] width 1071 height 1040
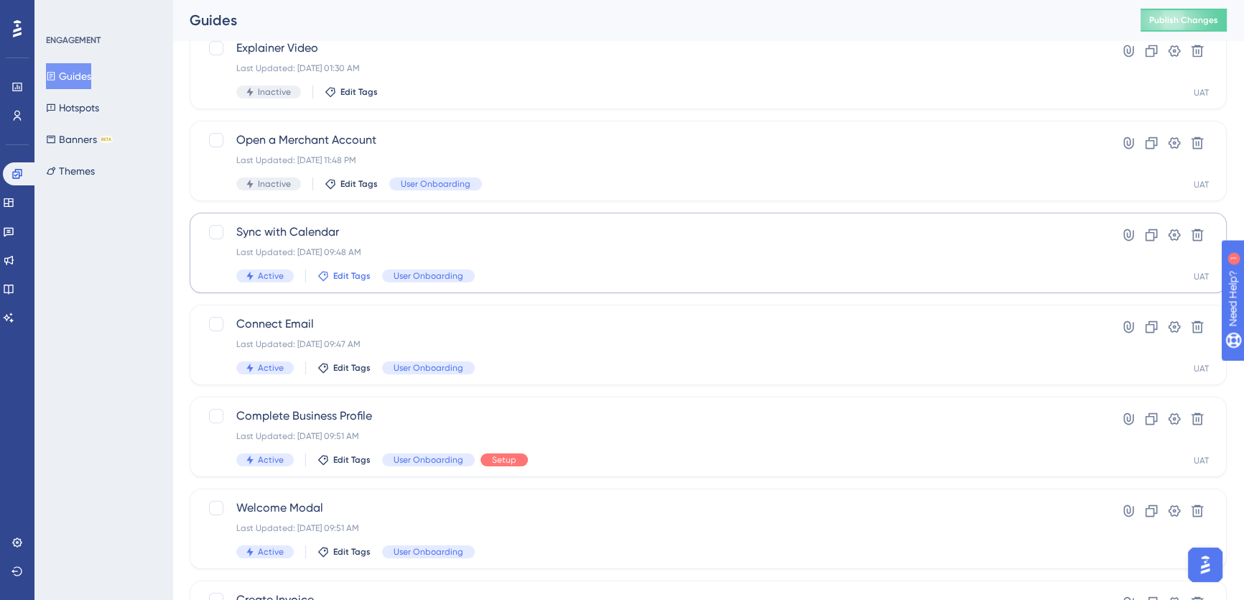
scroll to position [247, 0]
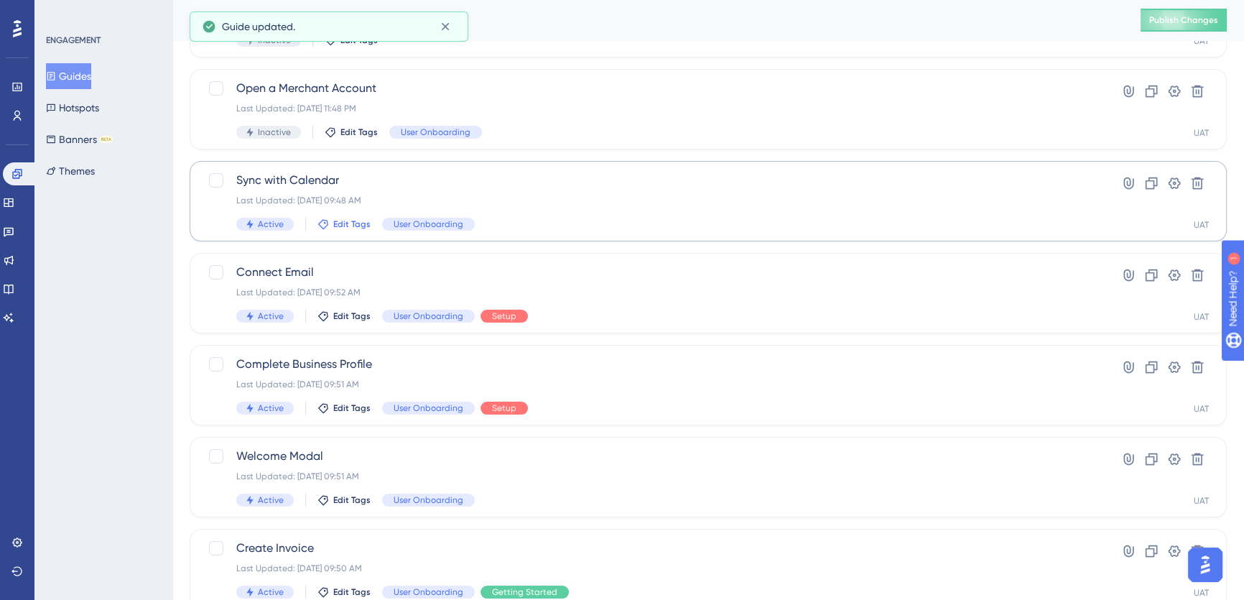
click at [343, 223] on span "Edit Tags" at bounding box center [351, 223] width 37 height 11
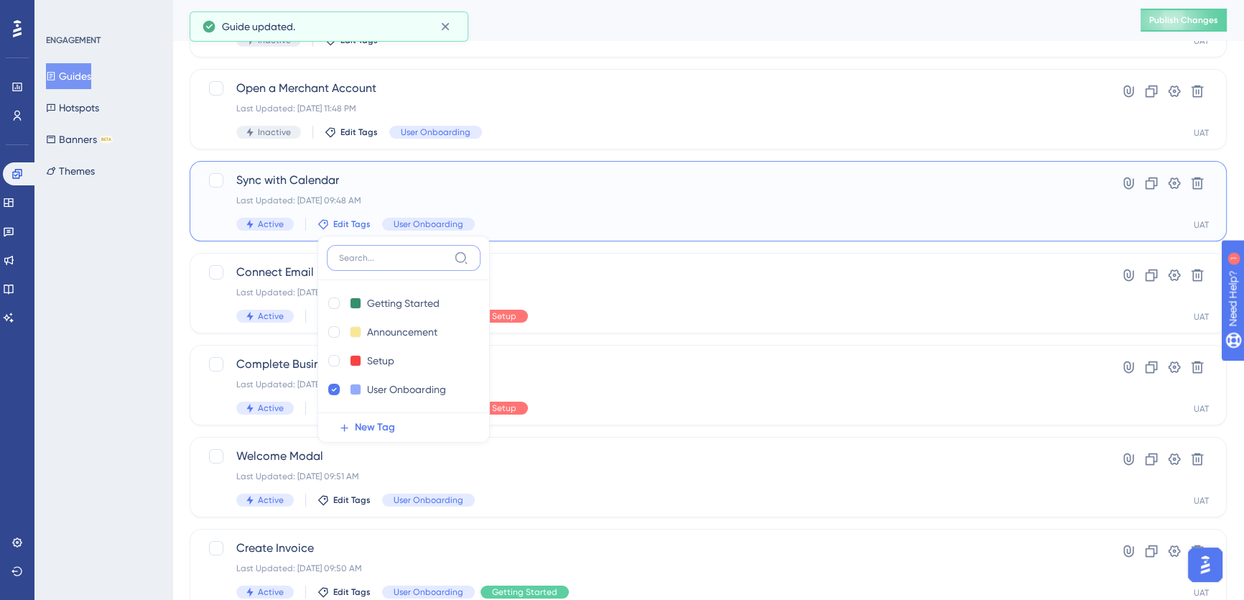
scroll to position [286, 0]
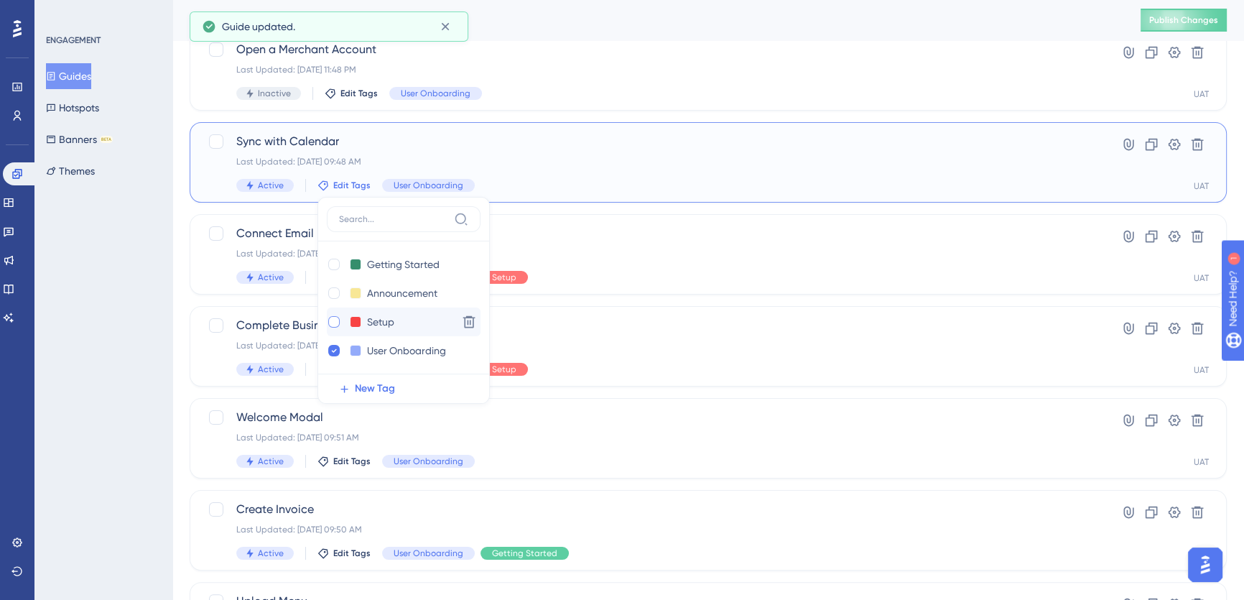
click at [332, 322] on div at bounding box center [333, 321] width 11 height 11
click at [183, 208] on div "Performance Users Engagement Widgets Feedback Product Updates Knowledge Base AI…" at bounding box center [707, 286] width 1071 height 1040
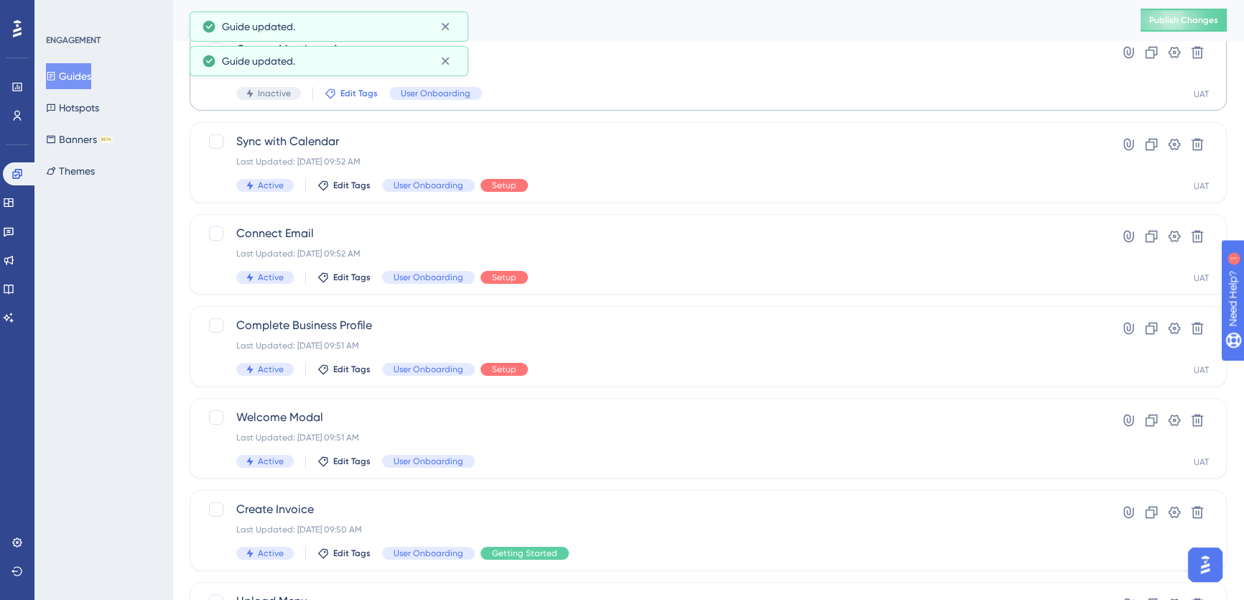
scroll to position [90, 0]
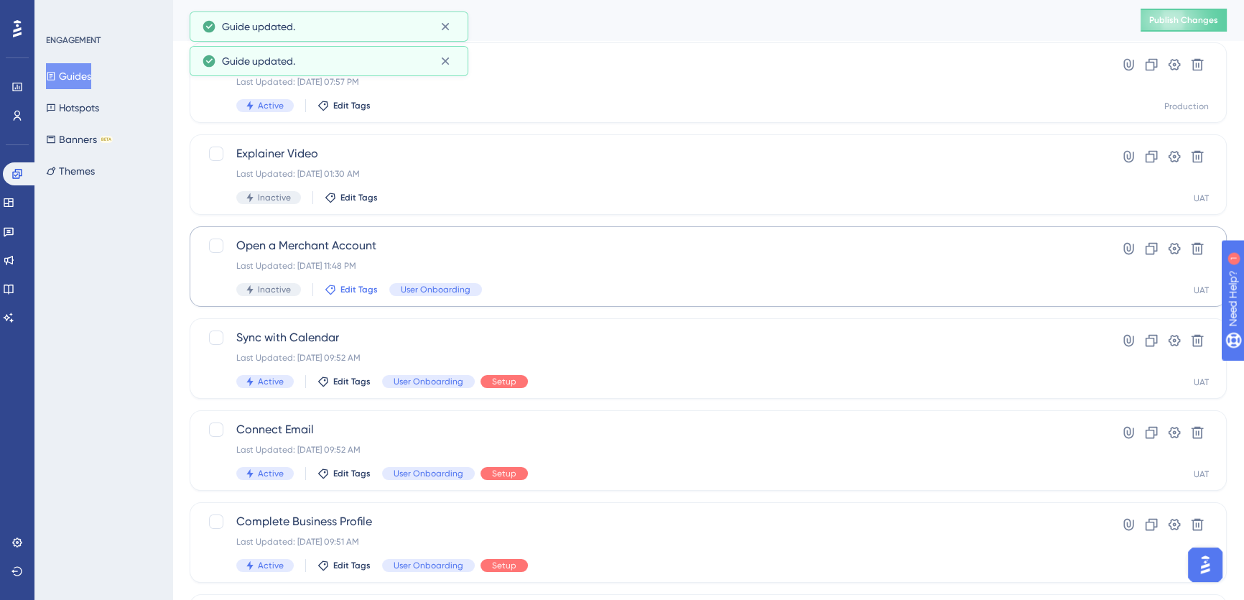
click at [349, 287] on span "Edit Tags" at bounding box center [358, 289] width 37 height 11
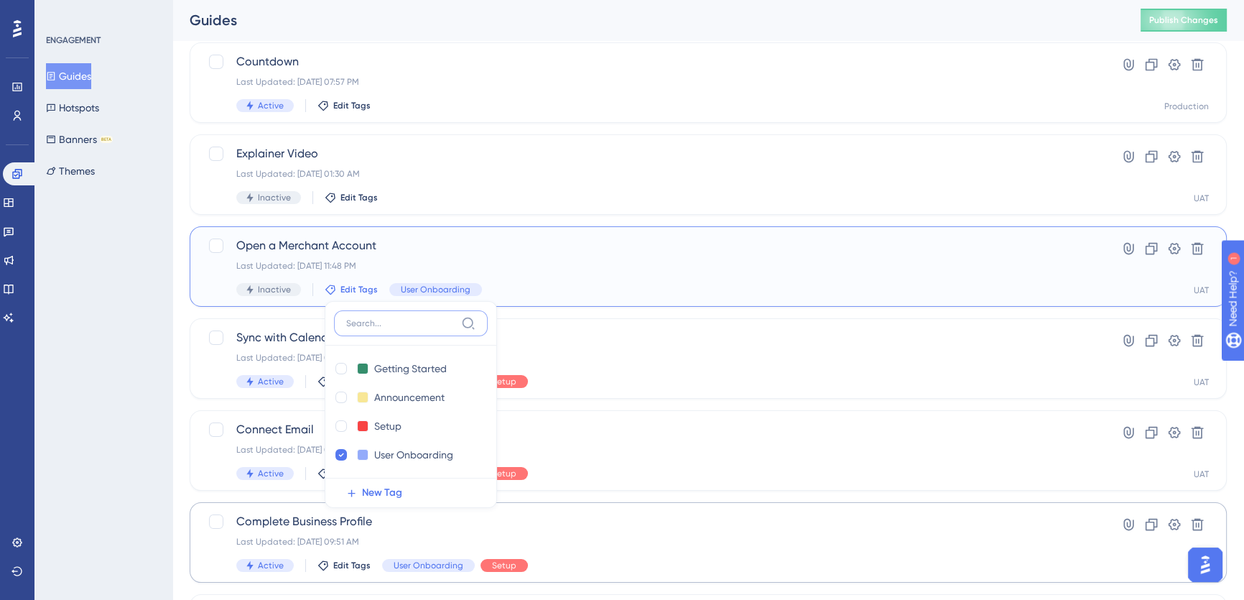
scroll to position [194, 0]
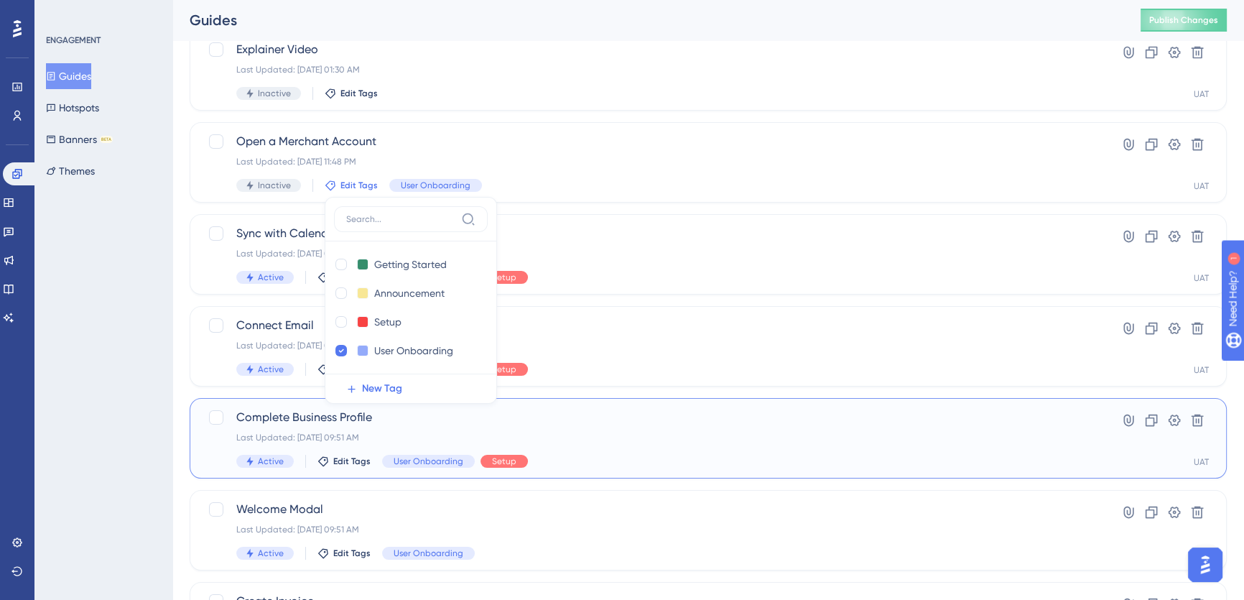
click at [341, 424] on span "Complete Business Profile" at bounding box center [650, 417] width 829 height 17
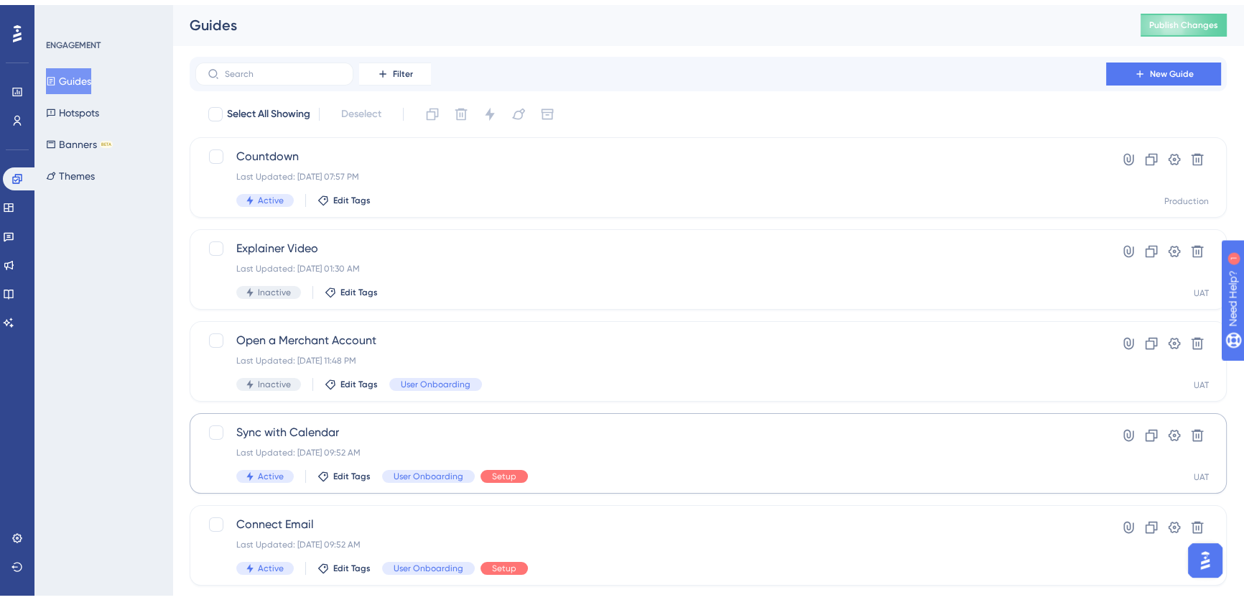
scroll to position [147, 0]
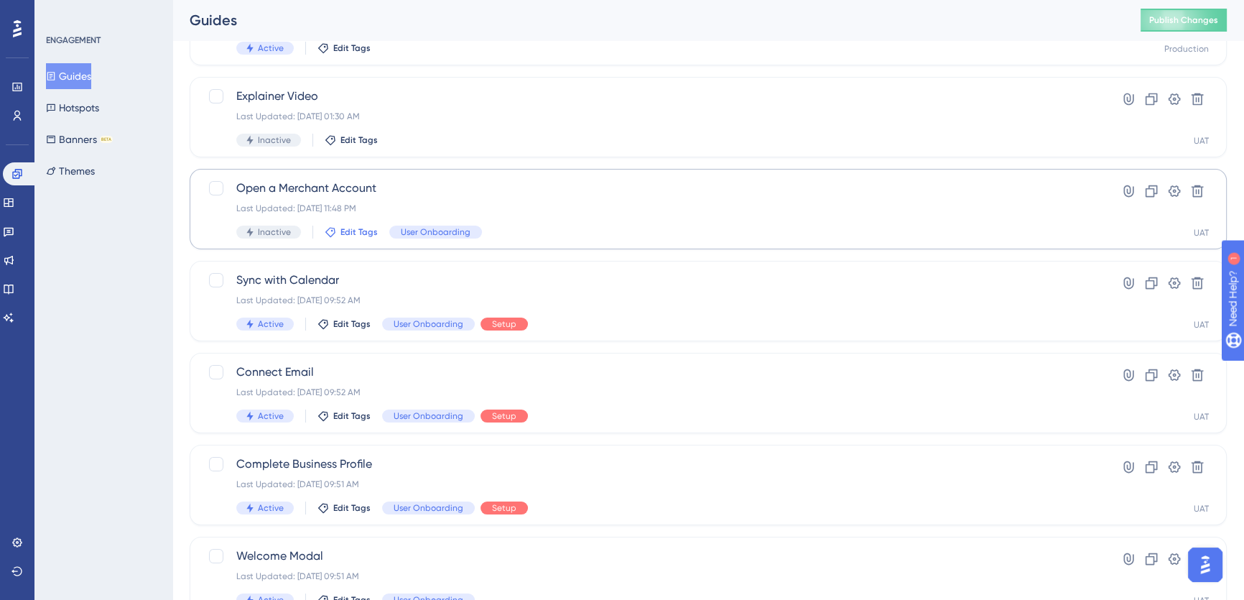
click at [347, 230] on span "Edit Tags" at bounding box center [358, 231] width 37 height 11
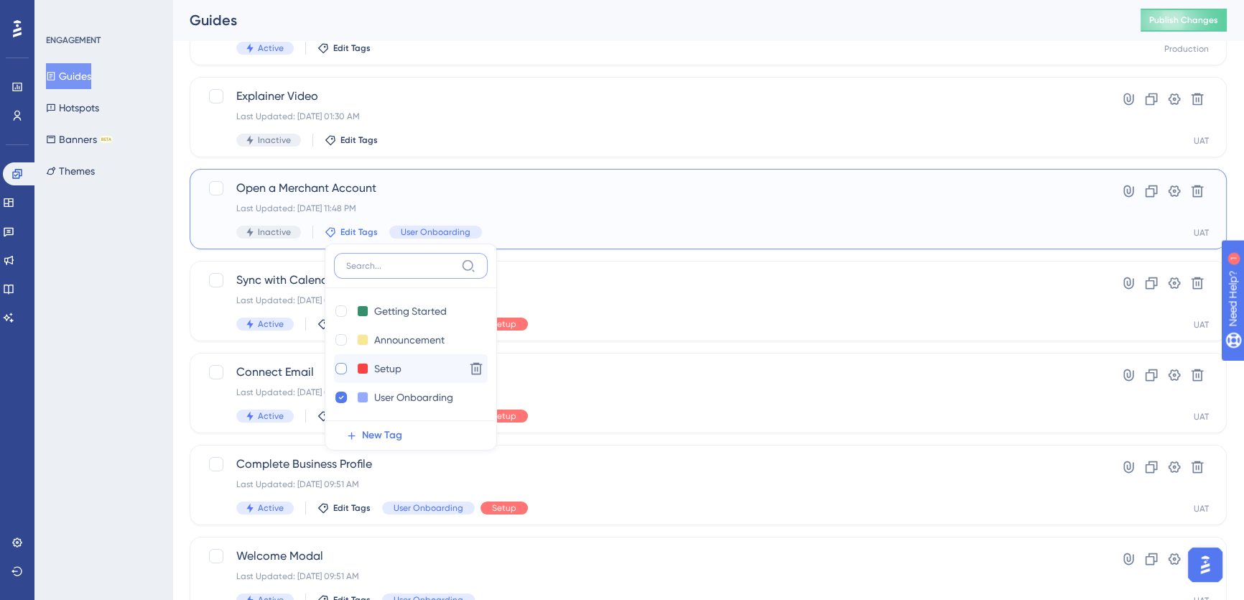
click at [340, 369] on div "Getting Started Getting Started Delete Announcement Announcement Delete Setup S…" at bounding box center [411, 354] width 154 height 132
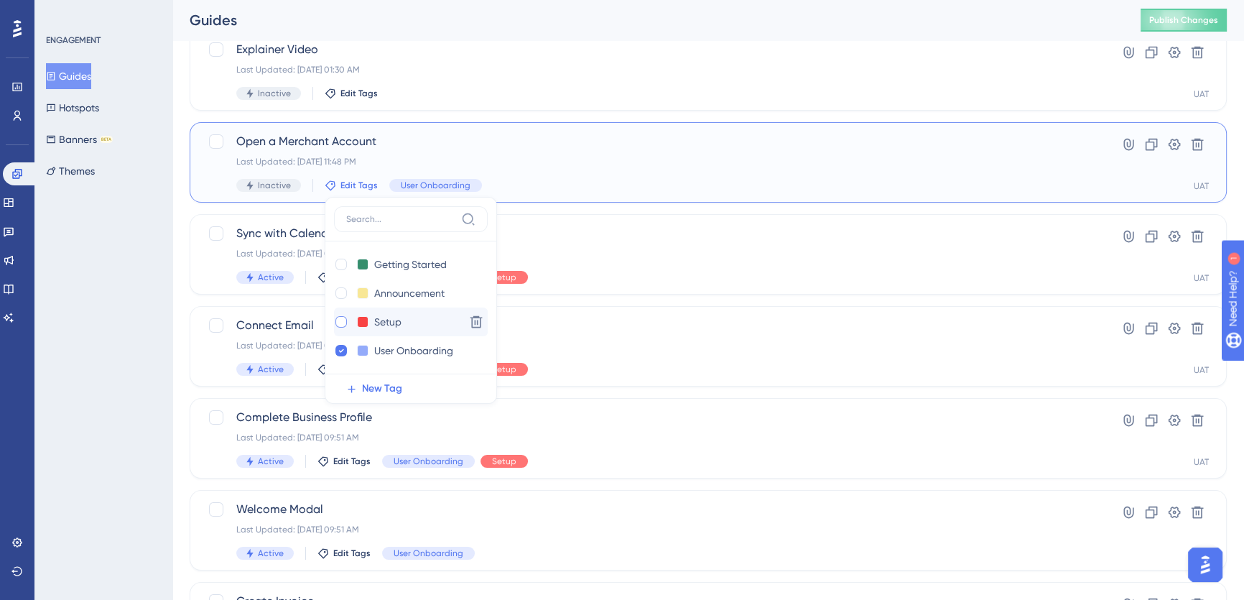
click at [341, 322] on div at bounding box center [340, 321] width 11 height 11
checkbox input "true"
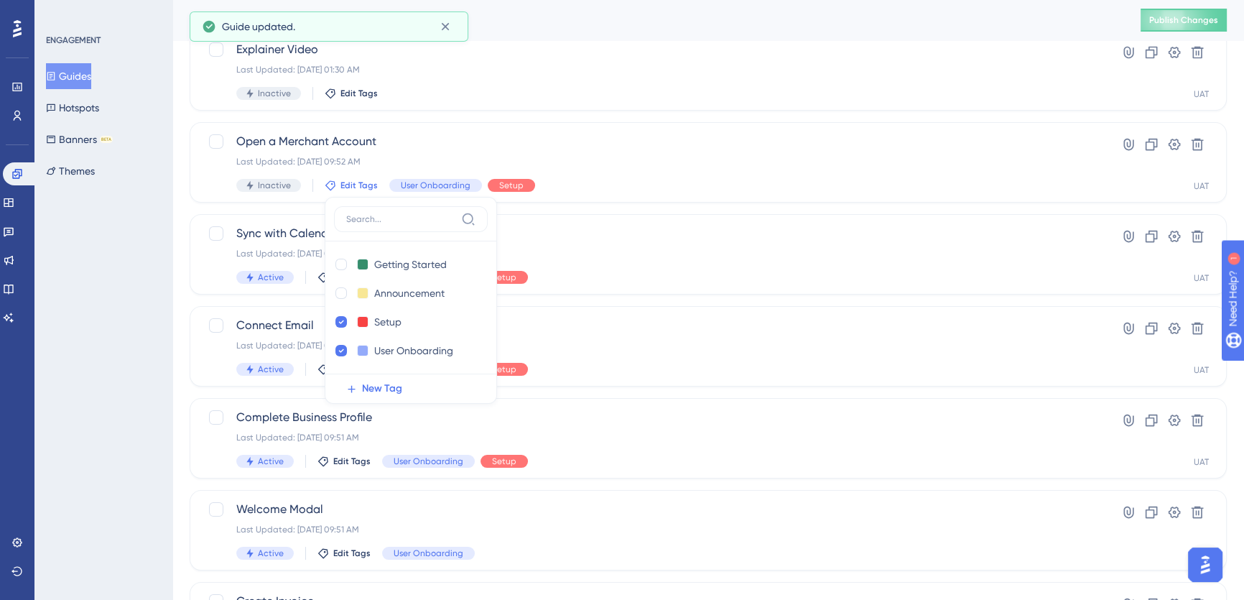
click at [183, 208] on div "Performance Users Engagement Widgets Feedback Product Updates Knowledge Base AI…" at bounding box center [707, 378] width 1071 height 1040
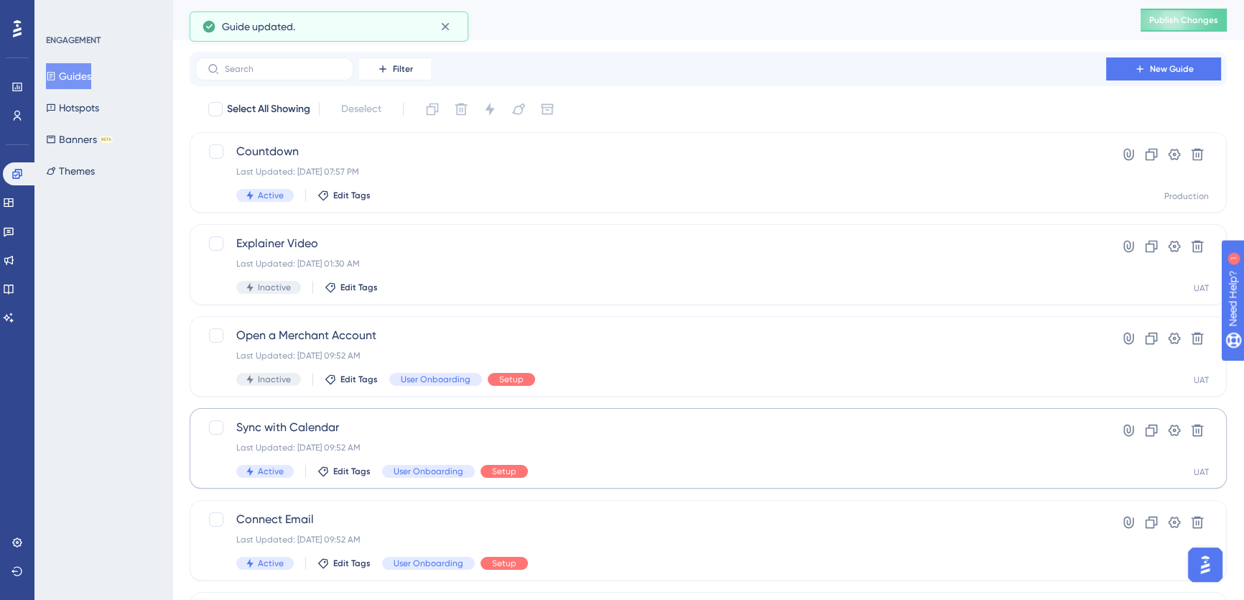
scroll to position [130, 0]
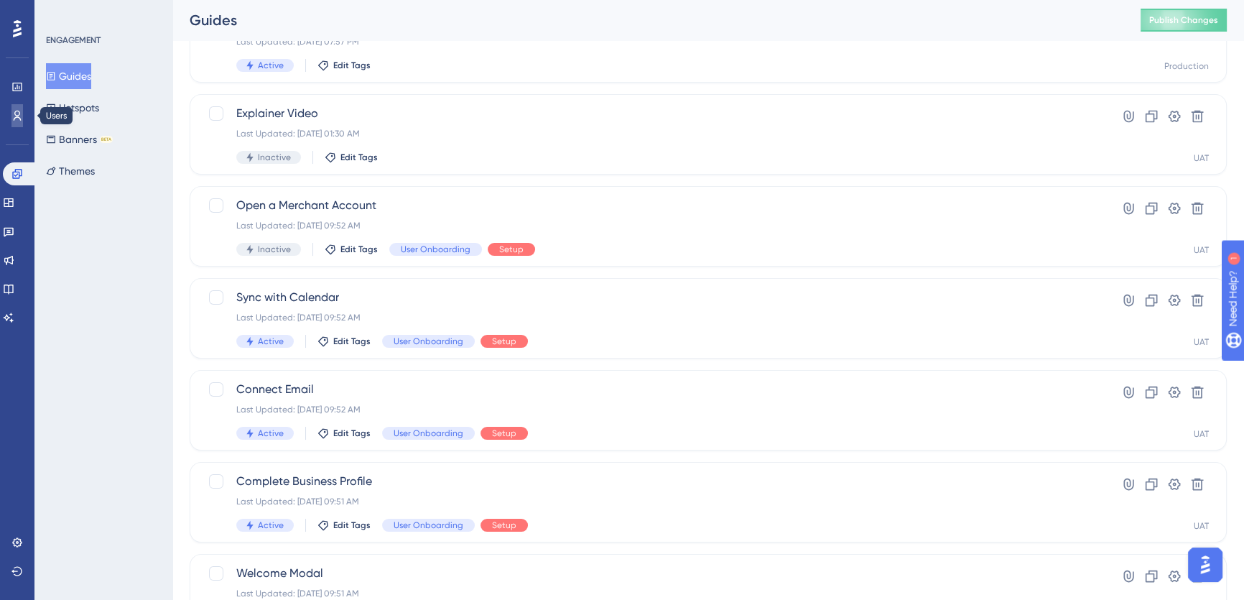
click at [17, 121] on icon at bounding box center [16, 115] width 11 height 11
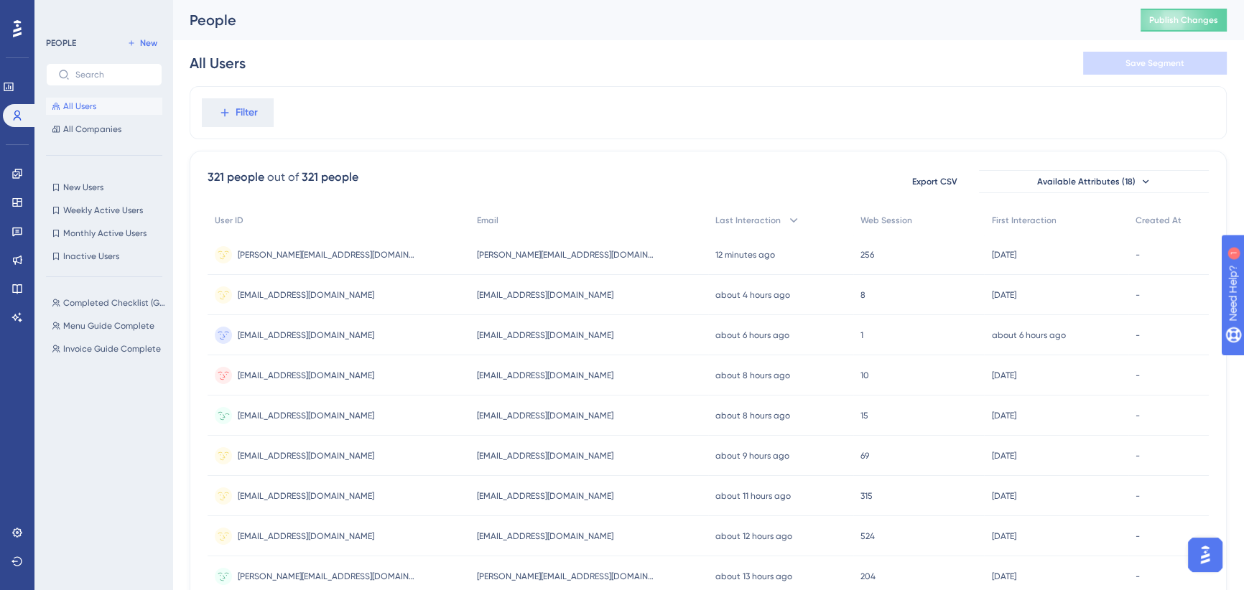
click at [274, 414] on span "[EMAIL_ADDRESS][DOMAIN_NAME]" at bounding box center [306, 415] width 136 height 11
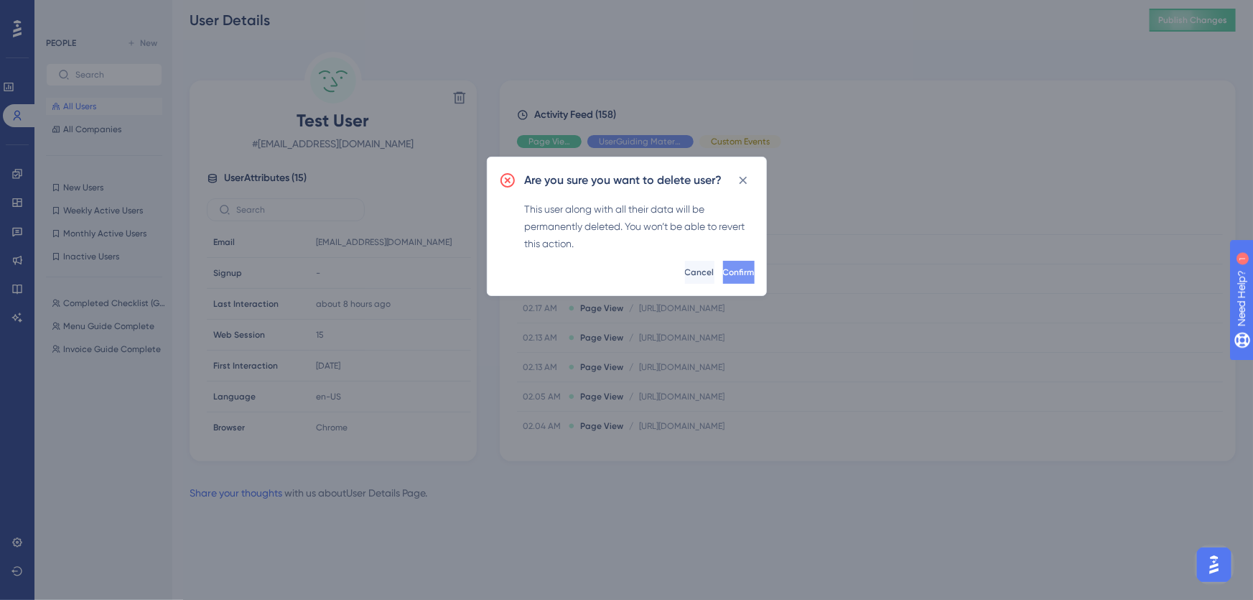
click at [724, 273] on span "Confirm" at bounding box center [739, 271] width 32 height 11
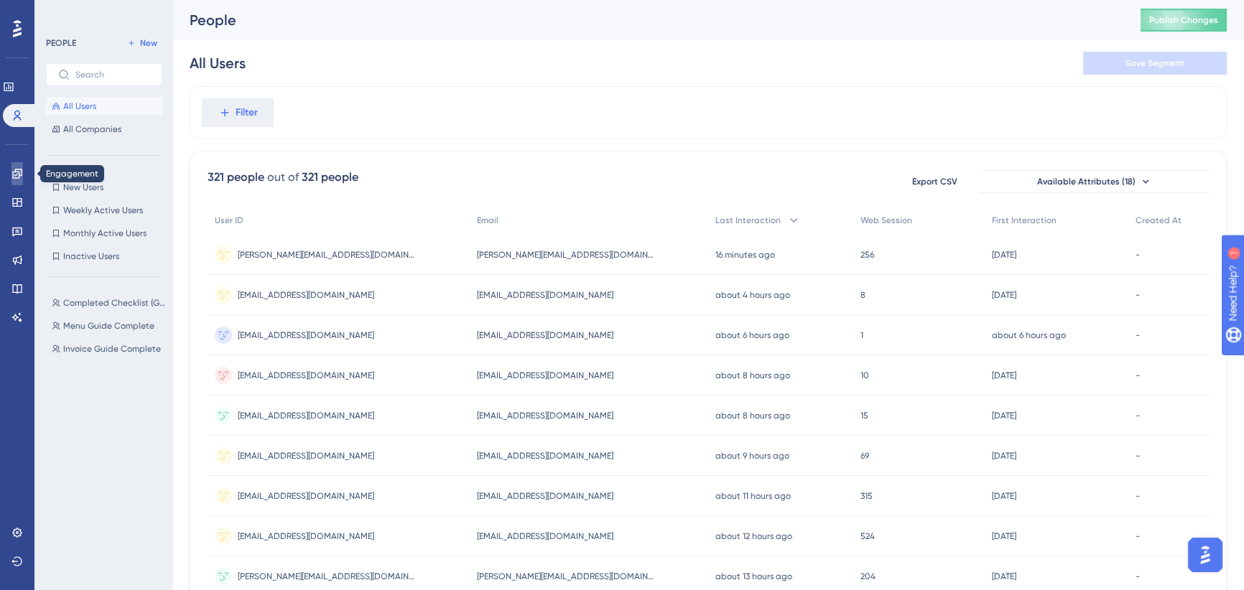
click at [21, 173] on icon at bounding box center [16, 173] width 11 height 11
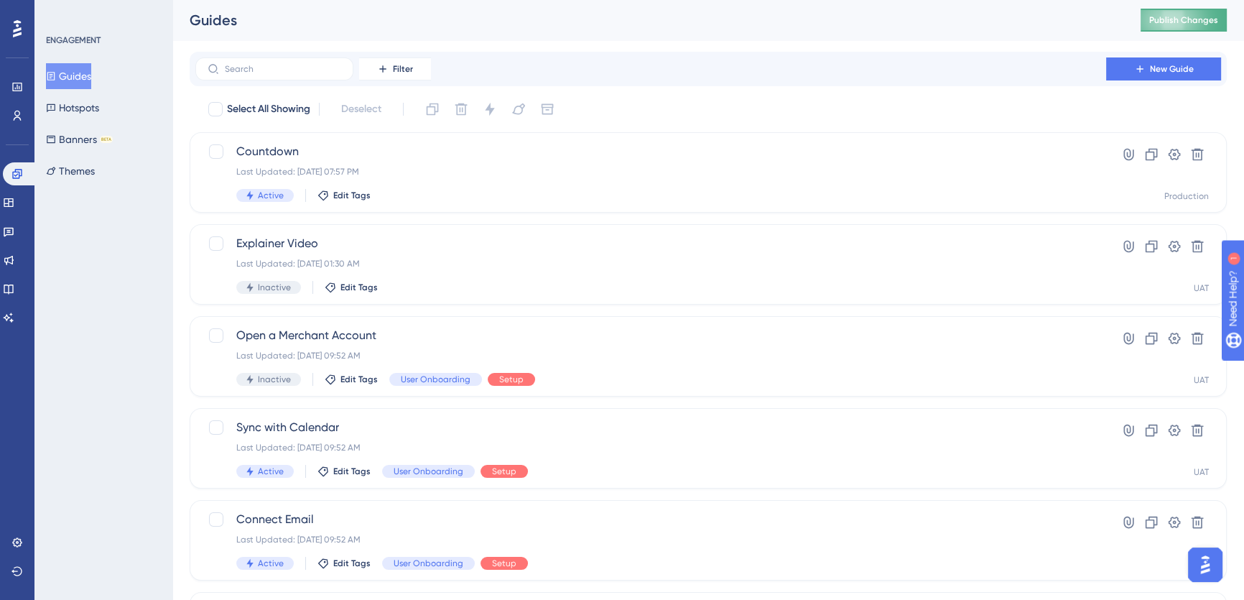
click at [1196, 25] on span "Publish Changes" at bounding box center [1183, 19] width 69 height 11
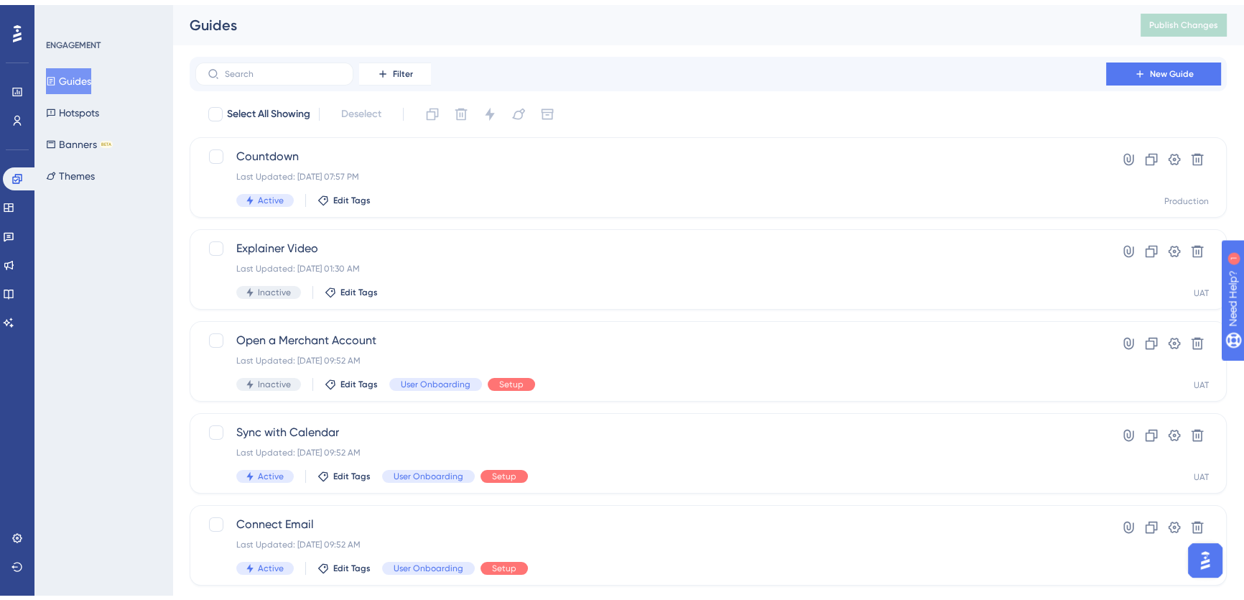
scroll to position [326, 0]
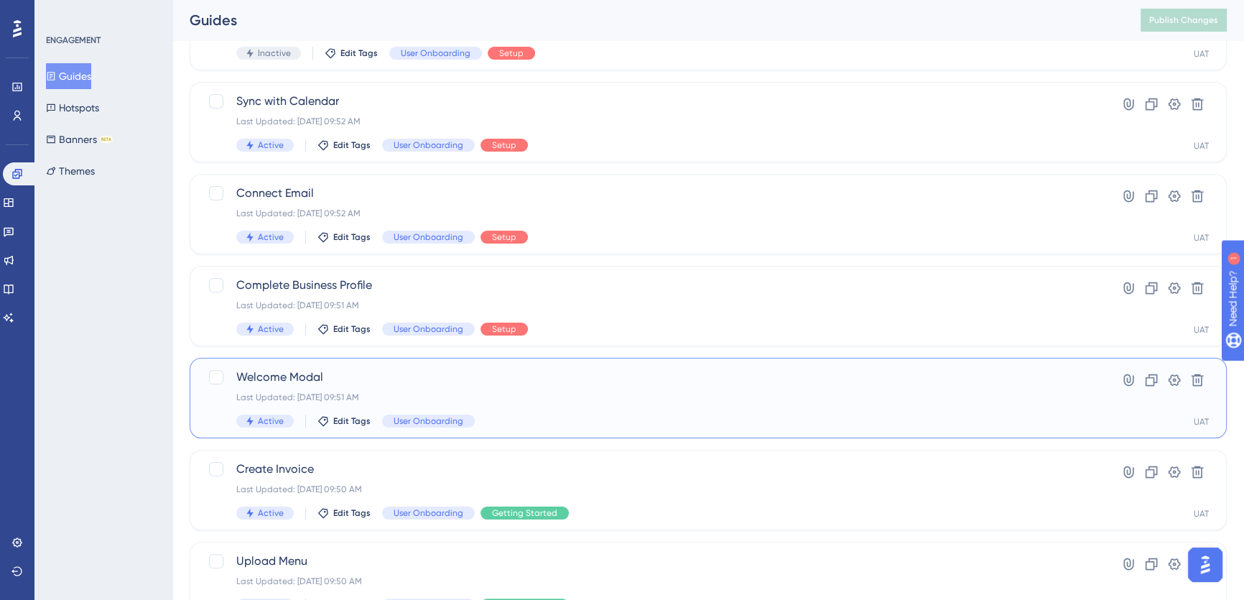
click at [421, 371] on span "Welcome Modal" at bounding box center [650, 376] width 829 height 17
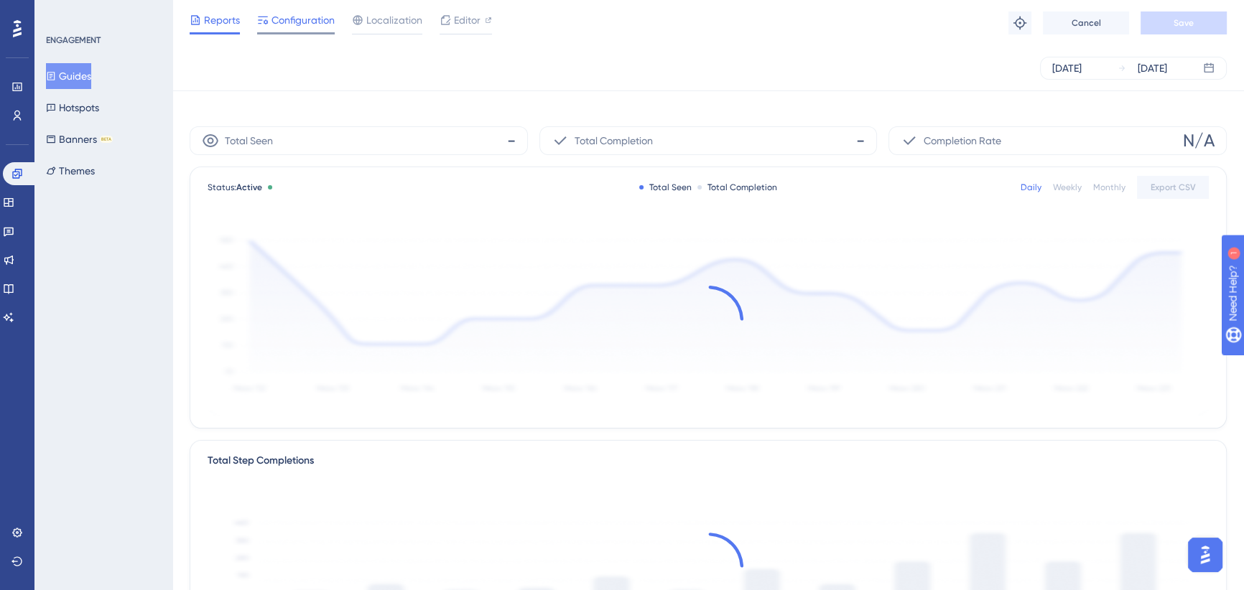
click at [299, 21] on span "Configuration" at bounding box center [302, 19] width 63 height 17
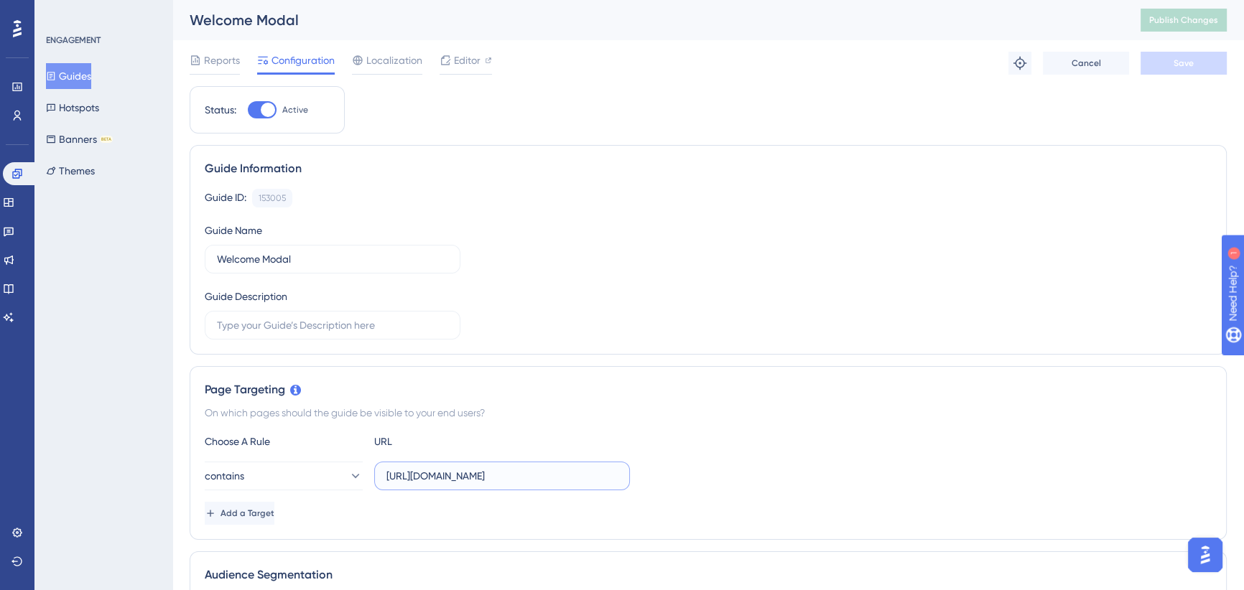
scroll to position [0, 11]
drag, startPoint x: 487, startPoint y: 471, endPoint x: 683, endPoint y: 472, distance: 196.0
click at [683, 472] on div "contains [URL][DOMAIN_NAME]" at bounding box center [708, 476] width 1007 height 29
click at [710, 444] on div "Choose A Rule URL" at bounding box center [708, 441] width 1007 height 17
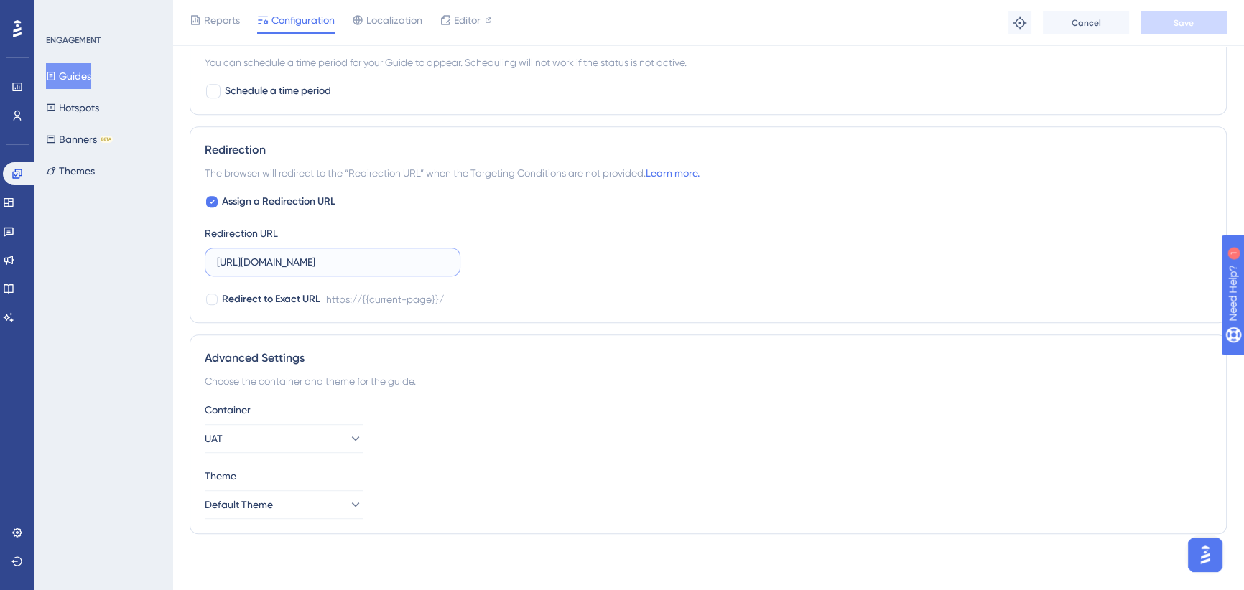
drag, startPoint x: 358, startPoint y: 262, endPoint x: 528, endPoint y: 264, distance: 169.5
click at [528, 264] on div "Assign a Redirection URL Redirection URL [URL][DOMAIN_NAME] Redirect to Exact U…" at bounding box center [708, 250] width 1007 height 115
click at [612, 255] on div "Assign a Redirection URL Redirection URL [URL][DOMAIN_NAME] Redirect to Exact U…" at bounding box center [708, 250] width 1007 height 115
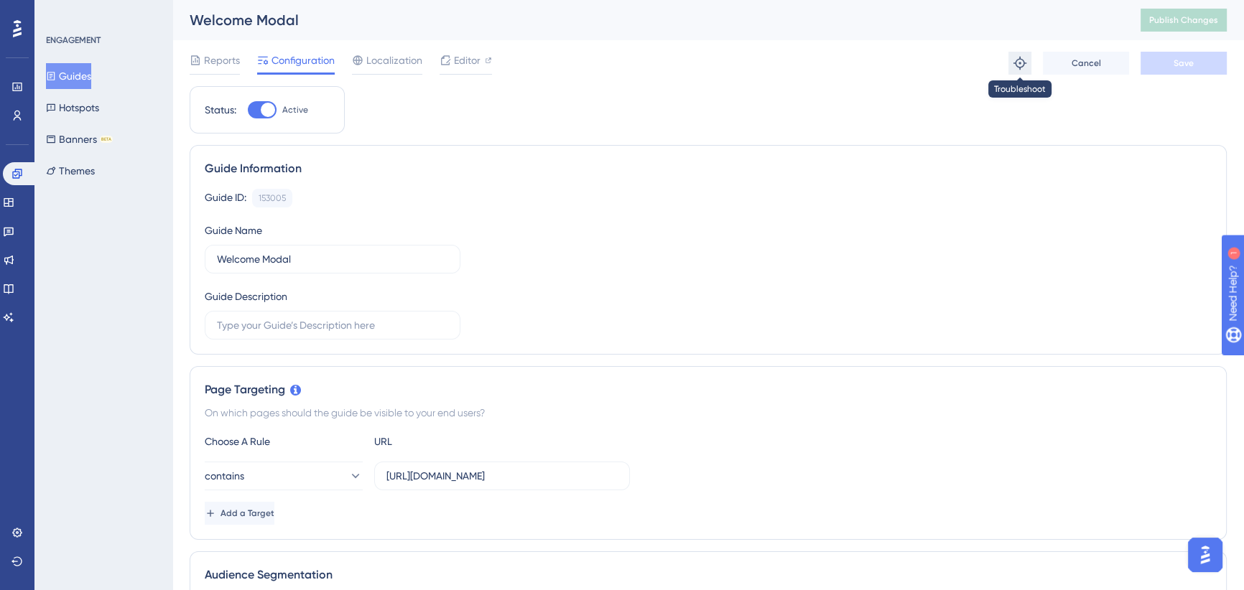
click at [1015, 63] on icon at bounding box center [1019, 63] width 13 height 13
click at [474, 59] on span "Editor" at bounding box center [467, 60] width 27 height 17
click at [1081, 22] on div "Welcome Modal" at bounding box center [647, 20] width 915 height 20
click at [1175, 12] on button "Publish Changes" at bounding box center [1183, 20] width 86 height 23
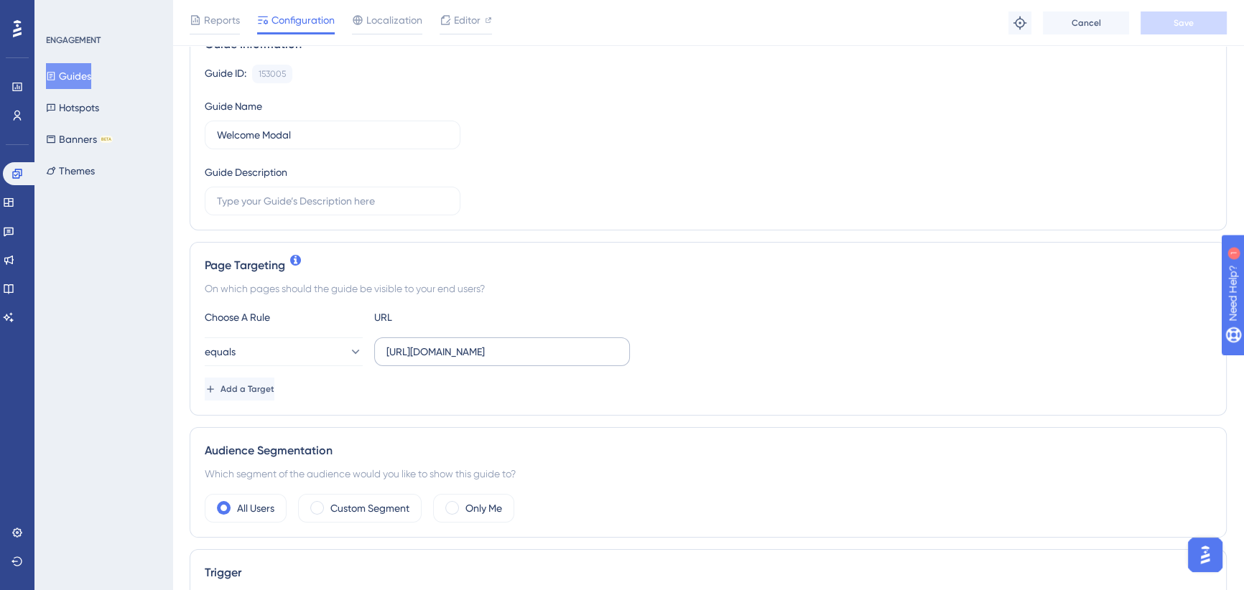
click at [604, 340] on label "[URL][DOMAIN_NAME]" at bounding box center [502, 351] width 256 height 29
click at [604, 344] on input "[URL][DOMAIN_NAME]" at bounding box center [501, 352] width 231 height 16
click at [611, 345] on input "[URL][DOMAIN_NAME]" at bounding box center [501, 352] width 231 height 16
click at [615, 351] on input "[URL][DOMAIN_NAME]" at bounding box center [501, 352] width 231 height 16
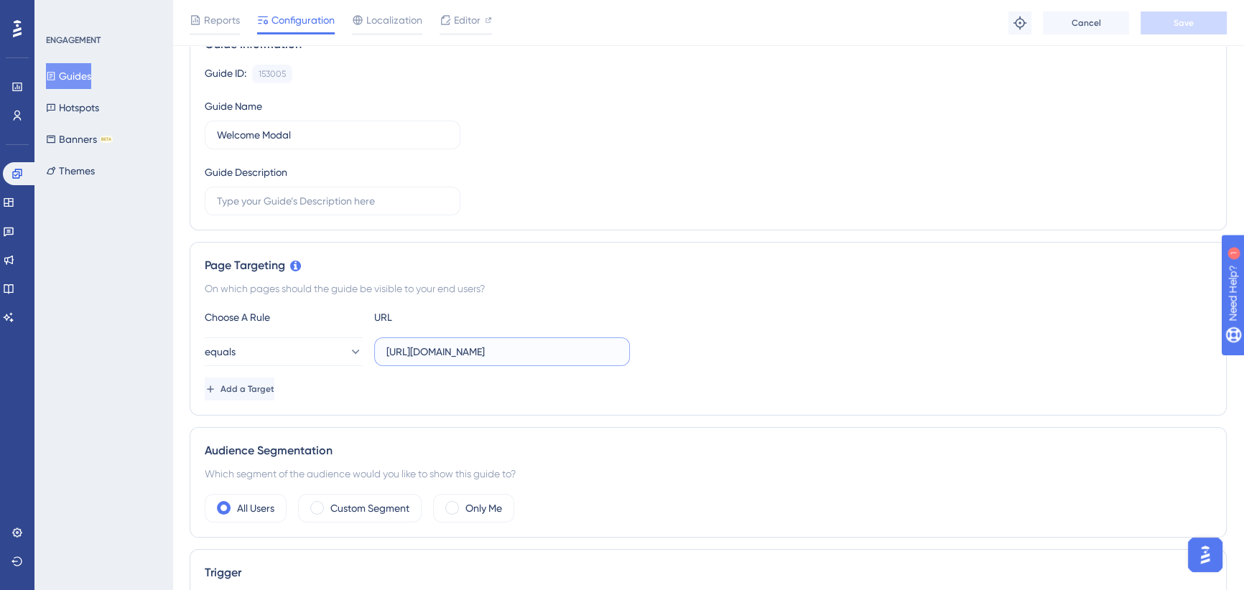
type input "[URL][DOMAIN_NAME]"
click at [703, 358] on div "equals [URL][DOMAIN_NAME]" at bounding box center [708, 351] width 1007 height 29
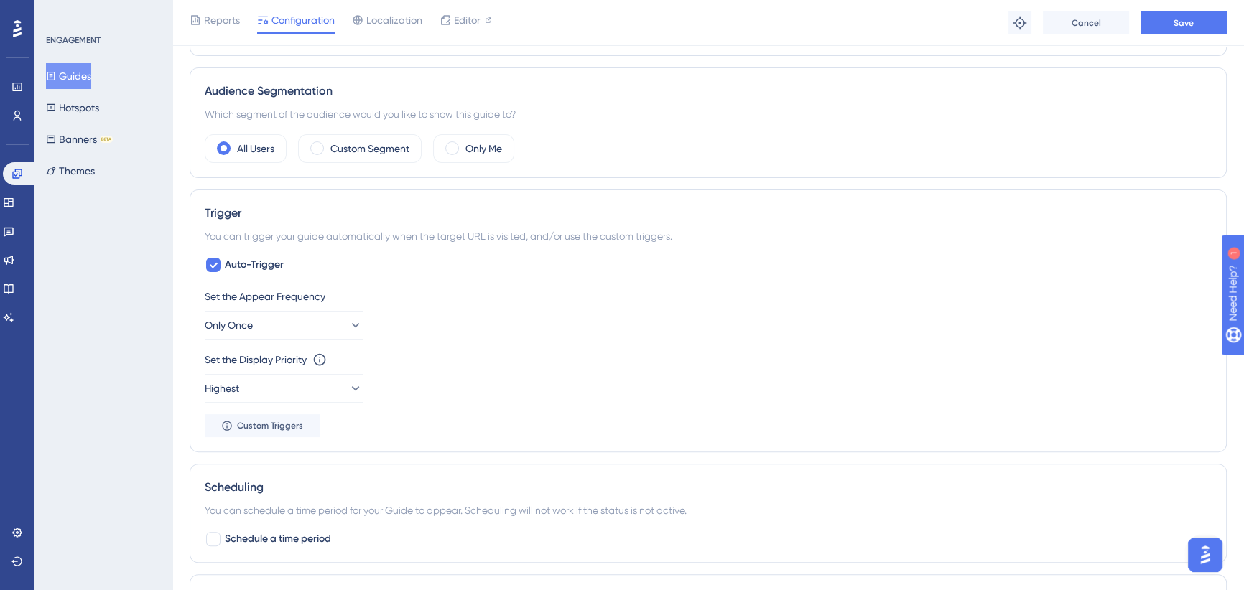
scroll to position [913, 0]
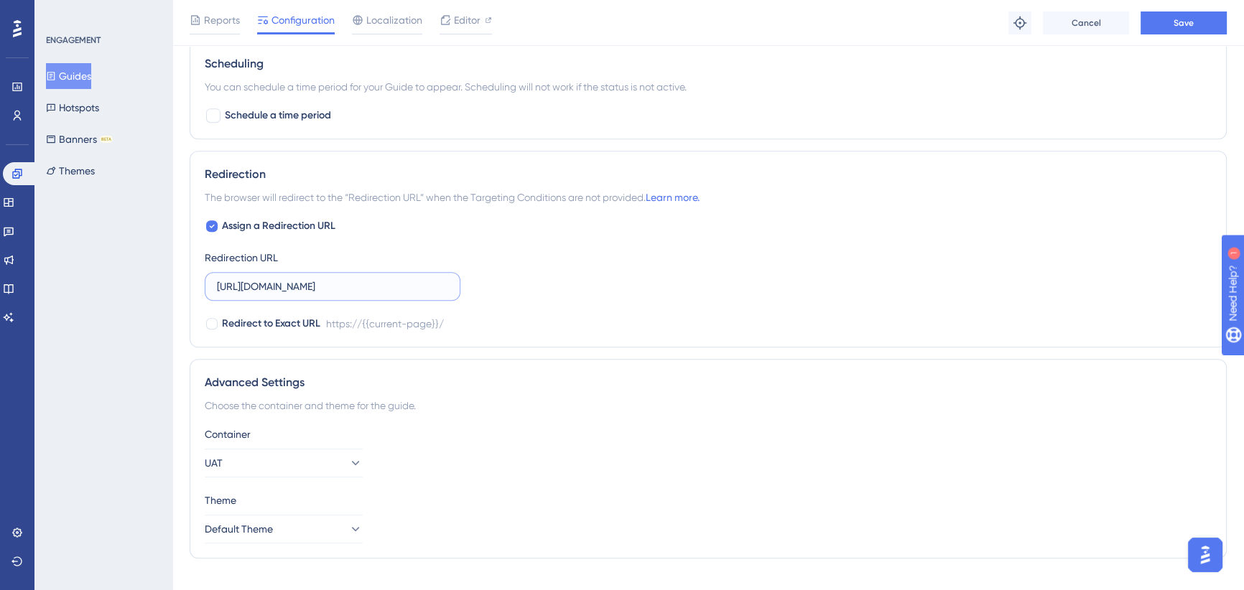
click at [429, 282] on input "[URL][DOMAIN_NAME]" at bounding box center [332, 287] width 231 height 16
click at [513, 290] on div "Assign a Redirection URL Redirection URL [URL][DOMAIN_NAME] Redirect to Exact U…" at bounding box center [708, 275] width 1007 height 115
click at [402, 279] on input "[URL][DOMAIN_NAME]" at bounding box center [332, 287] width 231 height 16
click at [381, 283] on input "[URL][DOMAIN_NAME]" at bounding box center [332, 287] width 231 height 16
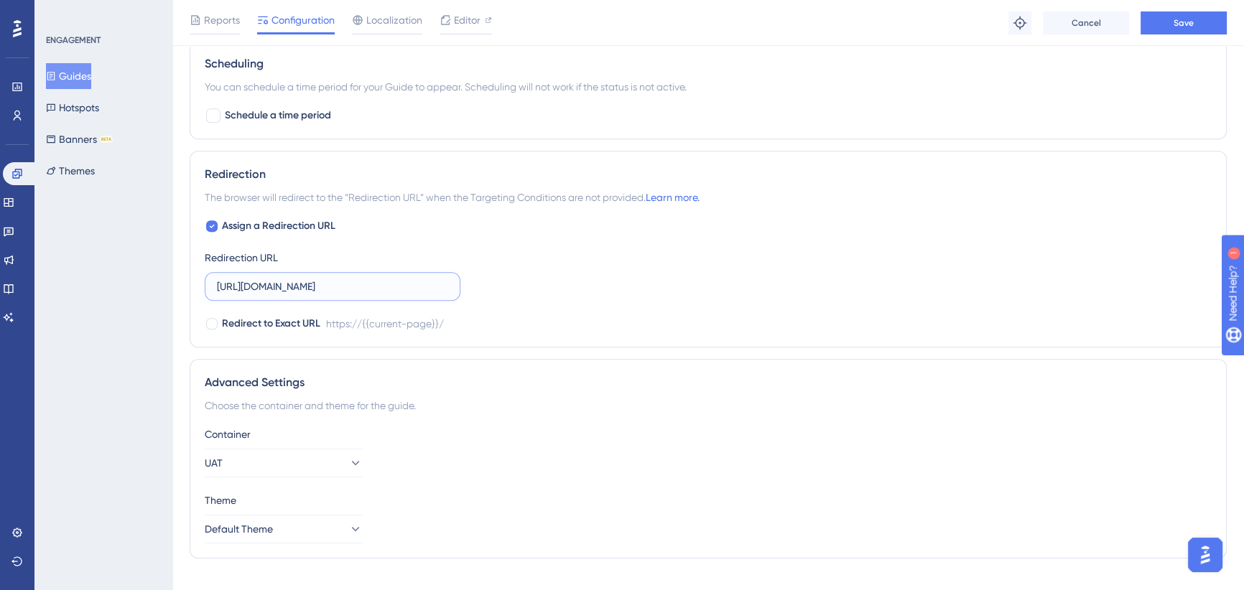
drag, startPoint x: 388, startPoint y: 286, endPoint x: 456, endPoint y: 275, distance: 69.2
click at [551, 273] on div "Assign a Redirection URL Redirection URL [URL][DOMAIN_NAME] Redirect to Exact U…" at bounding box center [708, 275] width 1007 height 115
click at [447, 281] on input "[URL][DOMAIN_NAME]" at bounding box center [332, 287] width 231 height 16
type input "[URL][DOMAIN_NAME]"
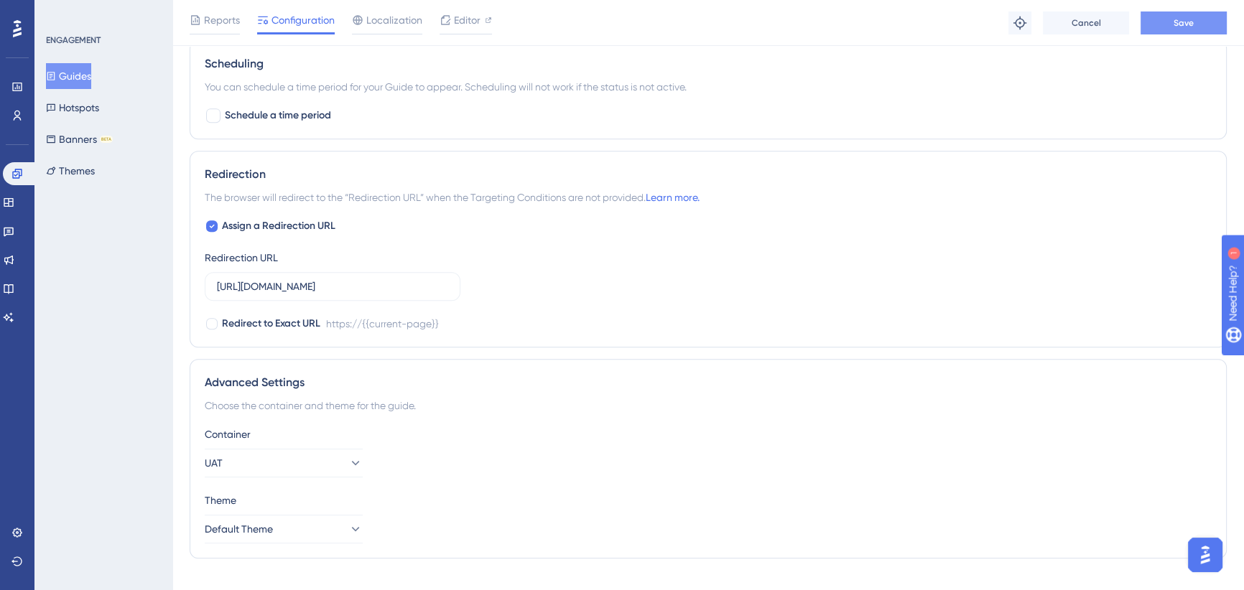
click at [1173, 32] on button "Save" at bounding box center [1183, 22] width 86 height 23
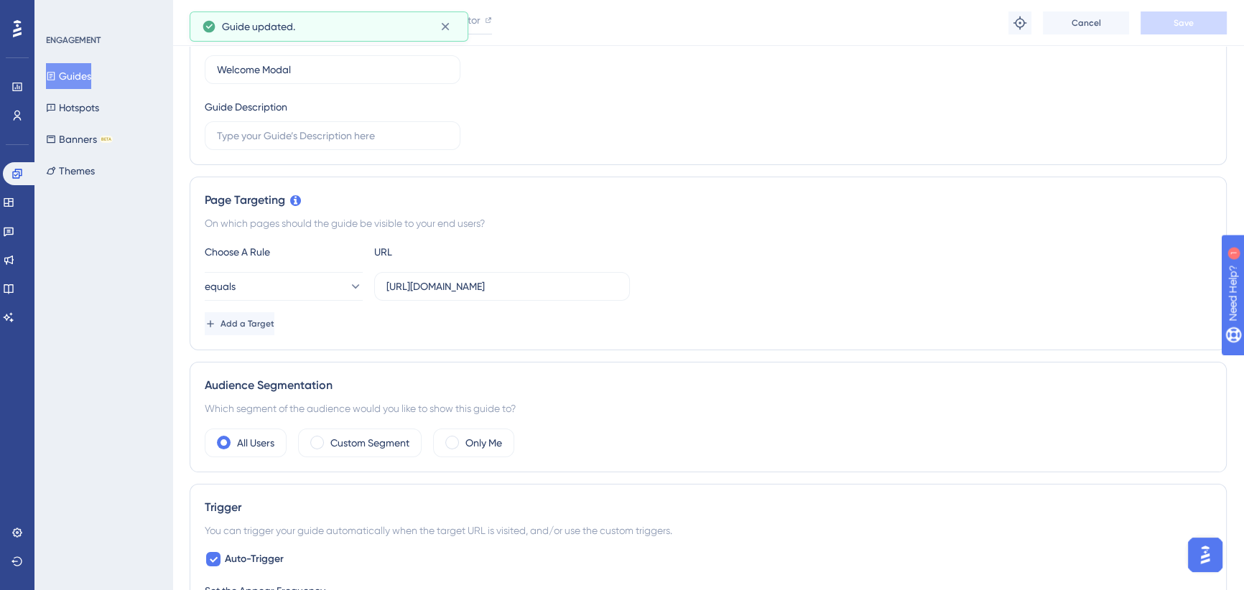
scroll to position [0, 0]
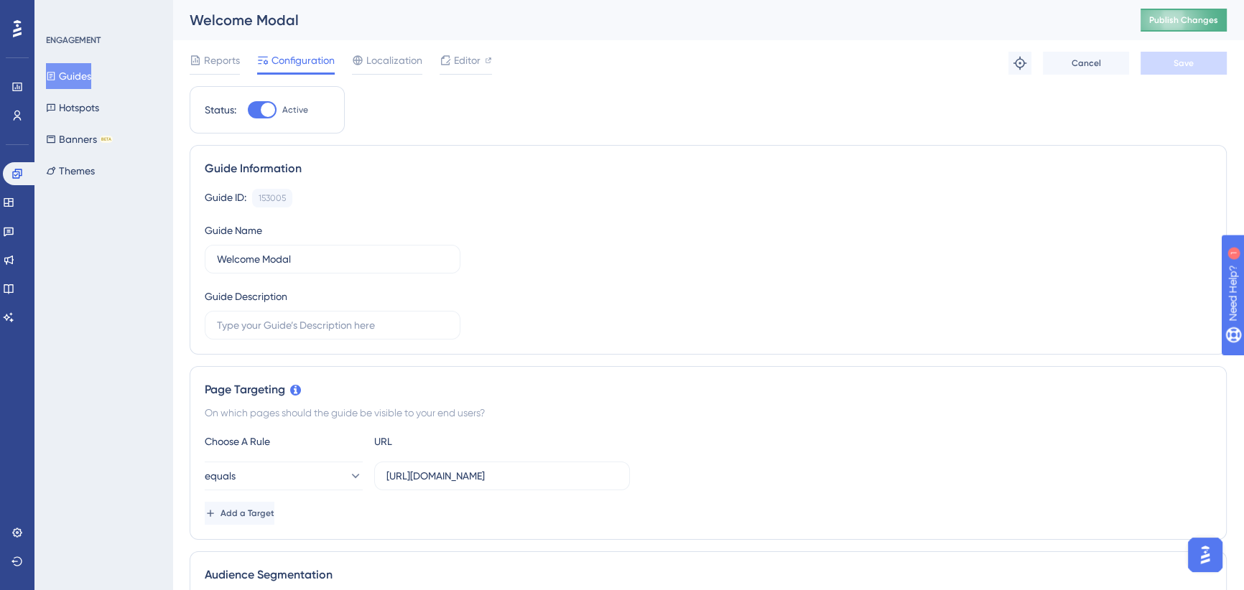
click at [1187, 22] on span "Publish Changes" at bounding box center [1183, 19] width 69 height 11
click at [1018, 59] on icon at bounding box center [1019, 63] width 13 height 13
click at [18, 118] on icon at bounding box center [16, 115] width 11 height 11
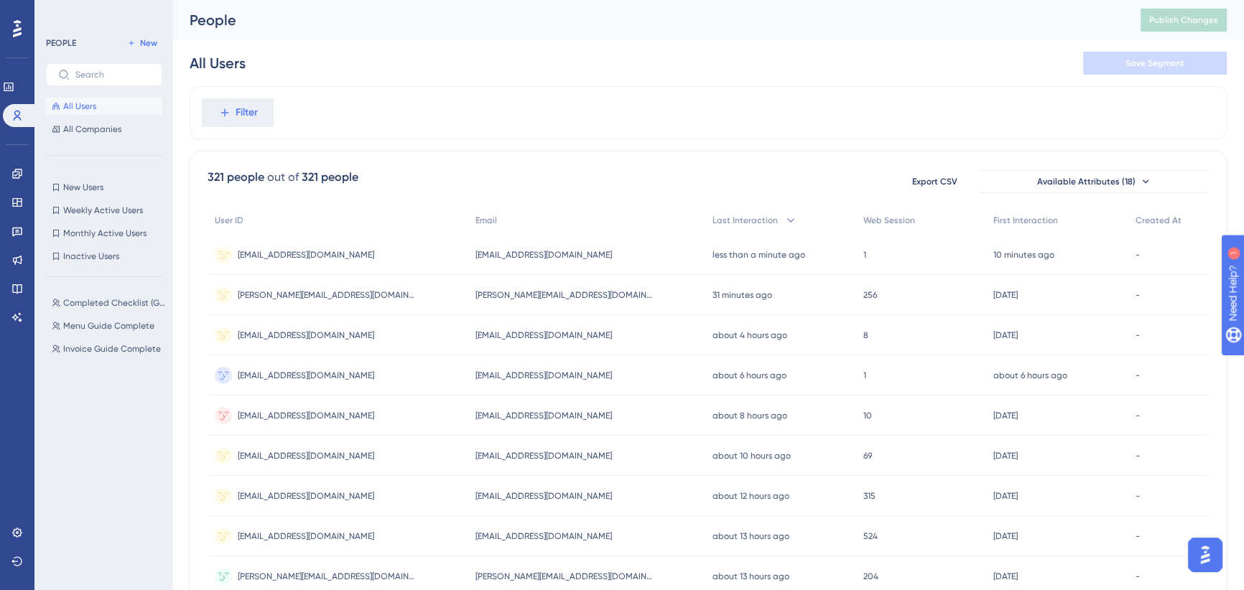
click at [280, 256] on span "[EMAIL_ADDRESS][DOMAIN_NAME]" at bounding box center [306, 254] width 136 height 11
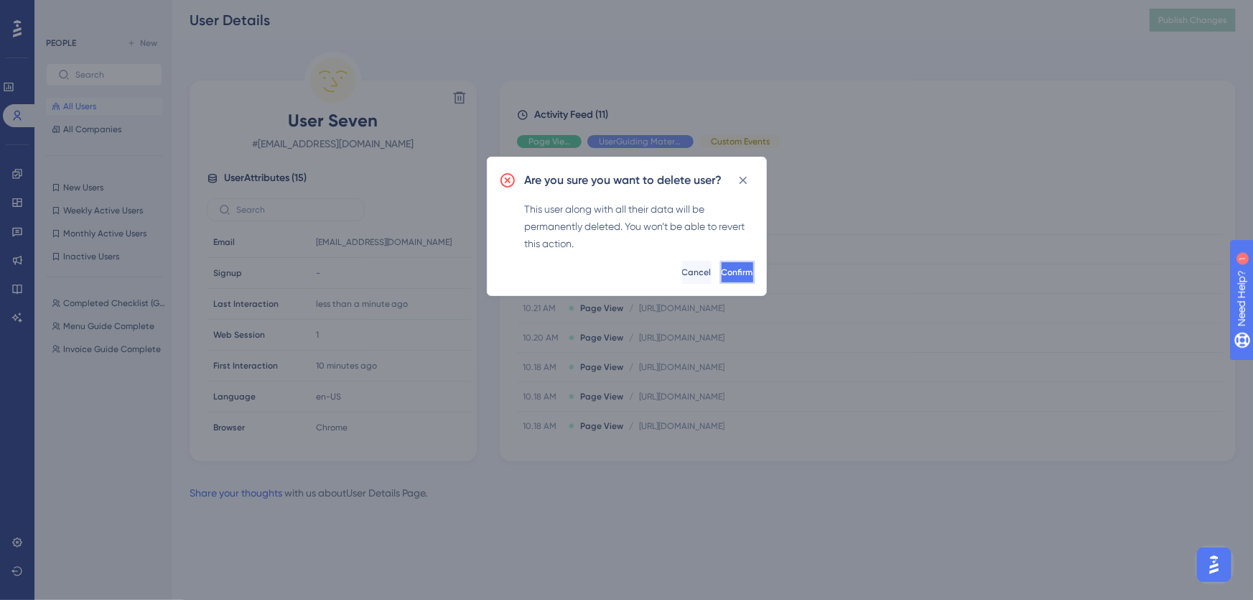
click at [720, 272] on button "Confirm" at bounding box center [737, 272] width 34 height 23
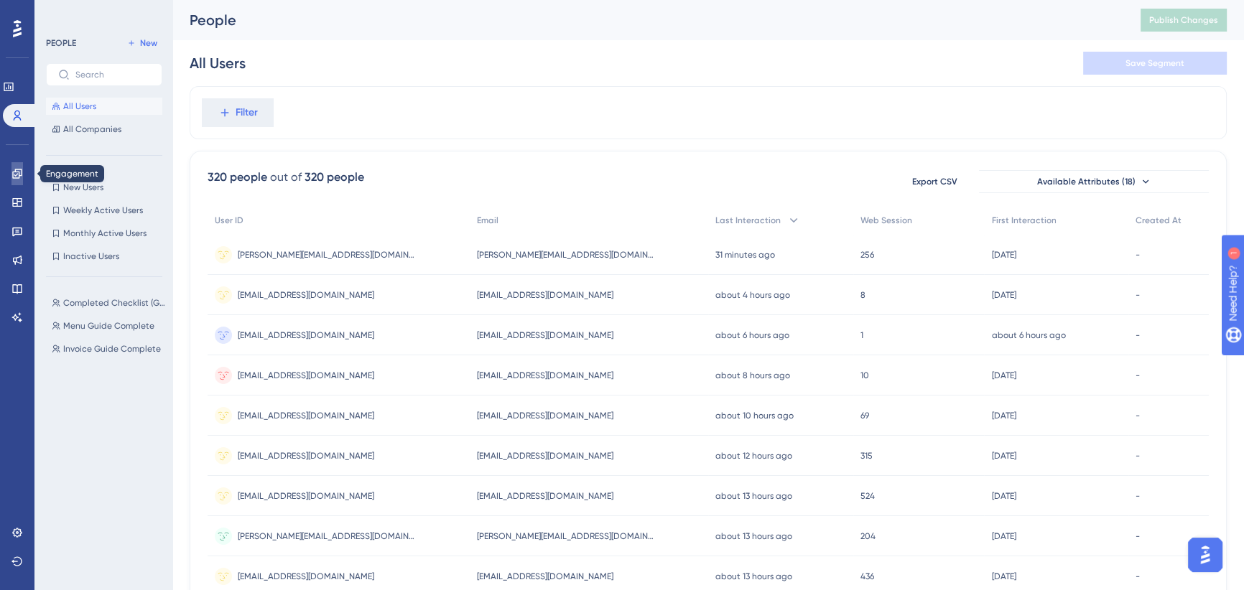
click at [18, 171] on icon at bounding box center [16, 173] width 11 height 11
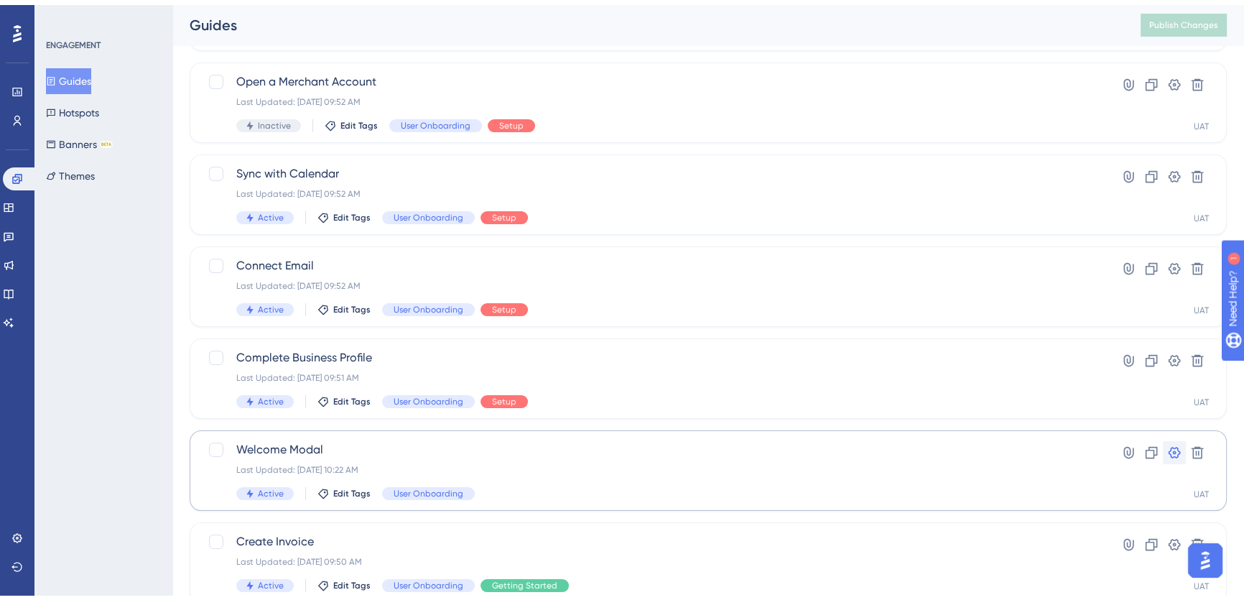
scroll to position [261, 0]
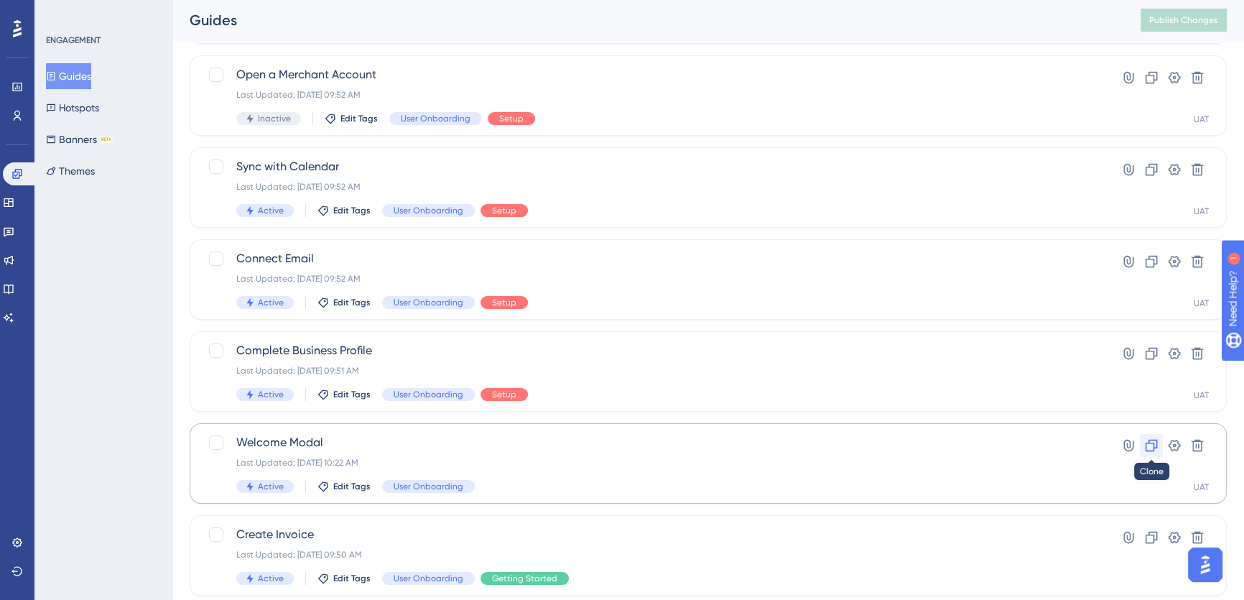
click at [1150, 443] on icon at bounding box center [1151, 445] width 14 height 14
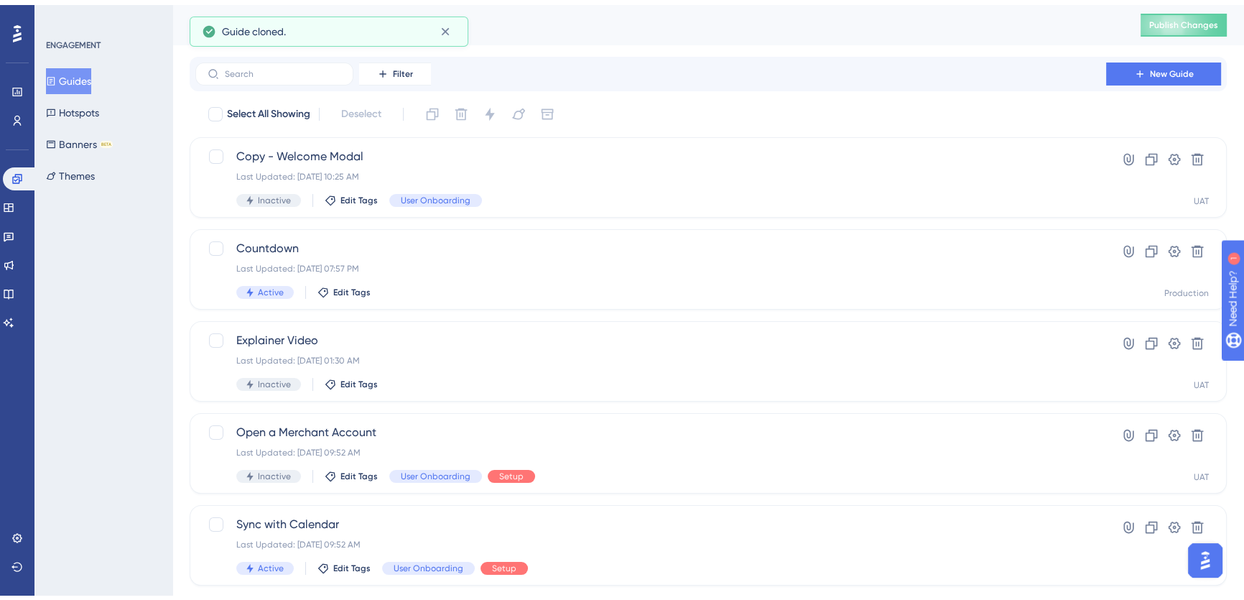
scroll to position [391, 0]
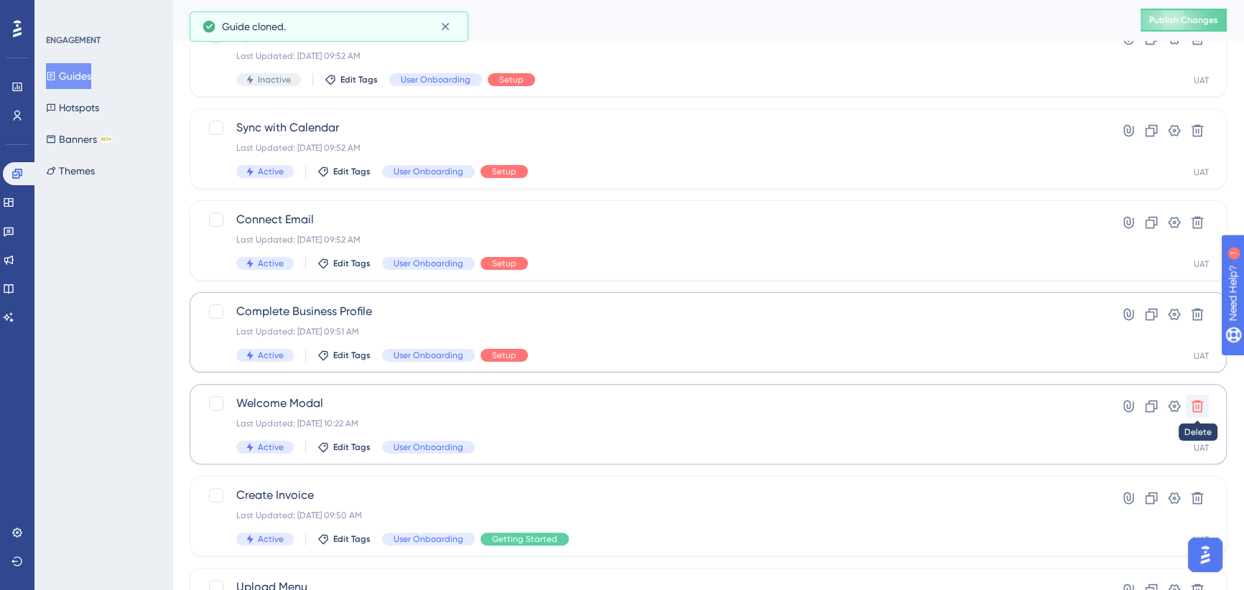
click at [1198, 406] on icon at bounding box center [1197, 407] width 12 height 12
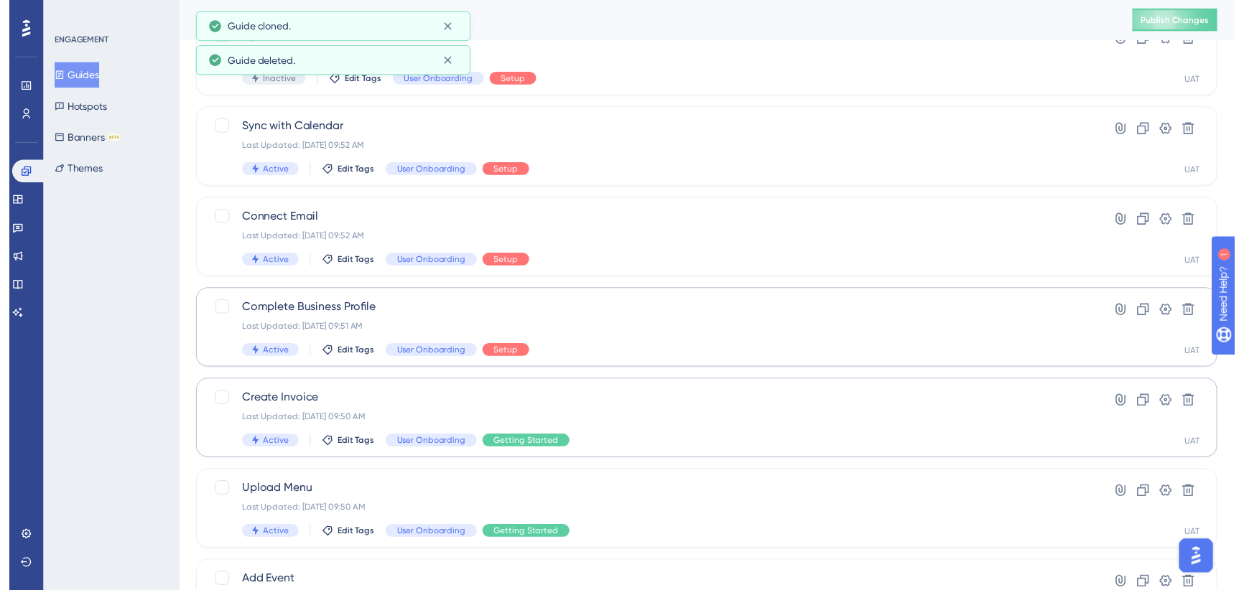
scroll to position [0, 0]
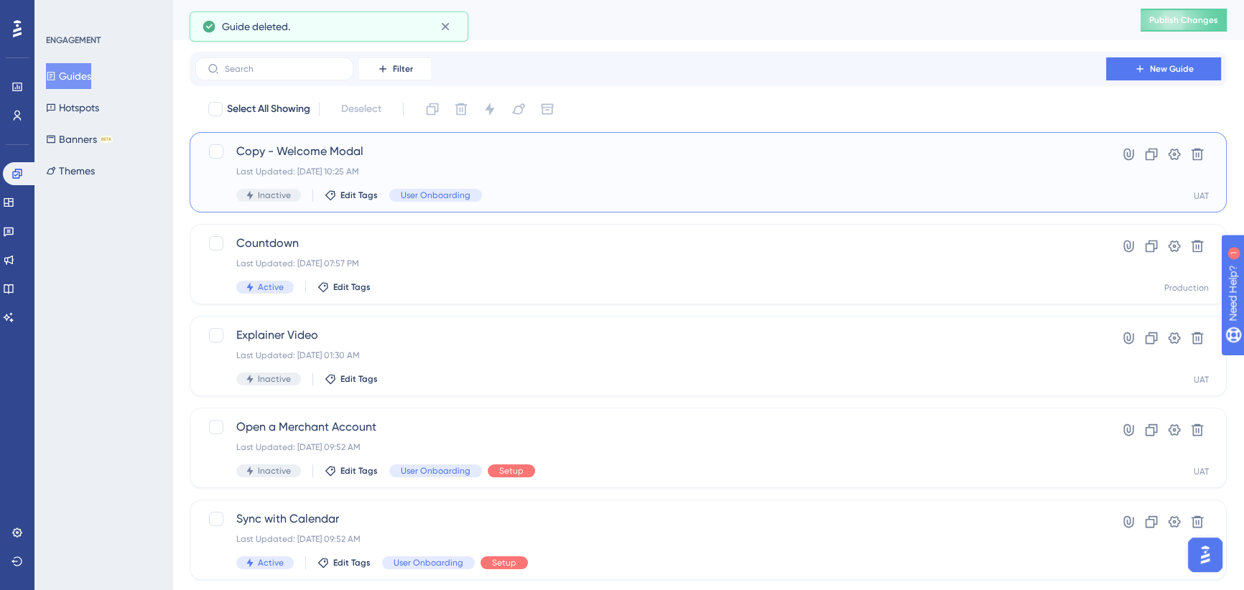
click at [506, 156] on span "Copy - Welcome Modal" at bounding box center [650, 151] width 829 height 17
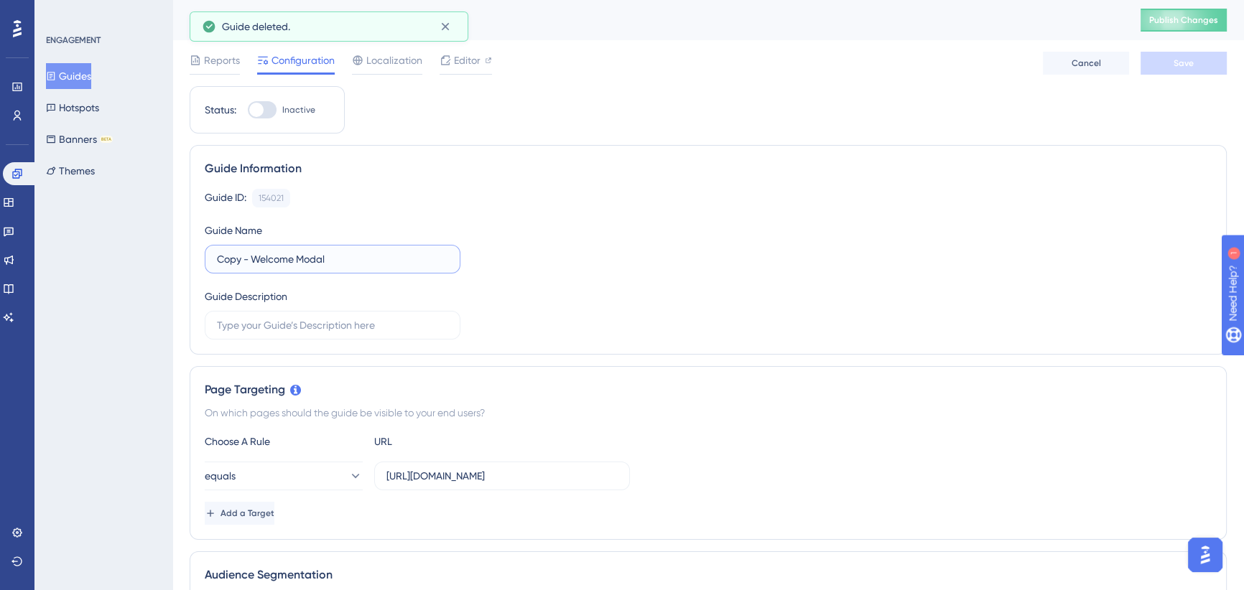
drag, startPoint x: 251, startPoint y: 264, endPoint x: 208, endPoint y: 264, distance: 43.1
click at [208, 264] on label "Copy - Welcome Modal" at bounding box center [333, 259] width 256 height 29
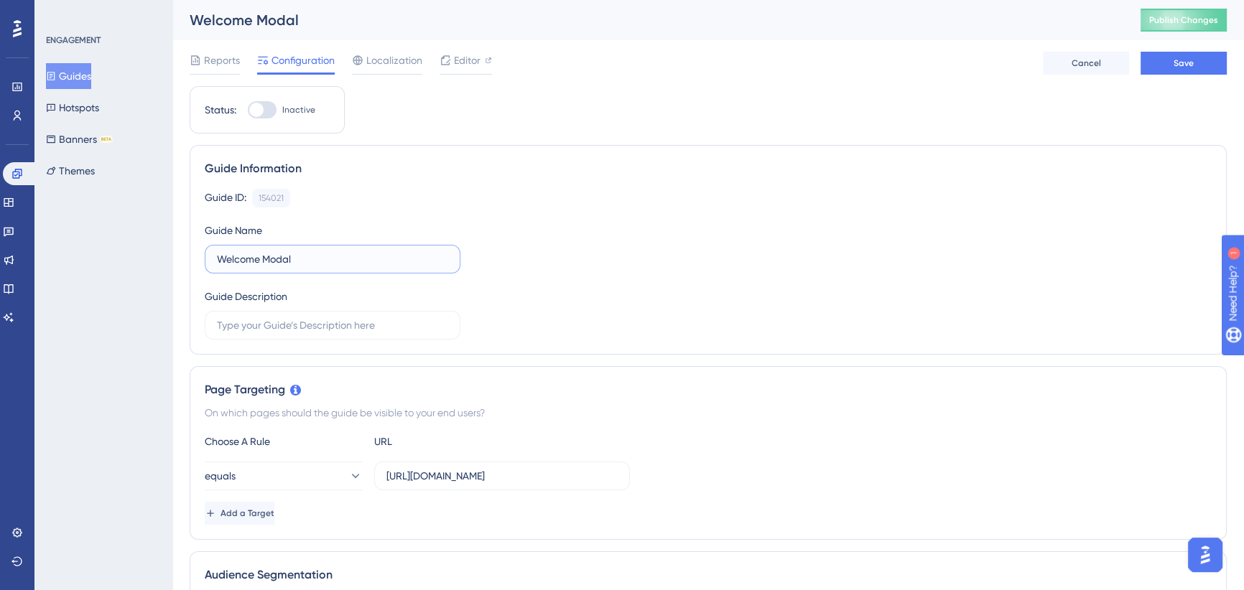
type input "Welcome Modal"
click at [395, 147] on div "Guide Information Guide ID: 154021 Copy Guide Name Welcome Modal Guide Descript…" at bounding box center [708, 250] width 1037 height 210
click at [267, 106] on div at bounding box center [262, 109] width 29 height 17
click at [248, 110] on input "Inactive" at bounding box center [247, 110] width 1 height 1
checkbox input "true"
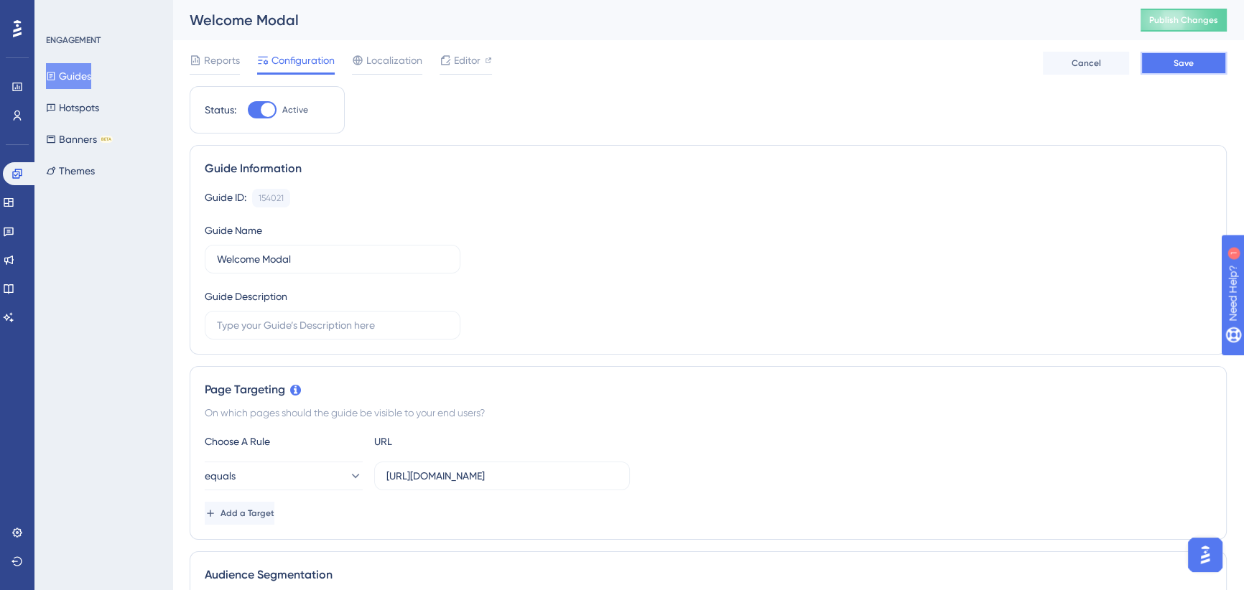
click at [1182, 61] on span "Save" at bounding box center [1183, 62] width 20 height 11
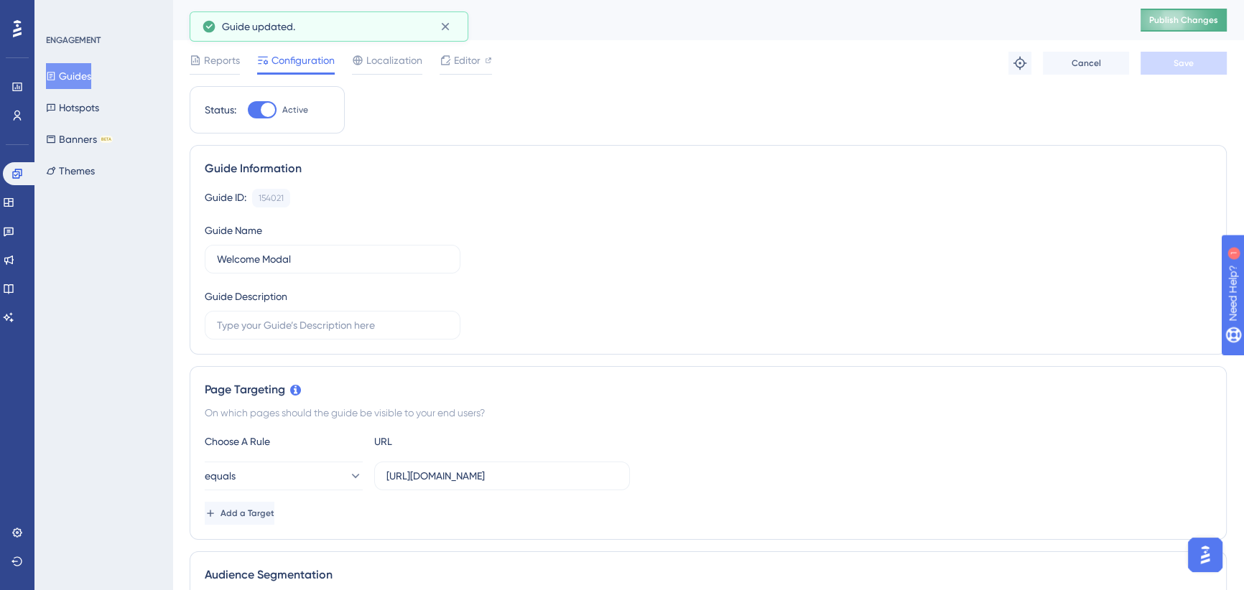
click at [1180, 17] on span "Publish Changes" at bounding box center [1183, 19] width 69 height 11
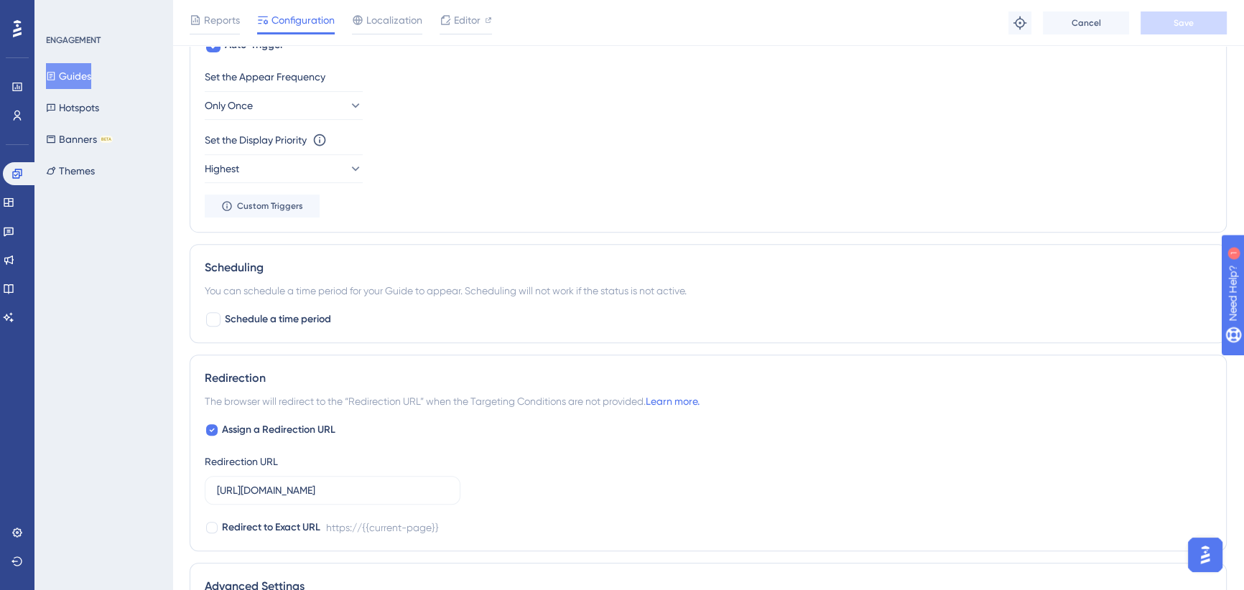
scroll to position [938, 0]
